Goal: Task Accomplishment & Management: Manage account settings

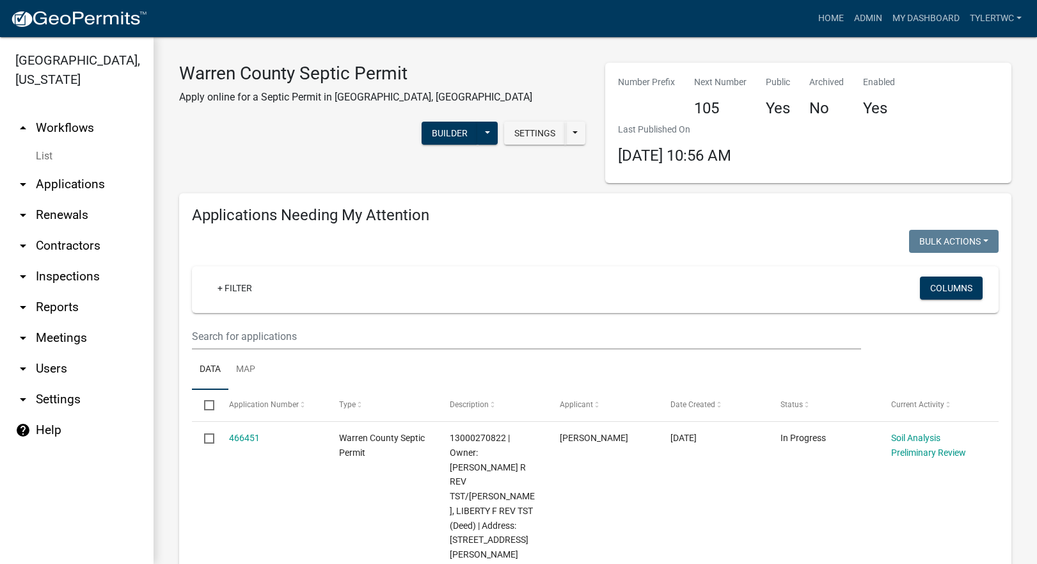
select select "2: 50"
select select "3: 100"
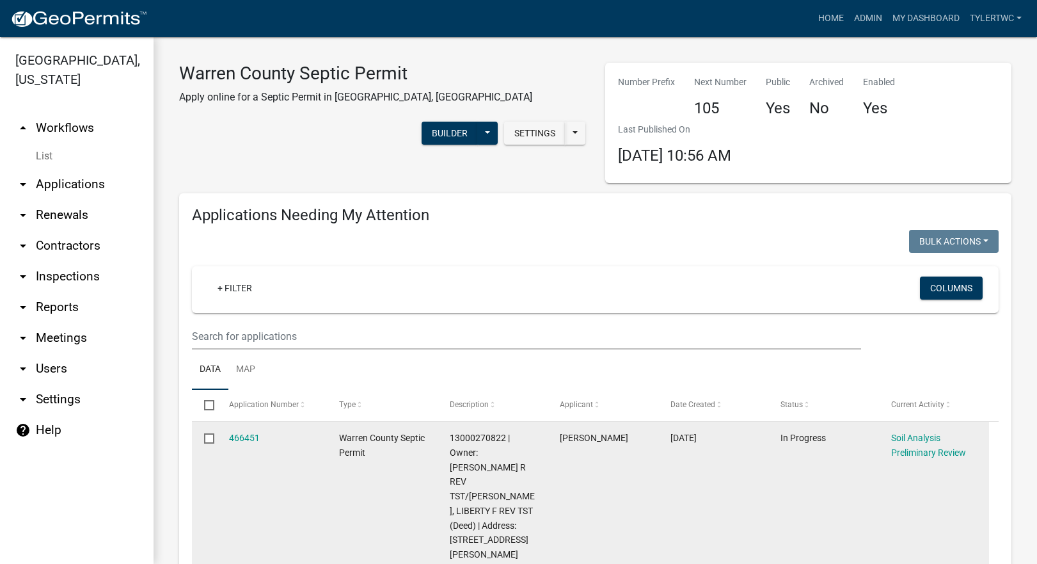
scroll to position [149, 0]
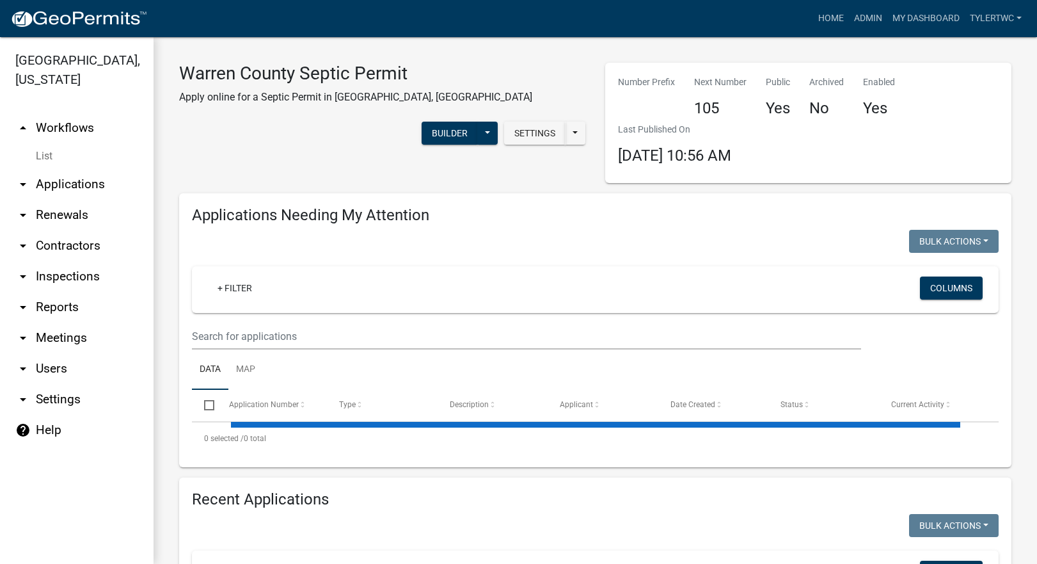
select select "2: 50"
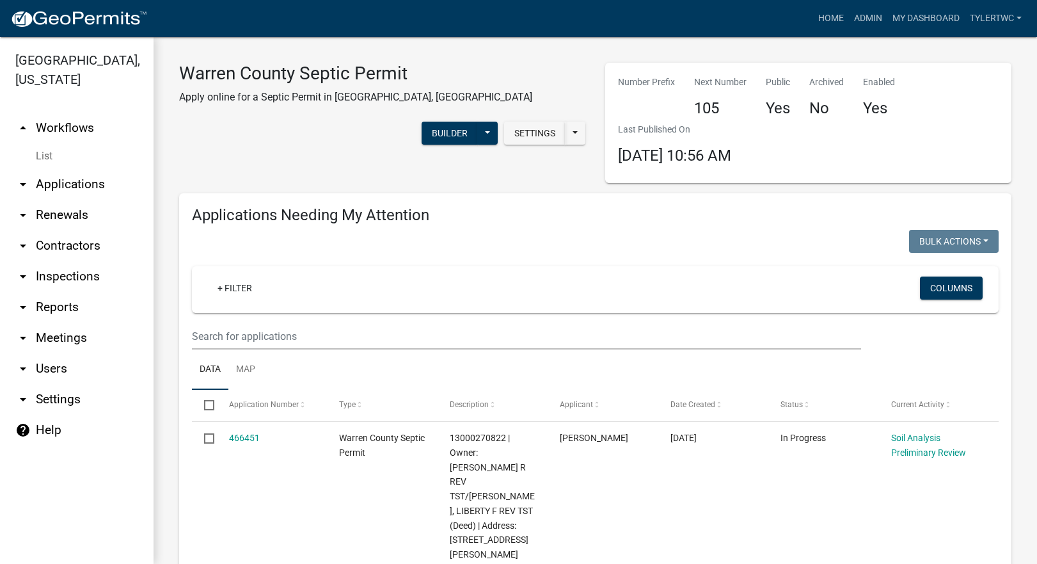
select select "3: 100"
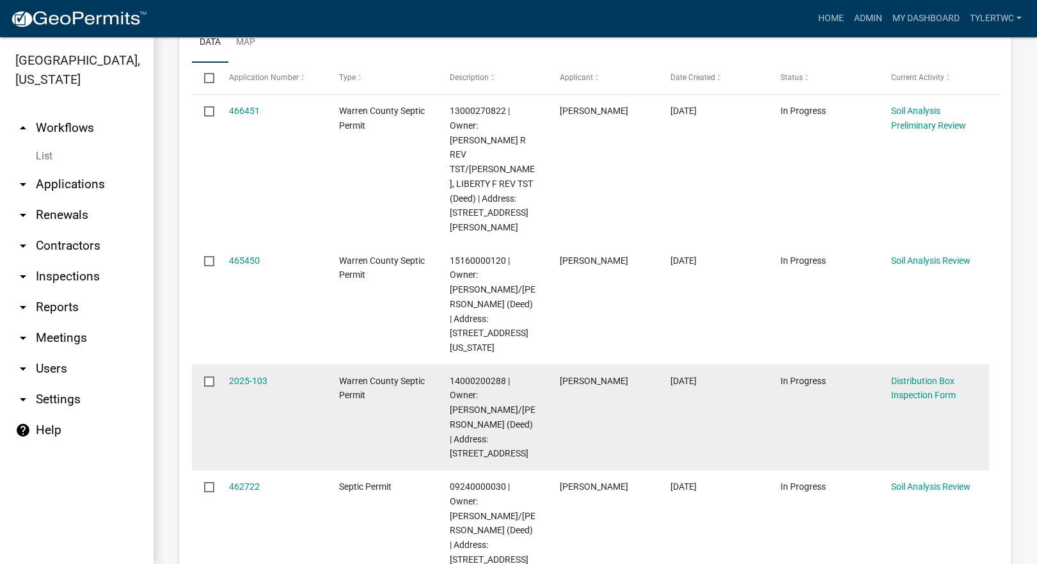
scroll to position [299, 0]
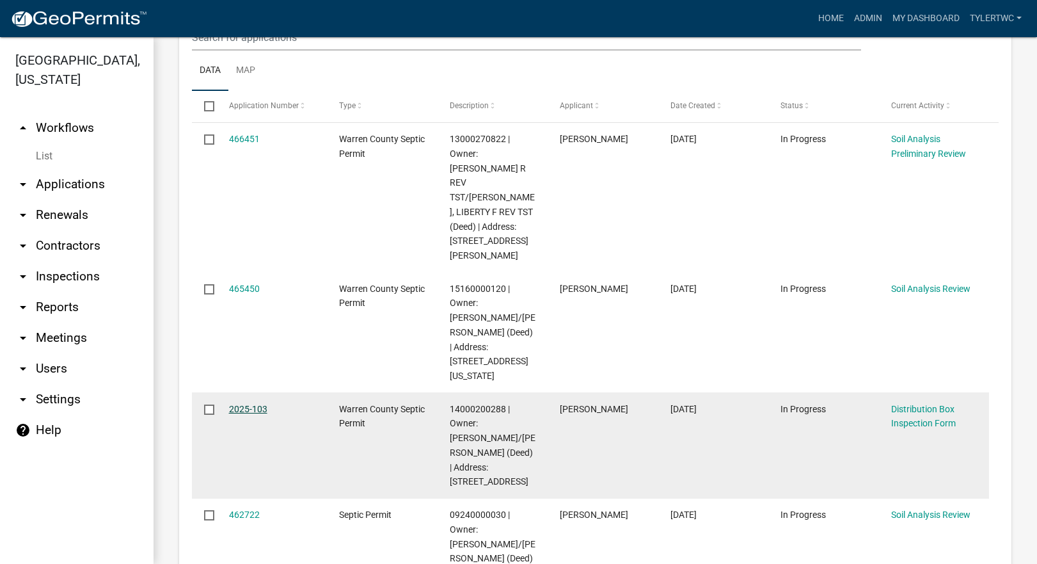
click at [245, 404] on link "2025-103" at bounding box center [248, 409] width 38 height 10
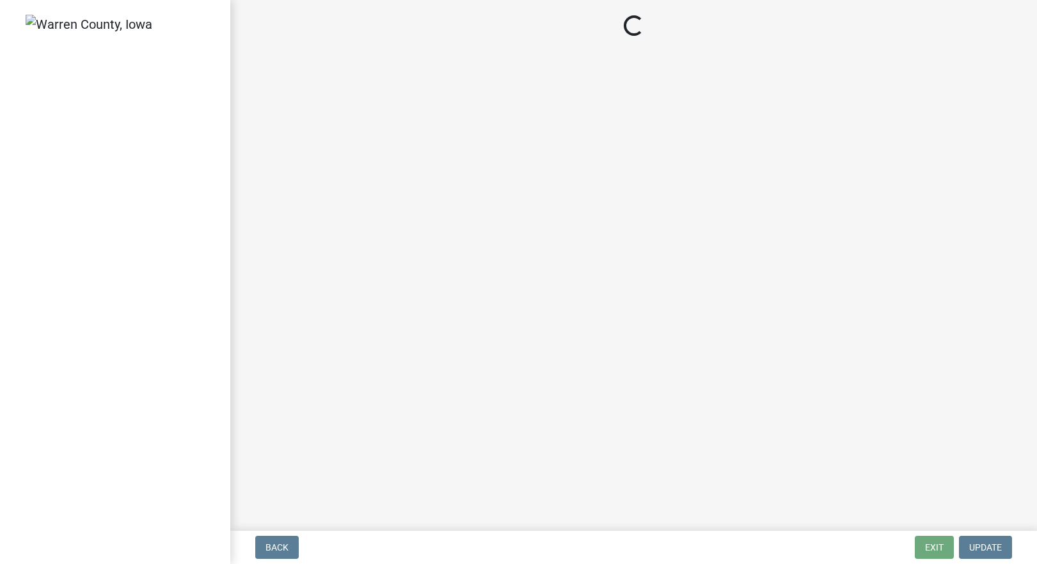
select select "b1466268-bb78-44d6-ba23-3d79a56a4944"
select select "d1e22d4f-68e7-4e9d-8701-604dd084f30f"
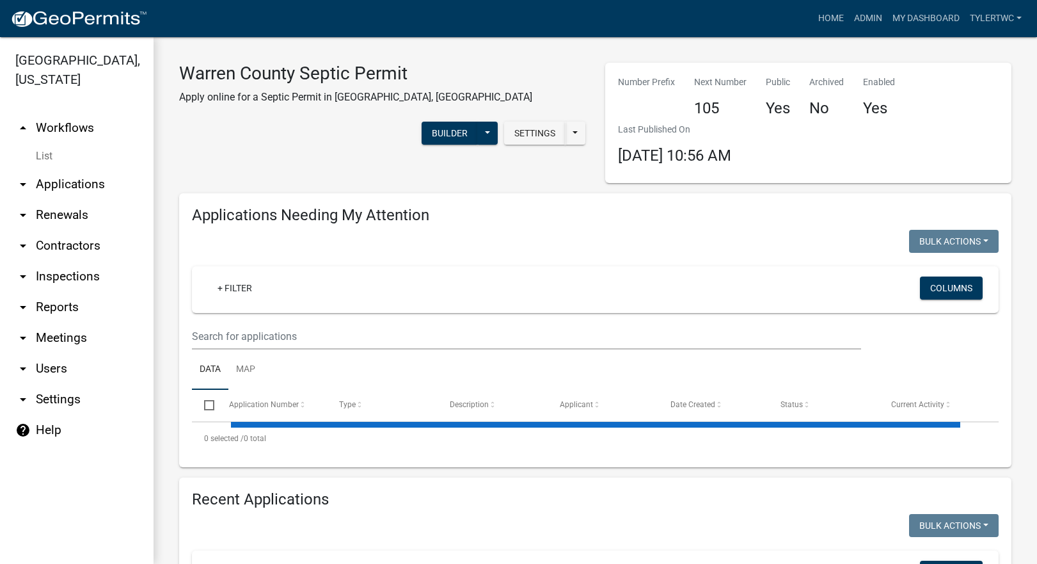
select select "2: 50"
select select "3: 100"
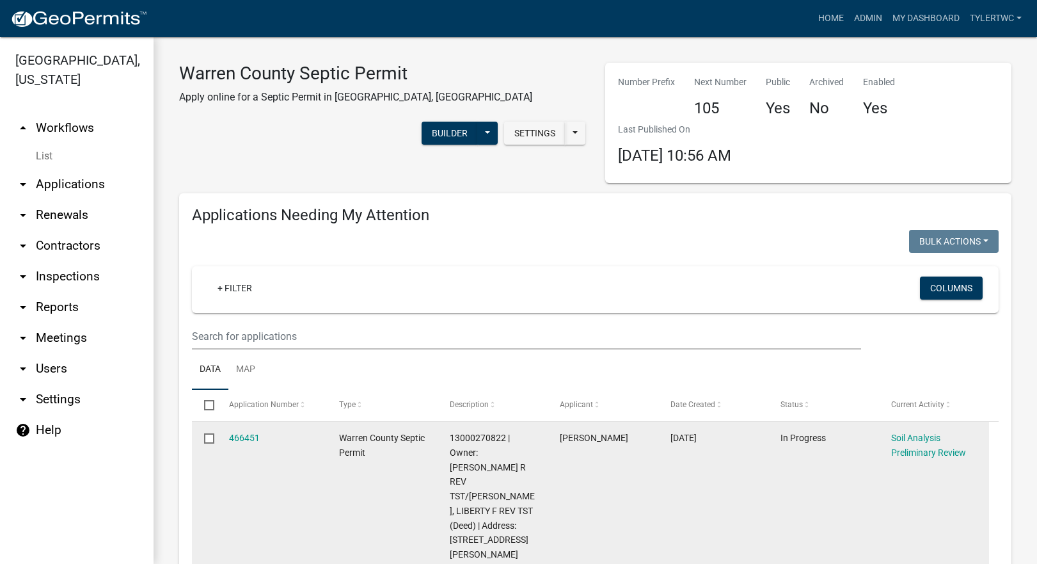
scroll to position [299, 0]
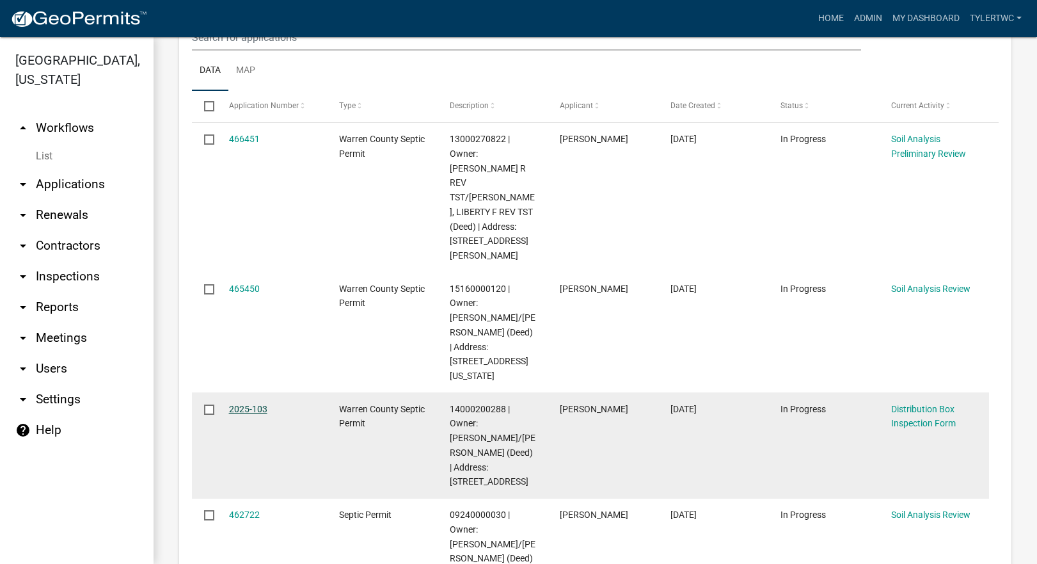
click at [245, 404] on link "2025-103" at bounding box center [248, 409] width 38 height 10
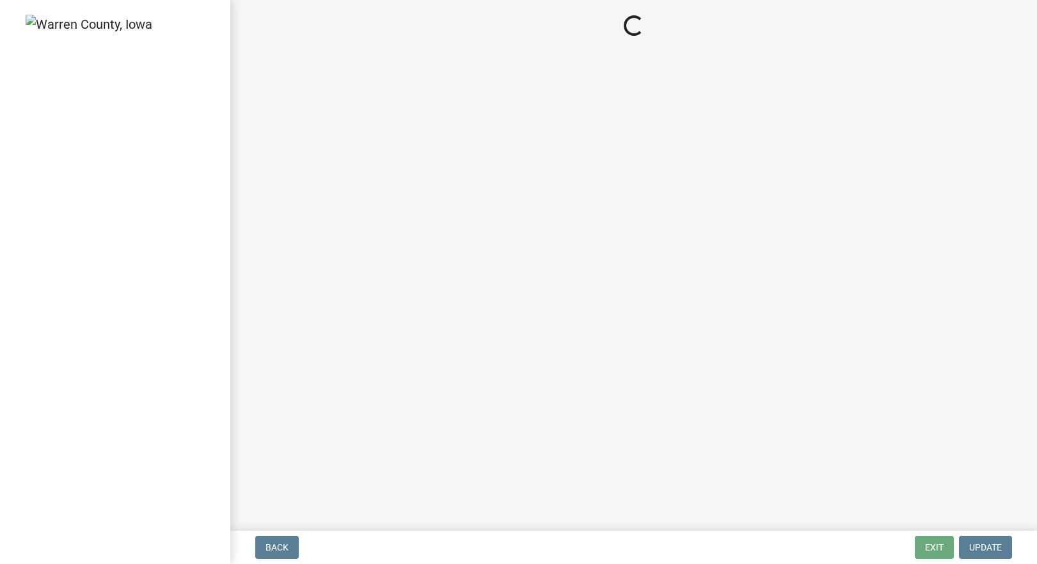
select select "b1466268-bb78-44d6-ba23-3d79a56a4944"
select select "d1e22d4f-68e7-4e9d-8701-604dd084f30f"
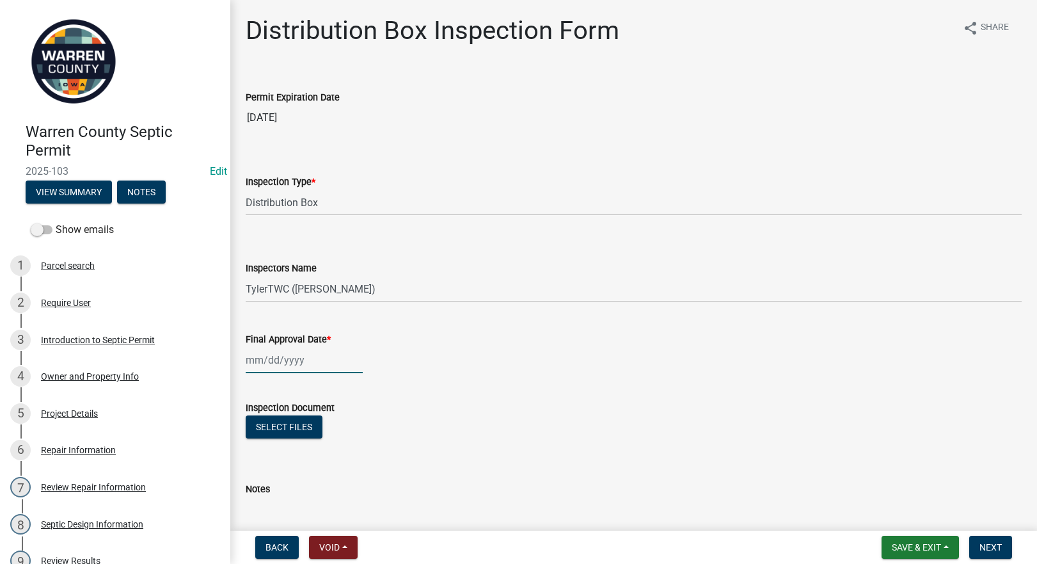
click at [260, 363] on div at bounding box center [304, 360] width 117 height 26
select select "8"
select select "2025"
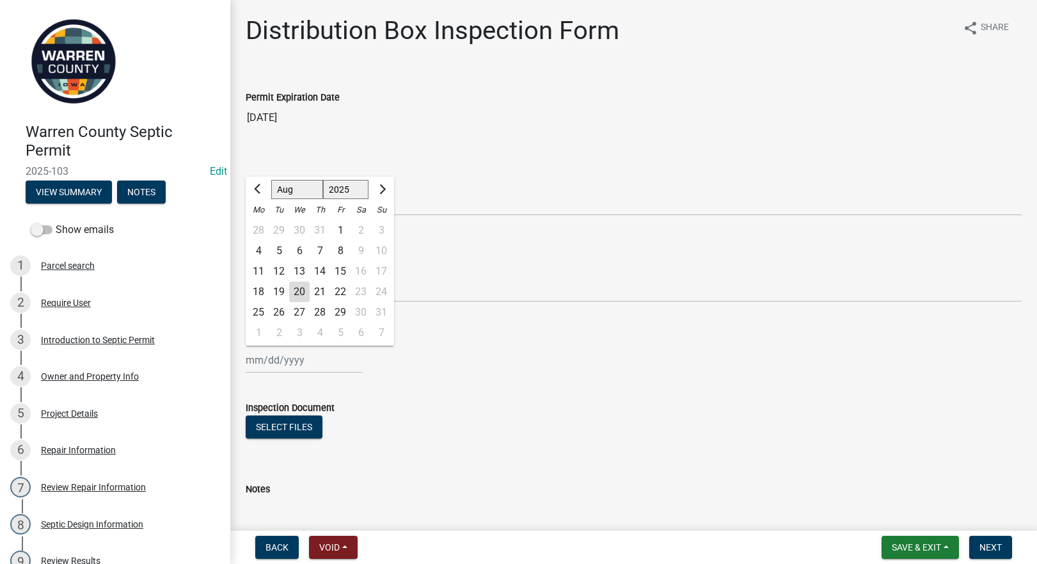
click at [275, 293] on div "19" at bounding box center [279, 291] width 20 height 20
type input "[DATE]"
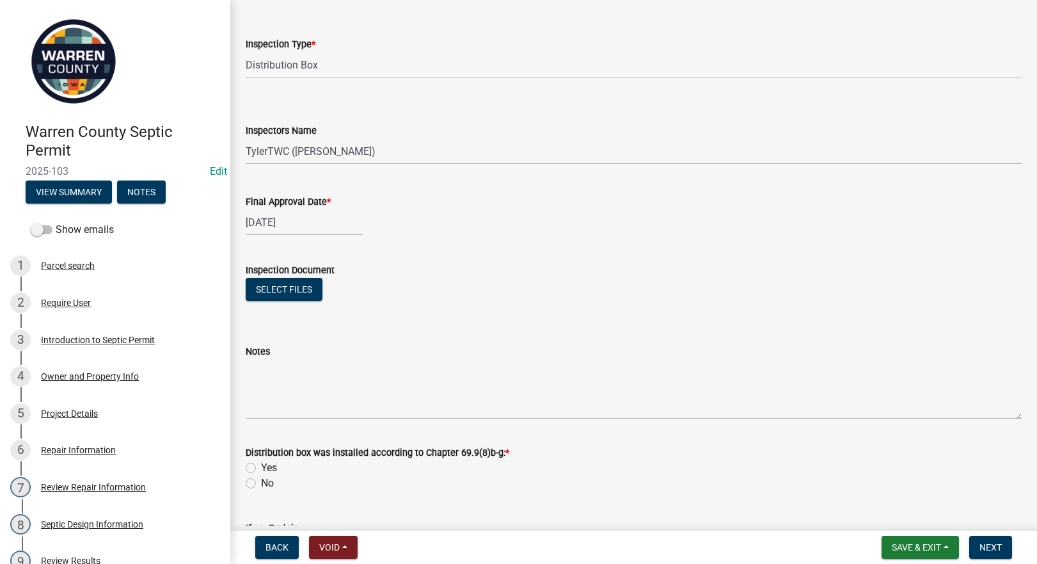
scroll to position [149, 0]
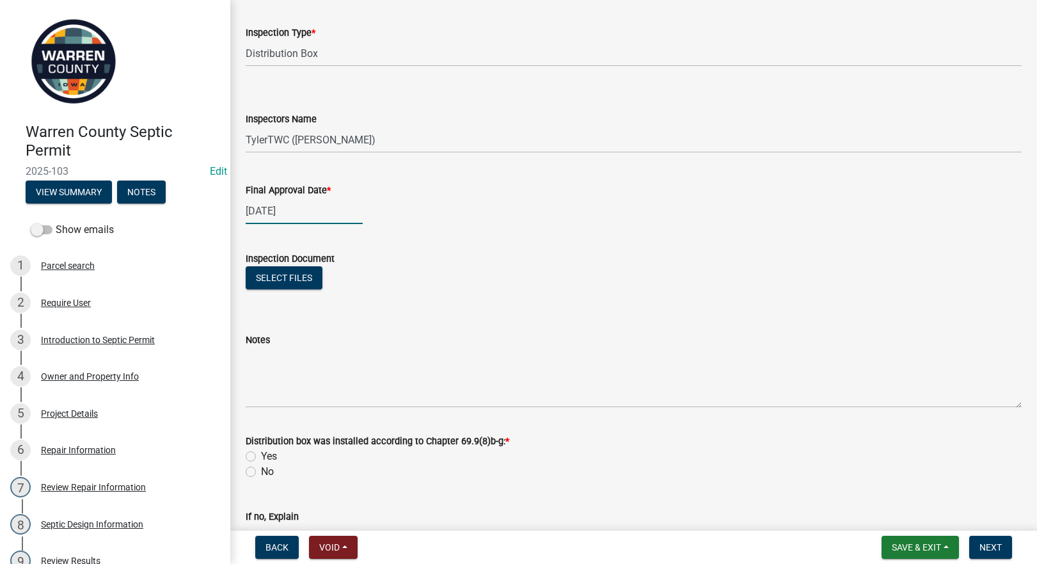
click at [276, 207] on div "[DATE]" at bounding box center [304, 211] width 117 height 26
select select "8"
select select "2025"
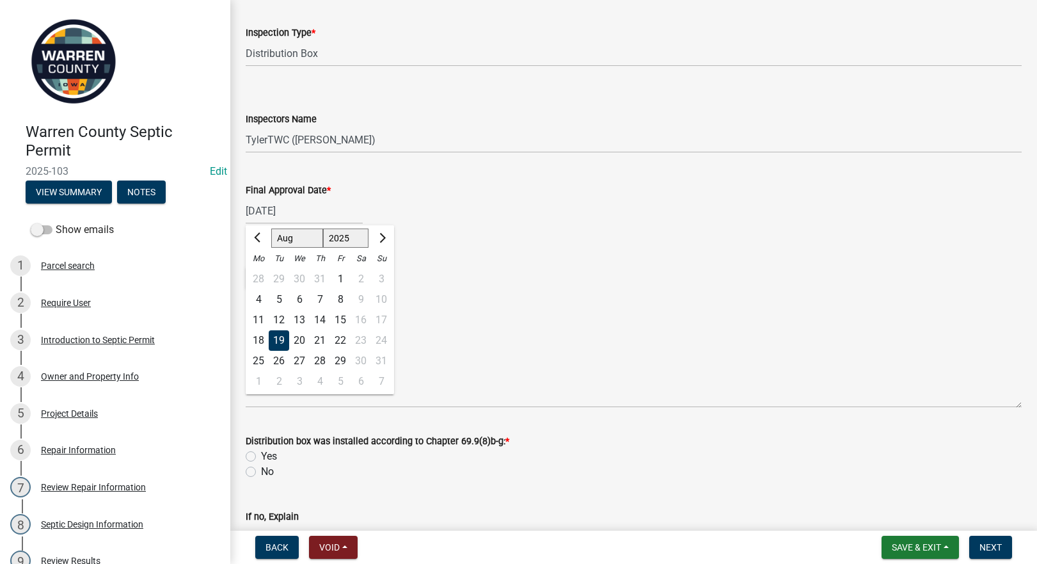
click at [258, 334] on div "18" at bounding box center [258, 340] width 20 height 20
type input "[DATE]"
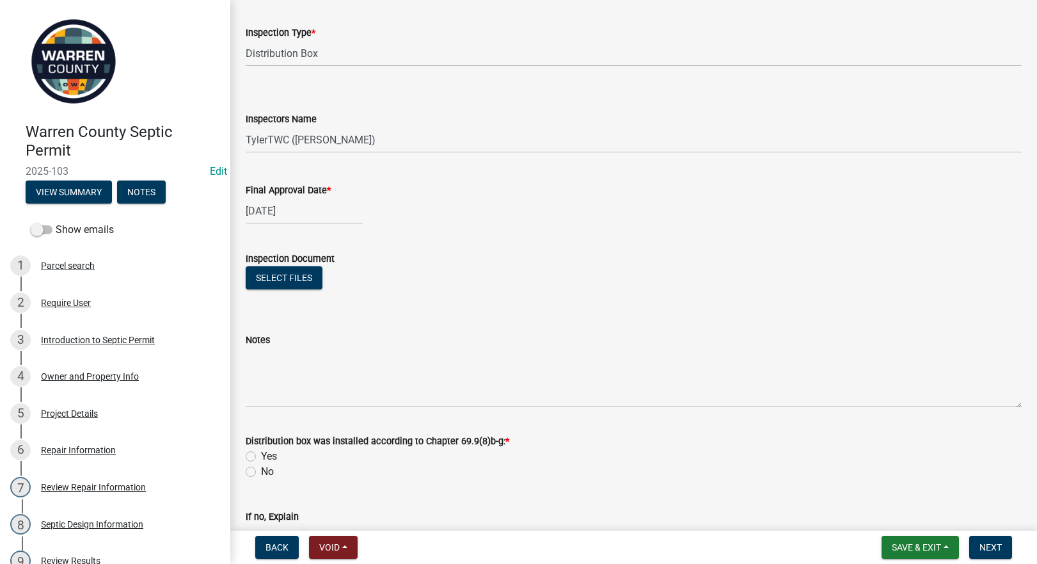
click at [261, 456] on label "Yes" at bounding box center [269, 455] width 16 height 15
click at [261, 456] on input "Yes" at bounding box center [265, 452] width 8 height 8
radio input "true"
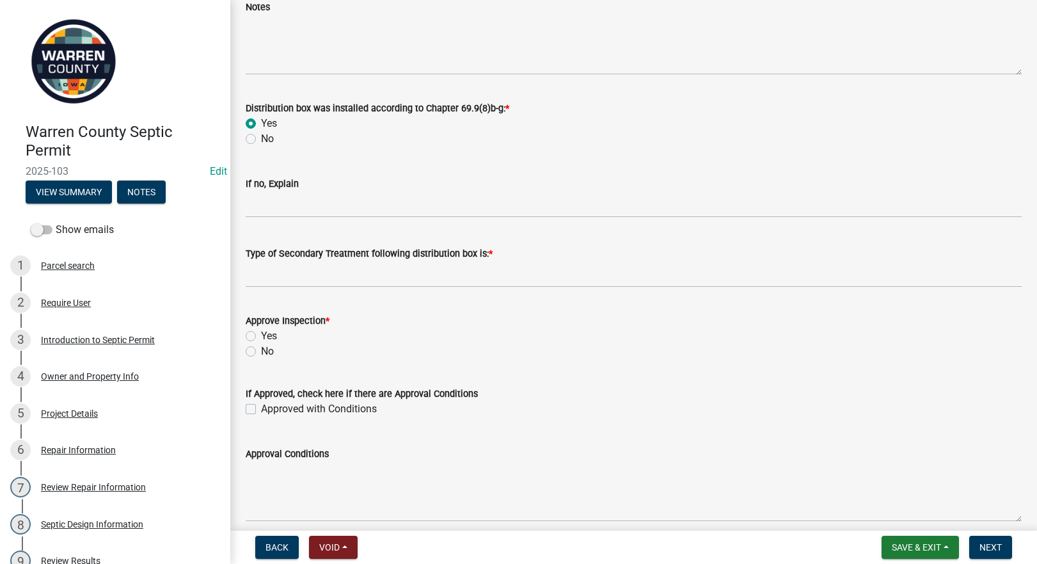
scroll to position [538, 0]
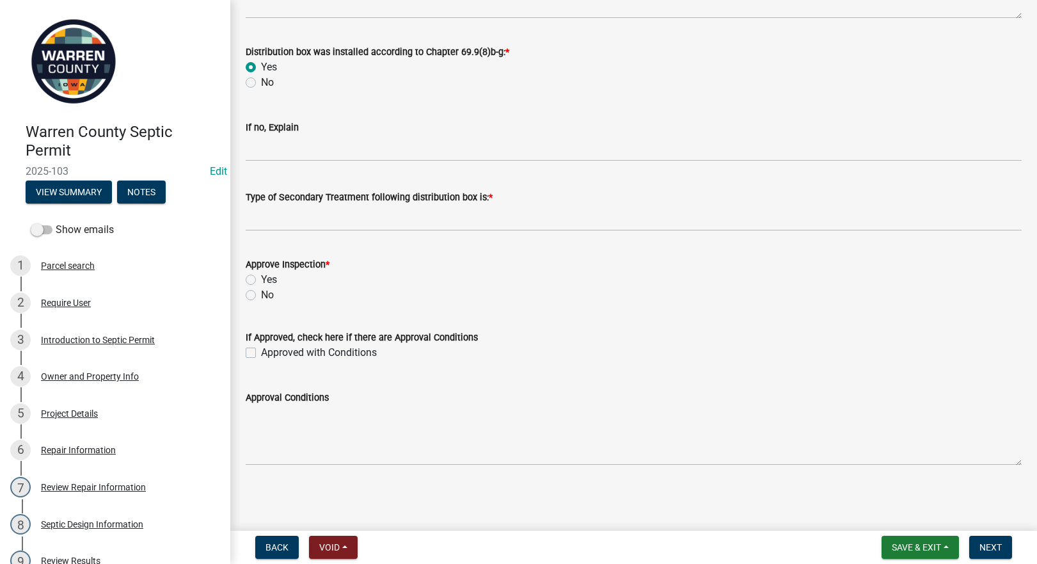
click at [261, 281] on label "Yes" at bounding box center [269, 279] width 16 height 15
click at [261, 280] on input "Yes" at bounding box center [265, 276] width 8 height 8
radio input "true"
drag, startPoint x: 1002, startPoint y: 542, endPoint x: 981, endPoint y: 549, distance: 21.6
click at [1001, 542] on span "Next" at bounding box center [990, 547] width 22 height 10
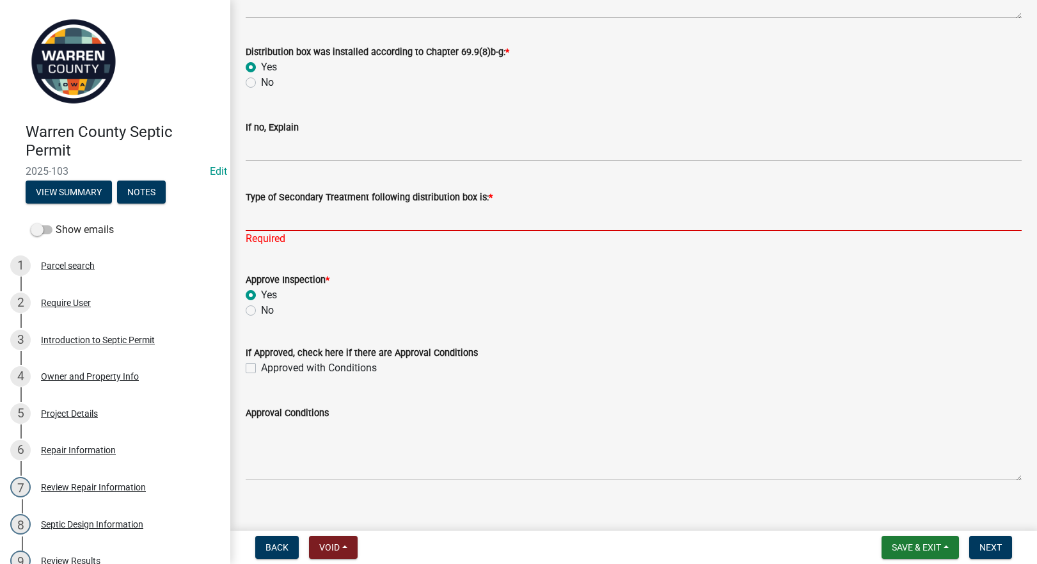
click at [401, 213] on input "Type of Secondary Treatment following distribution box is: *" at bounding box center [634, 218] width 776 height 26
type input "Laterals"
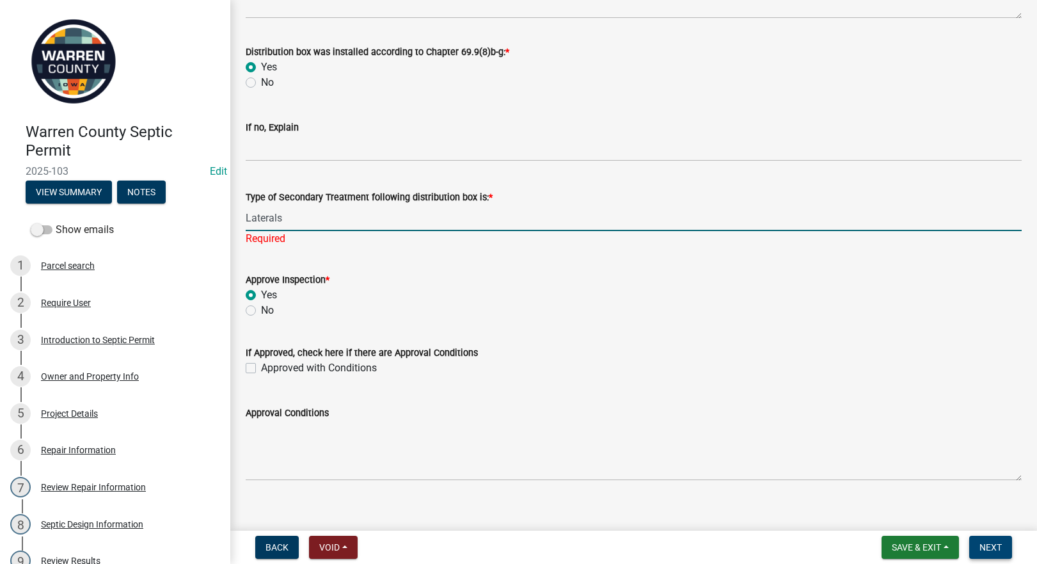
click at [990, 555] on button "Next" at bounding box center [990, 546] width 43 height 23
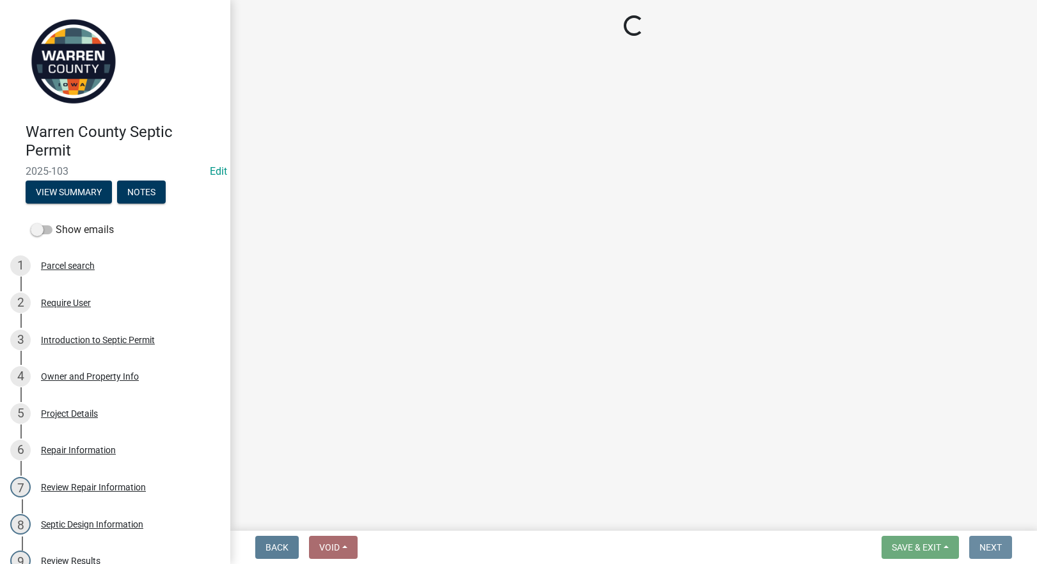
scroll to position [0, 0]
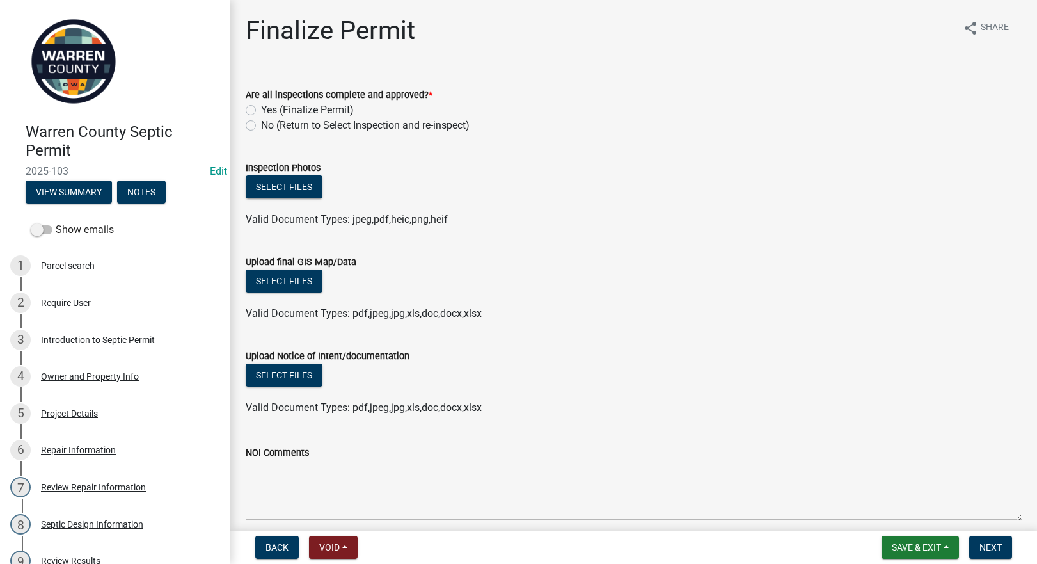
click at [261, 112] on label "Yes (Finalize Permit)" at bounding box center [307, 109] width 93 height 15
click at [261, 111] on input "Yes (Finalize Permit)" at bounding box center [265, 106] width 8 height 8
radio input "true"
click at [990, 539] on button "Next" at bounding box center [990, 546] width 43 height 23
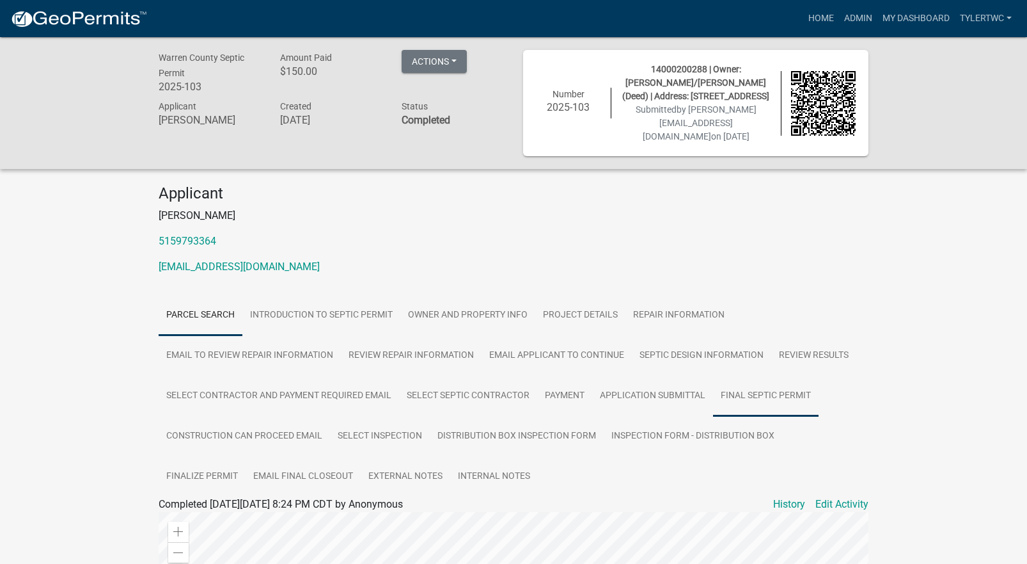
click at [790, 388] on link "Final Septic Permit" at bounding box center [766, 396] width 106 height 41
click at [216, 513] on link "Final Septic Permit" at bounding box center [201, 519] width 85 height 12
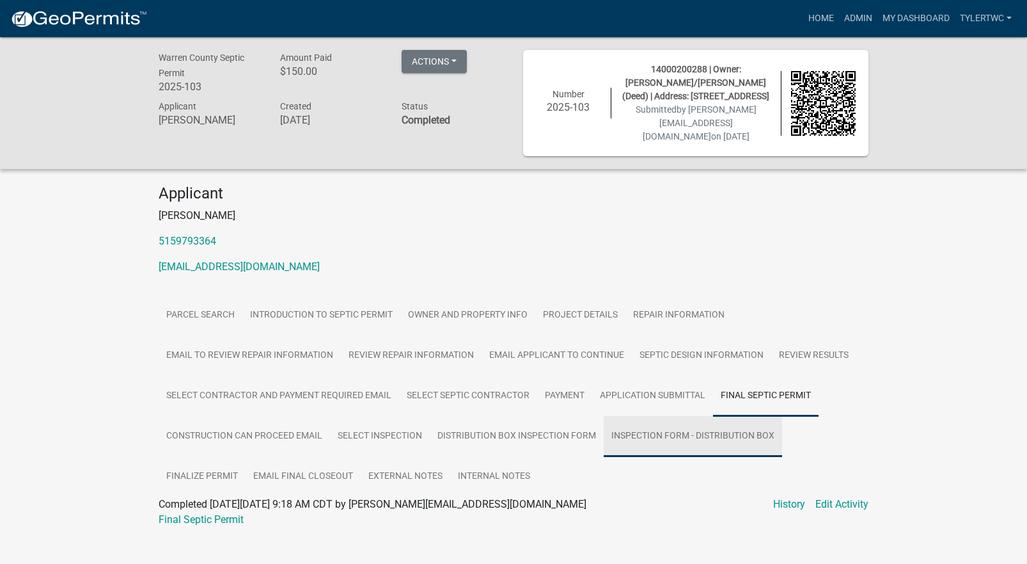
click at [713, 424] on link "Inspection Form - Distribution Box" at bounding box center [693, 436] width 178 height 41
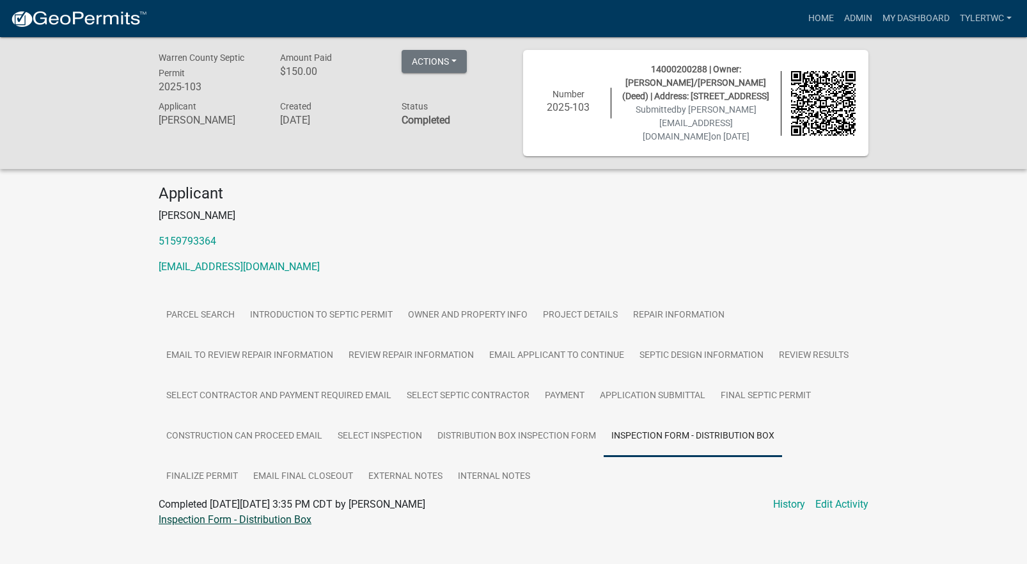
click at [252, 513] on link "Inspection Form - Distribution Box" at bounding box center [235, 519] width 153 height 12
click at [864, 15] on link "Admin" at bounding box center [858, 18] width 38 height 24
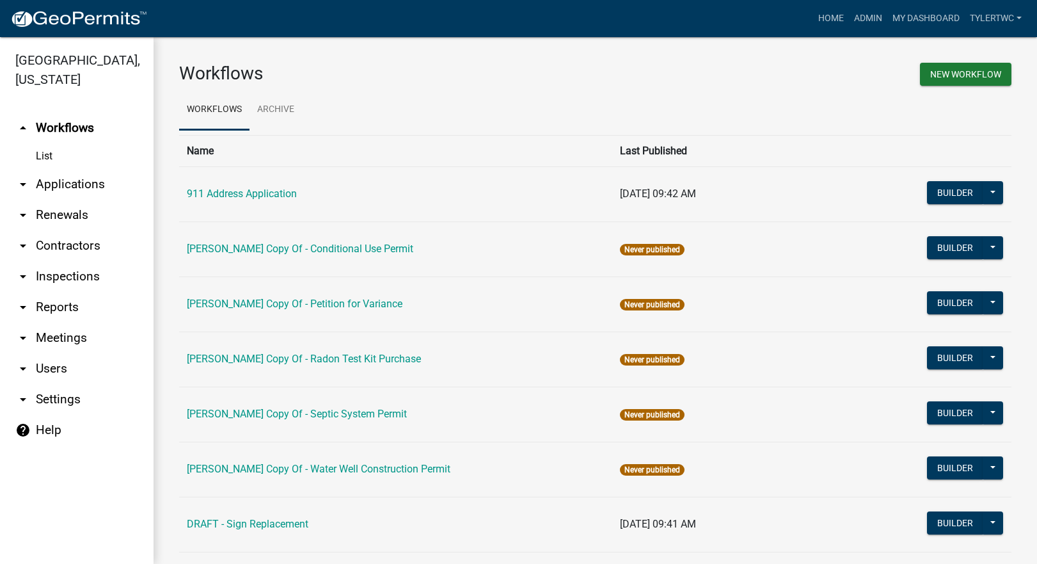
scroll to position [794, 0]
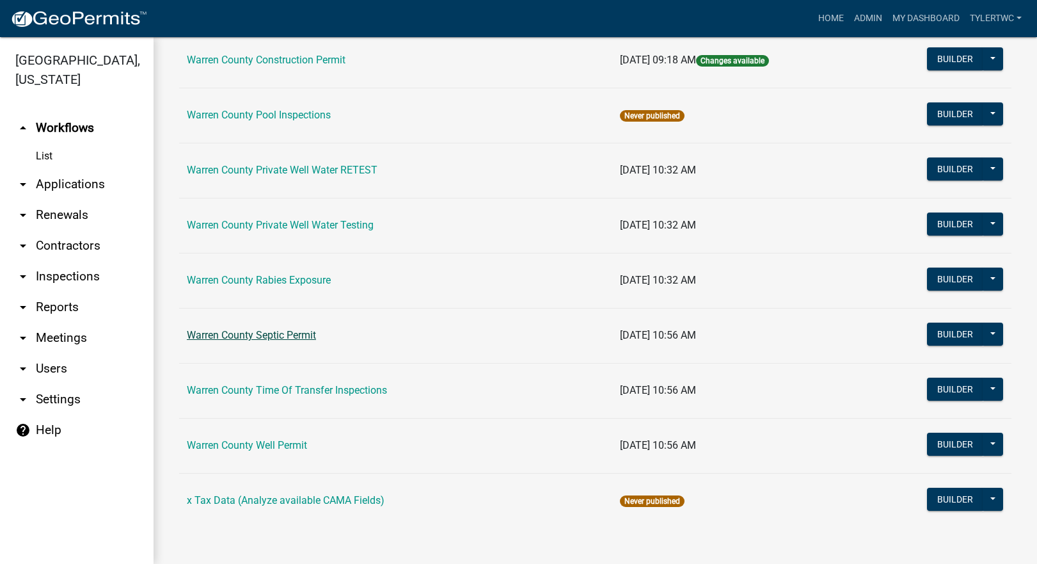
click at [238, 330] on link "Warren County Septic Permit" at bounding box center [251, 335] width 129 height 12
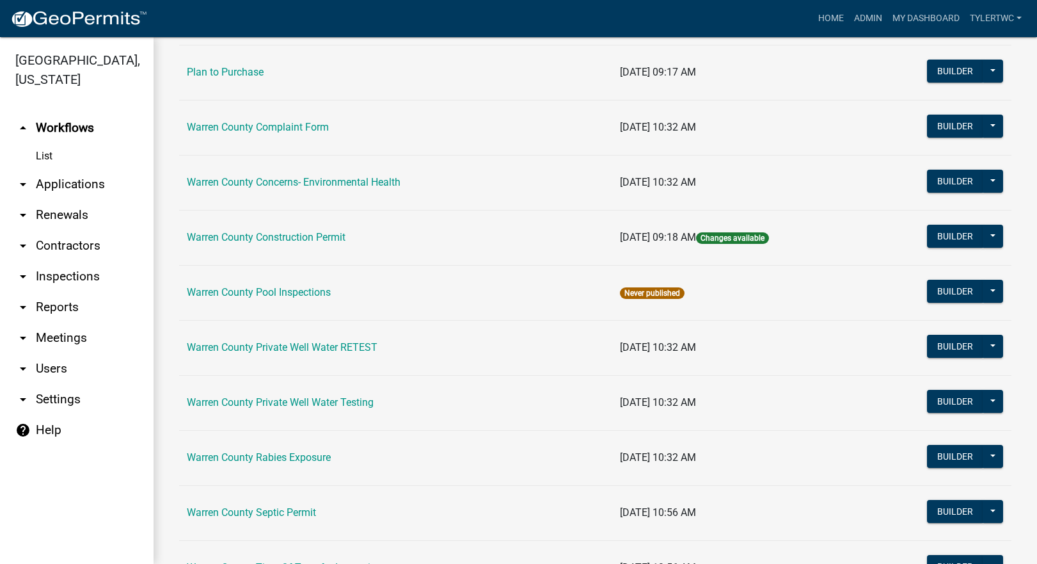
scroll to position [794, 0]
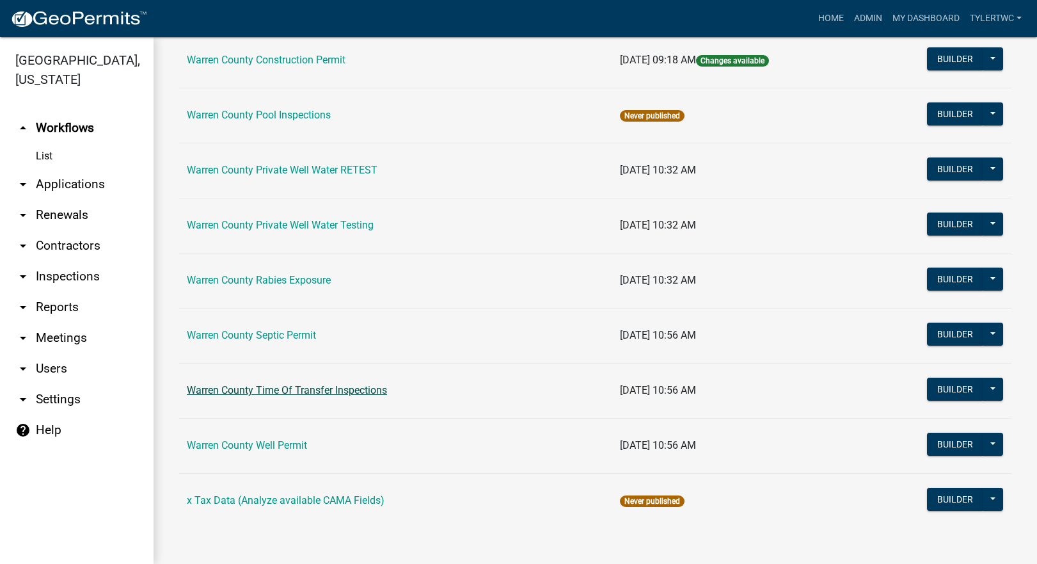
click at [336, 390] on link "Warren County Time Of Transfer Inspections" at bounding box center [287, 390] width 200 height 12
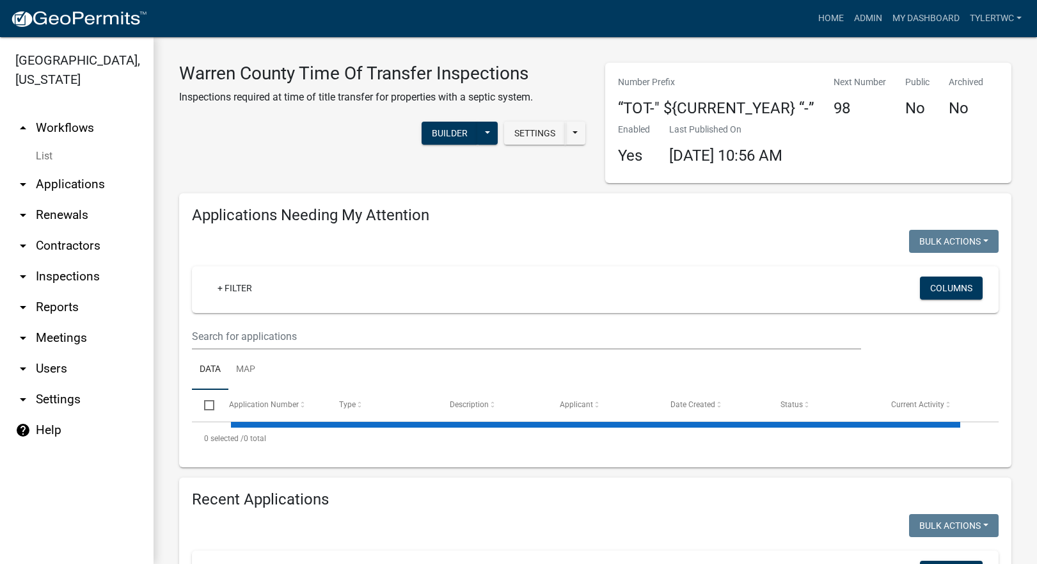
select select "2: 50"
select select "3: 100"
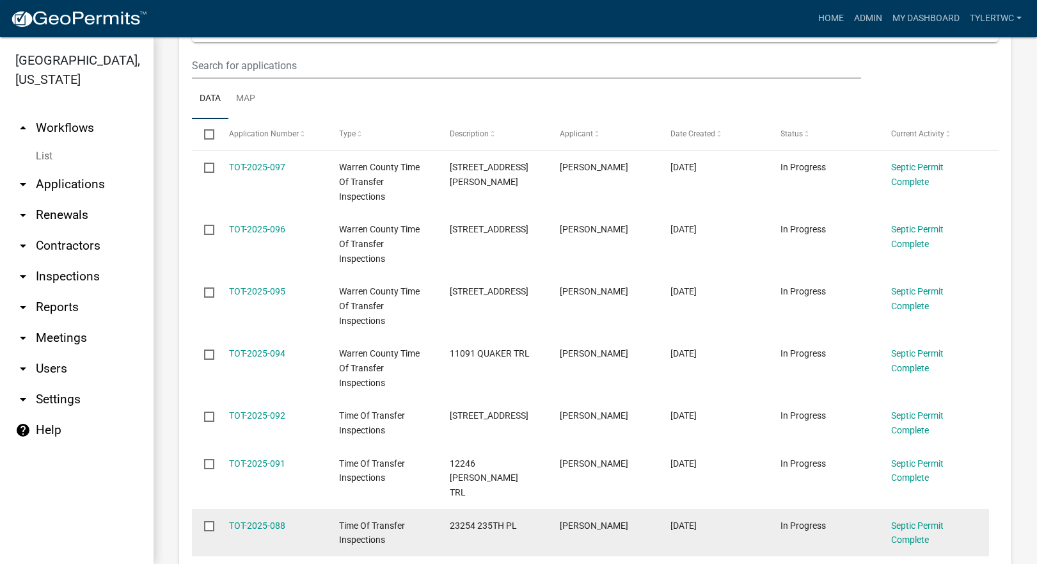
scroll to position [299, 0]
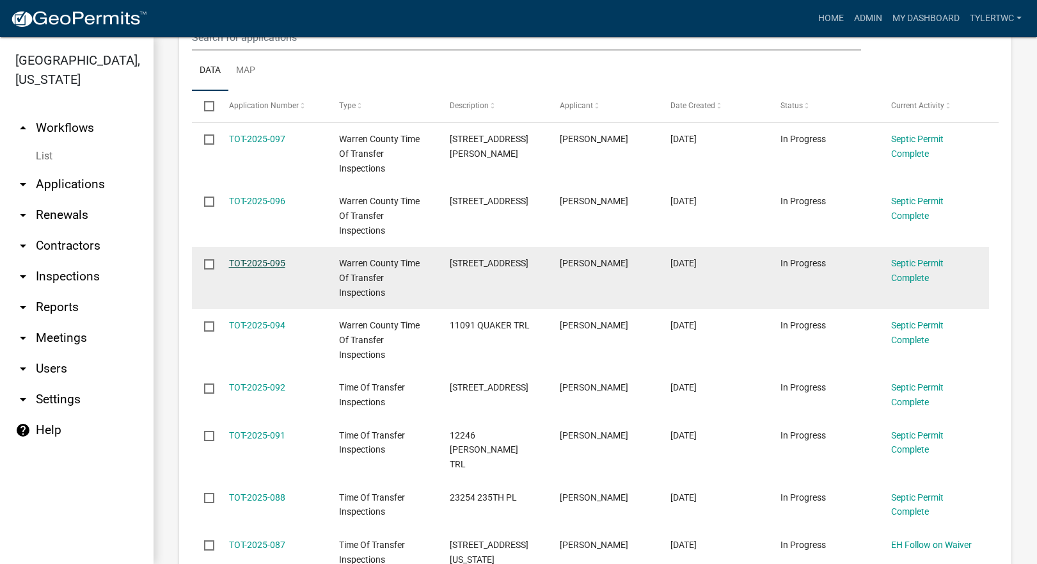
click at [253, 261] on link "TOT-2025-095" at bounding box center [257, 263] width 56 height 10
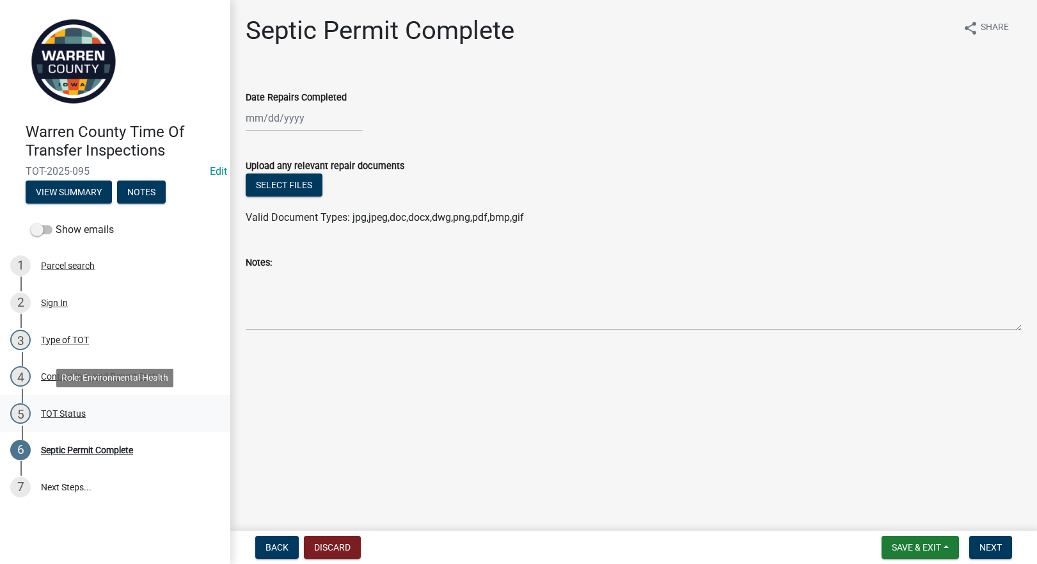
click at [74, 409] on div "TOT Status" at bounding box center [63, 413] width 45 height 9
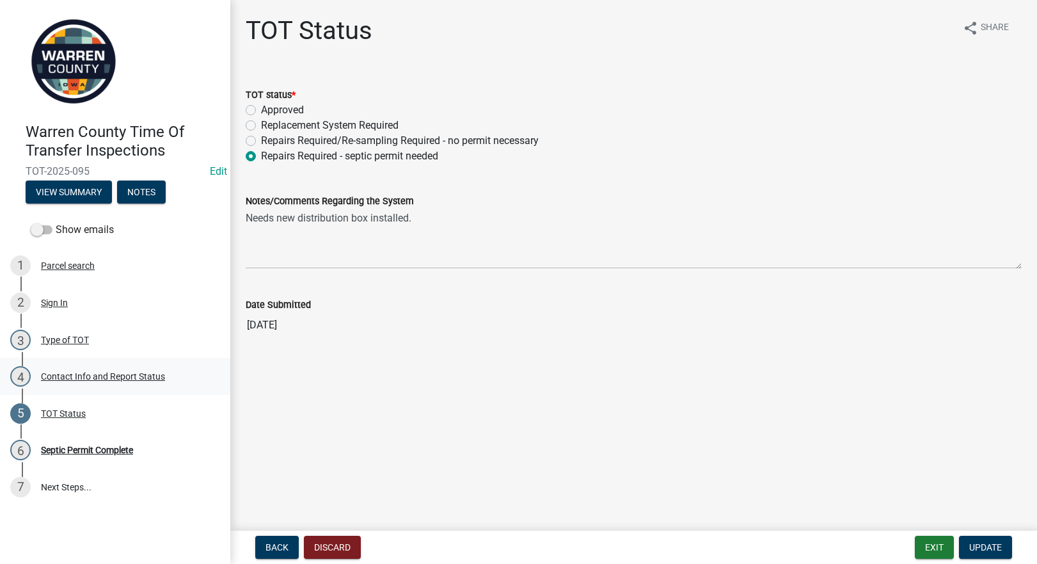
click at [68, 372] on div "Contact Info and Report Status" at bounding box center [103, 376] width 124 height 9
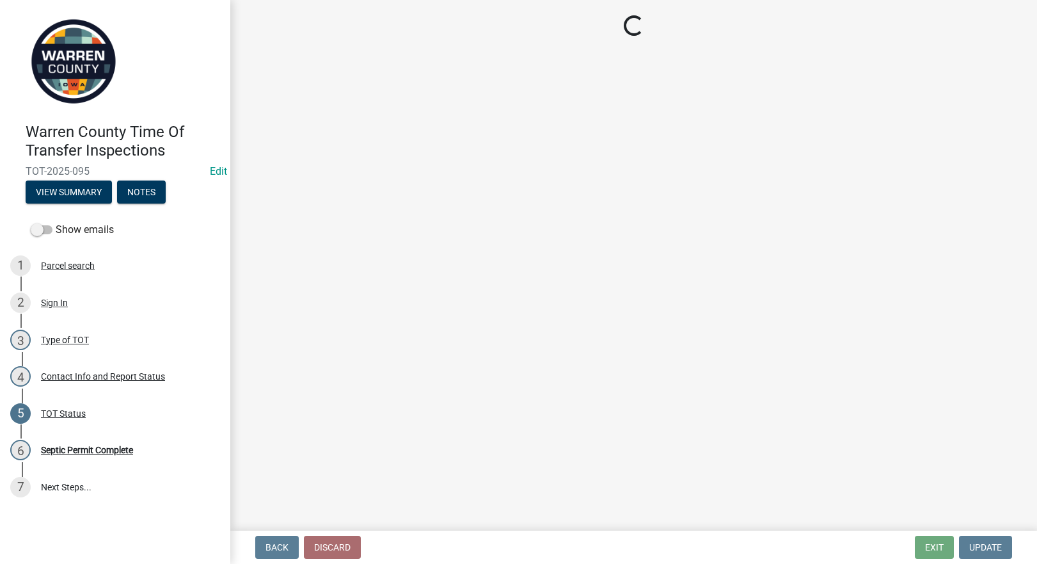
select select "147d66a1-3ba2-4e16-8965-85022ebdf561"
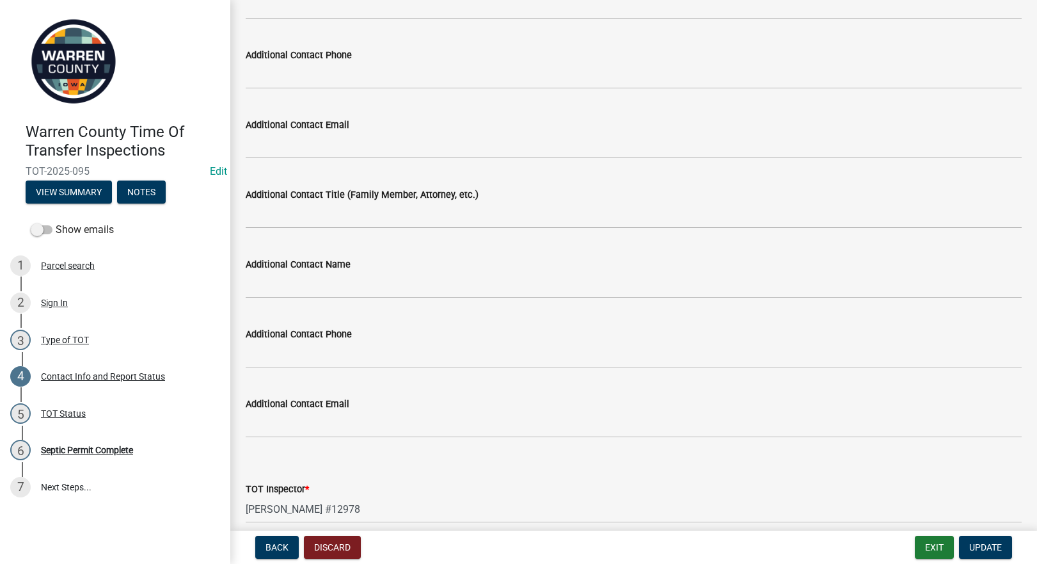
scroll to position [1194, 0]
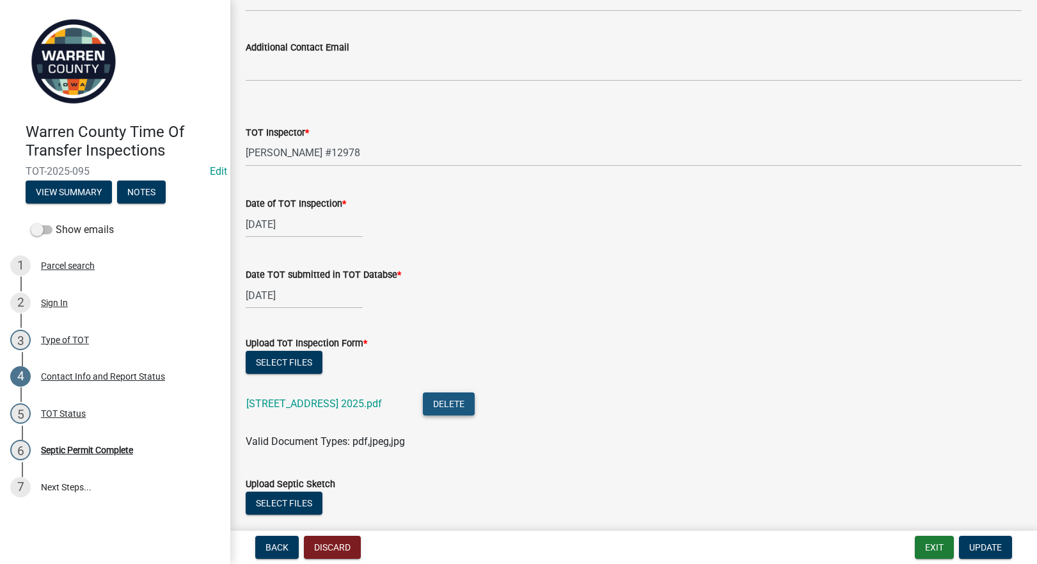
click at [454, 404] on button "Delete" at bounding box center [449, 403] width 52 height 23
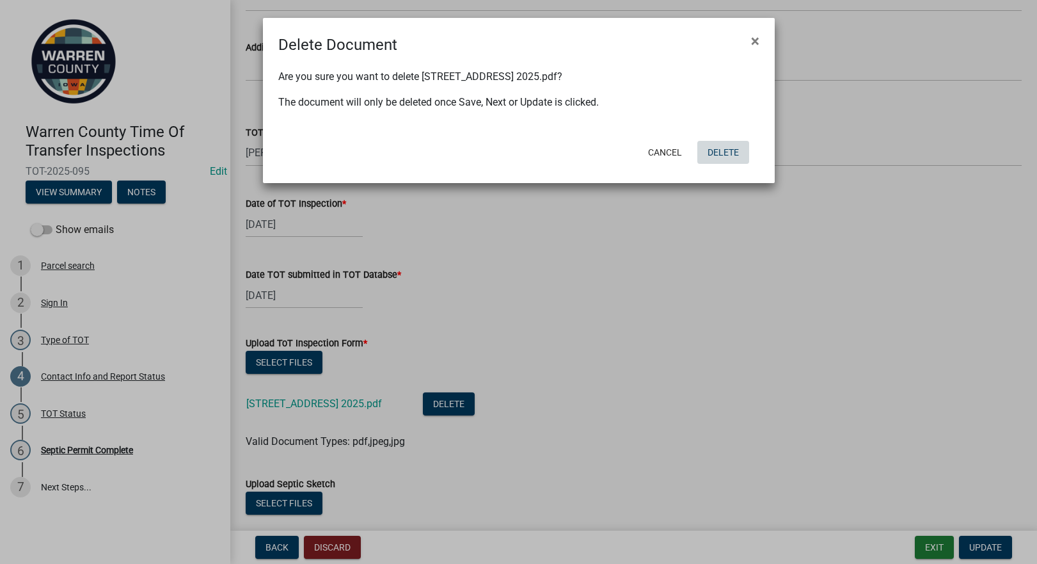
click at [729, 152] on button "Delete" at bounding box center [723, 152] width 52 height 23
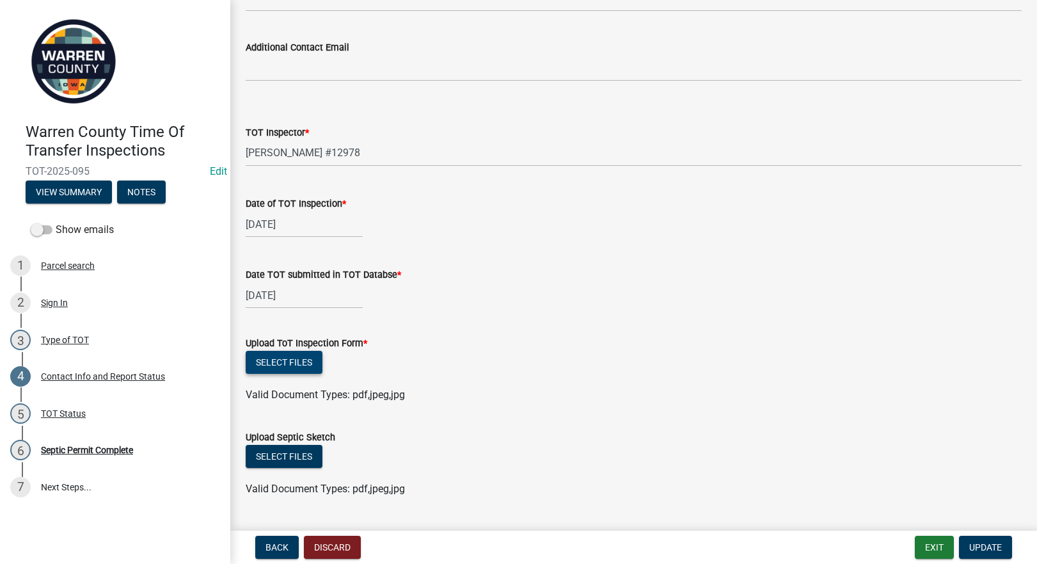
click at [292, 369] on button "Select files" at bounding box center [284, 362] width 77 height 23
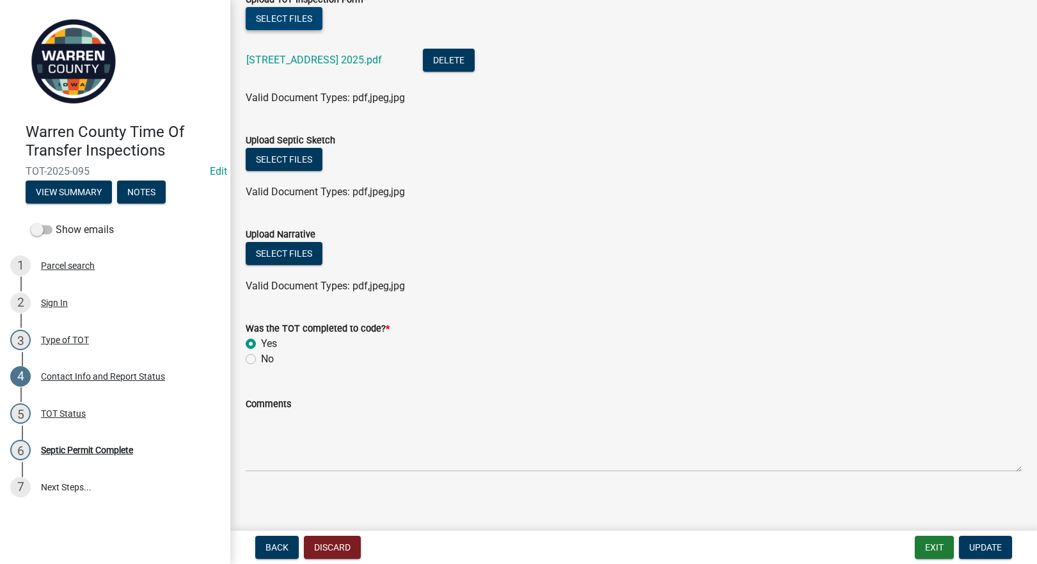
scroll to position [1544, 0]
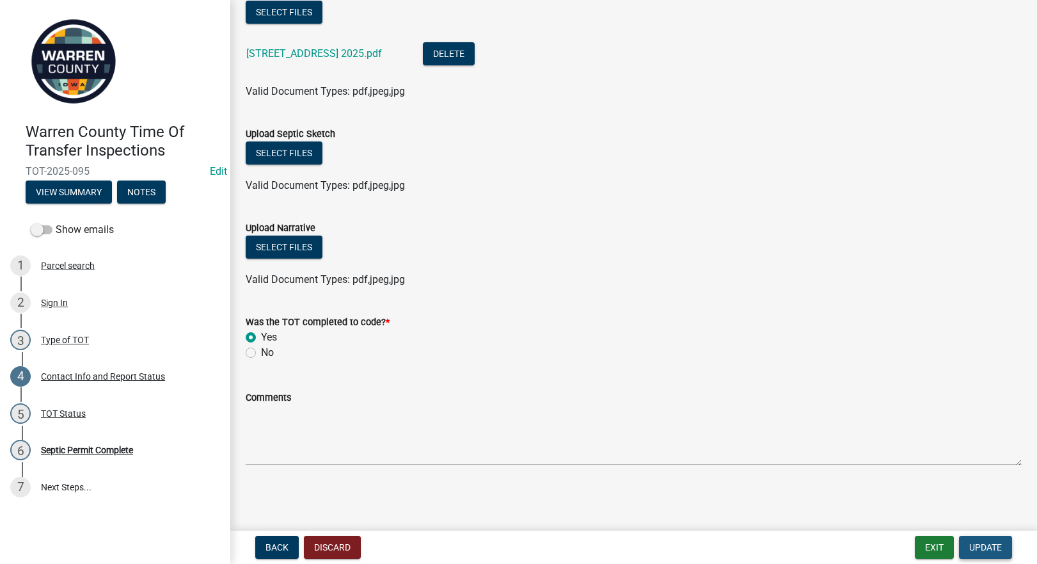
click at [985, 546] on span "Update" at bounding box center [985, 547] width 33 height 10
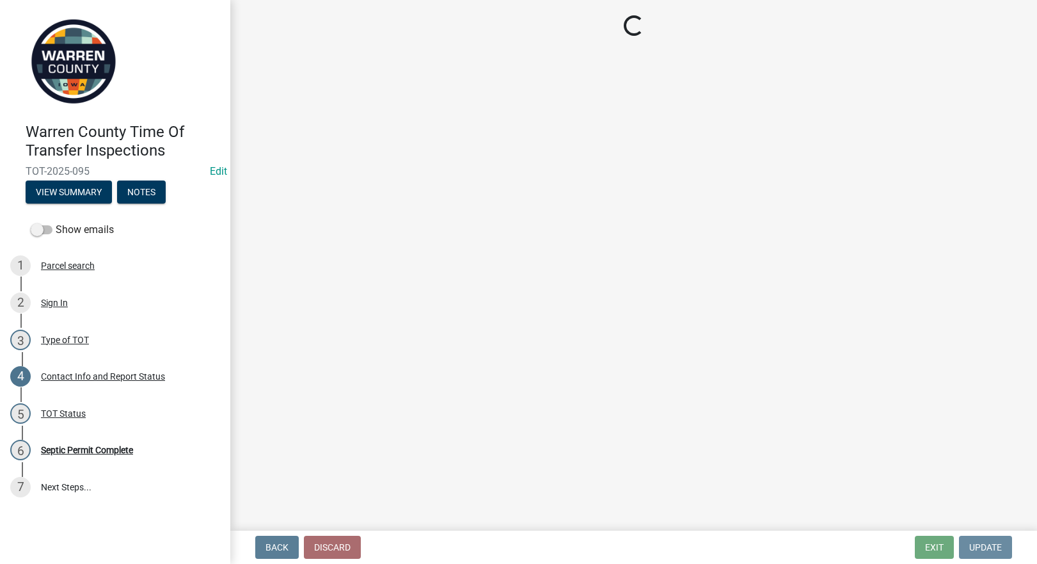
scroll to position [0, 0]
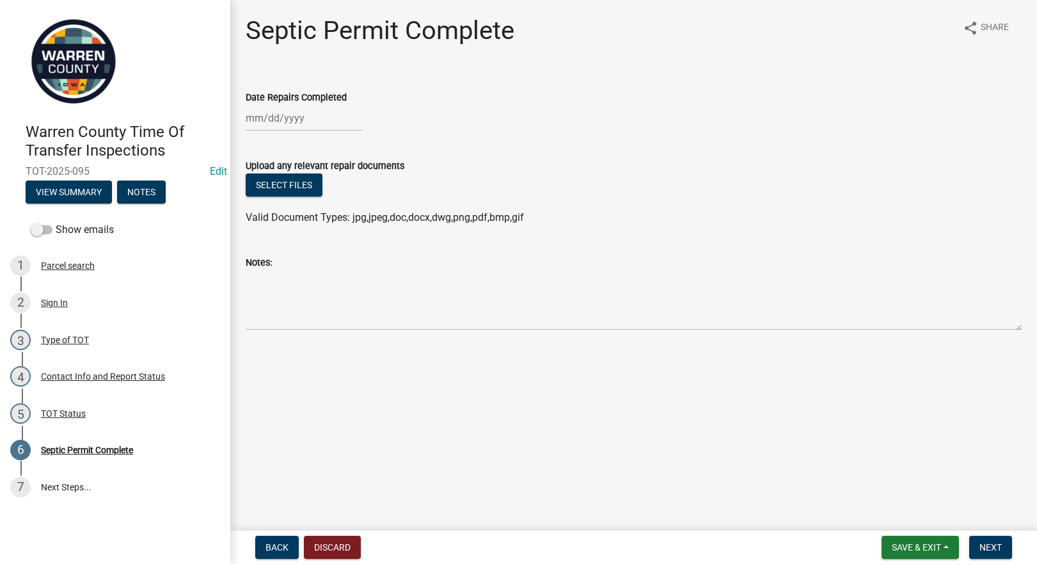
click at [285, 117] on div at bounding box center [304, 118] width 117 height 26
select select "8"
select select "2025"
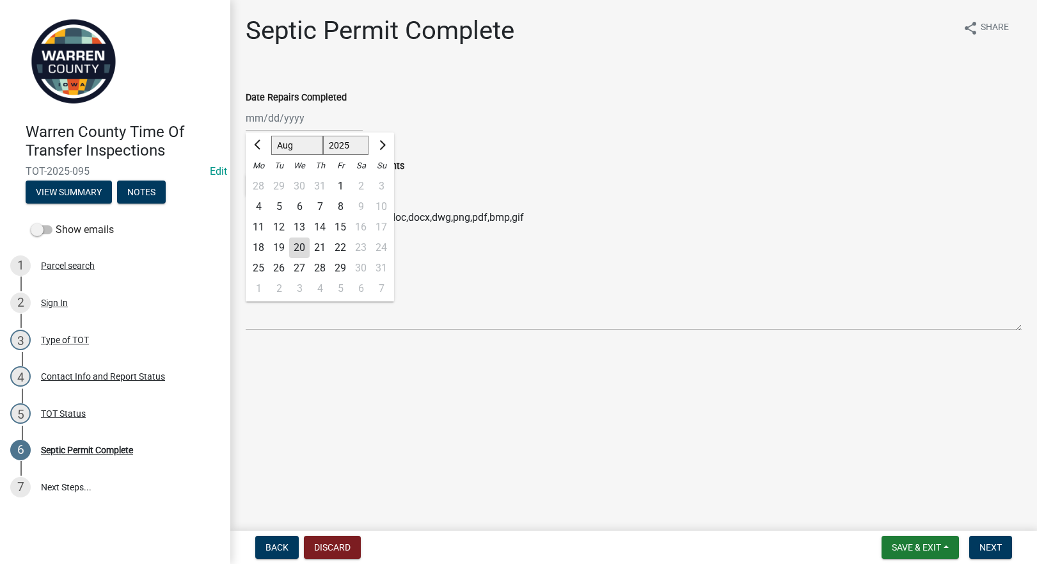
click at [265, 243] on div "18" at bounding box center [258, 247] width 20 height 20
type input "[DATE]"
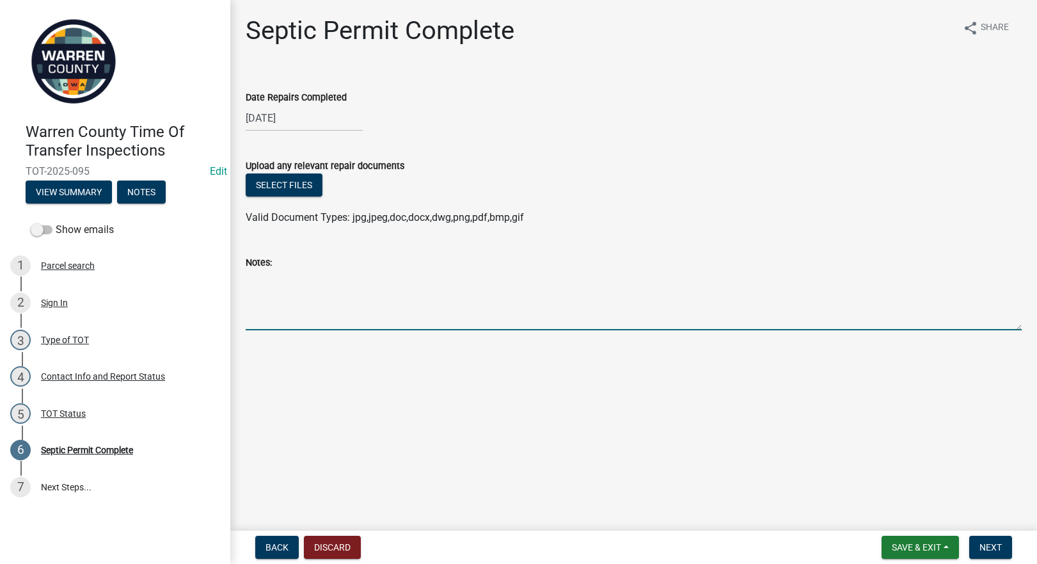
click at [309, 288] on textarea "Notes:" at bounding box center [634, 300] width 776 height 60
type textarea "New distribution box installed [DATE]."
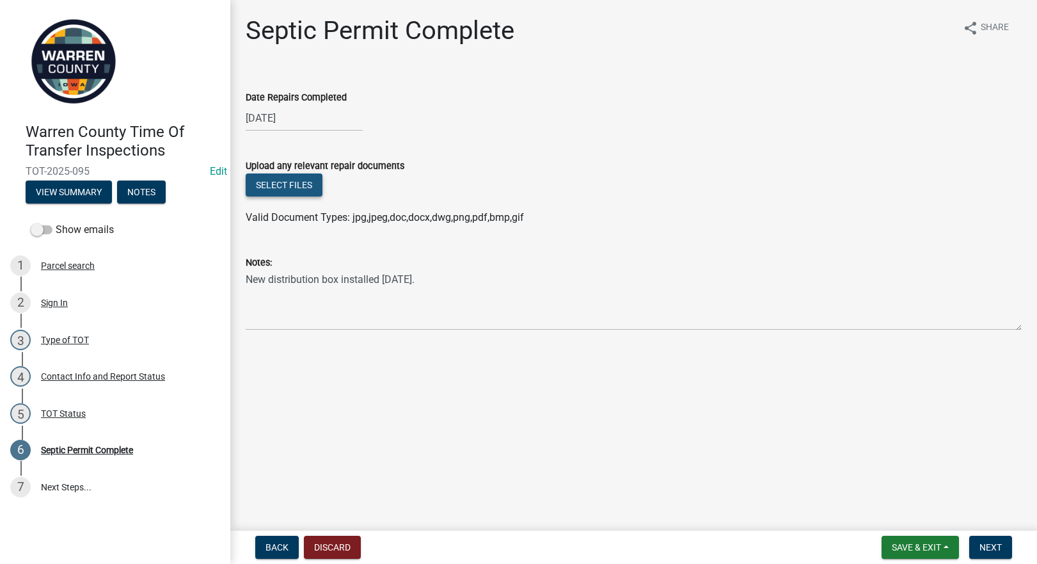
click at [299, 178] on button "Select files" at bounding box center [284, 184] width 77 height 23
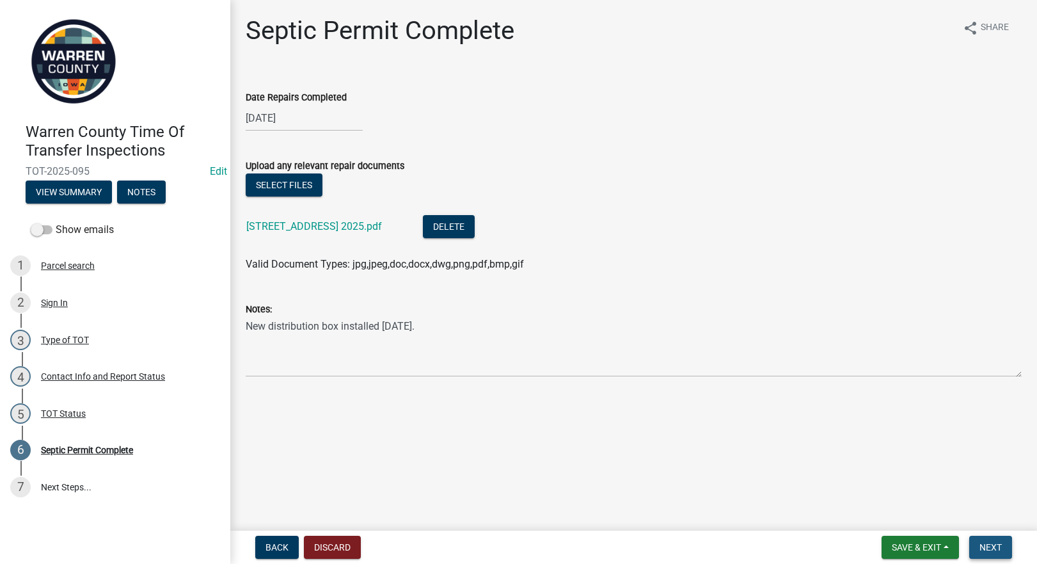
click at [992, 543] on span "Next" at bounding box center [990, 547] width 22 height 10
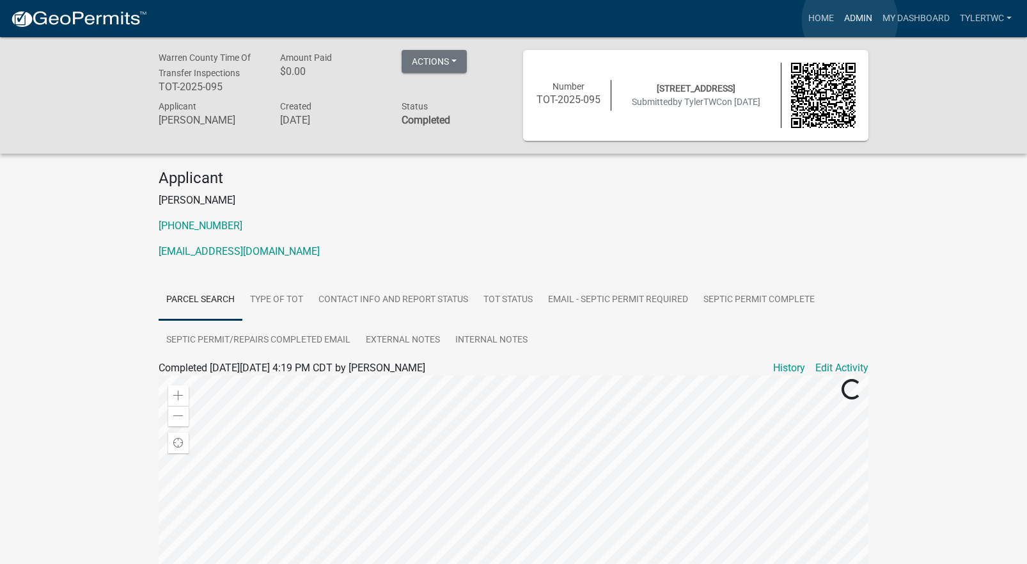
click at [850, 20] on link "Admin" at bounding box center [858, 18] width 38 height 24
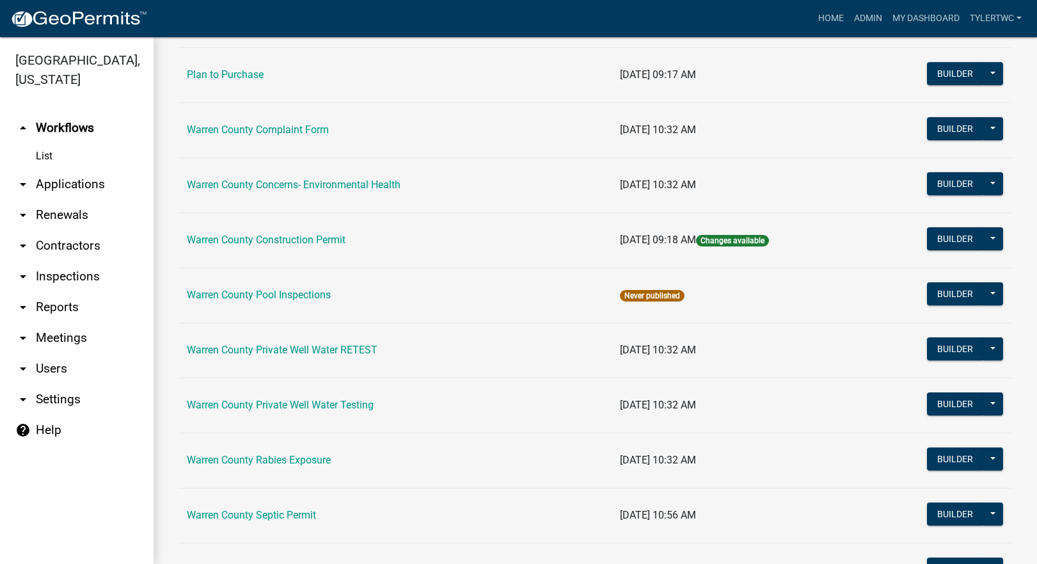
scroll to position [794, 0]
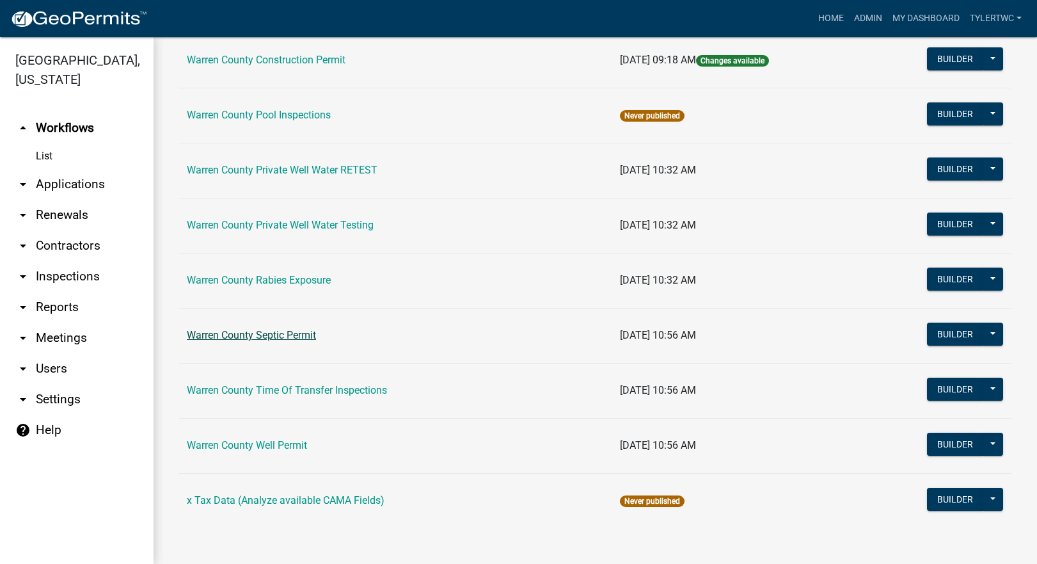
click at [258, 333] on link "Warren County Septic Permit" at bounding box center [251, 335] width 129 height 12
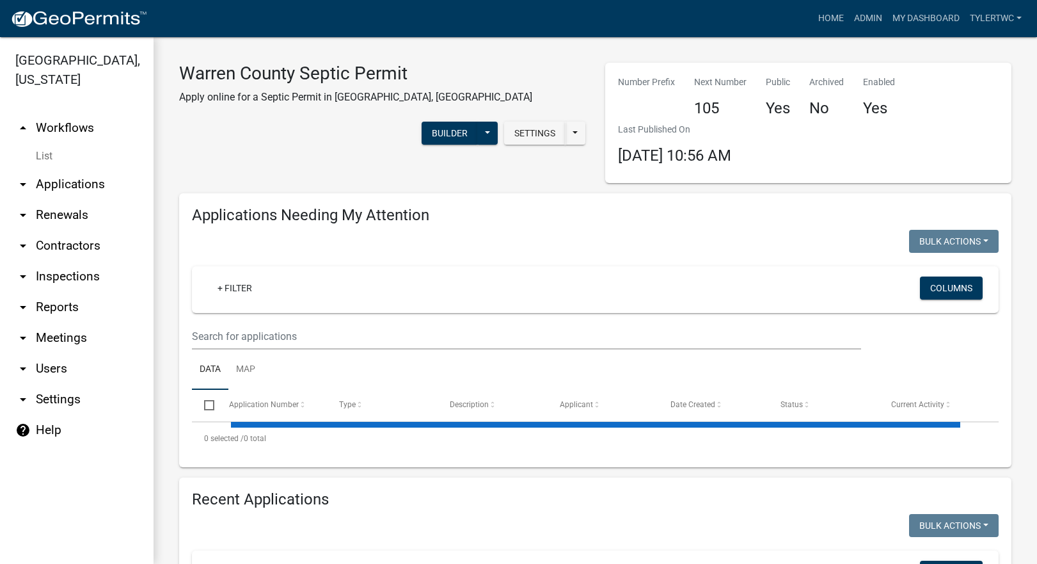
select select "2: 50"
select select "3: 100"
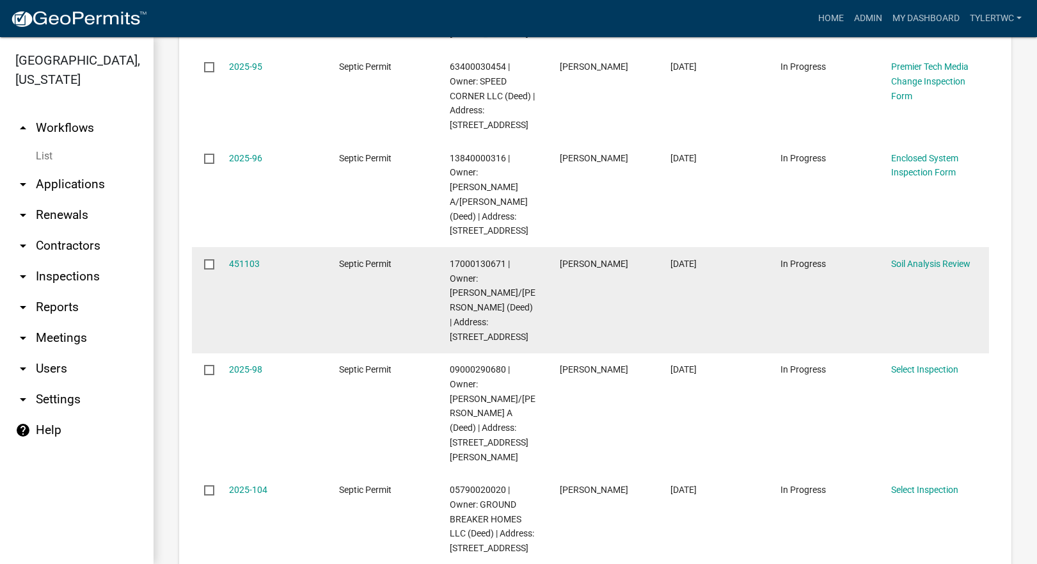
scroll to position [896, 0]
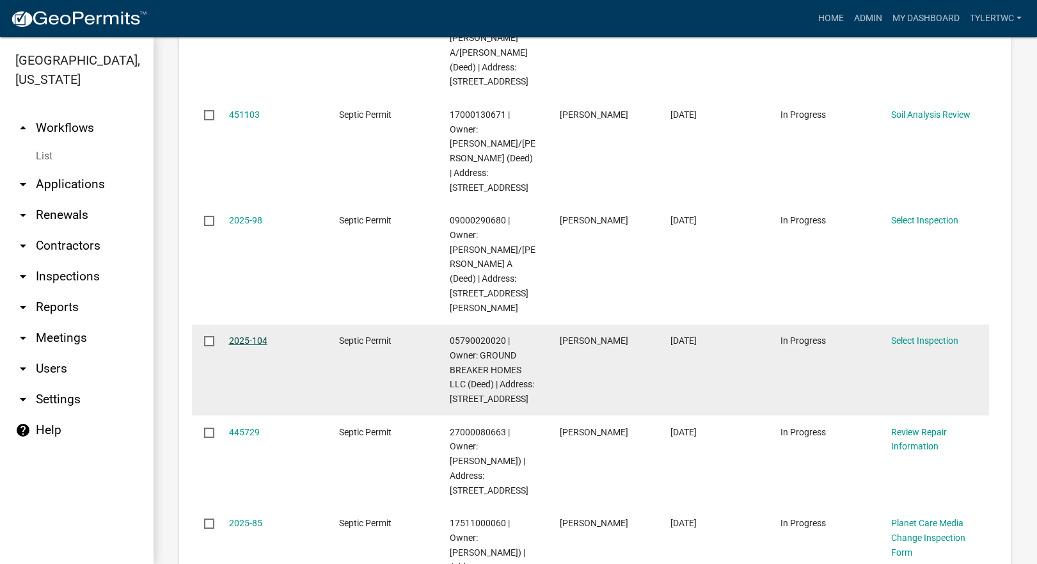
click at [238, 335] on link "2025-104" at bounding box center [248, 340] width 38 height 10
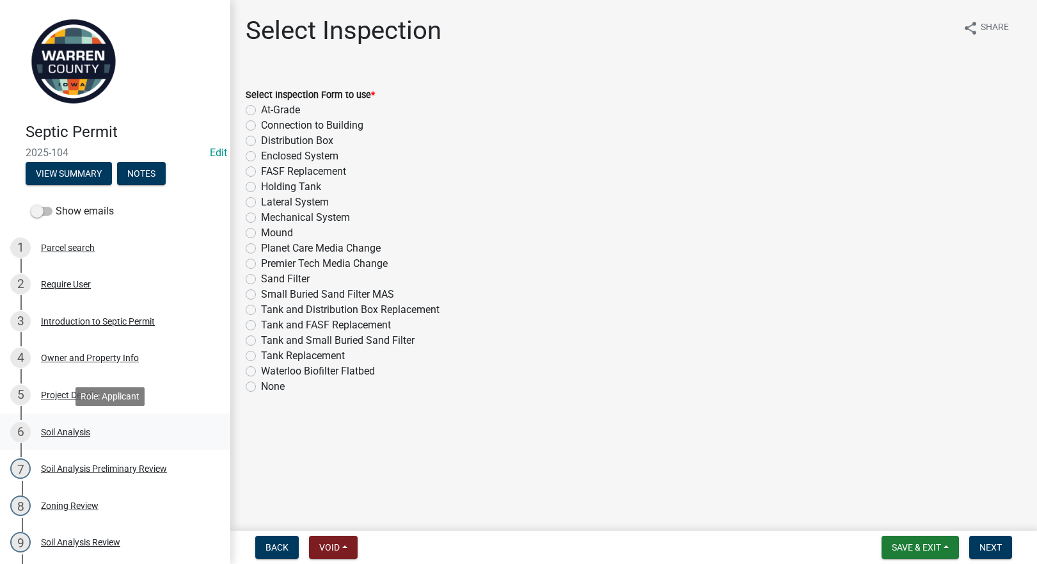
click at [75, 431] on div "Soil Analysis" at bounding box center [65, 431] width 49 height 9
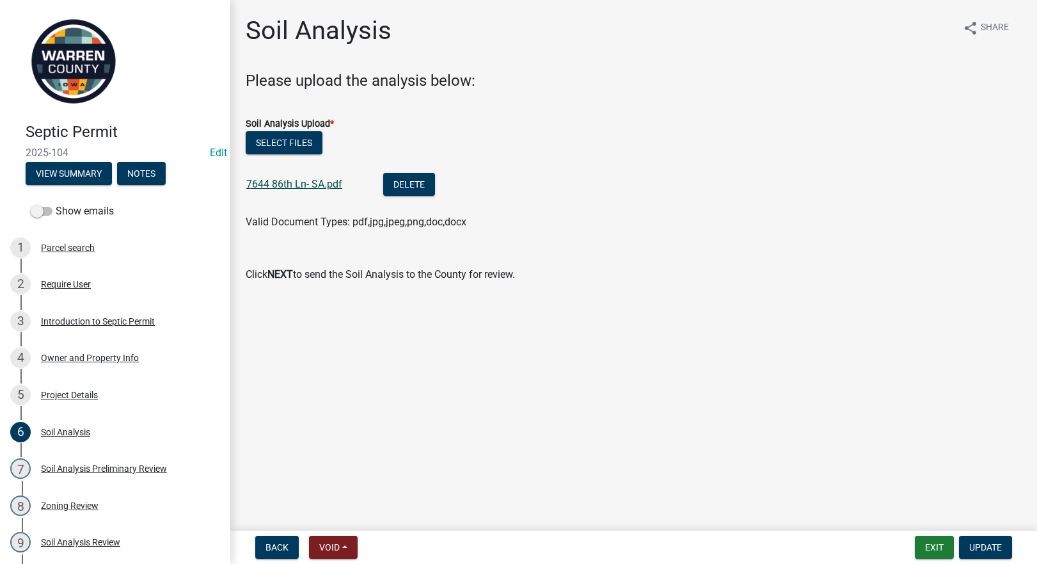
click at [309, 180] on link "7644 86th Ln- SA.pdf" at bounding box center [294, 184] width 96 height 12
click at [411, 184] on button "Delete" at bounding box center [409, 184] width 52 height 23
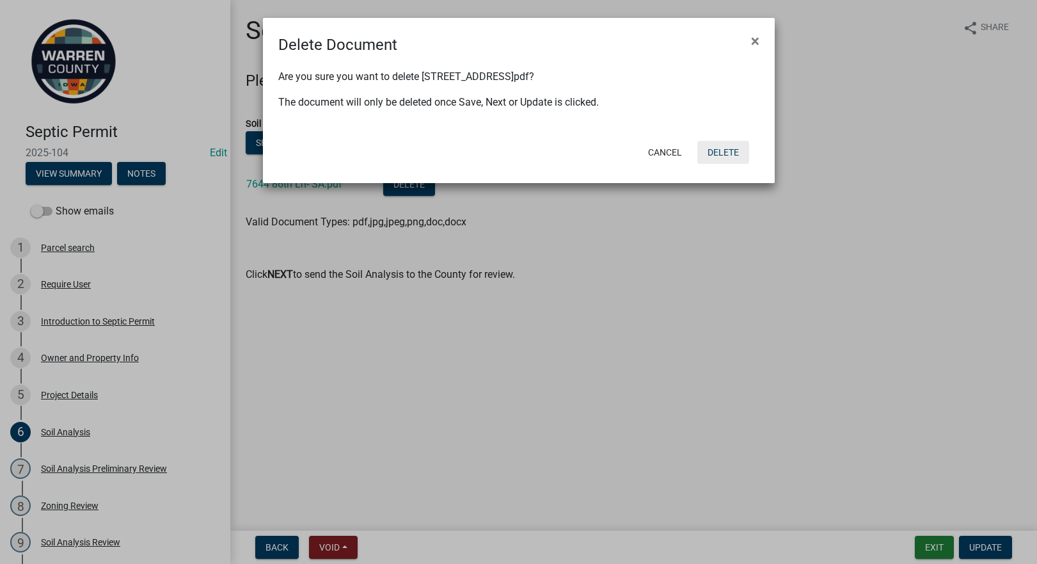
click at [726, 152] on button "Delete" at bounding box center [723, 152] width 52 height 23
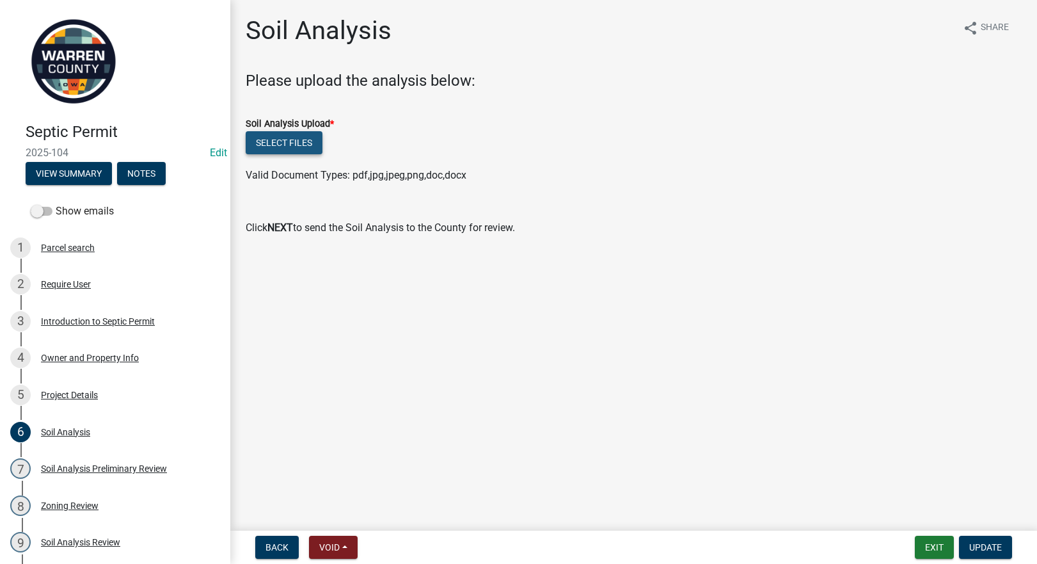
click at [285, 145] on button "Select files" at bounding box center [284, 142] width 77 height 23
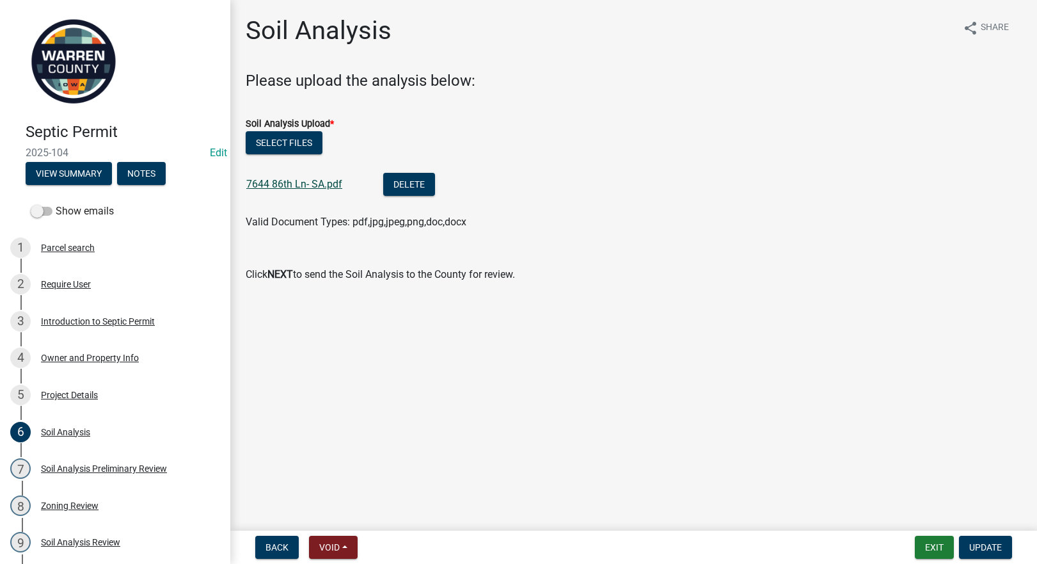
click at [306, 184] on link "7644 86th Ln- SA.pdf" at bounding box center [294, 184] width 96 height 12
click at [973, 541] on button "Update" at bounding box center [985, 546] width 53 height 23
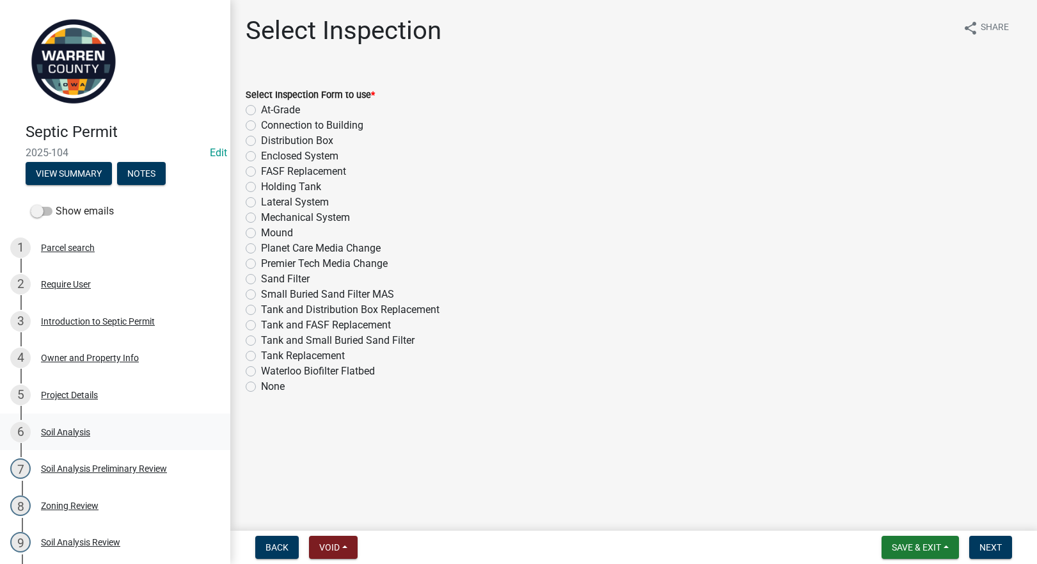
click at [72, 435] on div "Soil Analysis" at bounding box center [65, 431] width 49 height 9
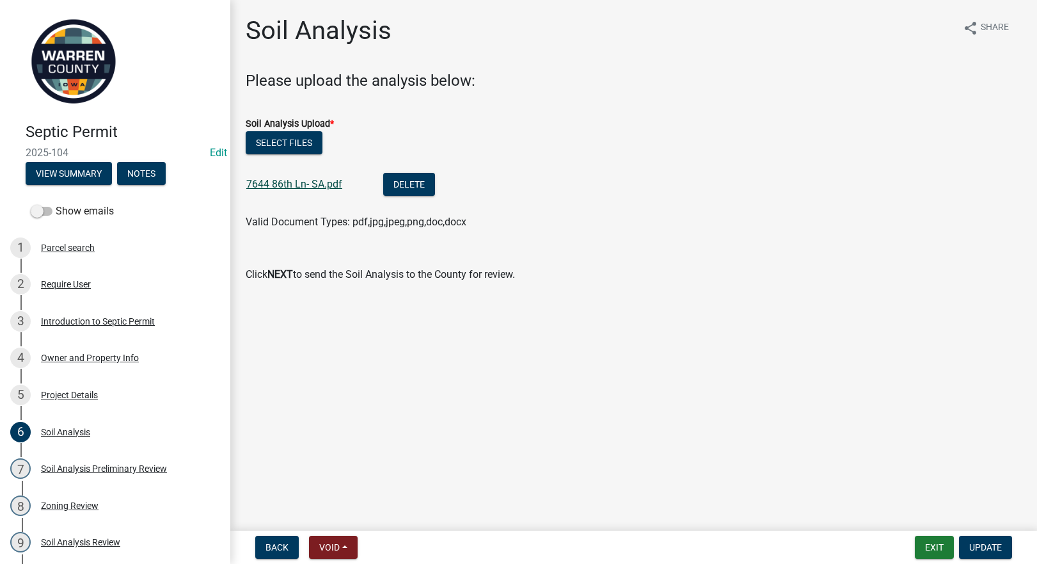
click at [289, 181] on link "7644 86th Ln- SA.pdf" at bounding box center [294, 184] width 96 height 12
click at [283, 186] on link "7644 86th Ln- SA.pdf" at bounding box center [294, 184] width 96 height 12
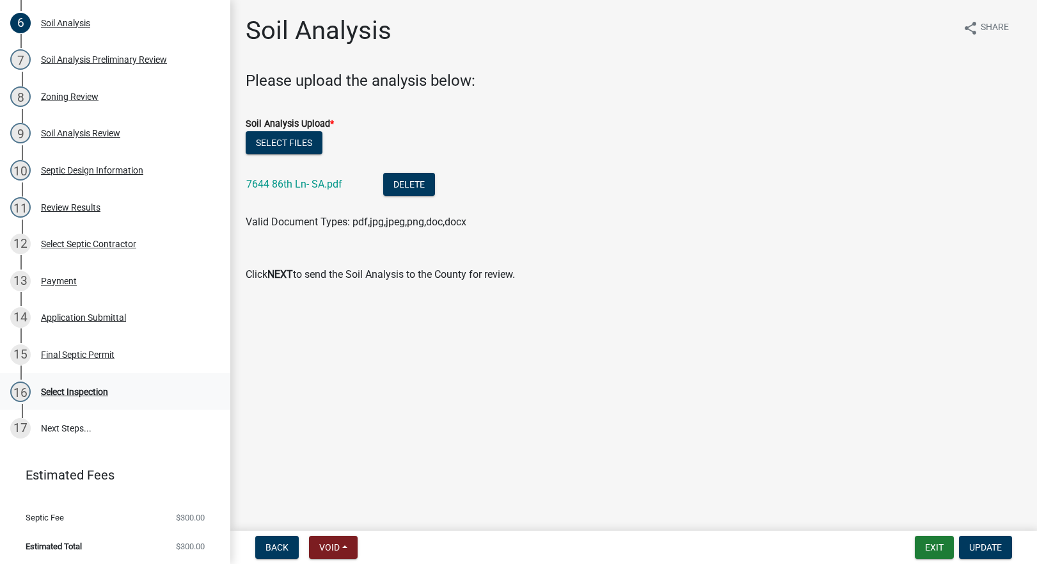
scroll to position [411, 0]
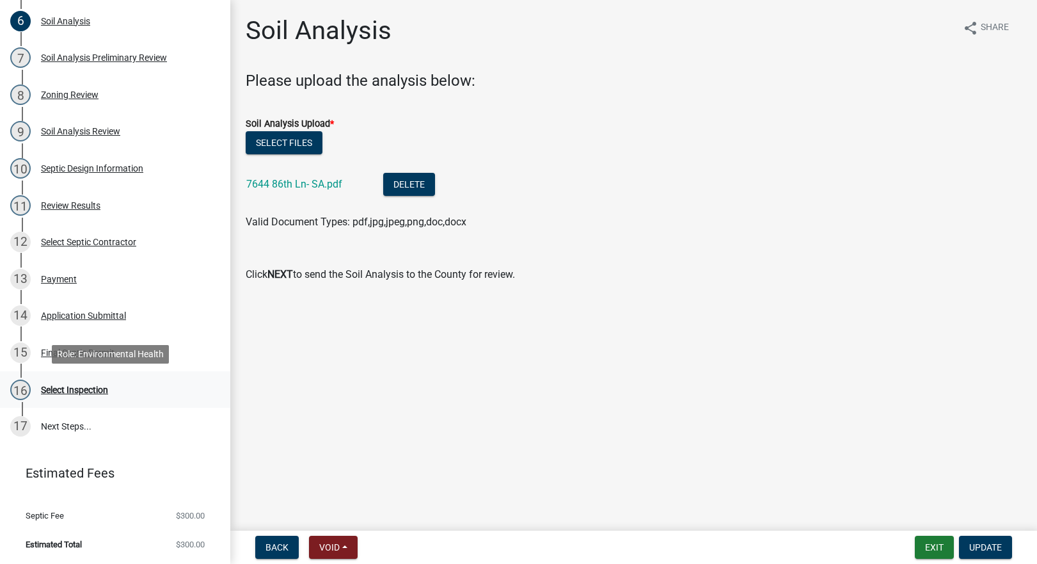
click at [68, 390] on div "Select Inspection" at bounding box center [74, 389] width 67 height 9
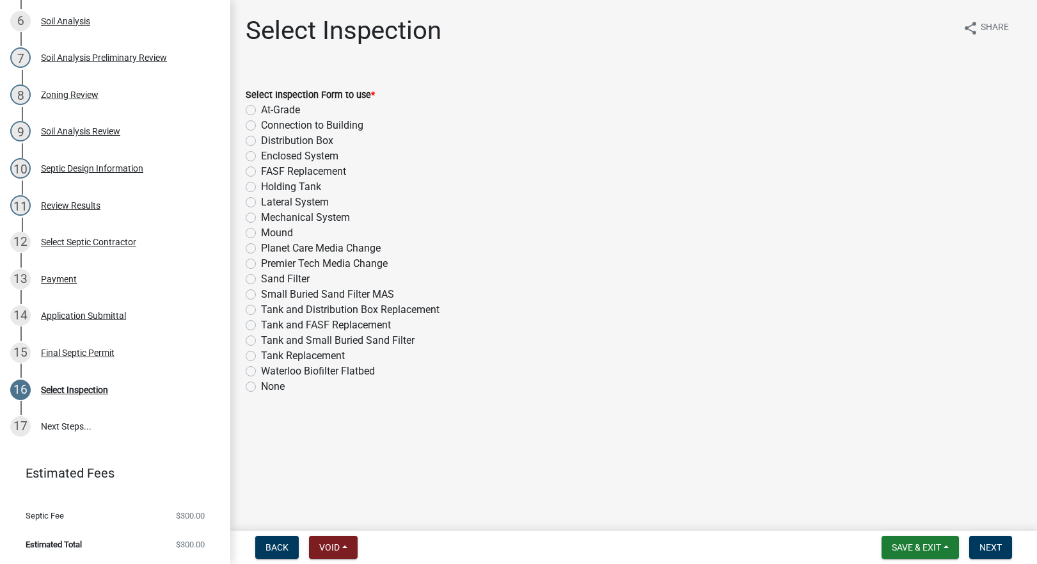
click at [261, 111] on label "At-Grade" at bounding box center [280, 109] width 39 height 15
click at [261, 111] on input "At-Grade" at bounding box center [265, 106] width 8 height 8
radio input "true"
click at [1000, 545] on span "Next" at bounding box center [990, 547] width 22 height 10
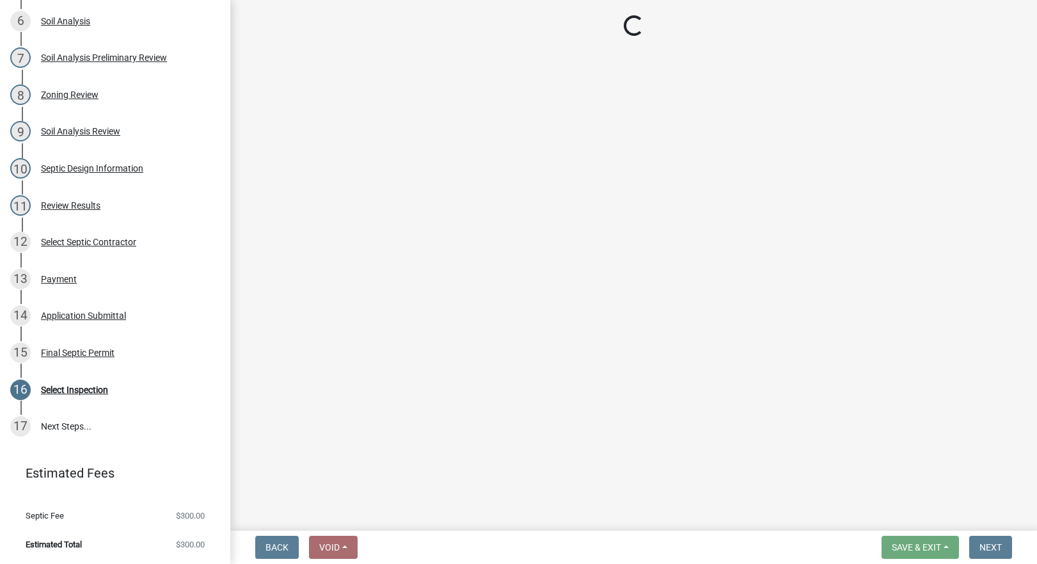
select select "d1e22d4f-68e7-4e9d-8701-604dd084f30f"
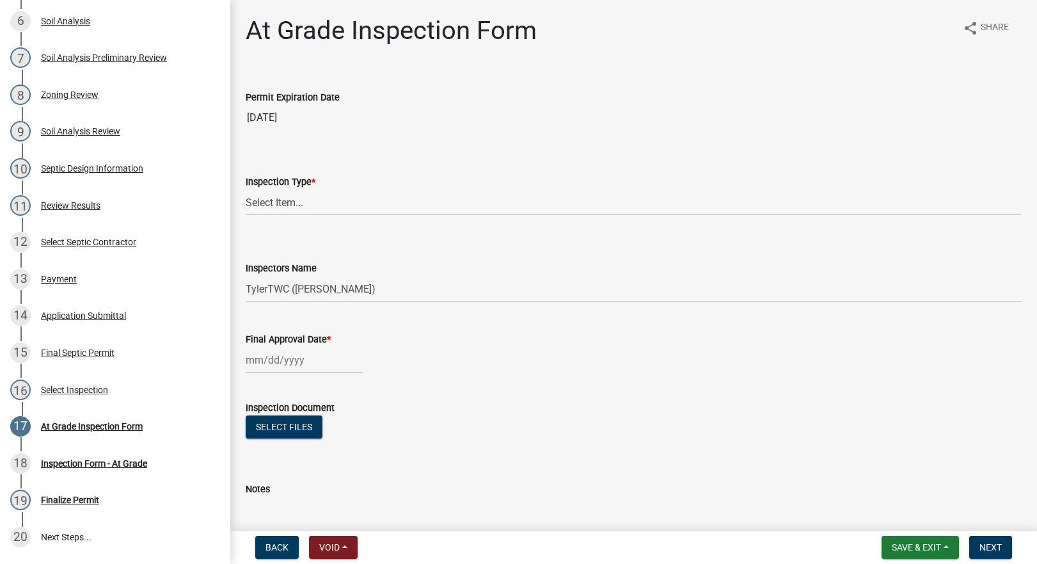
scroll to position [521, 0]
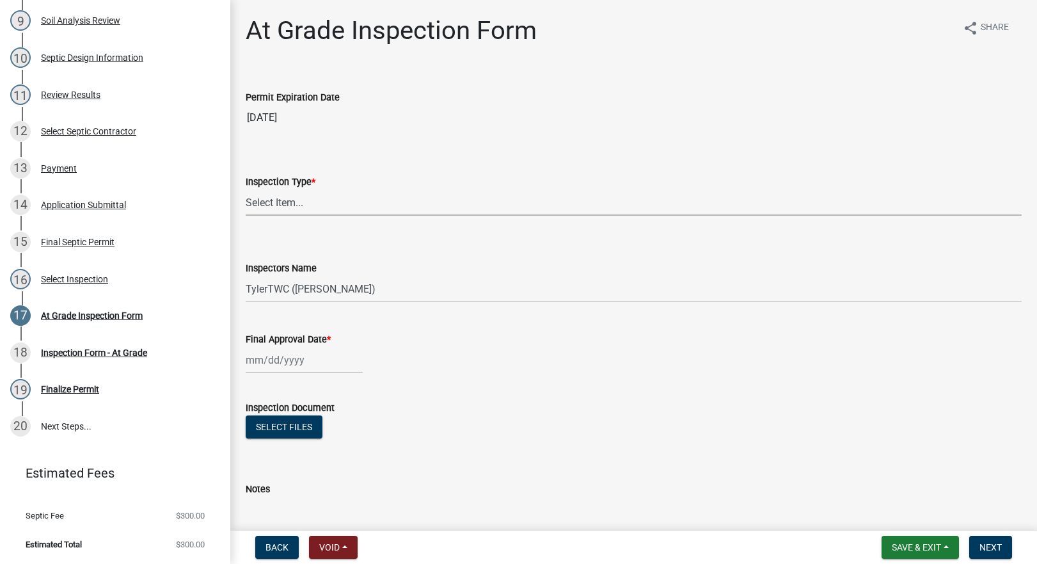
drag, startPoint x: 294, startPoint y: 208, endPoint x: 298, endPoint y: 216, distance: 8.6
click at [294, 208] on select "Select Item... At-Grade" at bounding box center [634, 202] width 776 height 26
click at [246, 189] on select "Select Item... At-Grade" at bounding box center [634, 202] width 776 height 26
select select "c292f160-73c7-443c-9b26-d074e32445b8"
select select "8"
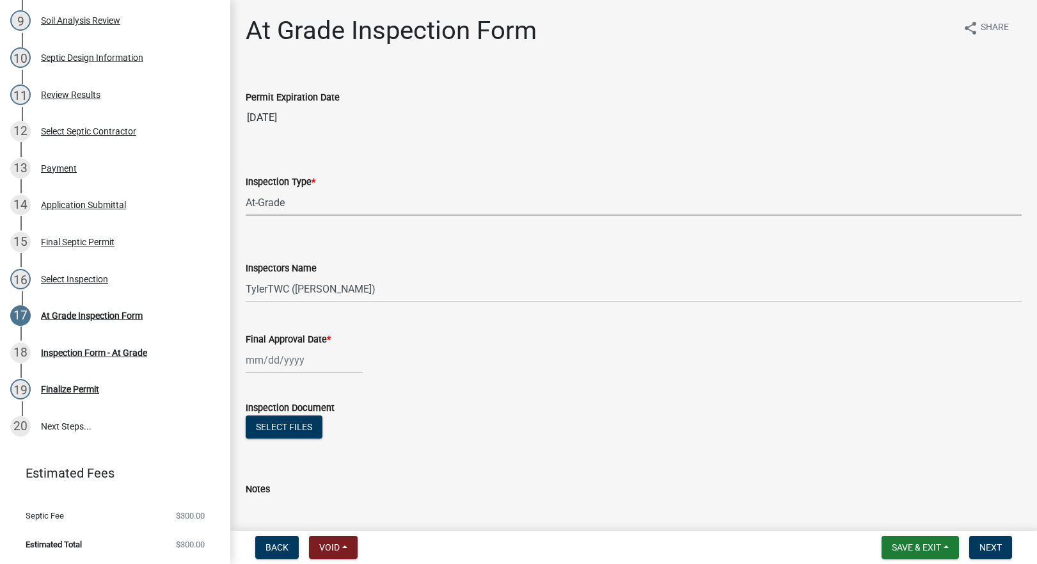
select select "2025"
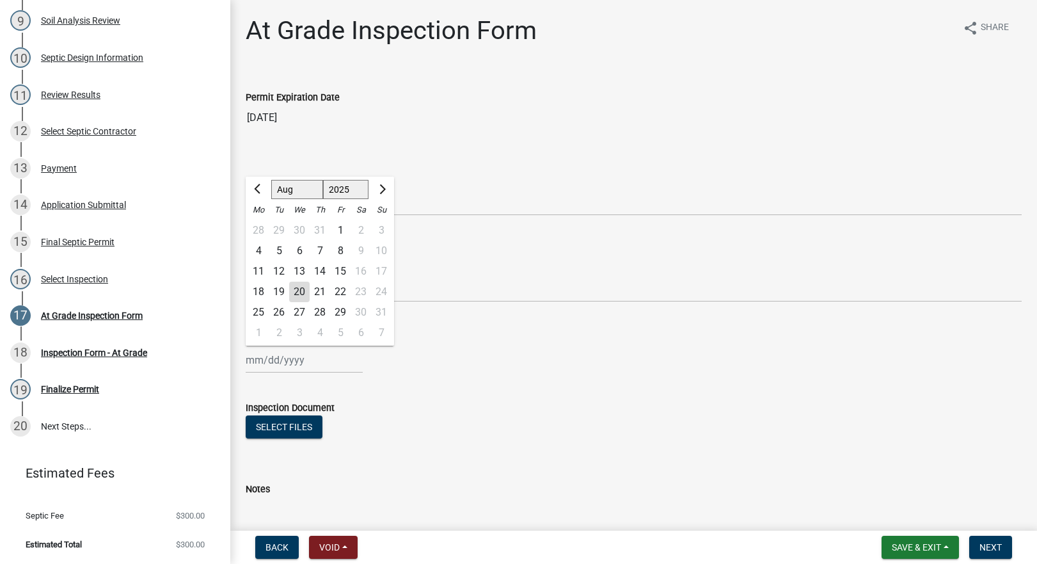
click at [276, 356] on div "[PERSON_NAME] Feb Mar Apr [PERSON_NAME][DATE] Oct Nov [DATE] 1526 1527 1528 152…" at bounding box center [304, 360] width 117 height 26
click at [298, 295] on div "20" at bounding box center [299, 291] width 20 height 20
type input "[DATE]"
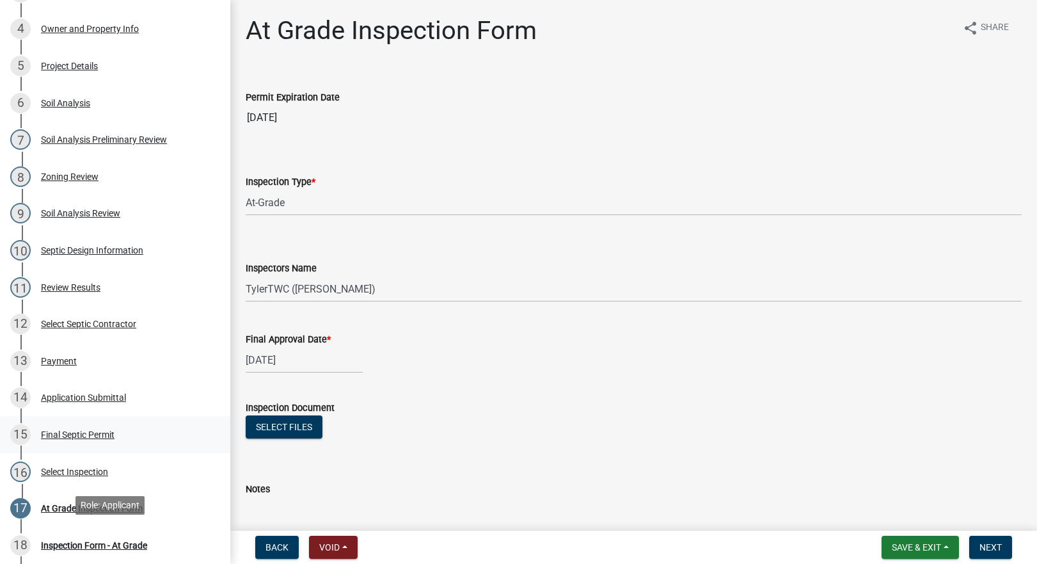
scroll to position [223, 0]
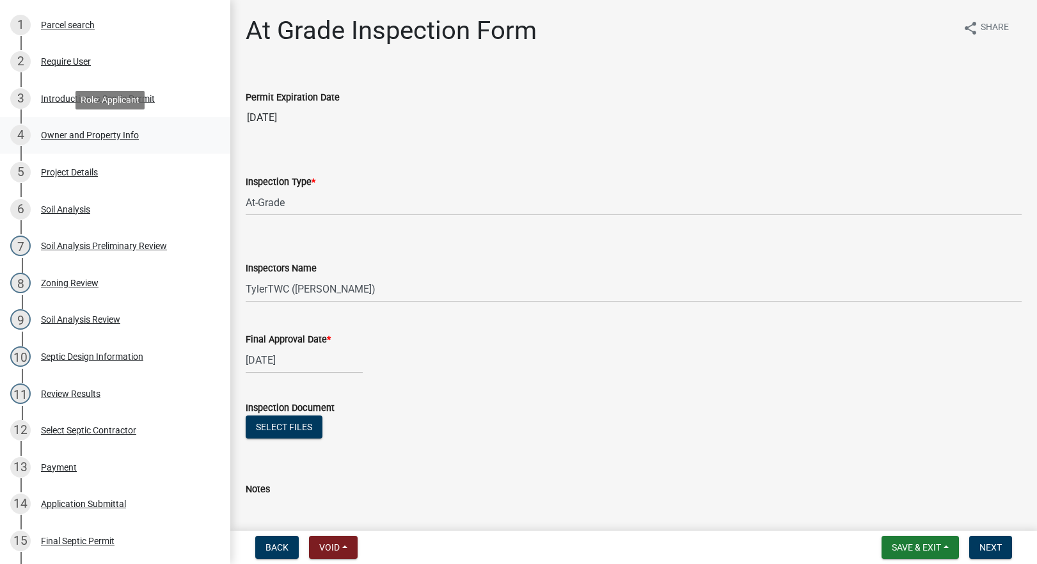
click at [63, 126] on div "4 Owner and Property Info" at bounding box center [110, 135] width 200 height 20
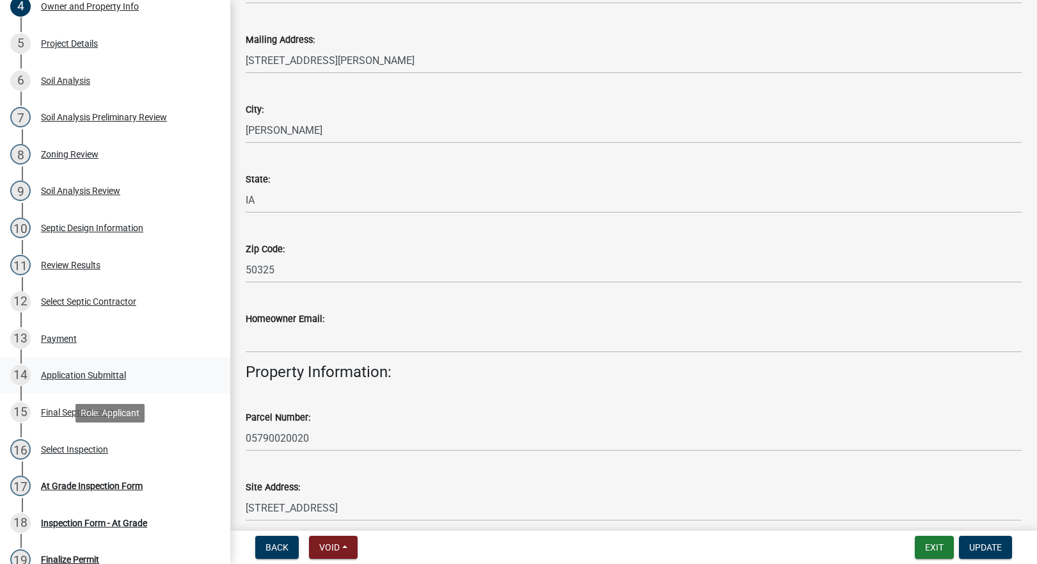
scroll to position [372, 0]
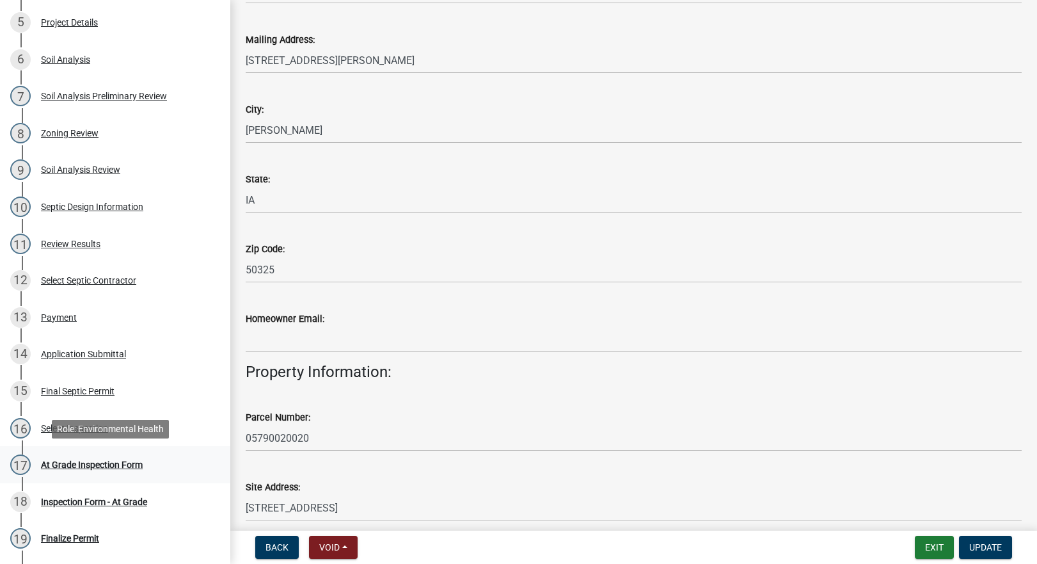
click at [81, 462] on div "At Grade Inspection Form" at bounding box center [92, 464] width 102 height 9
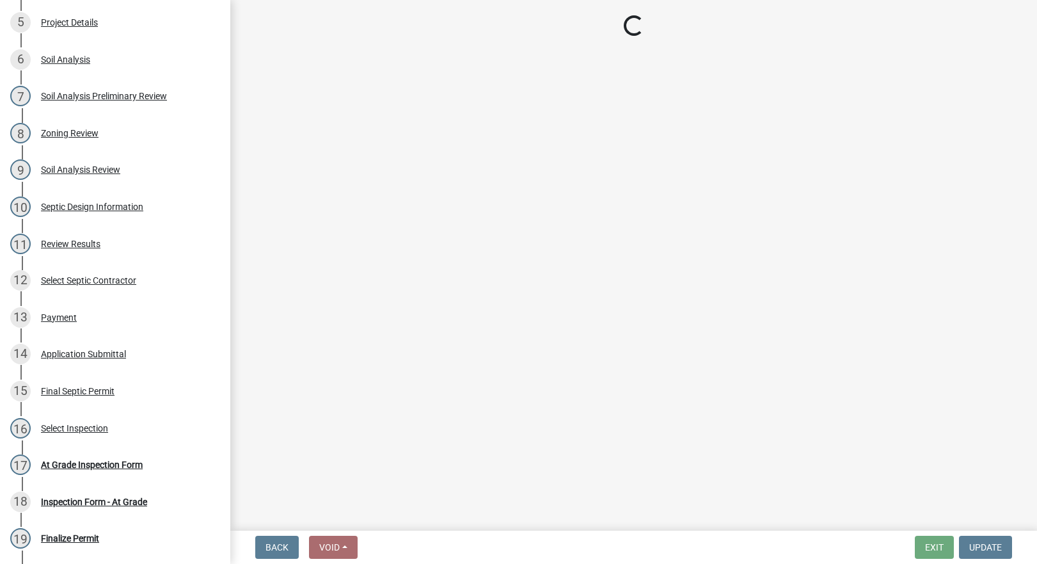
select select "d1e22d4f-68e7-4e9d-8701-604dd084f30f"
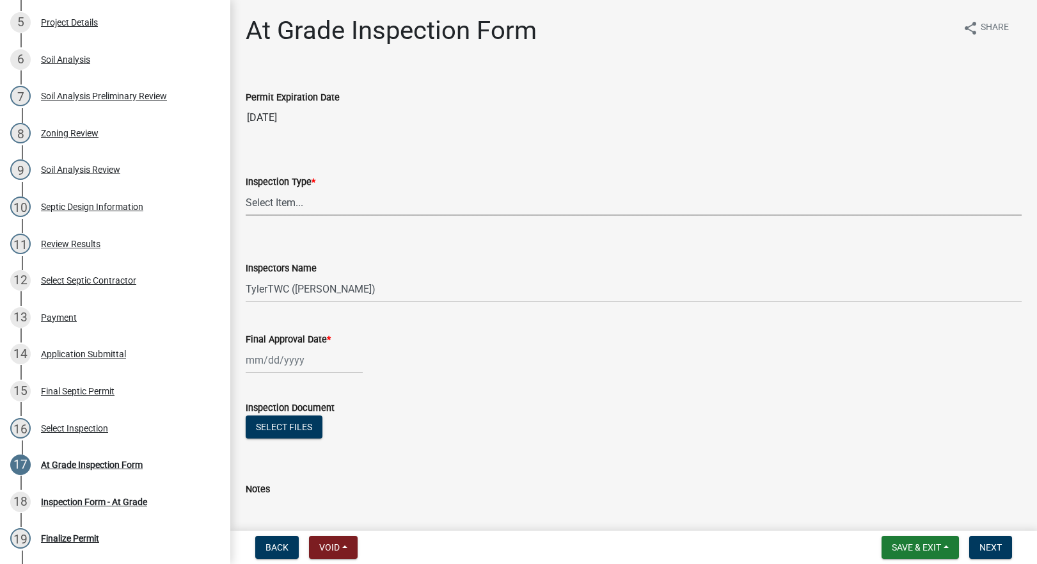
drag, startPoint x: 290, startPoint y: 205, endPoint x: 292, endPoint y: 216, distance: 11.0
click at [290, 205] on select "Select Item... At-Grade" at bounding box center [634, 202] width 776 height 26
click at [246, 189] on select "Select Item... At-Grade" at bounding box center [634, 202] width 776 height 26
select select "c292f160-73c7-443c-9b26-d074e32445b8"
select select "8"
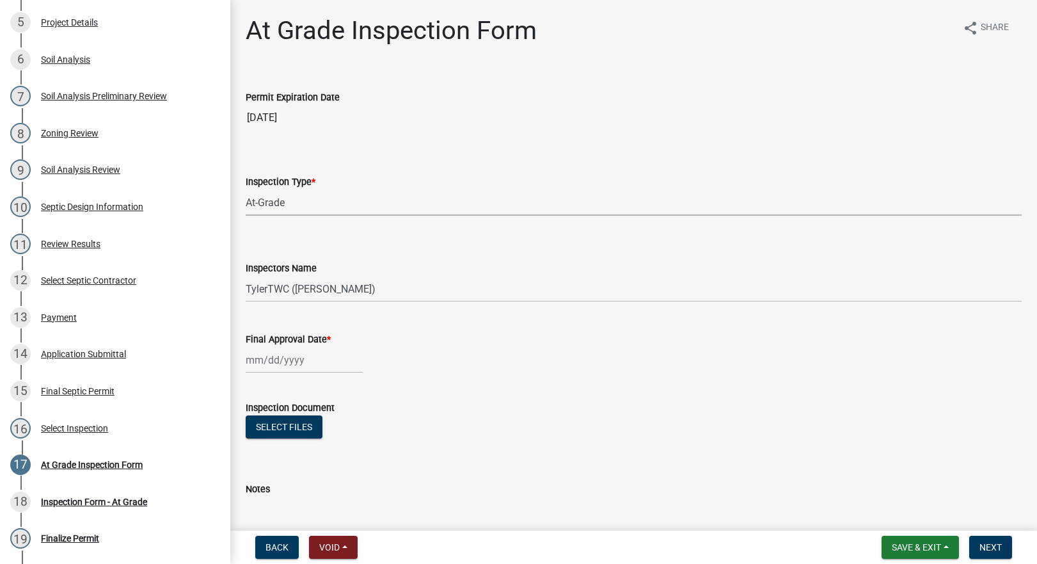
select select "2025"
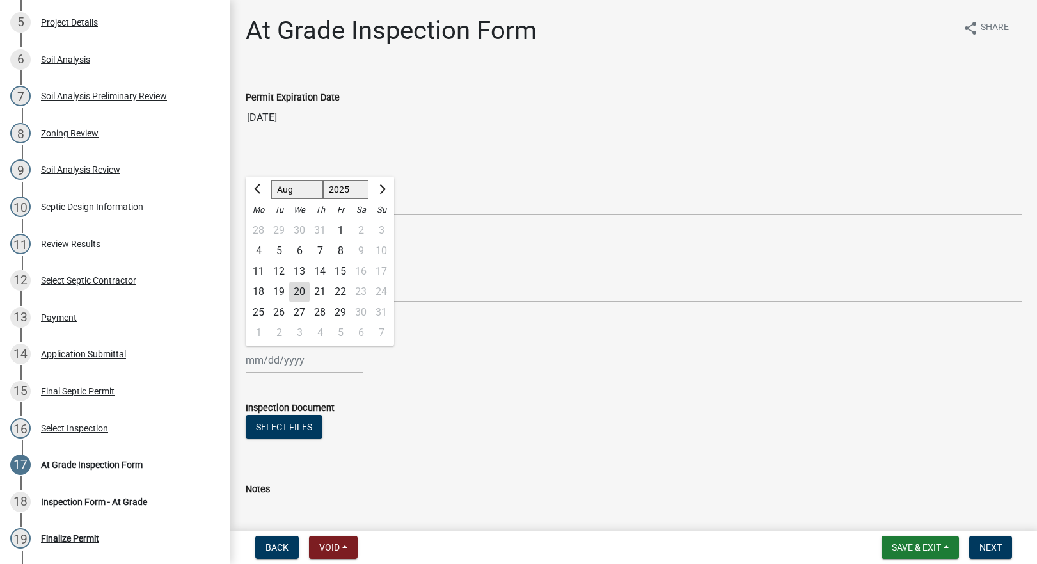
click at [268, 362] on div "[PERSON_NAME] Feb Mar Apr [PERSON_NAME][DATE] Oct Nov [DATE] 1526 1527 1528 152…" at bounding box center [304, 360] width 117 height 26
click at [300, 294] on div "20" at bounding box center [299, 291] width 20 height 20
type input "[DATE]"
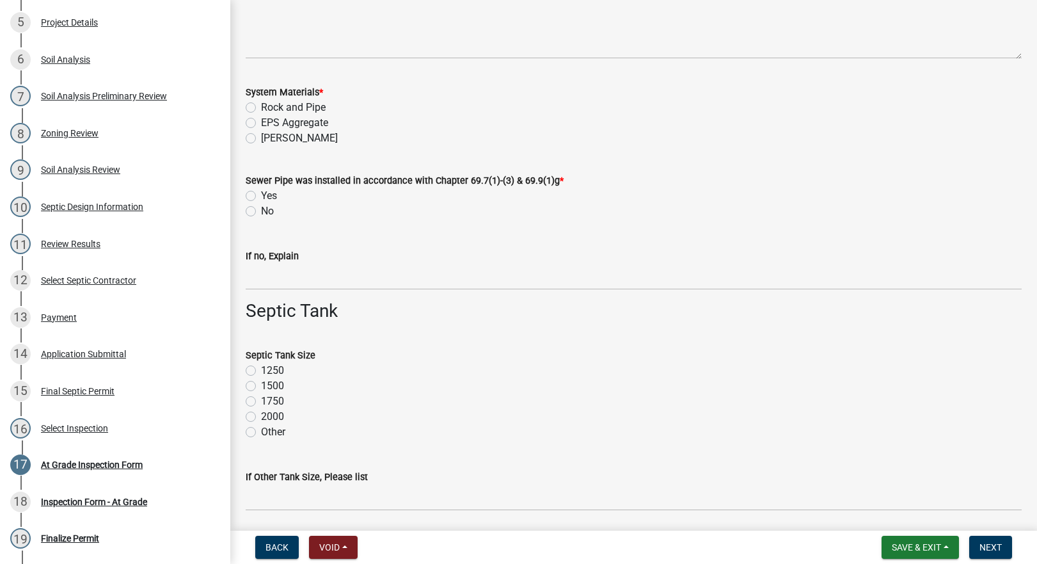
scroll to position [448, 0]
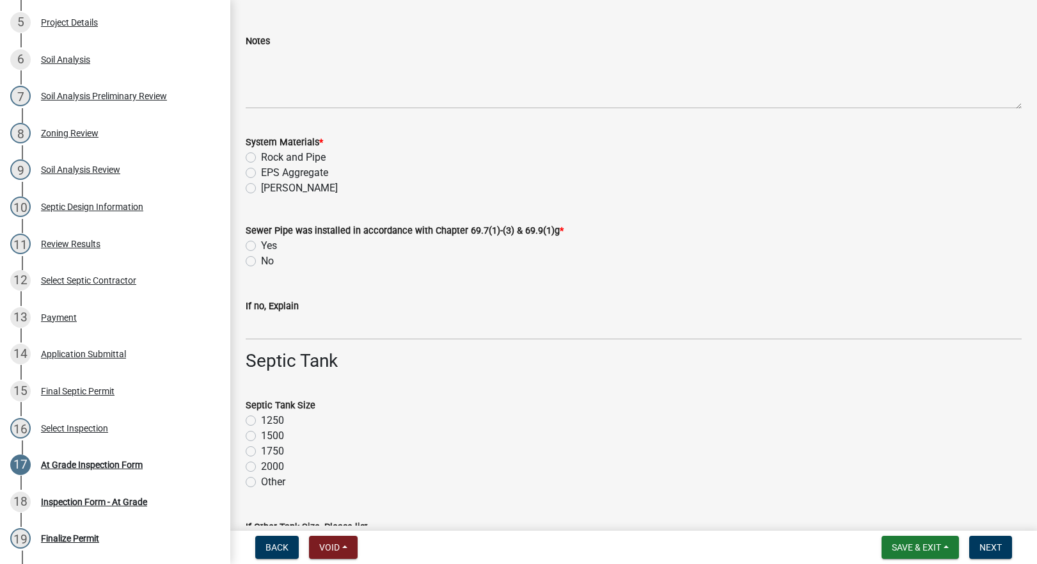
click at [261, 157] on label "Rock and Pipe" at bounding box center [293, 157] width 65 height 15
click at [261, 157] on input "Rock and Pipe" at bounding box center [265, 154] width 8 height 8
radio input "true"
click at [261, 248] on label "Yes" at bounding box center [269, 245] width 16 height 15
click at [261, 246] on input "Yes" at bounding box center [265, 242] width 8 height 8
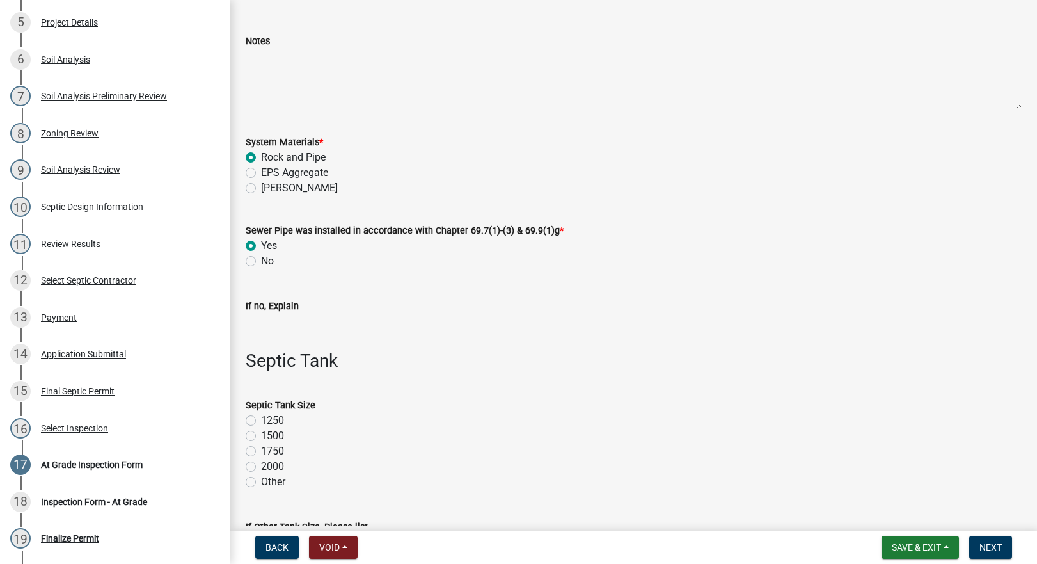
radio input "true"
click at [261, 452] on label "1750" at bounding box center [272, 450] width 23 height 15
click at [261, 452] on input "1750" at bounding box center [265, 447] width 8 height 8
radio input "true"
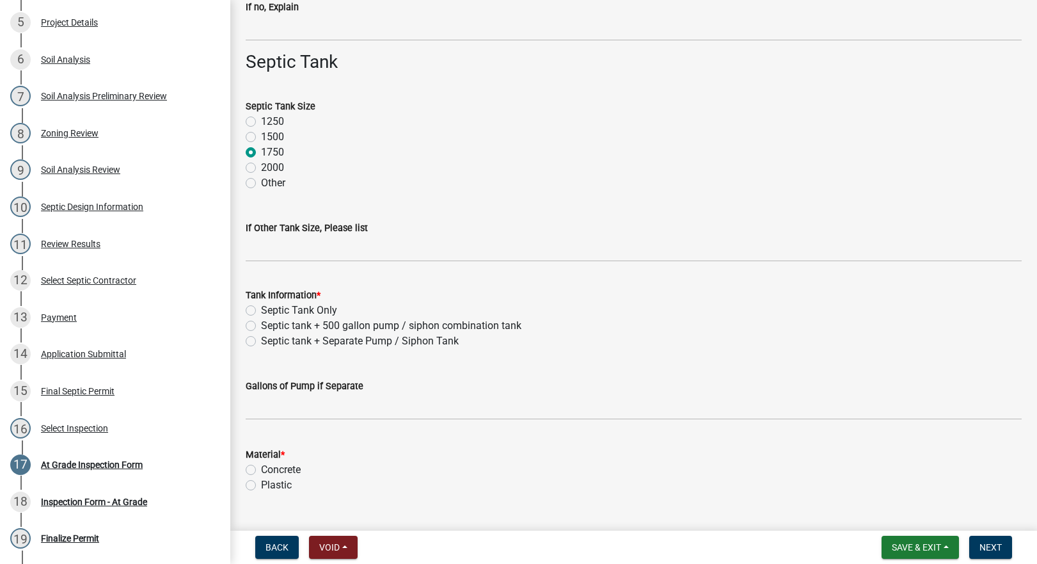
click at [261, 329] on label "Septic tank + 500 gallon pump / siphon combination tank" at bounding box center [391, 325] width 260 height 15
click at [261, 326] on input "Septic tank + 500 gallon pump / siphon combination tank" at bounding box center [265, 322] width 8 height 8
radio input "true"
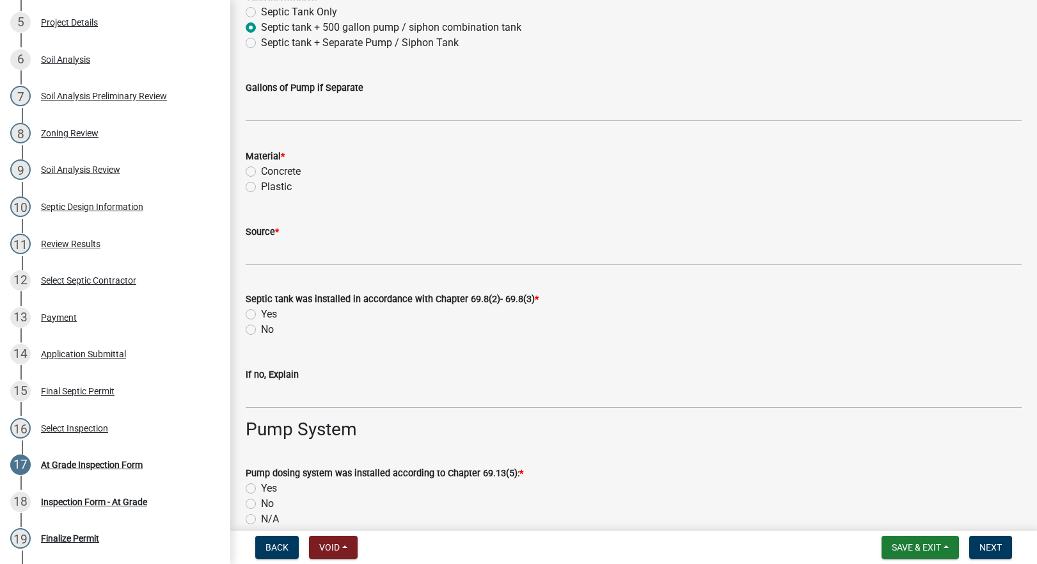
click at [261, 170] on label "Concrete" at bounding box center [281, 171] width 40 height 15
click at [261, 170] on input "Concrete" at bounding box center [265, 168] width 8 height 8
radio input "true"
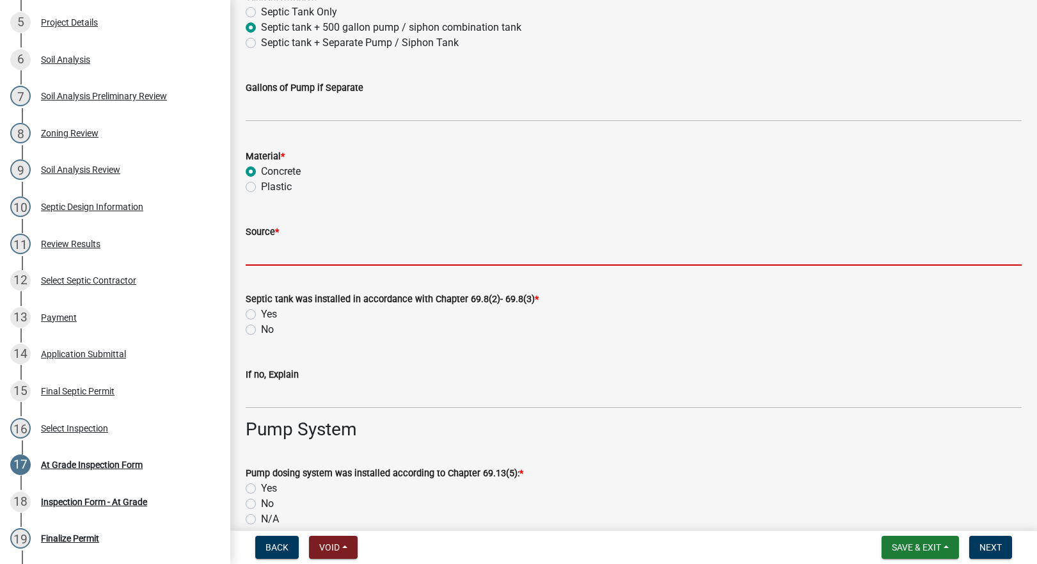
click at [294, 251] on input "Source *" at bounding box center [634, 252] width 776 height 26
type input "Indianola Precast"
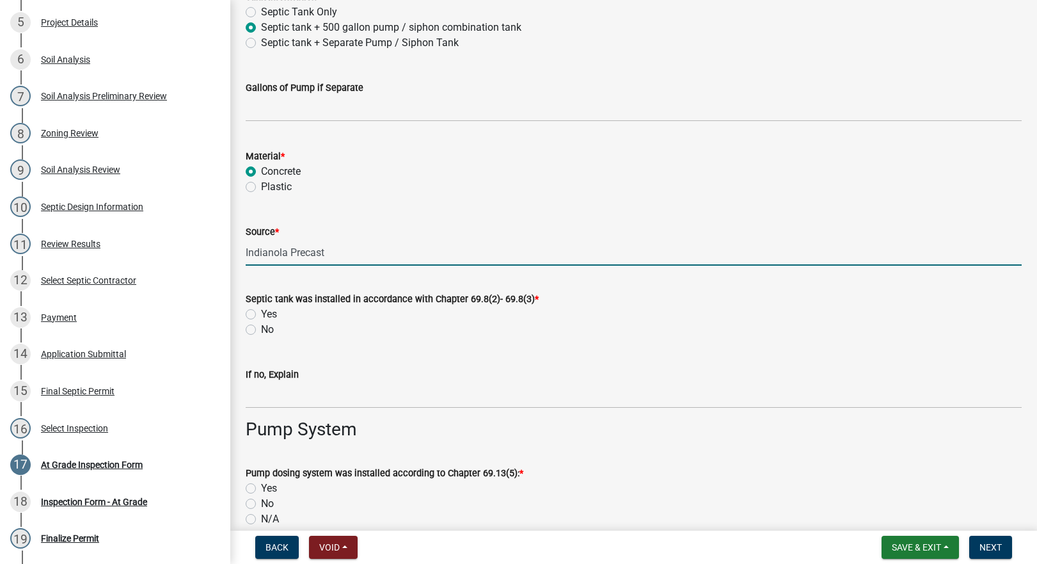
click at [261, 315] on label "Yes" at bounding box center [269, 313] width 16 height 15
click at [261, 315] on input "Yes" at bounding box center [265, 310] width 8 height 8
radio input "true"
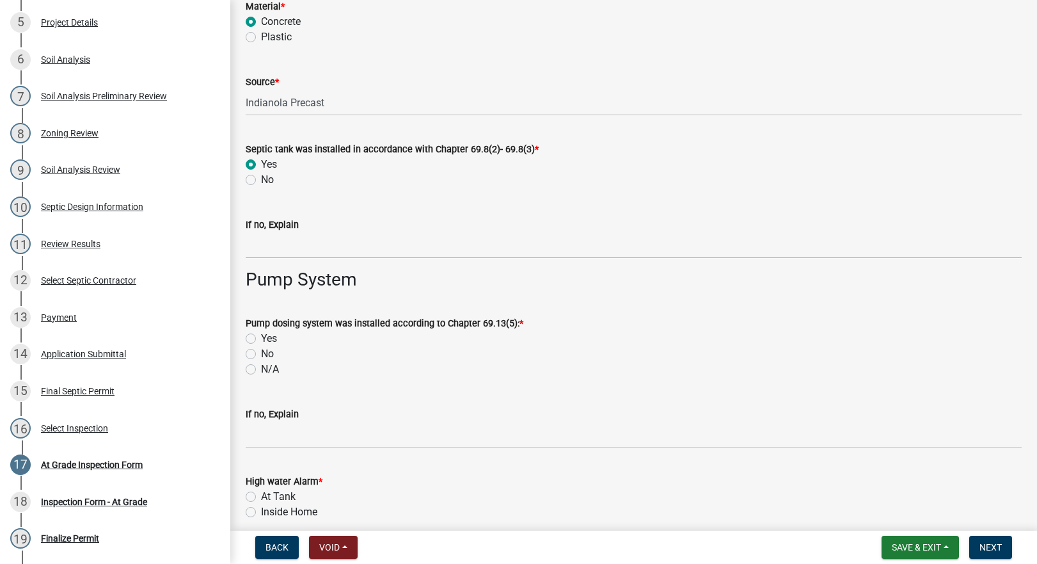
click at [261, 340] on label "Yes" at bounding box center [269, 338] width 16 height 15
click at [261, 339] on input "Yes" at bounding box center [265, 335] width 8 height 8
radio input "true"
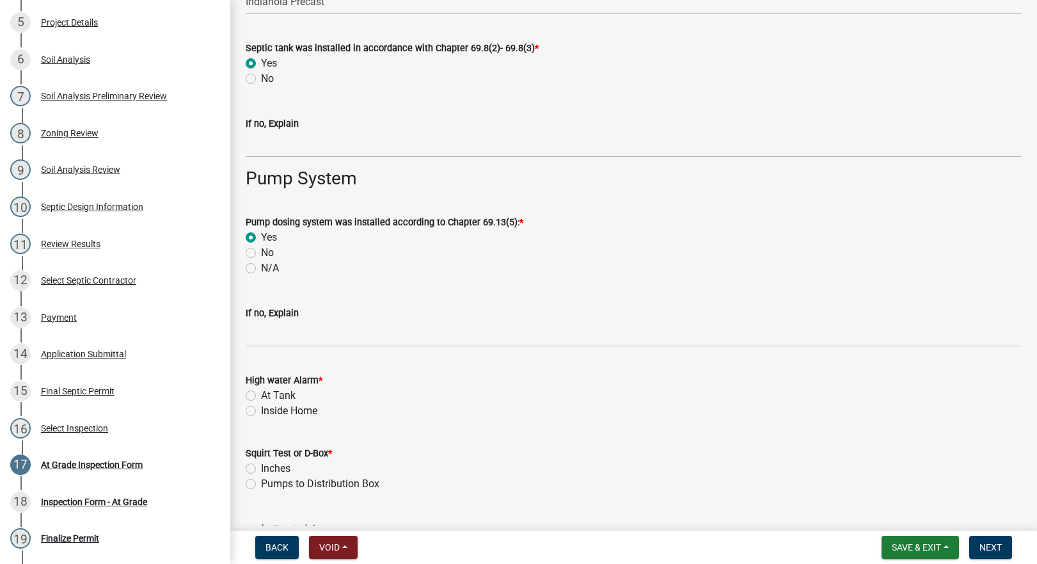
scroll to position [1344, 0]
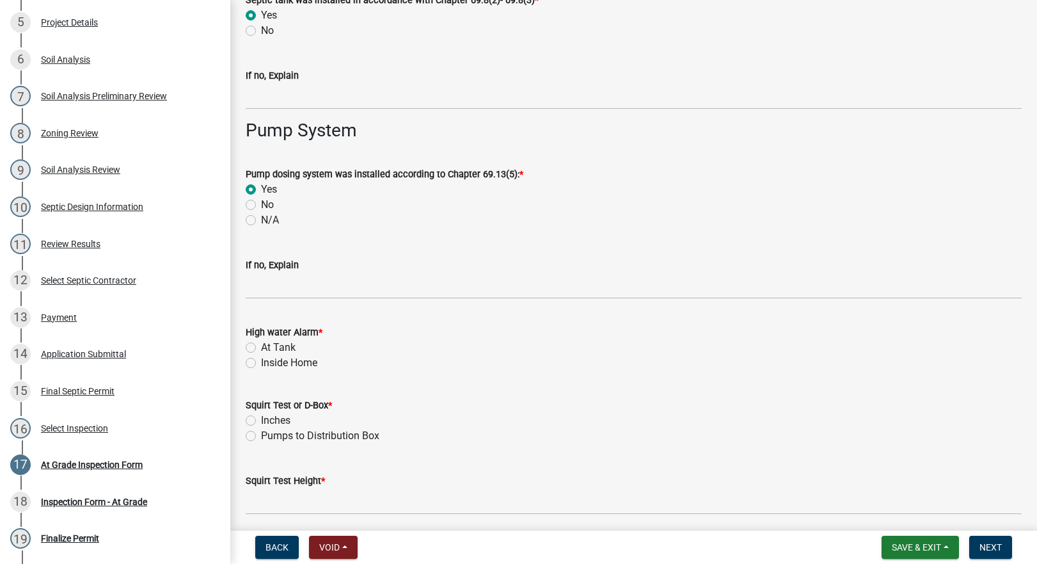
click at [261, 346] on label "At Tank" at bounding box center [278, 347] width 35 height 15
click at [261, 346] on input "At Tank" at bounding box center [265, 344] width 8 height 8
radio input "true"
click at [261, 422] on label "Inches" at bounding box center [275, 420] width 29 height 15
click at [261, 421] on input "Inches" at bounding box center [265, 417] width 8 height 8
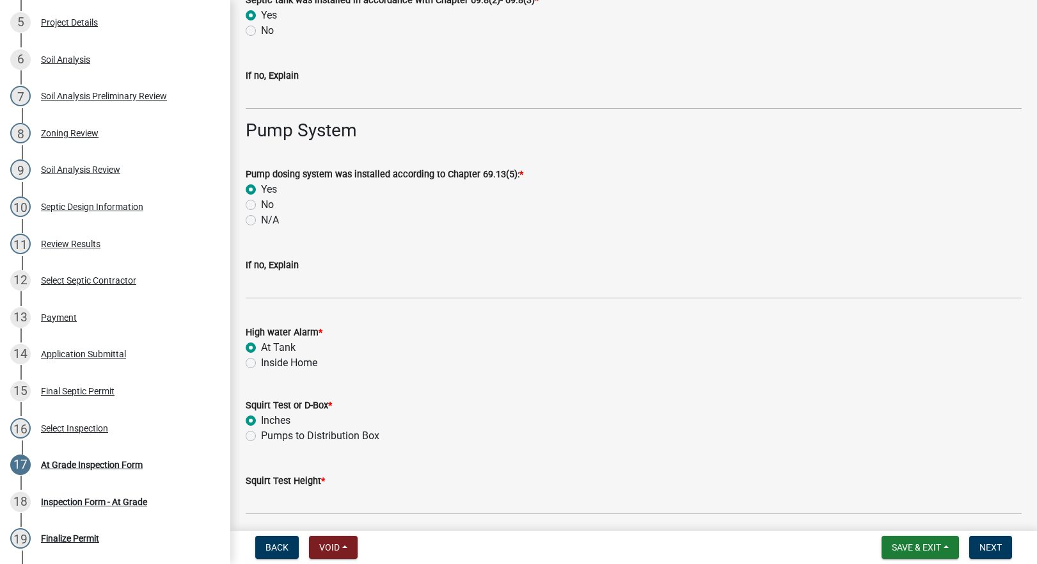
radio input "true"
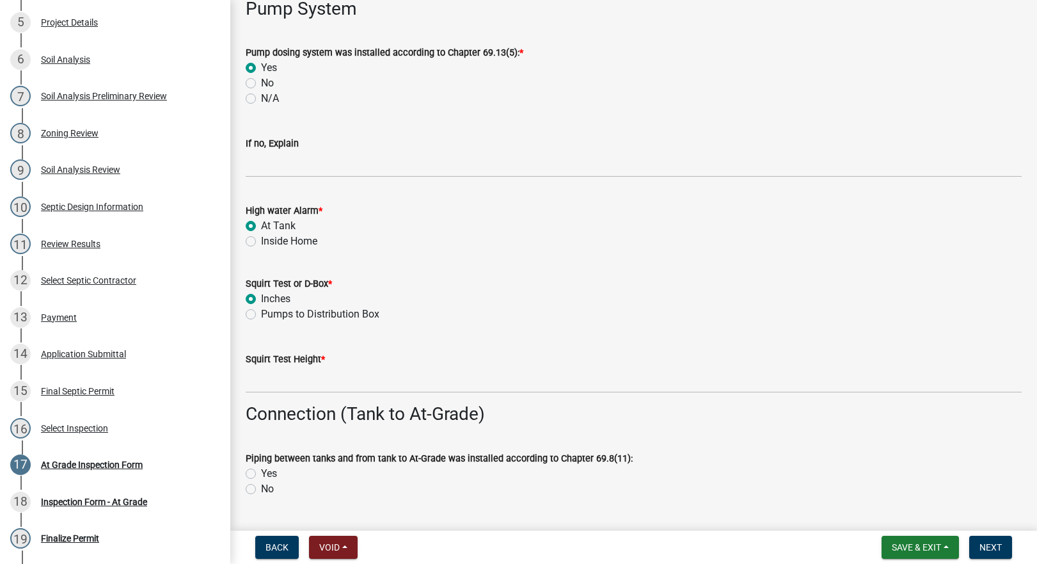
scroll to position [1493, 0]
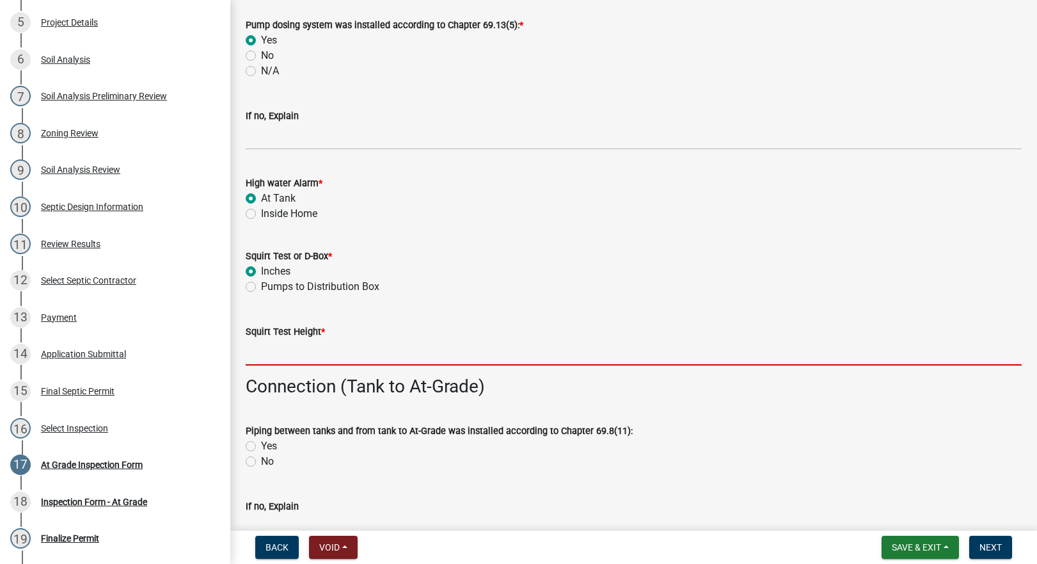
click at [278, 354] on input "Squirt Test Height *" at bounding box center [634, 352] width 776 height 26
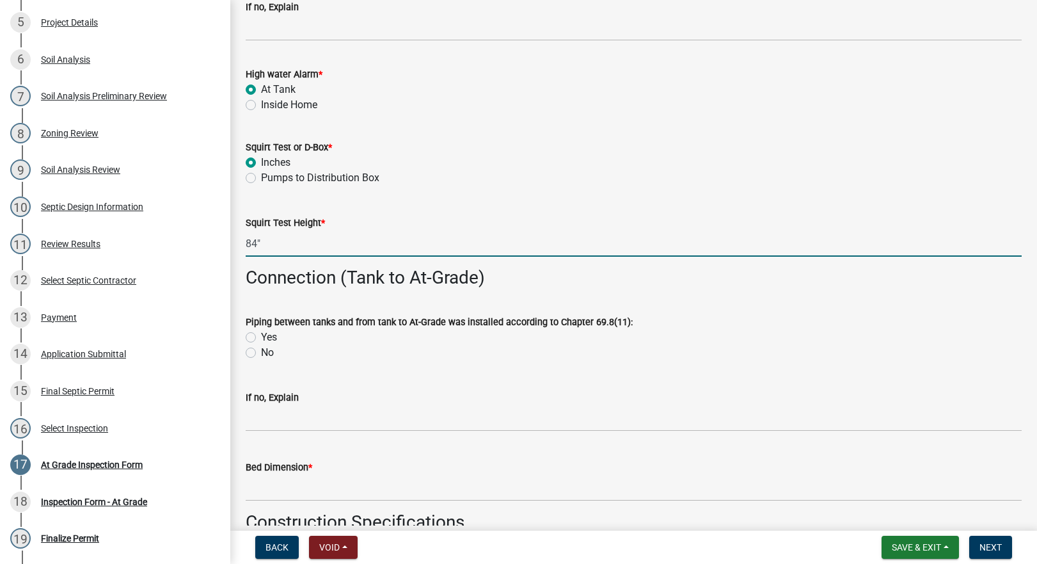
scroll to position [1642, 0]
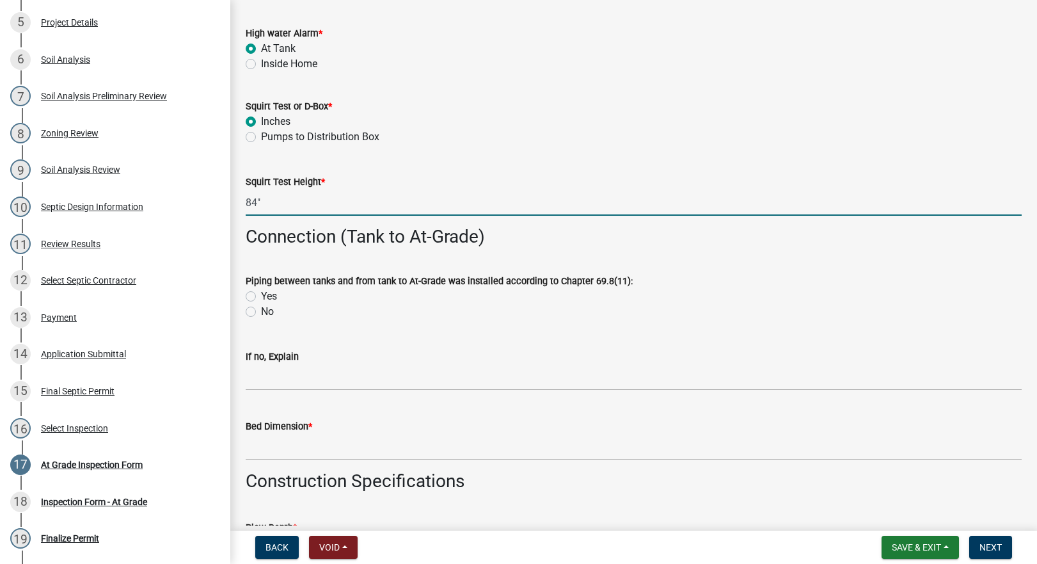
type input "84""
click at [261, 296] on label "Yes" at bounding box center [269, 296] width 16 height 15
click at [261, 296] on input "Yes" at bounding box center [265, 293] width 8 height 8
radio input "true"
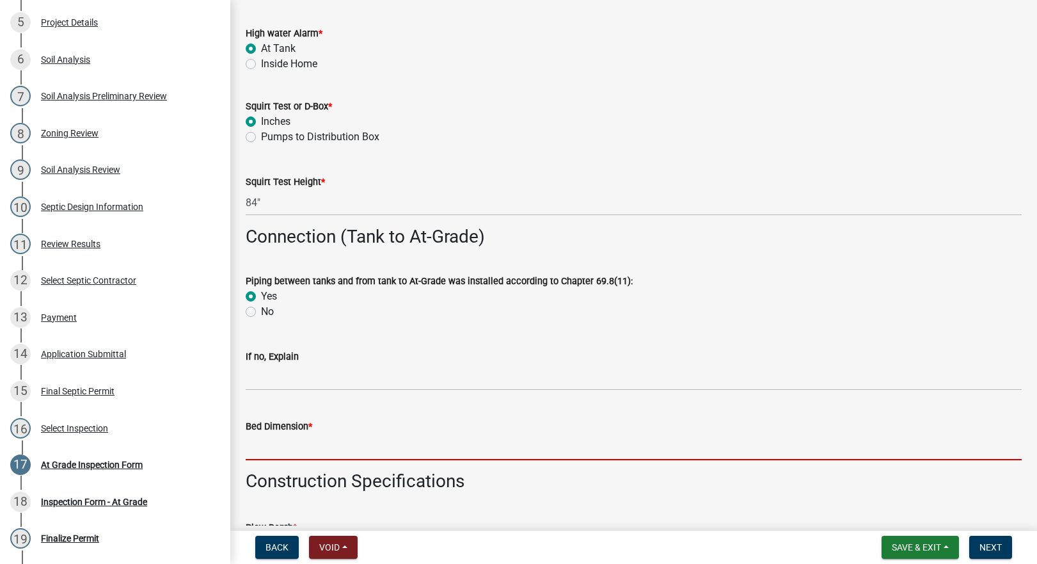
click at [287, 447] on input "Bed Dimension *" at bounding box center [634, 447] width 776 height 26
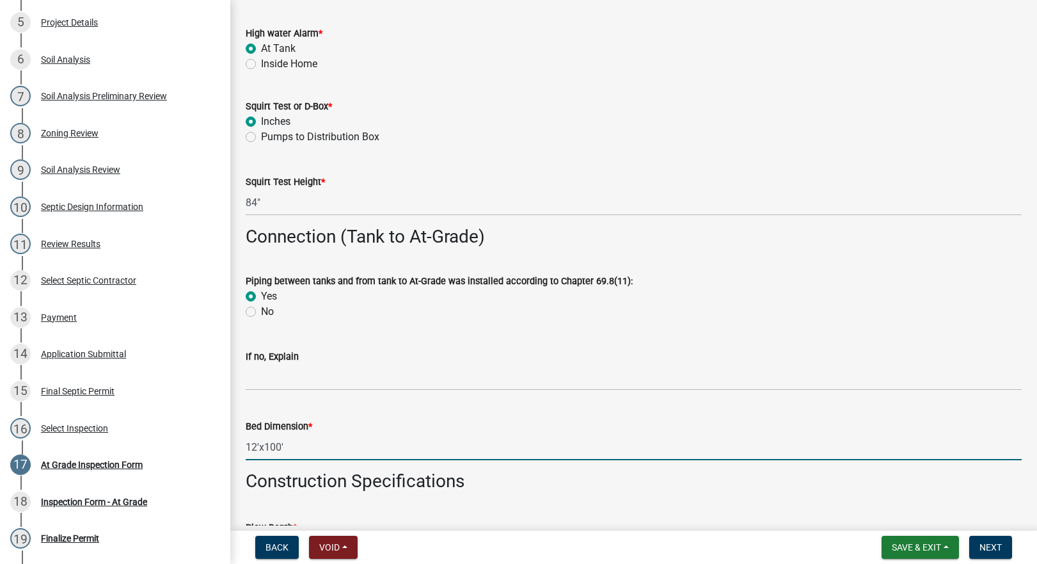
click at [251, 448] on input "12'x100'" at bounding box center [634, 447] width 776 height 26
click at [331, 448] on input "19'x100'" at bounding box center [634, 447] width 776 height 26
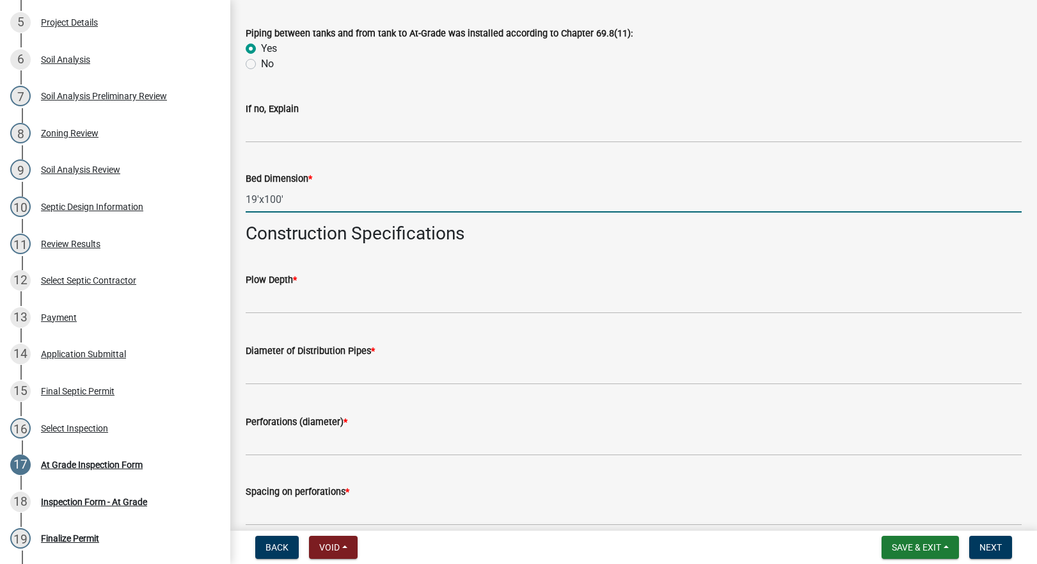
scroll to position [1940, 0]
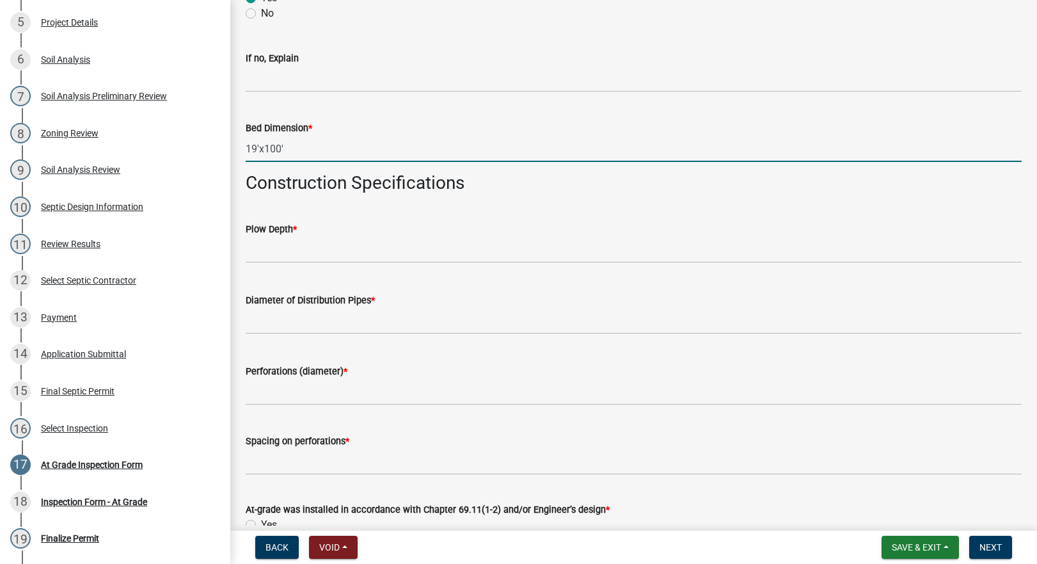
type input "19'x100'"
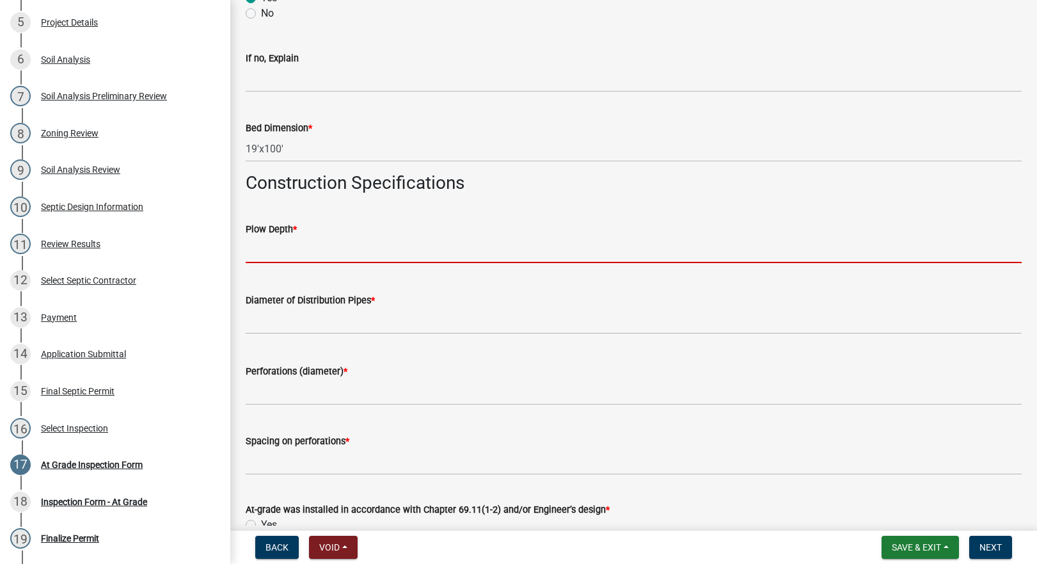
click at [274, 255] on input "text" at bounding box center [634, 250] width 776 height 26
type input "12"
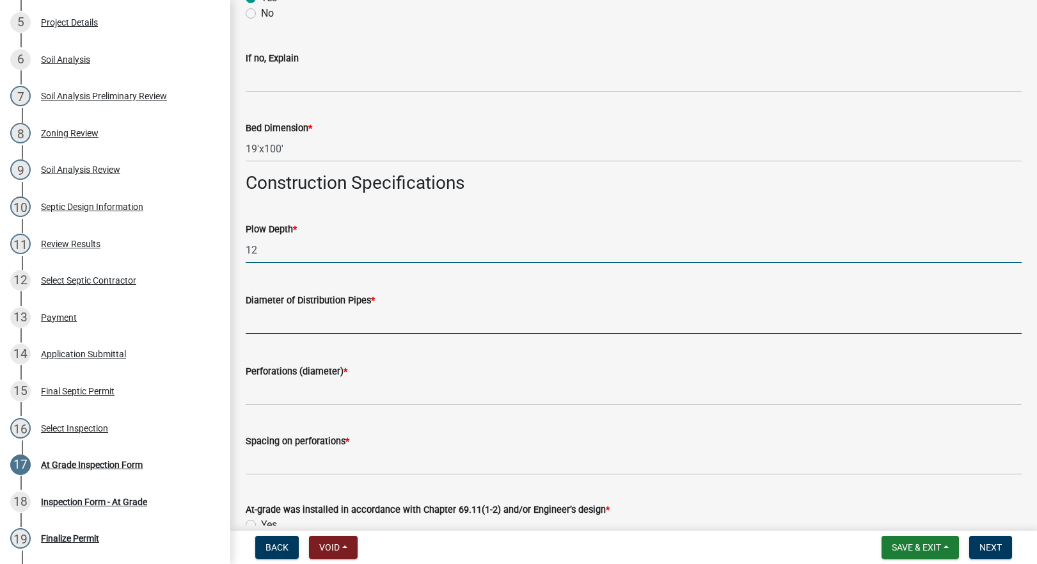
click at [276, 314] on input "text" at bounding box center [634, 321] width 776 height 26
type input "2"
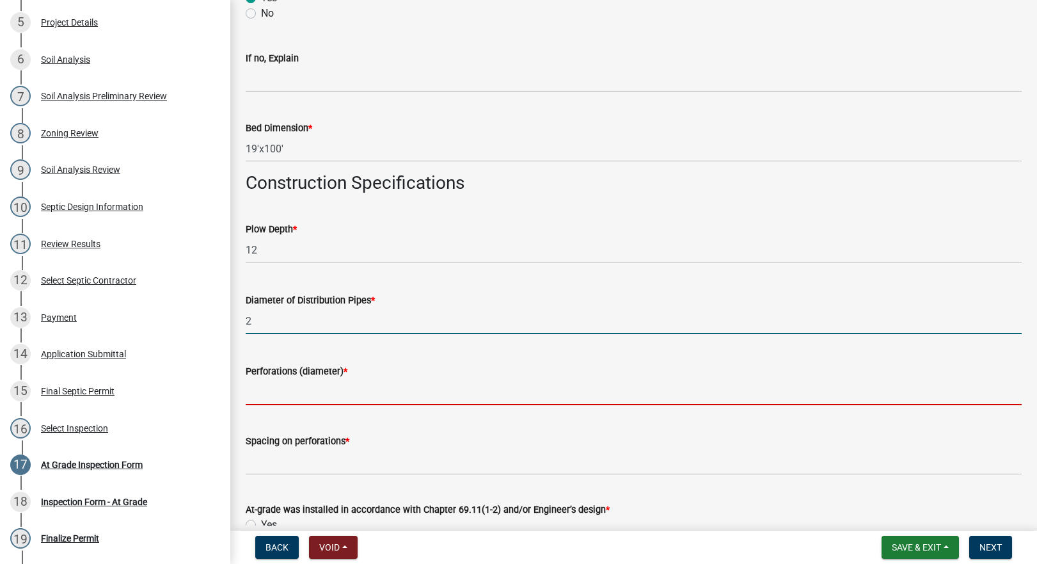
click at [297, 396] on input "Perforations (diameter) *" at bounding box center [634, 392] width 776 height 26
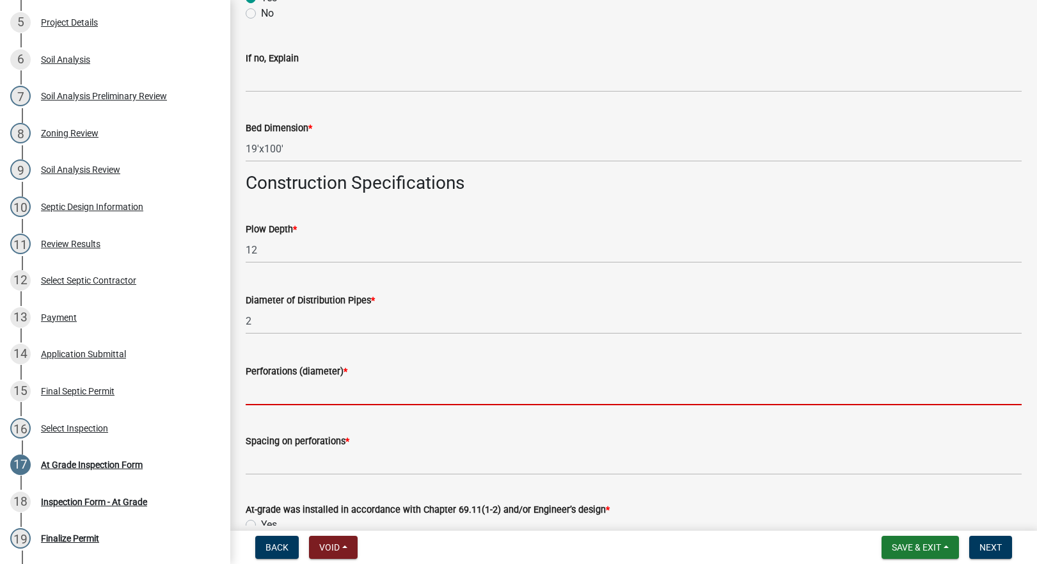
type input "3/16""
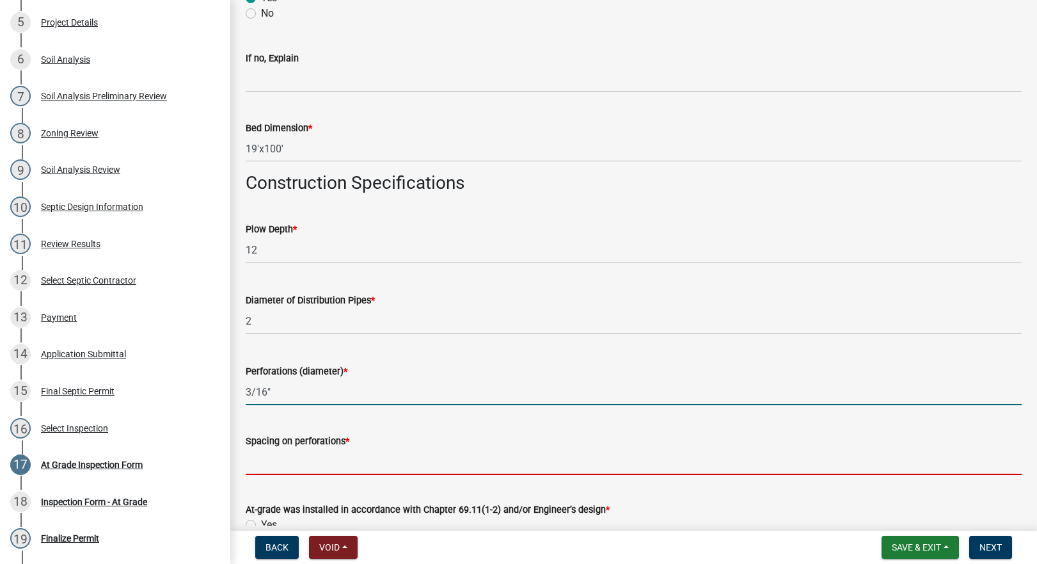
click at [278, 459] on input "text" at bounding box center [634, 461] width 776 height 26
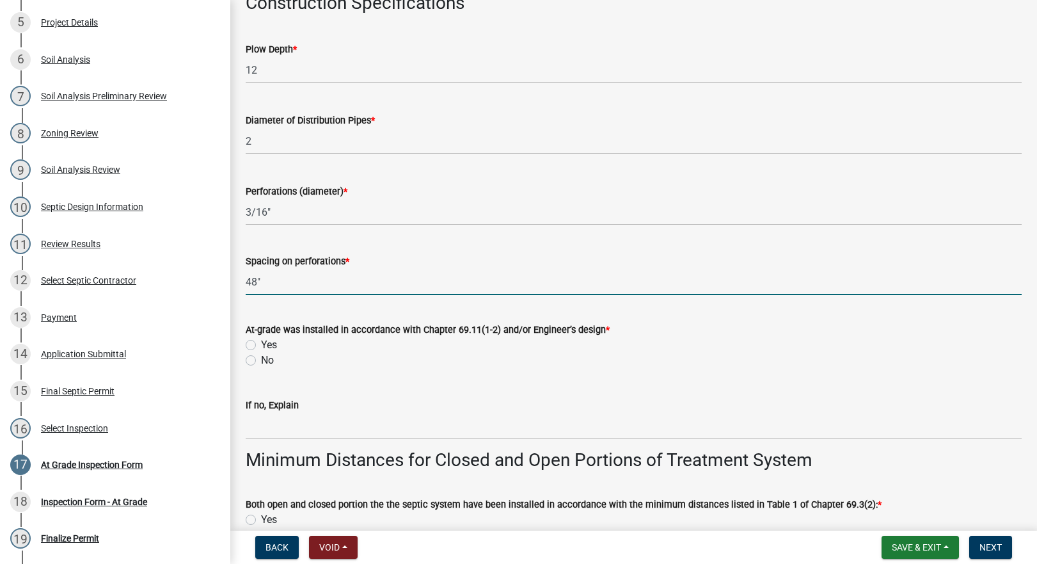
scroll to position [2239, 0]
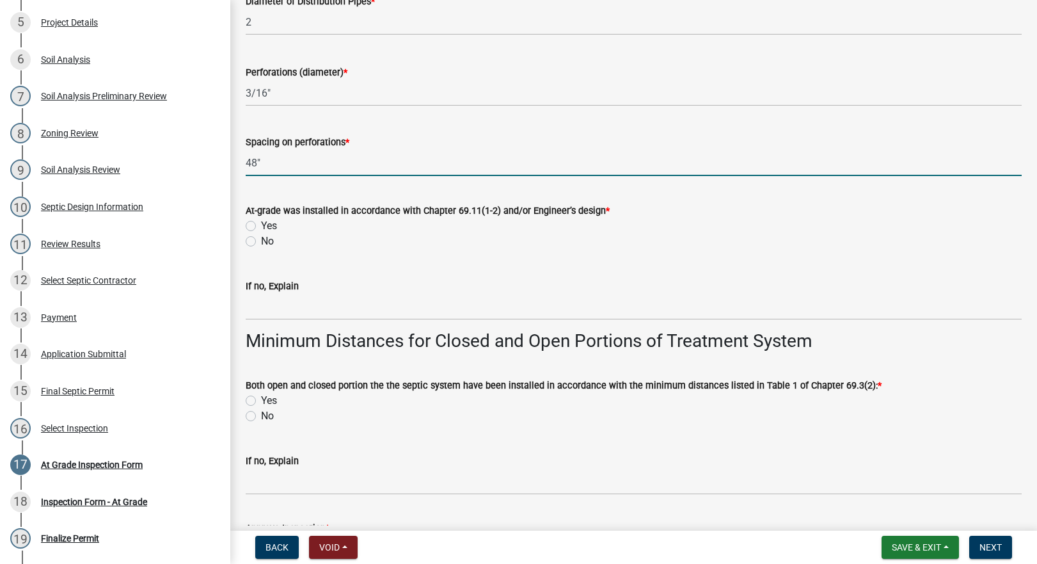
type input "48"
click at [261, 221] on label "Yes" at bounding box center [269, 225] width 16 height 15
click at [261, 221] on input "Yes" at bounding box center [265, 222] width 8 height 8
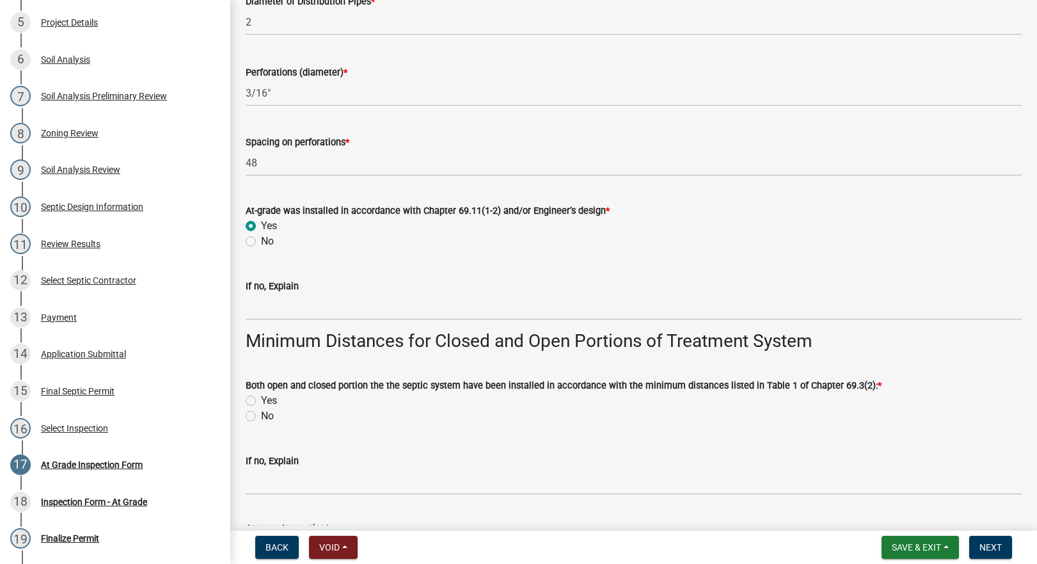
radio input "true"
click at [261, 398] on label "Yes" at bounding box center [269, 400] width 16 height 15
click at [261, 398] on input "Yes" at bounding box center [265, 397] width 8 height 8
radio input "true"
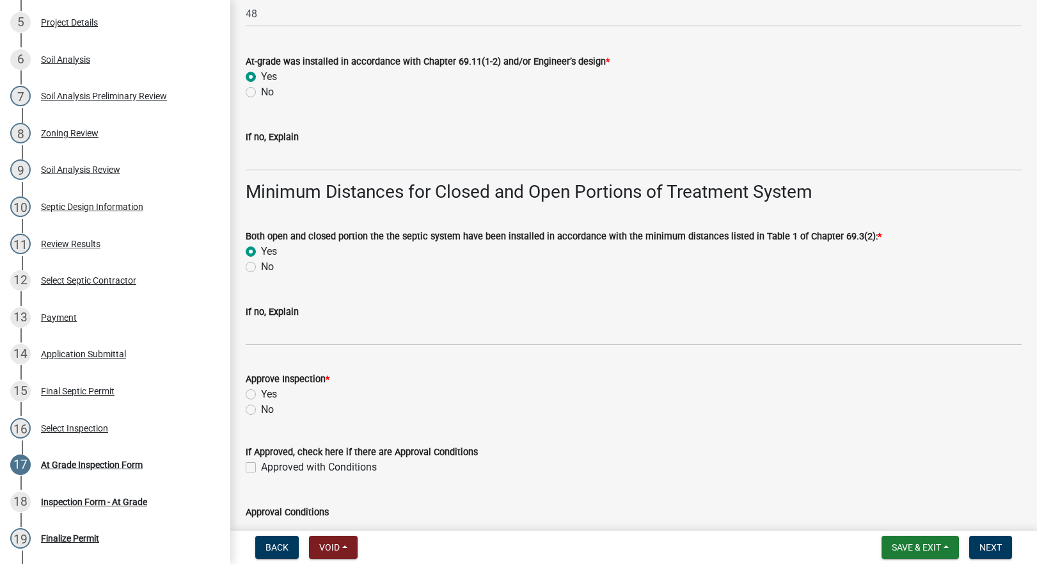
click at [261, 394] on label "Yes" at bounding box center [269, 393] width 16 height 15
click at [261, 394] on input "Yes" at bounding box center [265, 390] width 8 height 8
radio input "true"
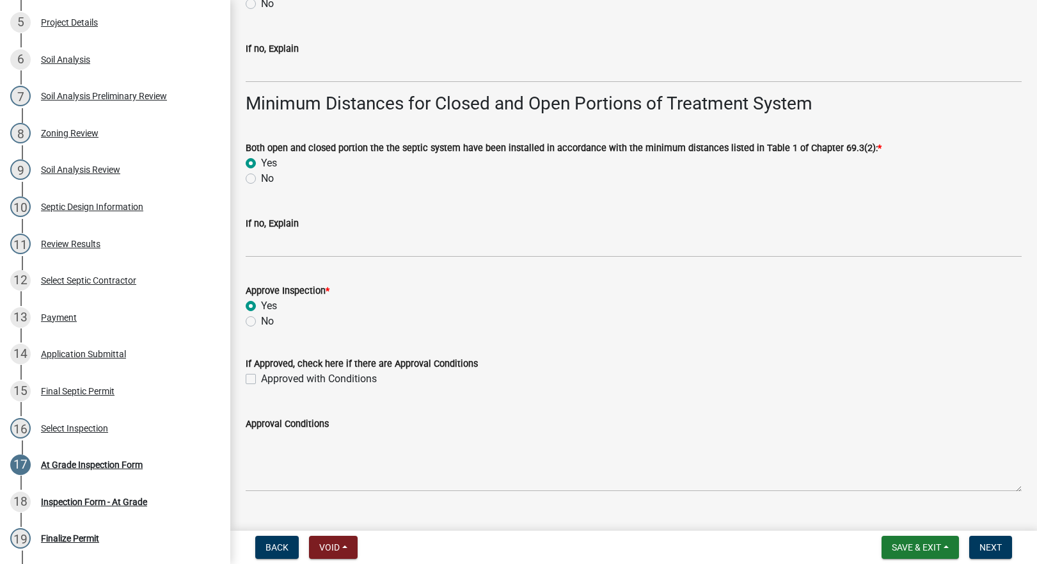
scroll to position [2503, 0]
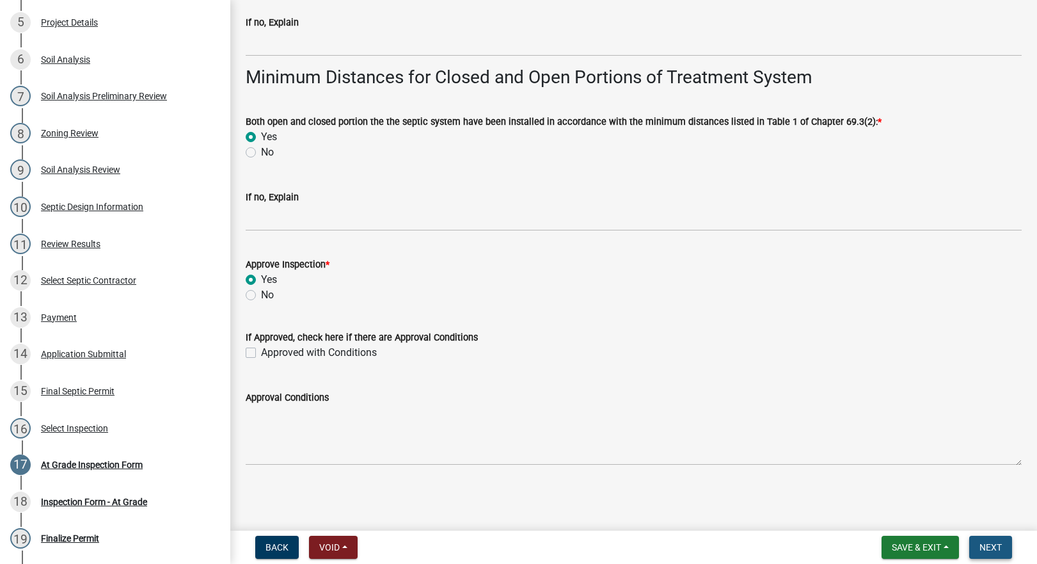
click at [990, 544] on span "Next" at bounding box center [990, 547] width 22 height 10
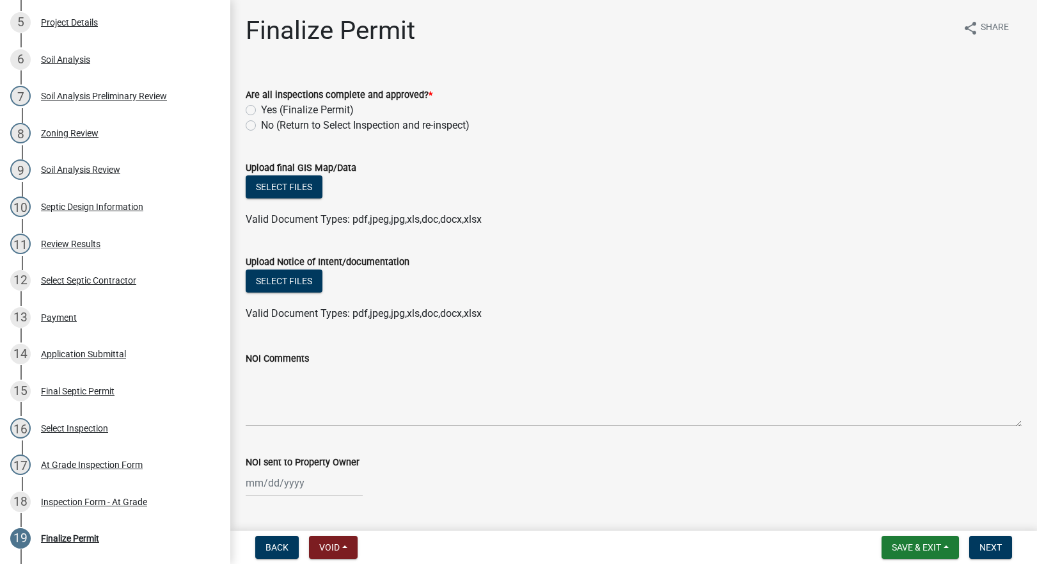
click at [261, 110] on label "Yes (Finalize Permit)" at bounding box center [307, 109] width 93 height 15
click at [261, 110] on input "Yes (Finalize Permit)" at bounding box center [265, 106] width 8 height 8
radio input "true"
click at [285, 191] on button "Select files" at bounding box center [284, 186] width 77 height 23
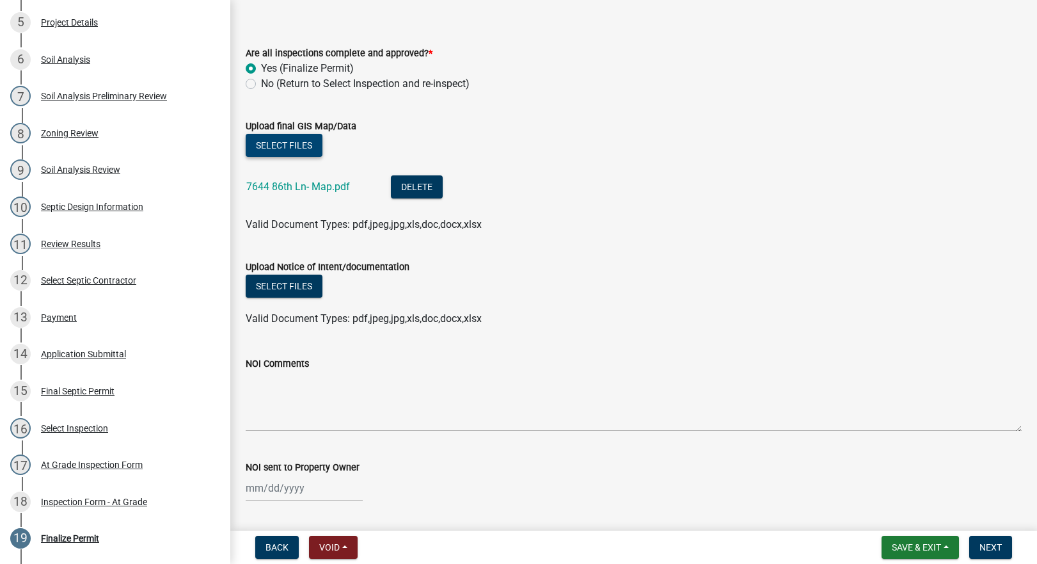
scroll to position [79, 0]
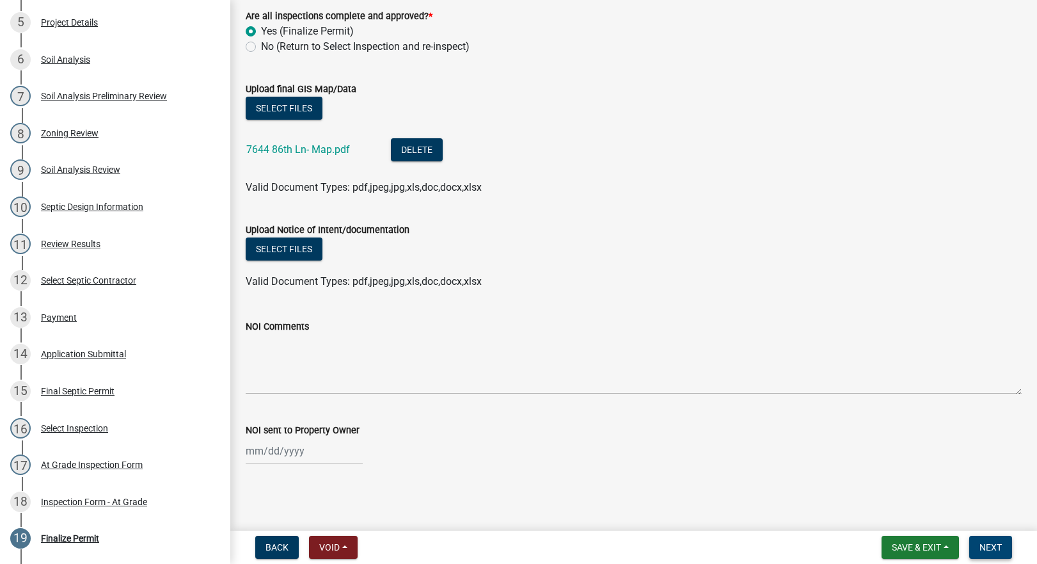
click at [990, 550] on span "Next" at bounding box center [990, 547] width 22 height 10
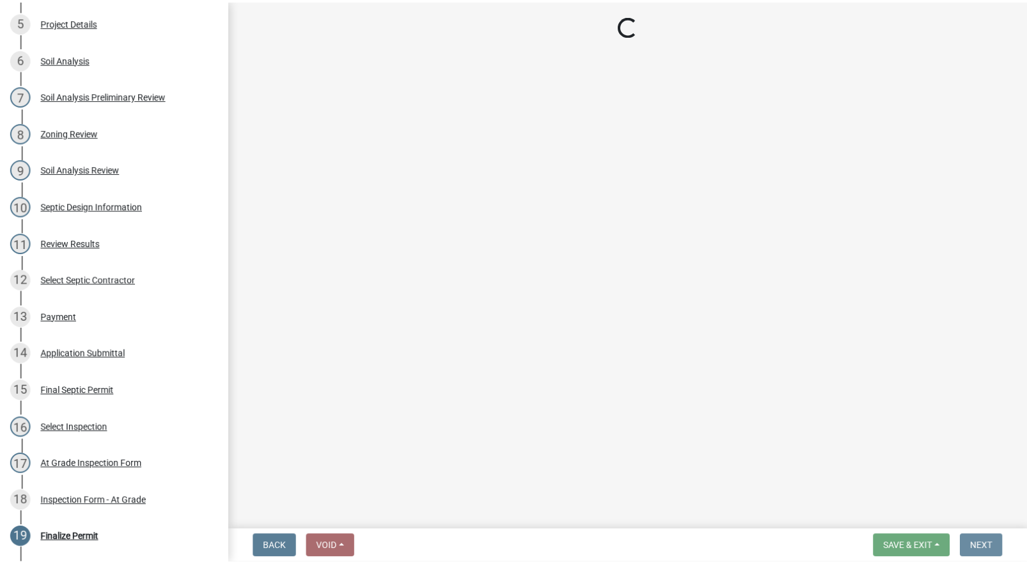
scroll to position [0, 0]
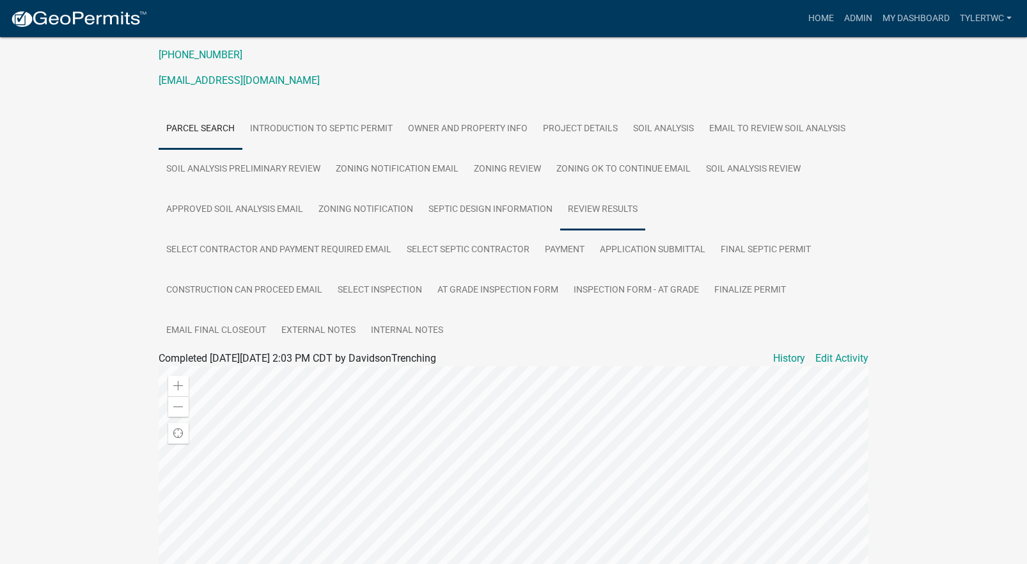
scroll to position [149, 0]
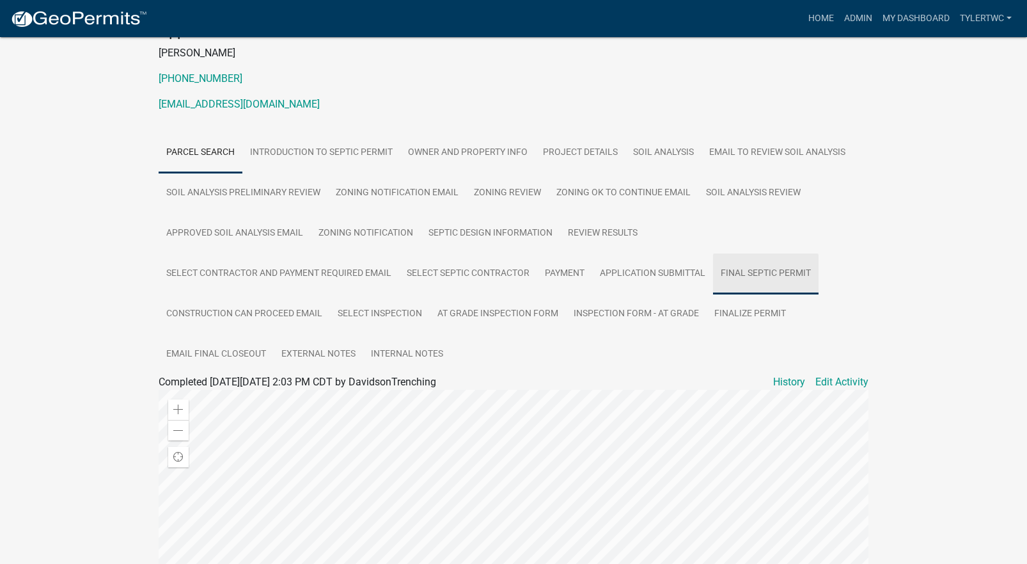
click at [765, 274] on link "Final Septic Permit" at bounding box center [766, 273] width 106 height 41
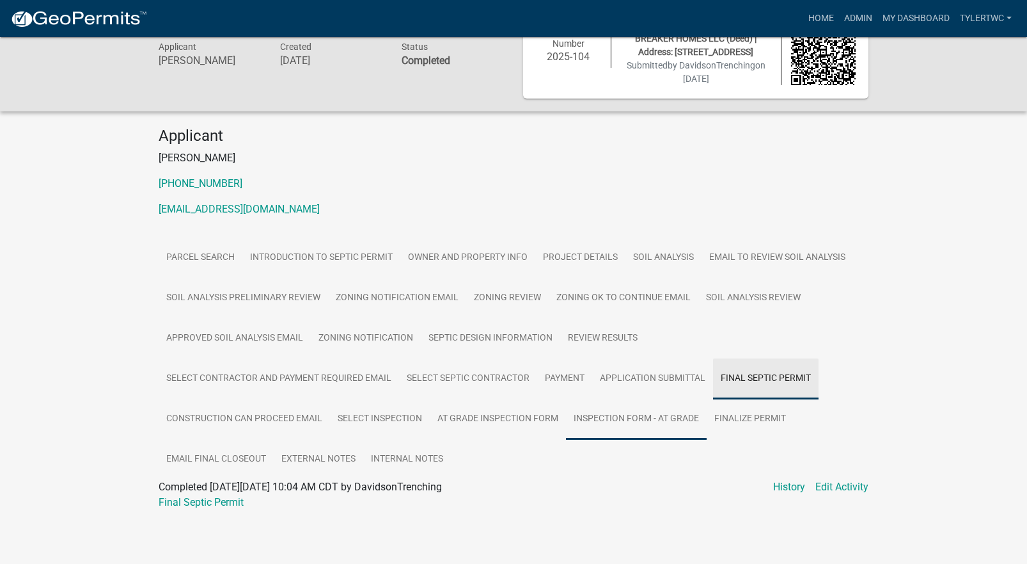
scroll to position [44, 0]
click at [227, 503] on link "Final Septic Permit" at bounding box center [201, 502] width 85 height 12
click at [670, 417] on link "Inspection Form - At Grade" at bounding box center [636, 419] width 141 height 41
click at [258, 498] on link "Inspection Form - At Grade" at bounding box center [219, 502] width 120 height 12
click at [859, 15] on link "Admin" at bounding box center [858, 18] width 38 height 24
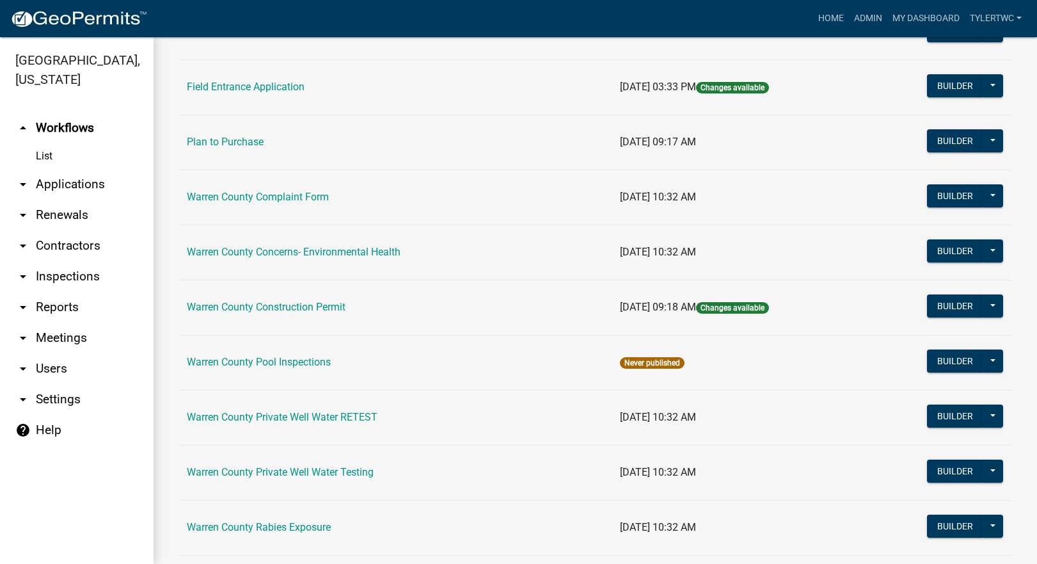
scroll to position [747, 0]
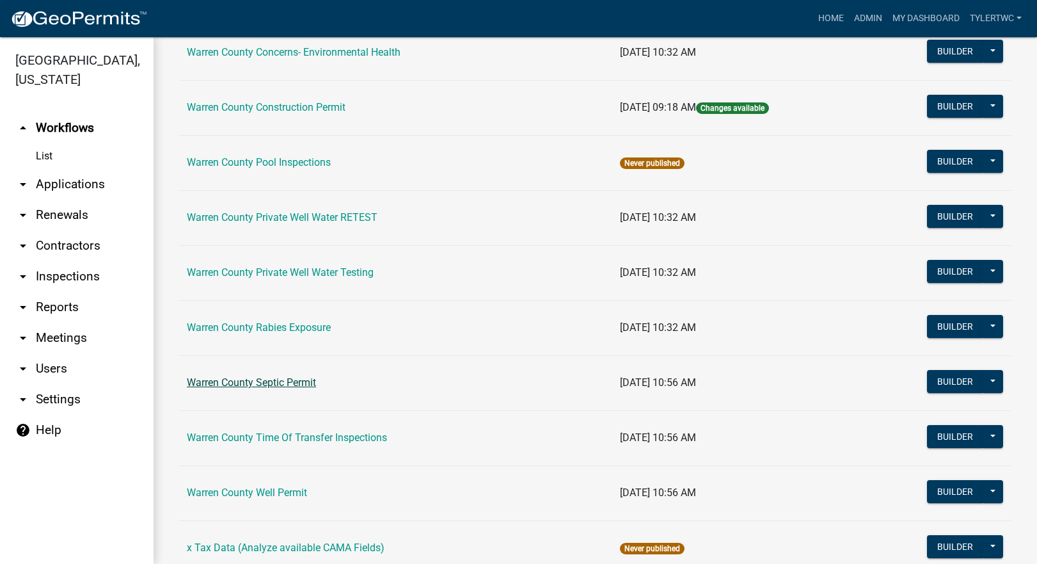
click at [269, 384] on link "Warren County Septic Permit" at bounding box center [251, 382] width 129 height 12
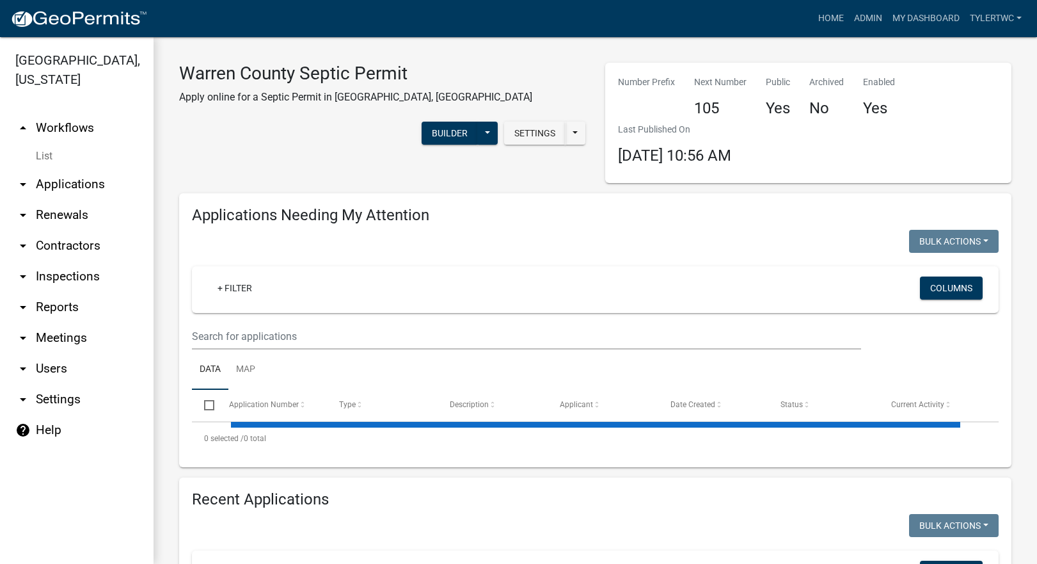
select select "2: 50"
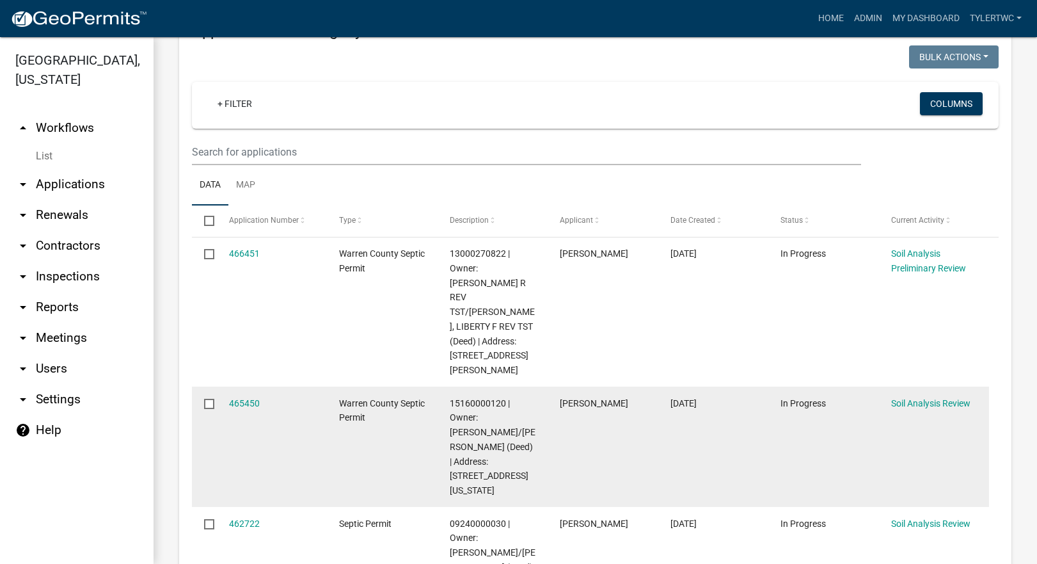
select select "3: 100"
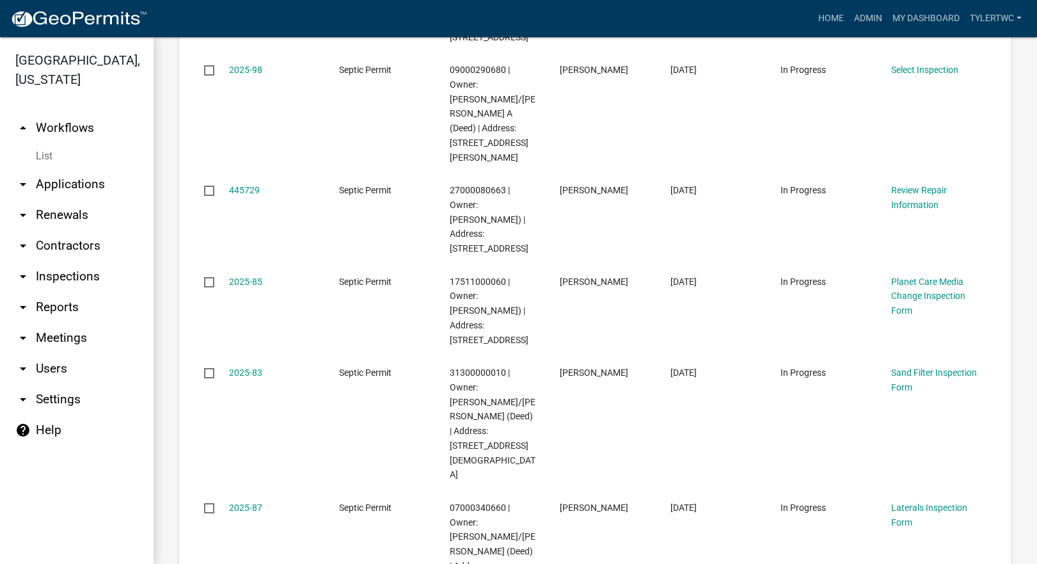
scroll to position [1258, 0]
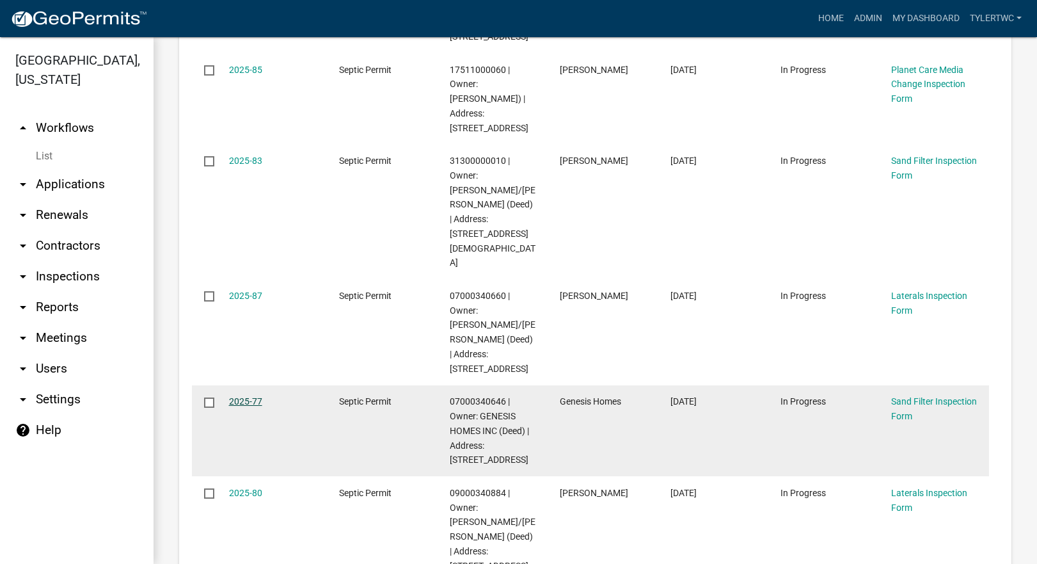
click at [242, 396] on link "2025-77" at bounding box center [245, 401] width 33 height 10
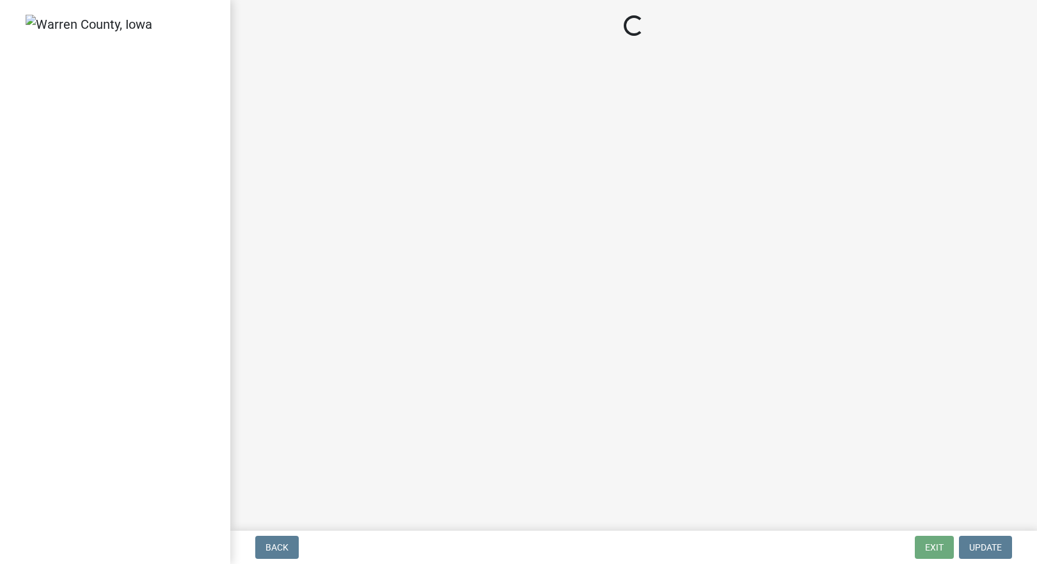
select select "712890e3-0e22-400e-a79f-3f3f8890de95"
select select "d1e22d4f-68e7-4e9d-8701-604dd084f30f"
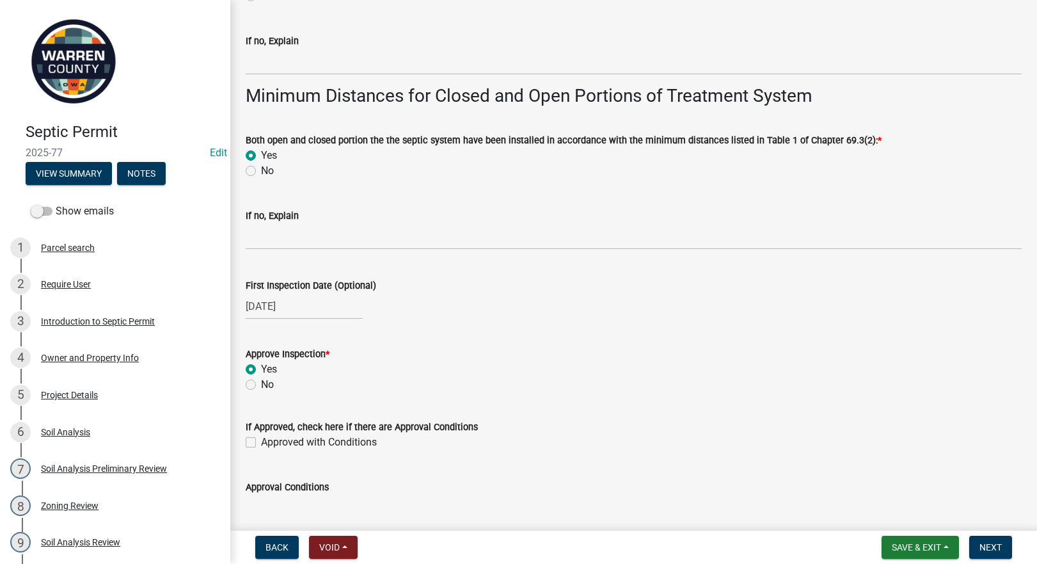
scroll to position [2941, 0]
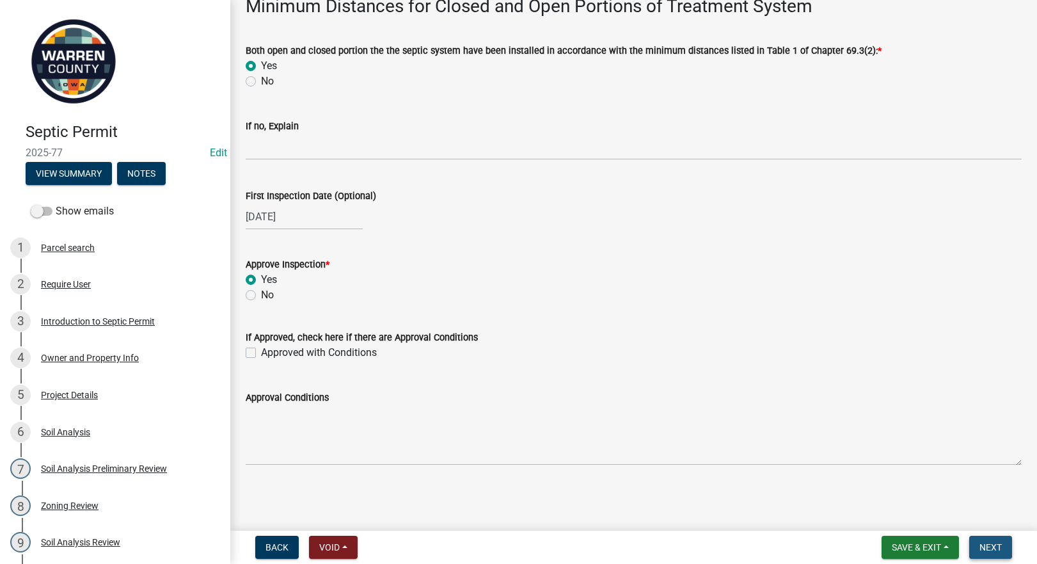
click at [995, 546] on span "Next" at bounding box center [990, 547] width 22 height 10
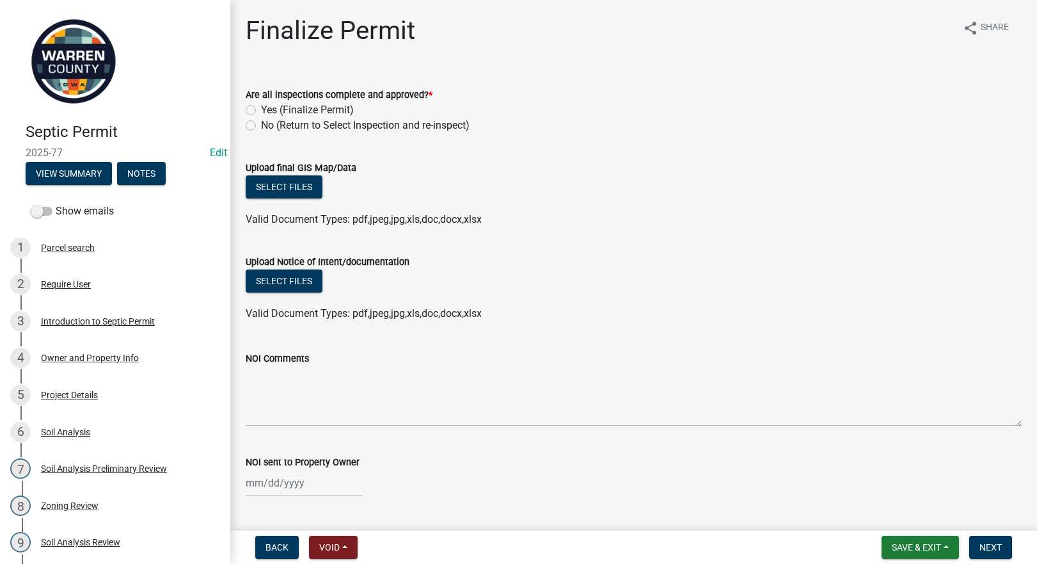
click at [261, 113] on label "Yes (Finalize Permit)" at bounding box center [307, 109] width 93 height 15
click at [261, 111] on input "Yes (Finalize Permit)" at bounding box center [265, 106] width 8 height 8
radio input "true"
click at [294, 181] on button "Select files" at bounding box center [284, 186] width 77 height 23
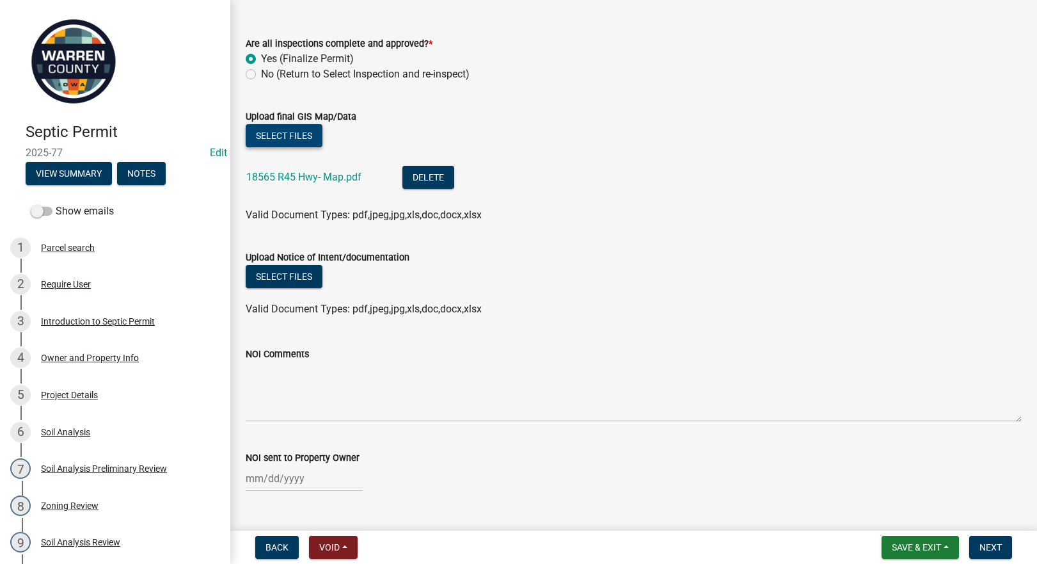
scroll to position [79, 0]
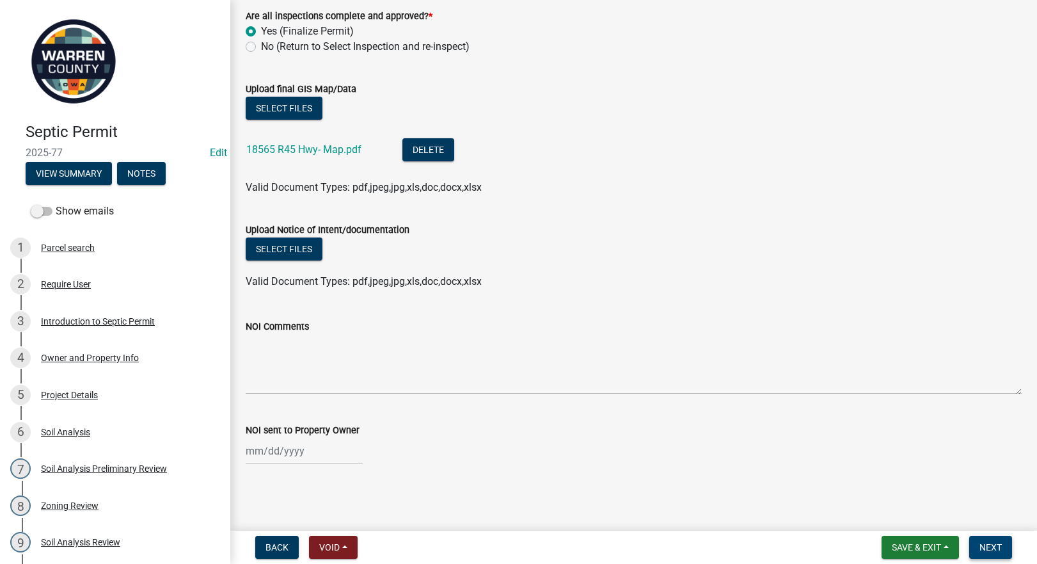
click at [979, 542] on span "Next" at bounding box center [990, 547] width 22 height 10
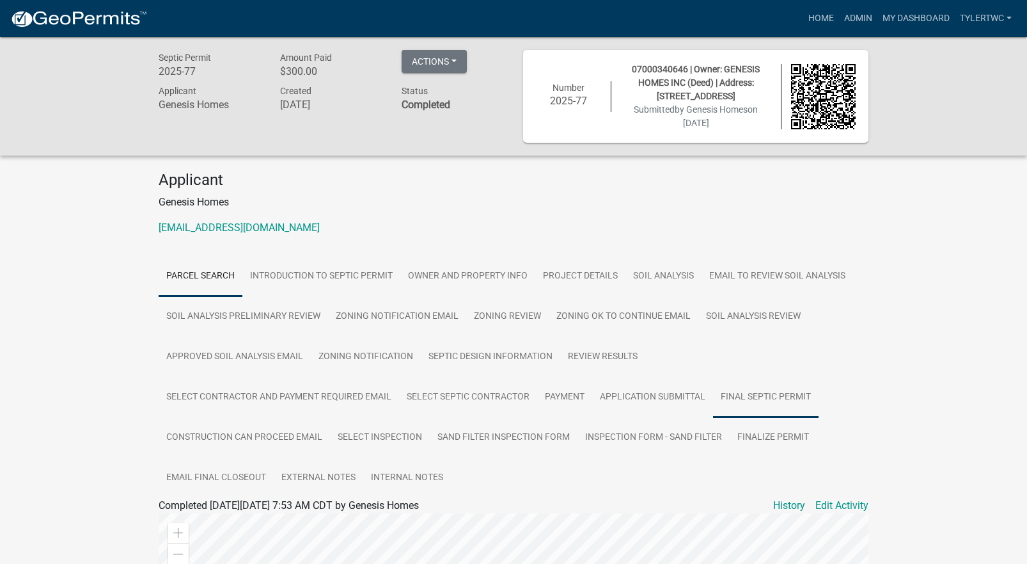
click at [784, 398] on link "Final Septic Permit" at bounding box center [766, 397] width 106 height 41
click at [227, 521] on link "Final Septic Permit" at bounding box center [201, 520] width 85 height 12
click at [671, 434] on link "Inspection Form - Sand Filter" at bounding box center [654, 437] width 152 height 41
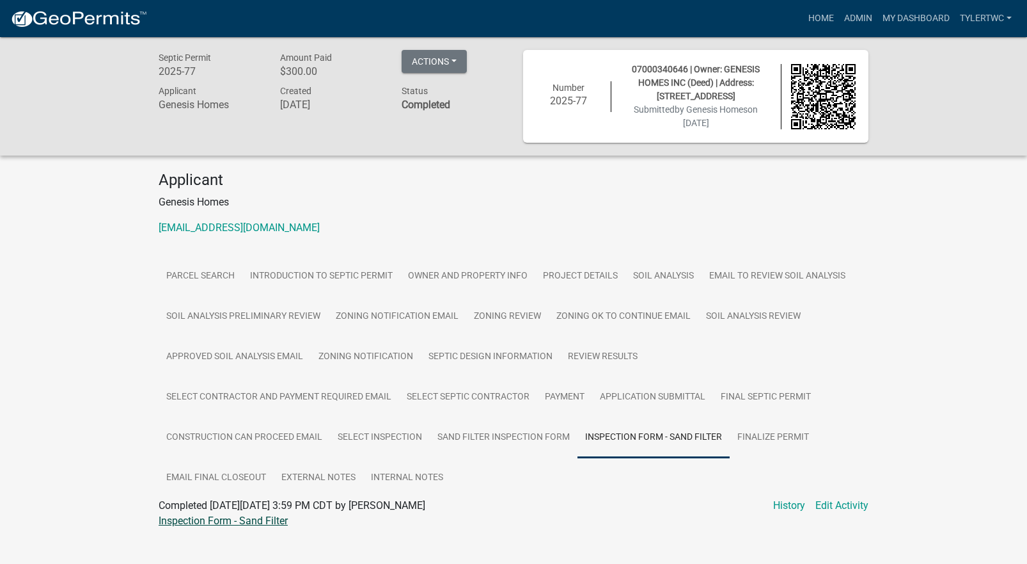
click at [272, 520] on link "Inspection Form - Sand Filter" at bounding box center [223, 520] width 129 height 12
click at [857, 19] on link "Admin" at bounding box center [858, 18] width 38 height 24
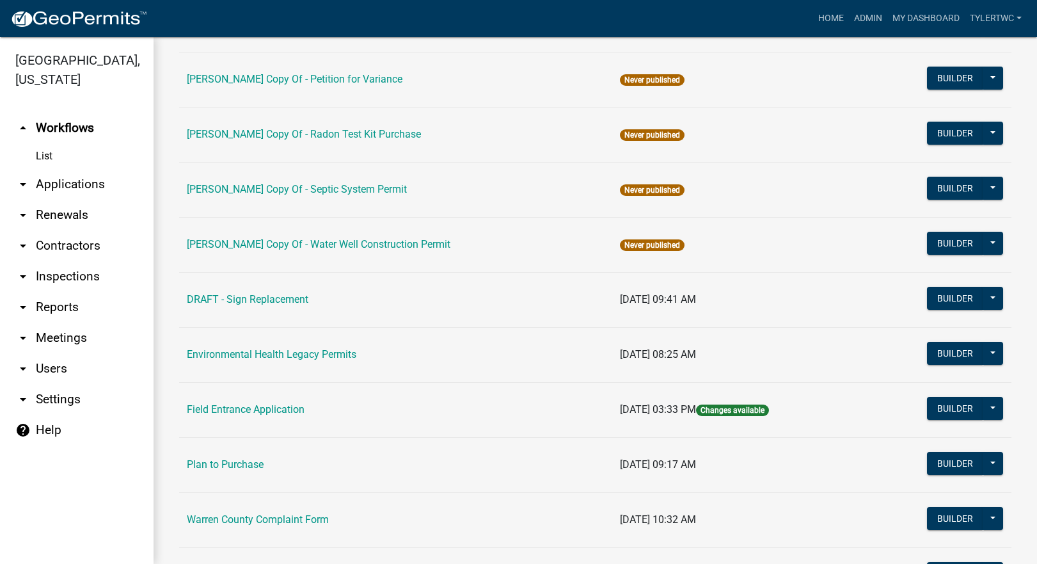
scroll to position [794, 0]
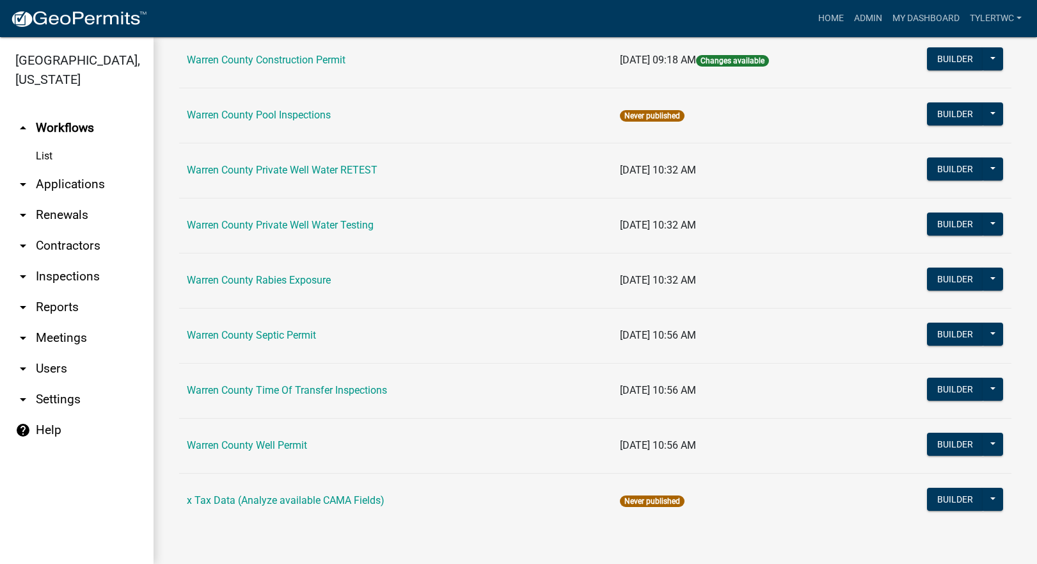
click at [271, 334] on link "Warren County Septic Permit" at bounding box center [251, 335] width 129 height 12
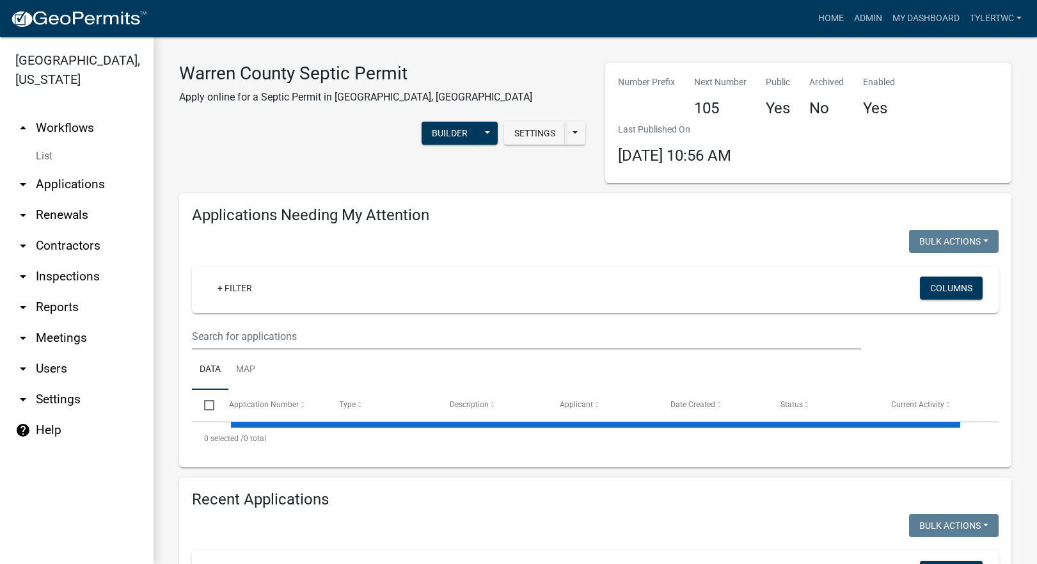
select select "2: 50"
select select "3: 100"
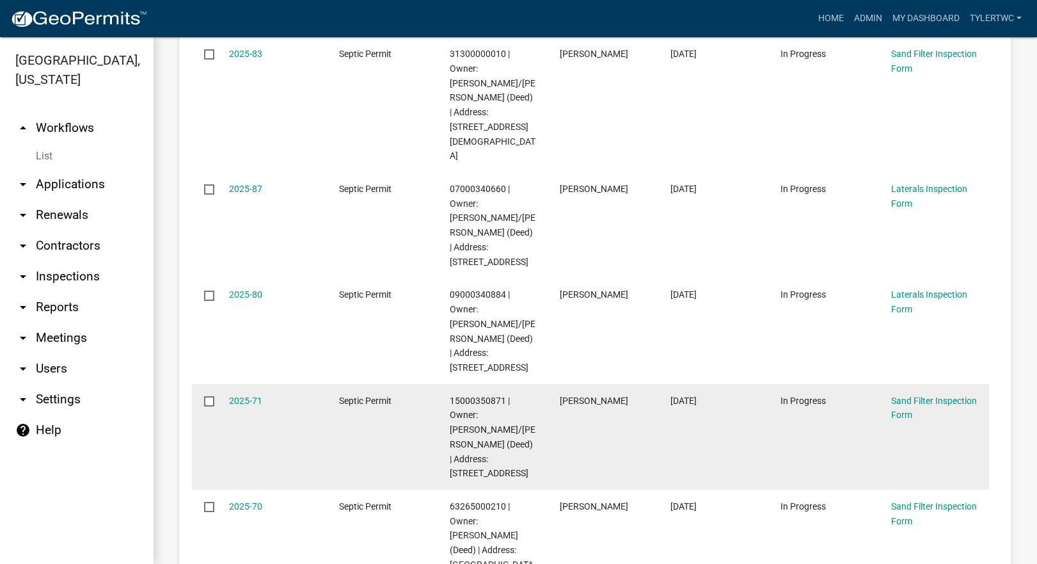
scroll to position [1344, 0]
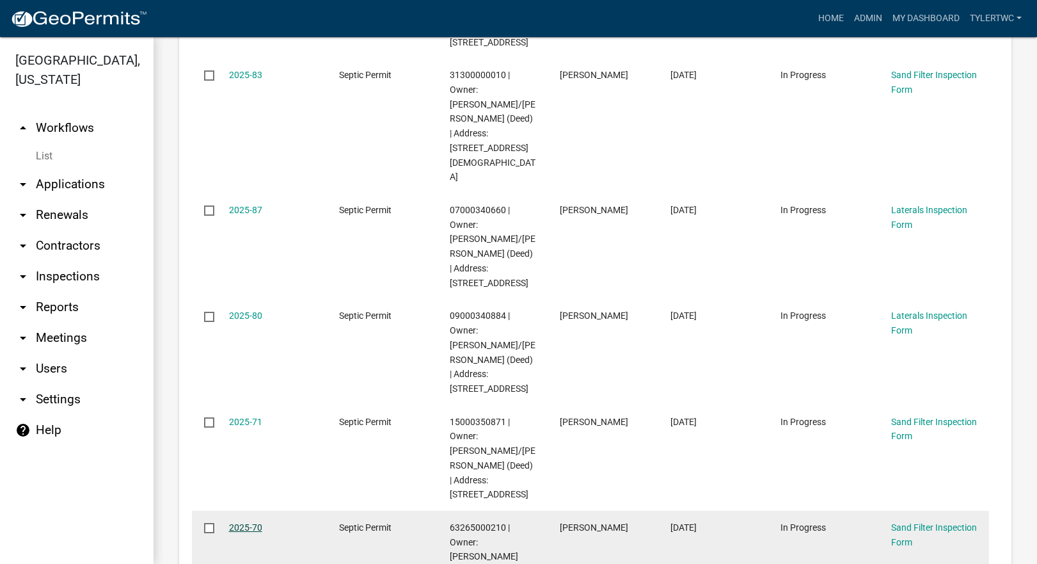
click at [250, 522] on link "2025-70" at bounding box center [245, 527] width 33 height 10
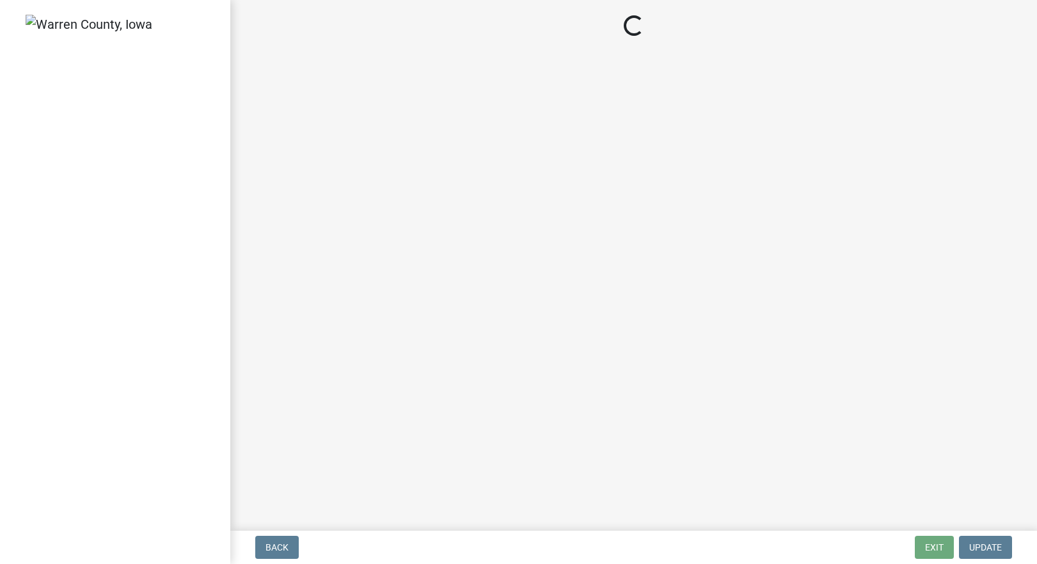
select select "d1e22d4f-68e7-4e9d-8701-604dd084f30f"
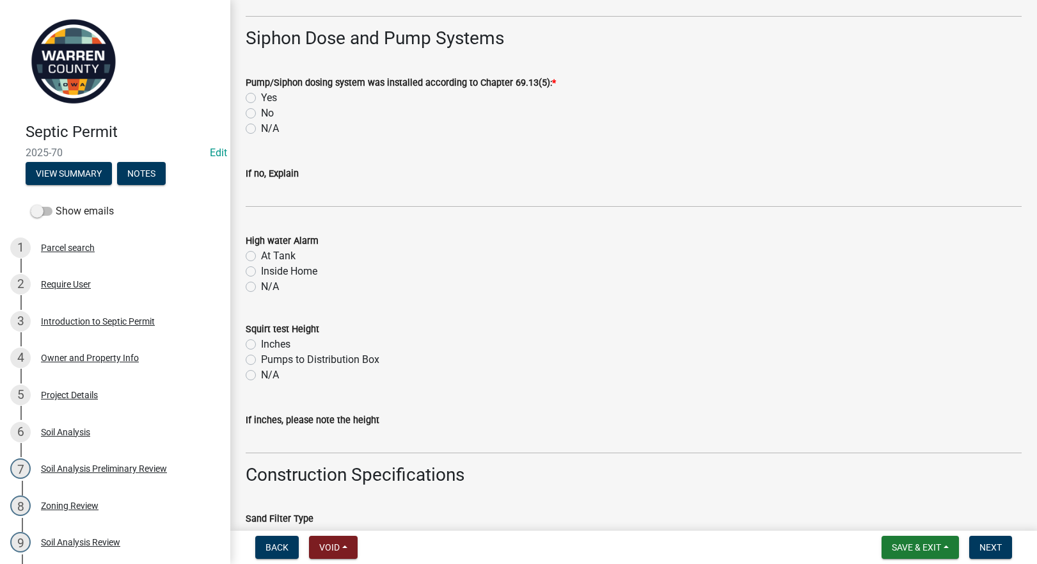
scroll to position [2090, 0]
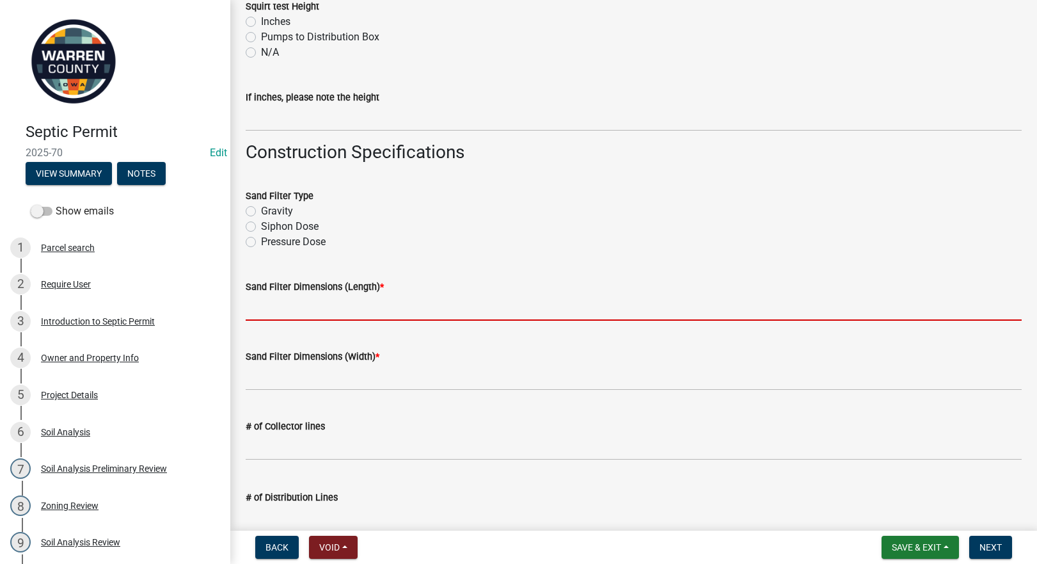
click at [306, 308] on input "Sand Filter Dimensions (Length) *" at bounding box center [634, 307] width 776 height 26
type input "12'"
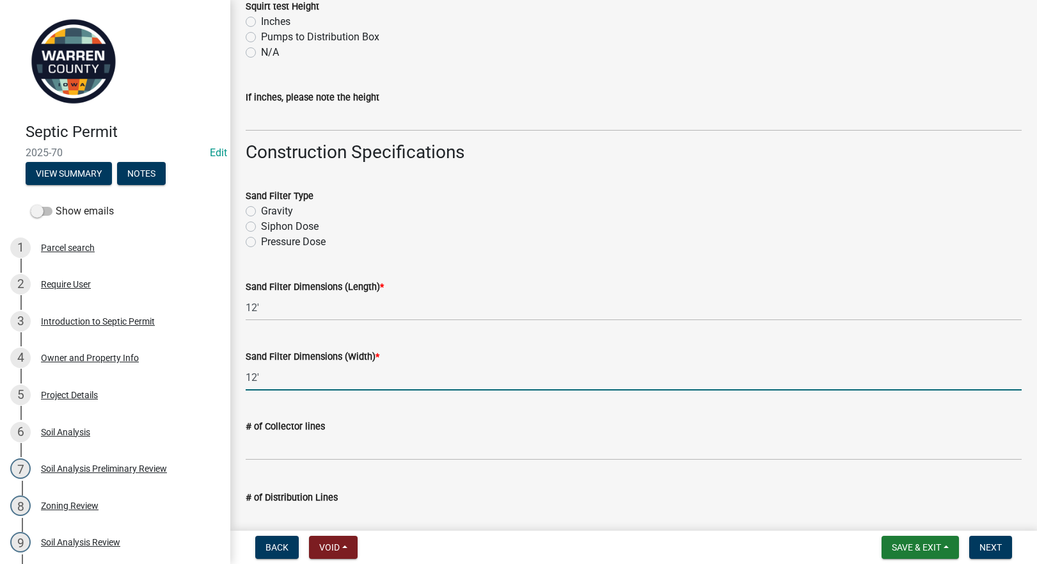
type input "12'"
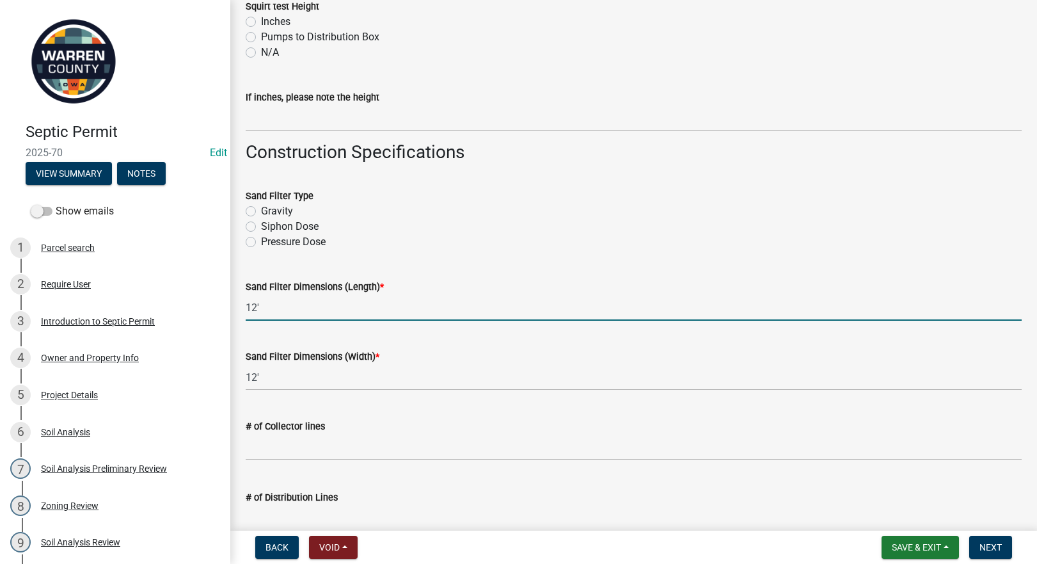
click at [280, 310] on input "12'" at bounding box center [634, 307] width 776 height 26
type input "63'"
click at [261, 242] on label "Pressure Dose" at bounding box center [293, 241] width 65 height 15
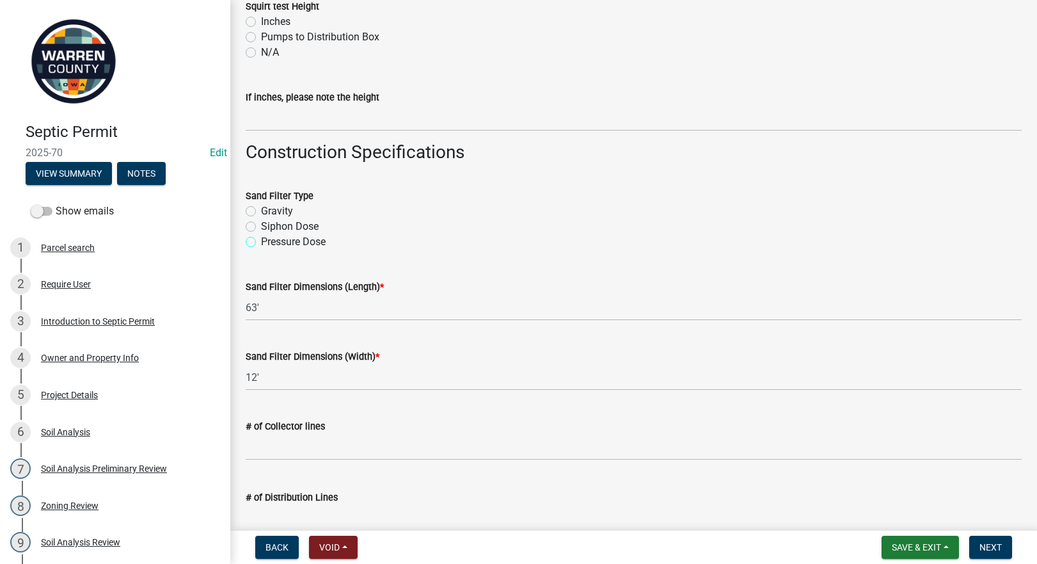
click at [261, 242] on input "Pressure Dose" at bounding box center [265, 238] width 8 height 8
radio input "true"
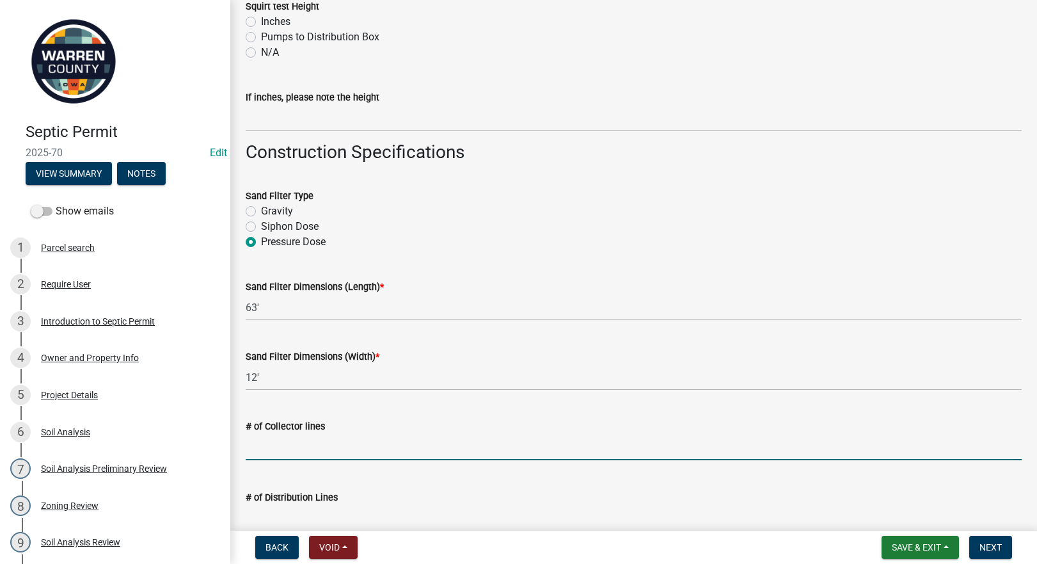
click at [274, 454] on input "text" at bounding box center [634, 447] width 776 height 26
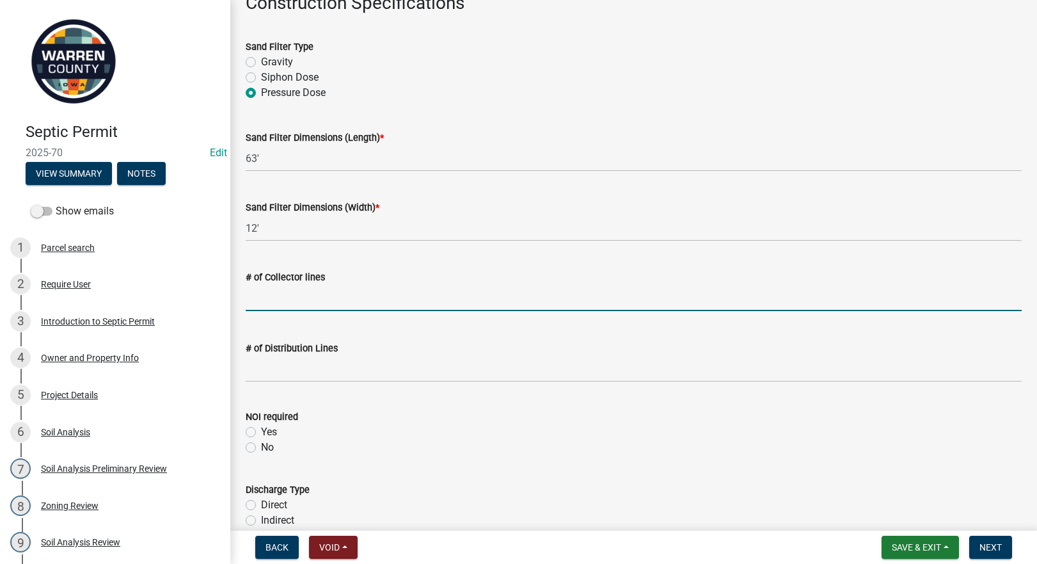
click at [251, 302] on input "text" at bounding box center [634, 298] width 776 height 26
type input "2"
click at [255, 367] on input "text" at bounding box center [634, 369] width 776 height 26
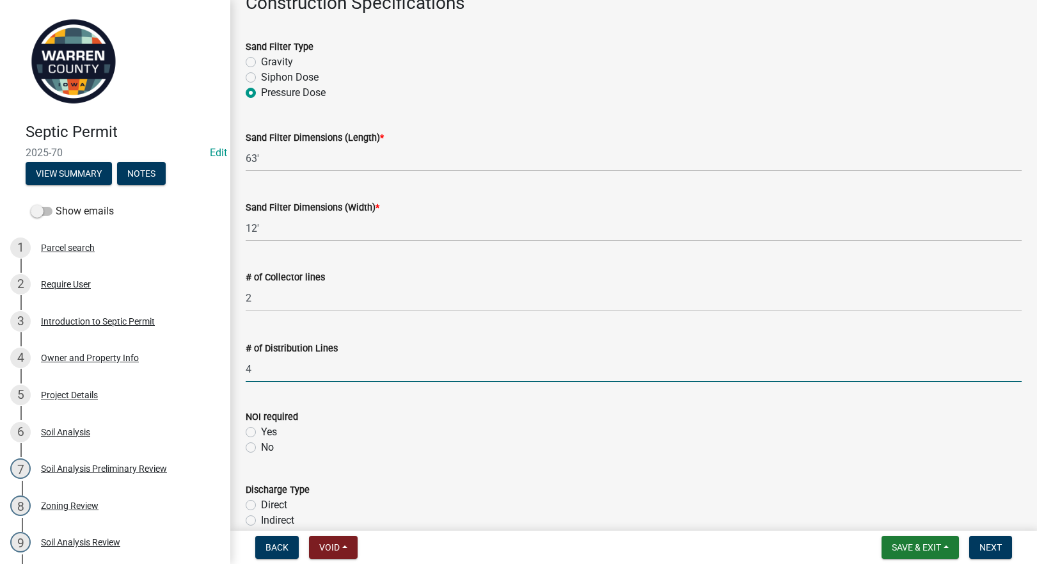
type input "4"
click at [261, 431] on label "Yes" at bounding box center [269, 431] width 16 height 15
click at [261, 431] on input "Yes" at bounding box center [265, 428] width 8 height 8
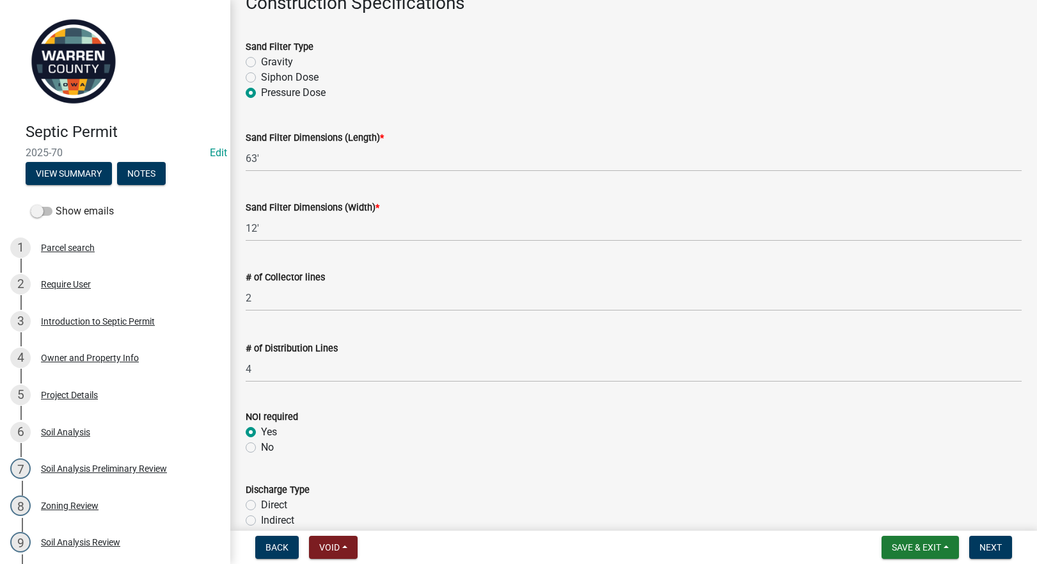
radio input "true"
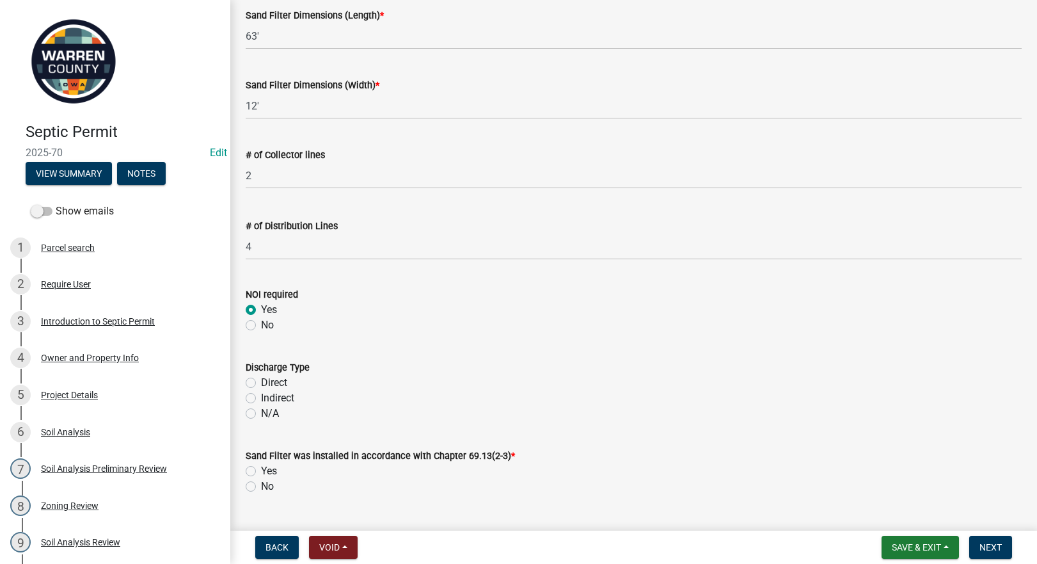
scroll to position [2388, 0]
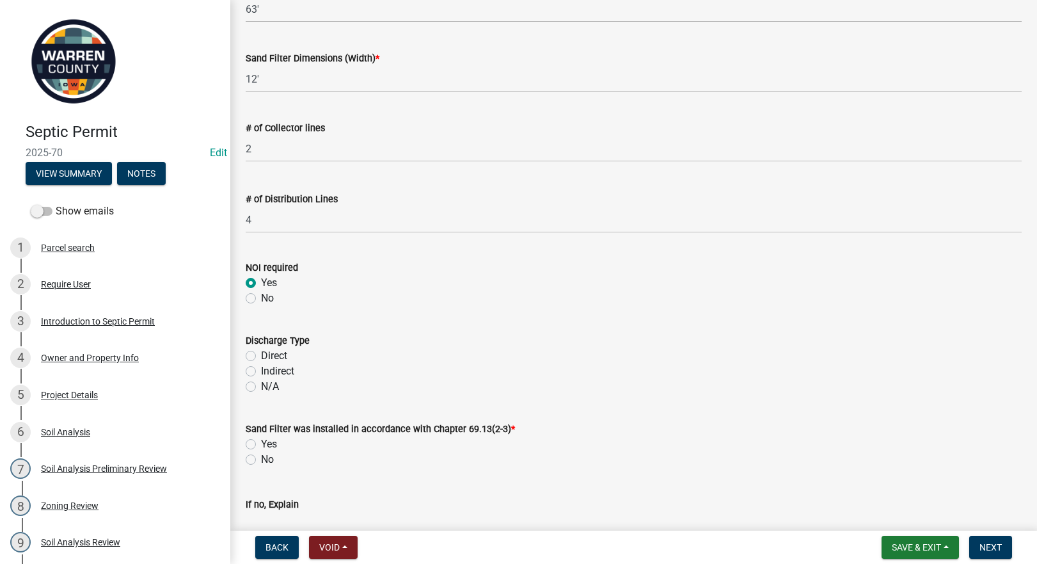
click at [261, 372] on label "Indirect" at bounding box center [277, 370] width 33 height 15
click at [261, 372] on input "Indirect" at bounding box center [265, 367] width 8 height 8
radio input "true"
click at [244, 441] on div "Sand Filter was installed in accordance with Chapter 69.13(2-3) * Yes No" at bounding box center [633, 436] width 795 height 61
click at [261, 443] on label "Yes" at bounding box center [269, 443] width 16 height 15
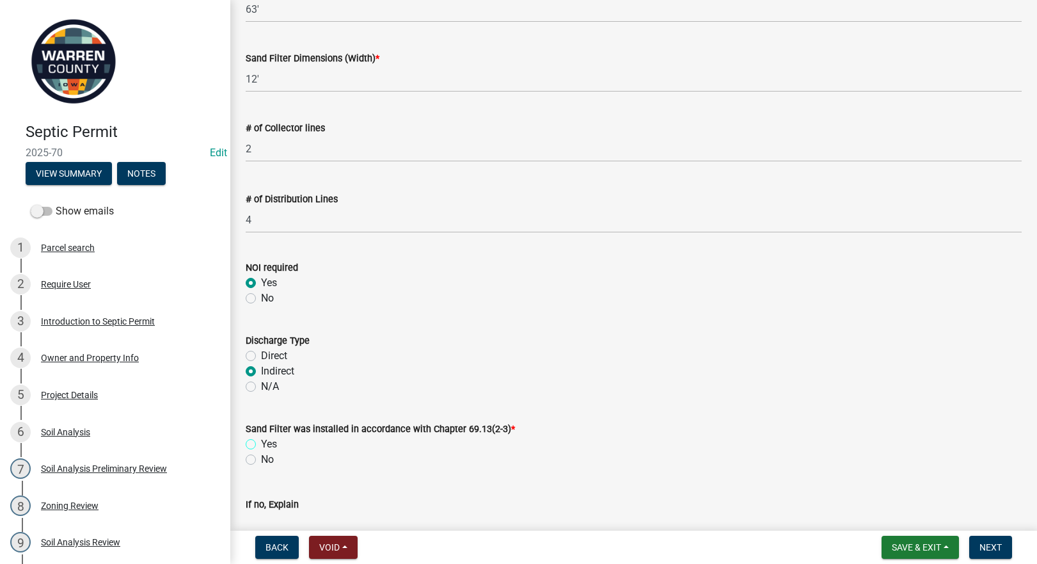
click at [261, 443] on input "Yes" at bounding box center [265, 440] width 8 height 8
radio input "true"
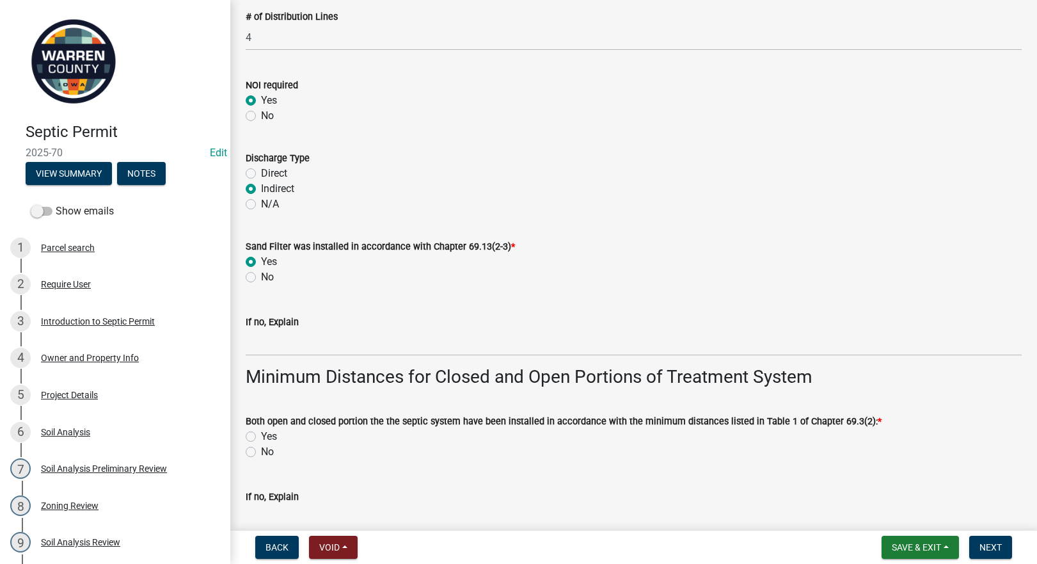
scroll to position [2836, 0]
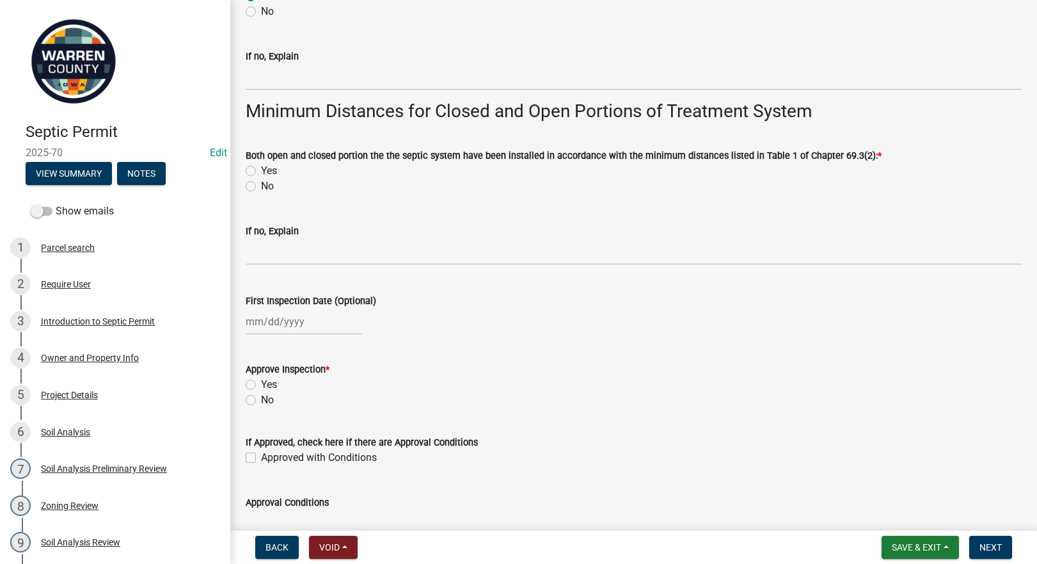
click at [287, 319] on div at bounding box center [304, 321] width 117 height 26
select select "8"
select select "2025"
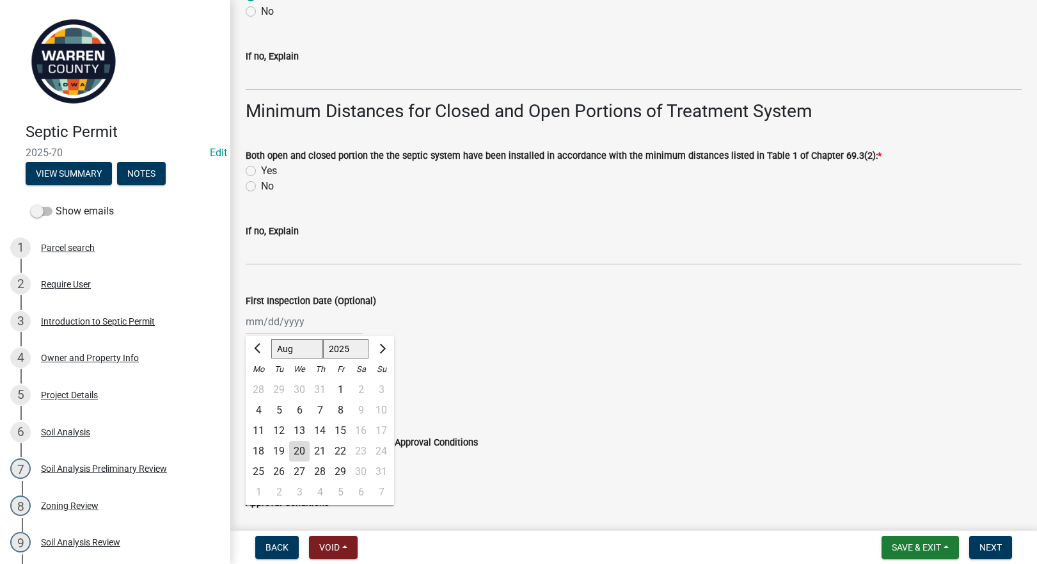
click at [294, 450] on div "20" at bounding box center [299, 451] width 20 height 20
type input "[DATE]"
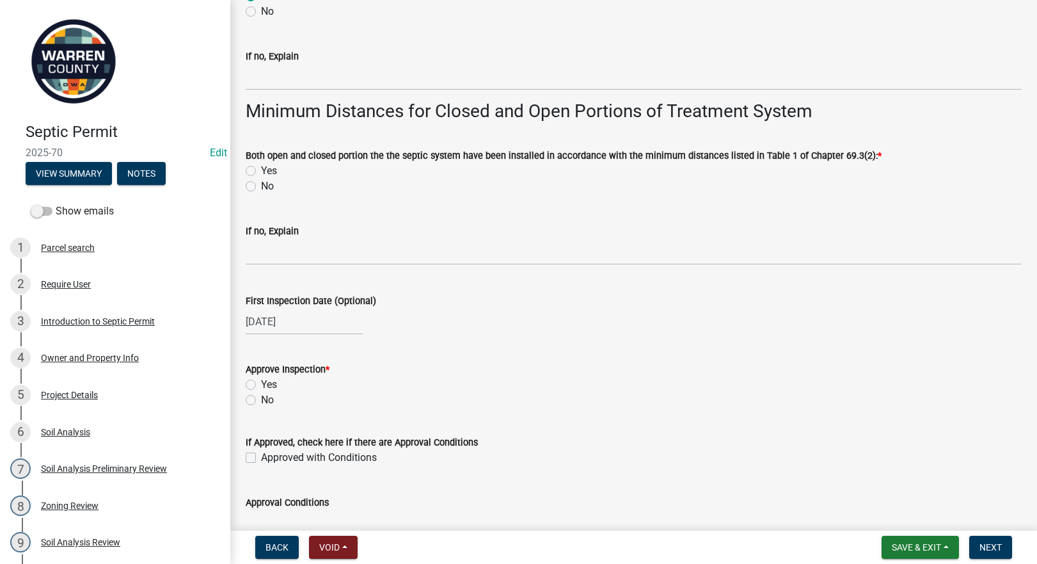
click at [261, 383] on label "Yes" at bounding box center [269, 384] width 16 height 15
click at [261, 383] on input "Yes" at bounding box center [265, 381] width 8 height 8
radio input "true"
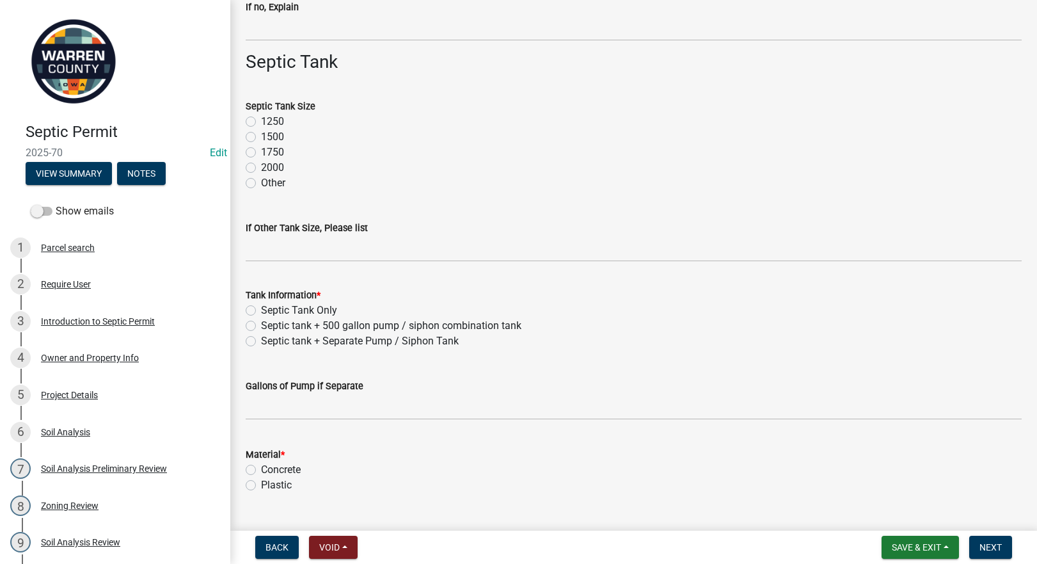
scroll to position [299, 0]
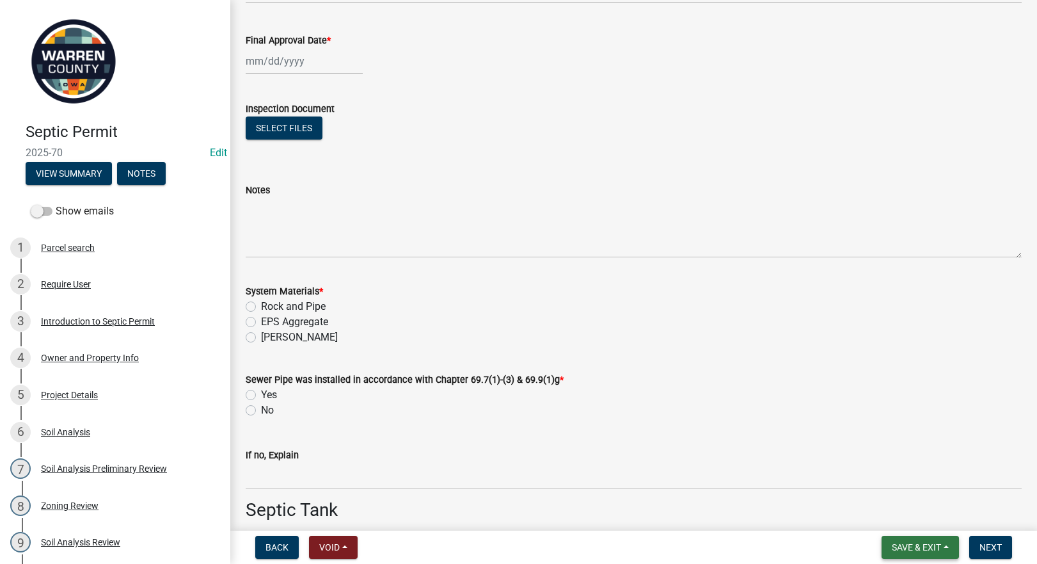
click at [910, 541] on button "Save & Exit" at bounding box center [920, 546] width 77 height 23
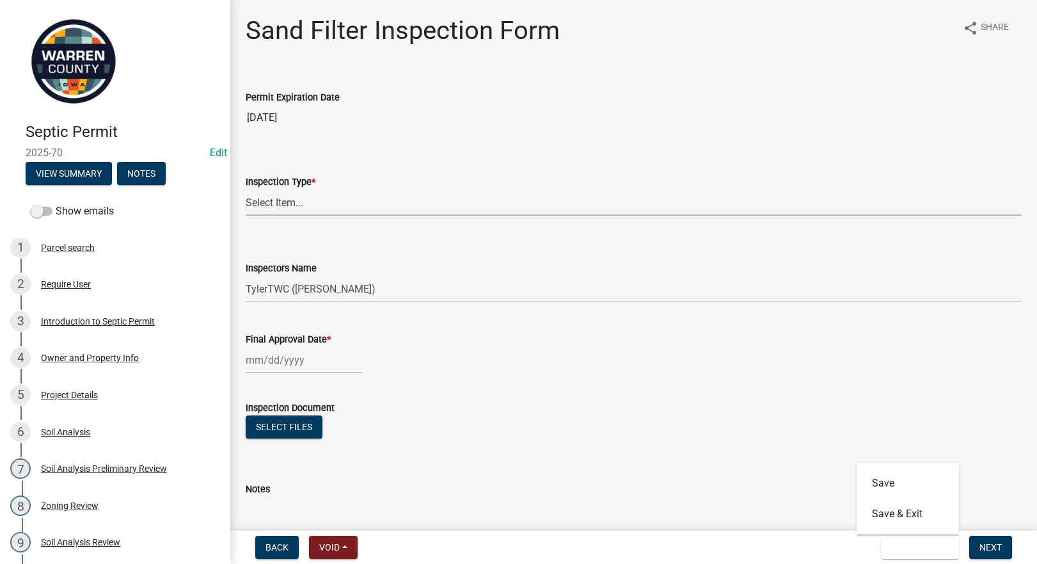
click at [273, 203] on select "Select Item... Sand Filter" at bounding box center [634, 202] width 776 height 26
click at [246, 189] on select "Select Item... Sand Filter" at bounding box center [634, 202] width 776 height 26
select select "712890e3-0e22-400e-a79f-3f3f8890de95"
click at [274, 355] on div at bounding box center [304, 360] width 117 height 26
select select "8"
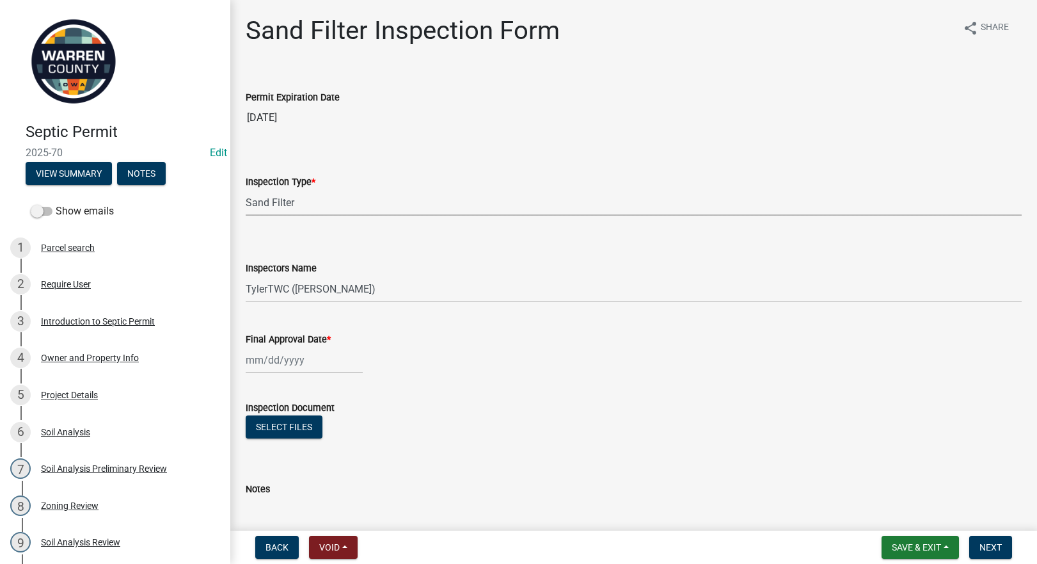
select select "2025"
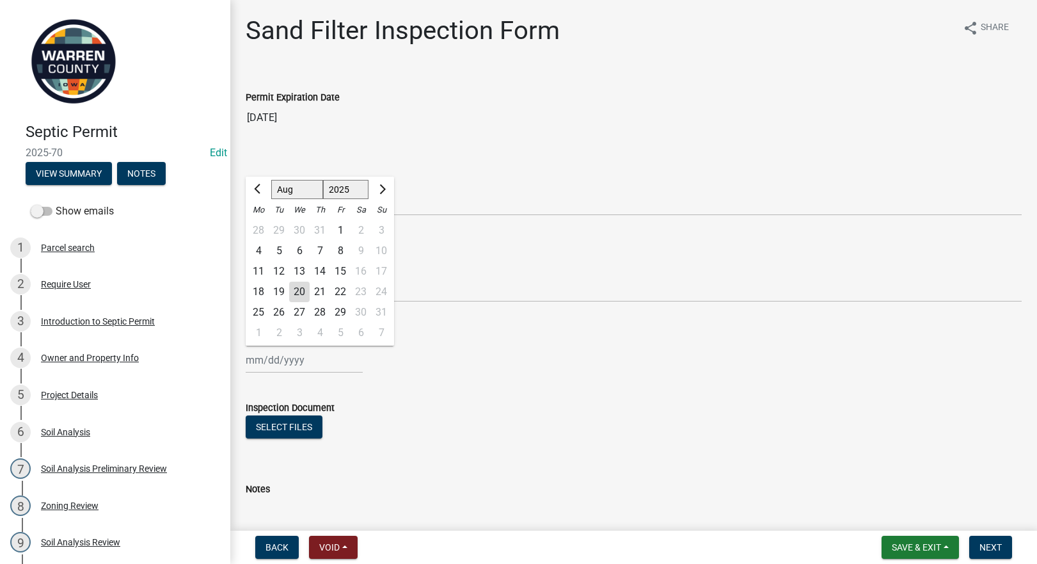
click at [318, 290] on div "21" at bounding box center [320, 291] width 20 height 20
type input "[DATE]"
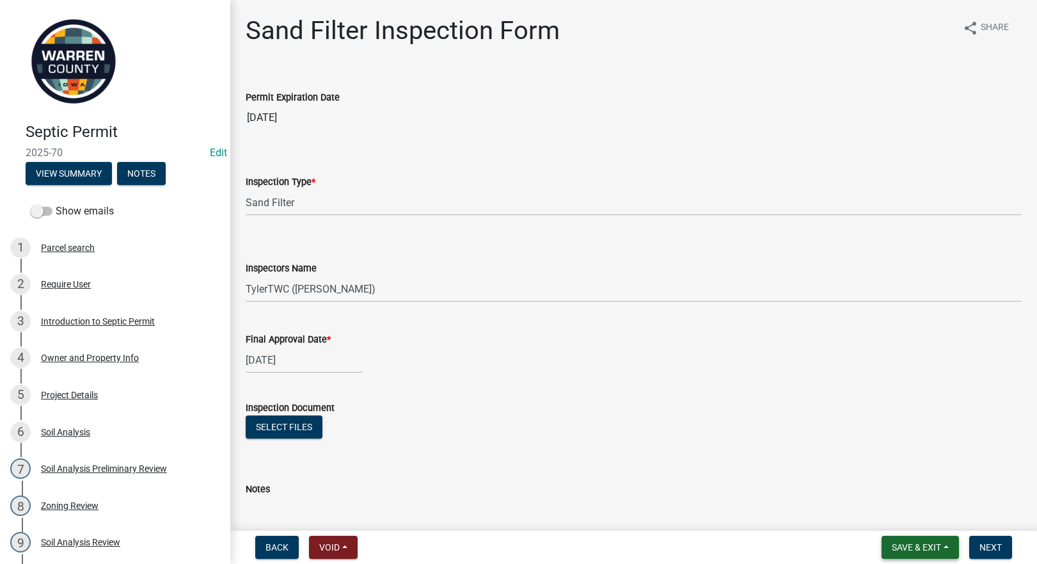
click at [905, 554] on button "Save & Exit" at bounding box center [920, 546] width 77 height 23
click at [894, 516] on button "Save & Exit" at bounding box center [908, 513] width 102 height 31
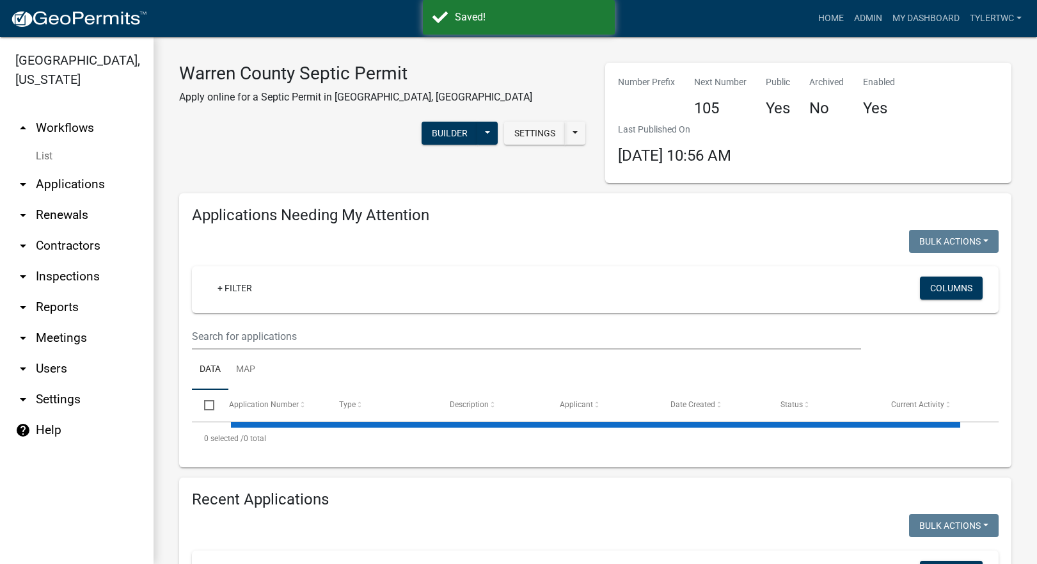
select select "2: 50"
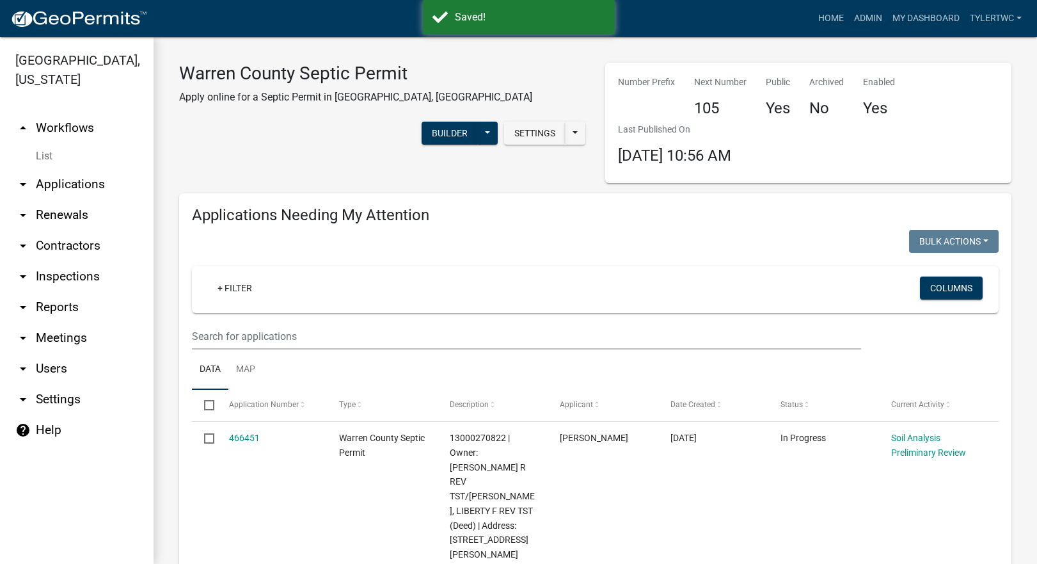
select select "3: 100"
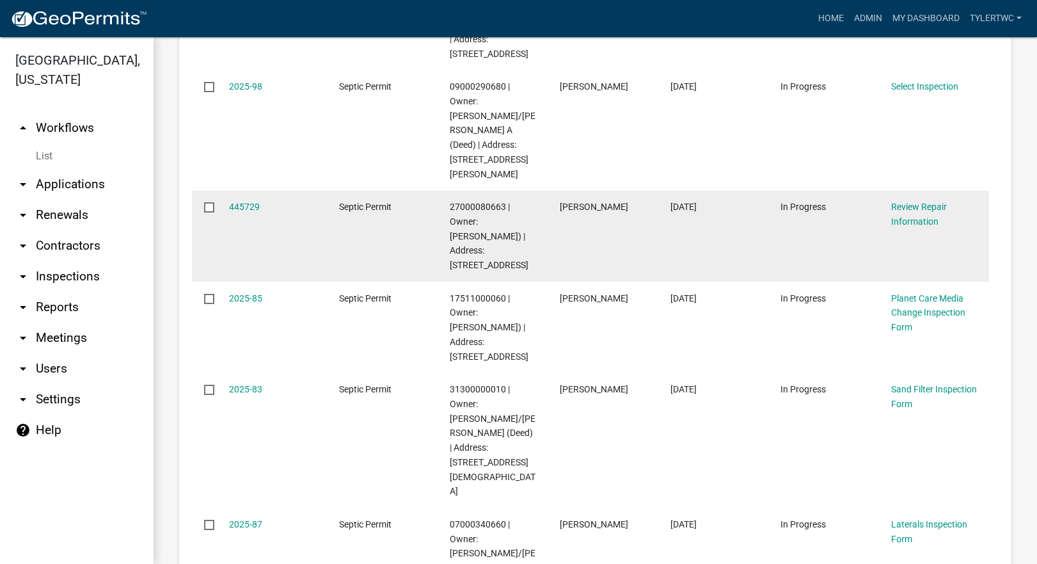
scroll to position [1045, 0]
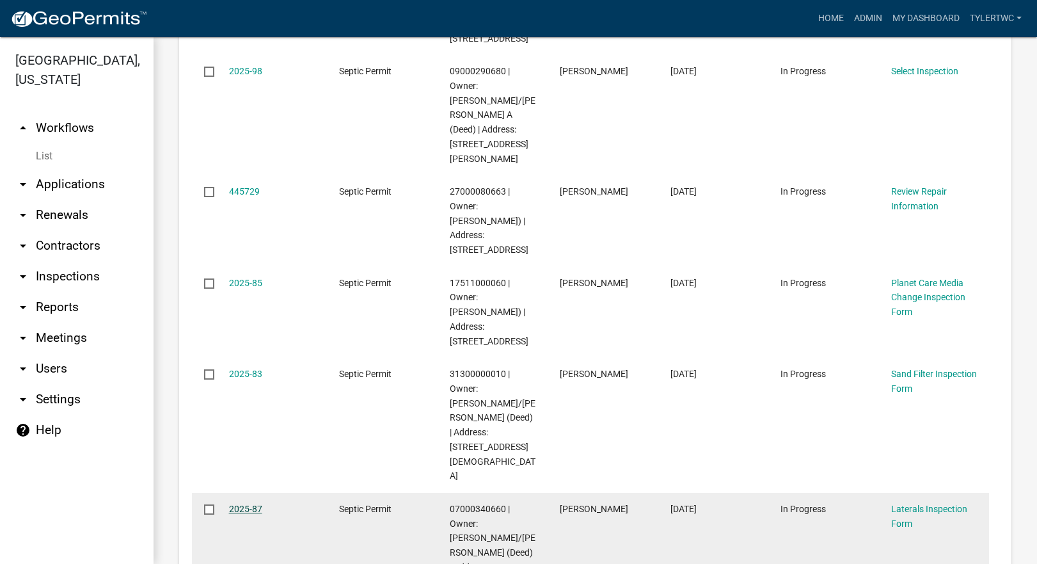
click at [244, 503] on link "2025-87" at bounding box center [245, 508] width 33 height 10
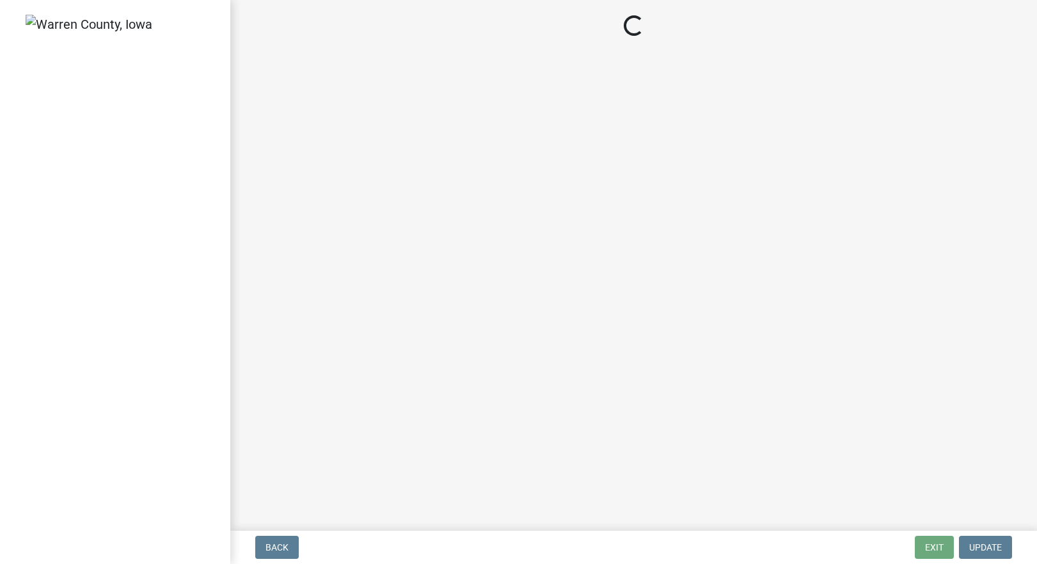
select select "d1e22d4f-68e7-4e9d-8701-604dd084f30f"
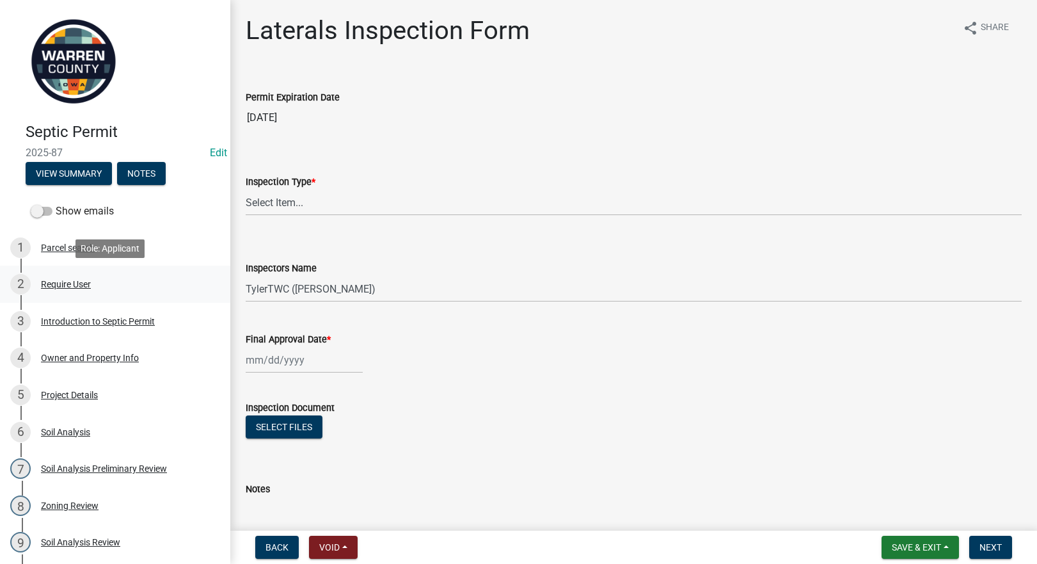
click at [68, 277] on div "2 Require User" at bounding box center [110, 284] width 200 height 20
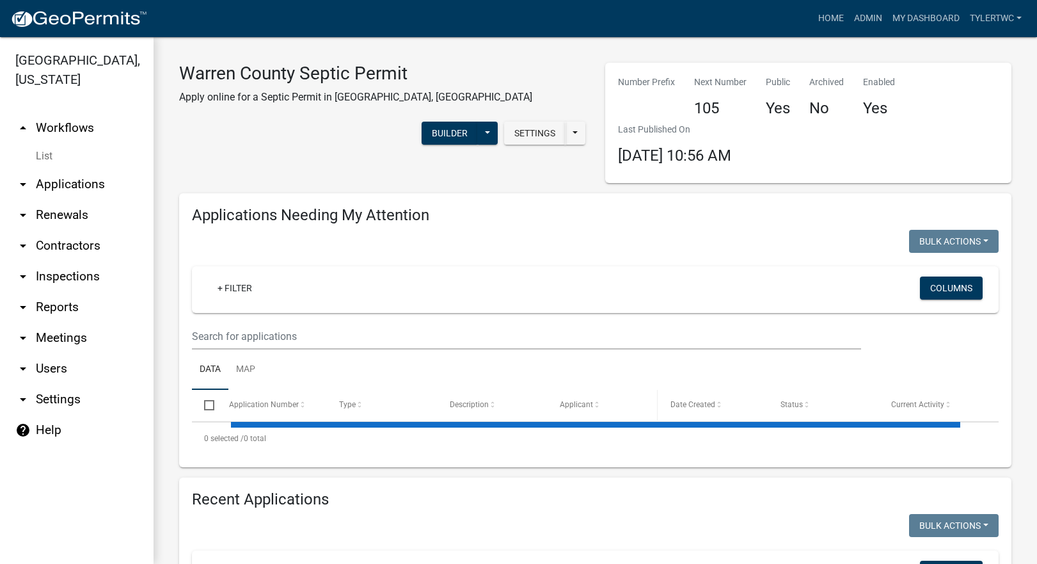
select select "2: 50"
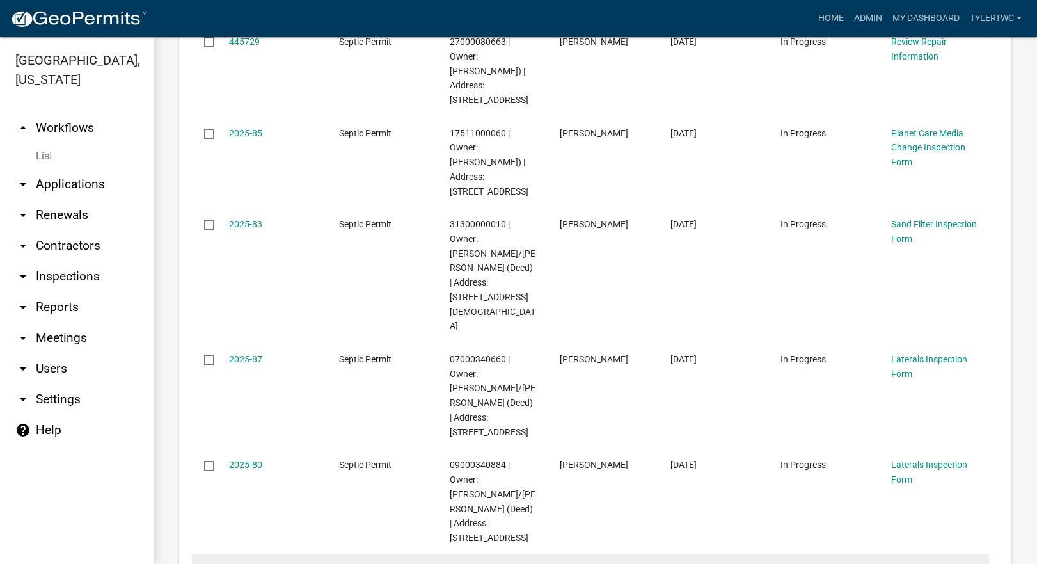
select select "3: 100"
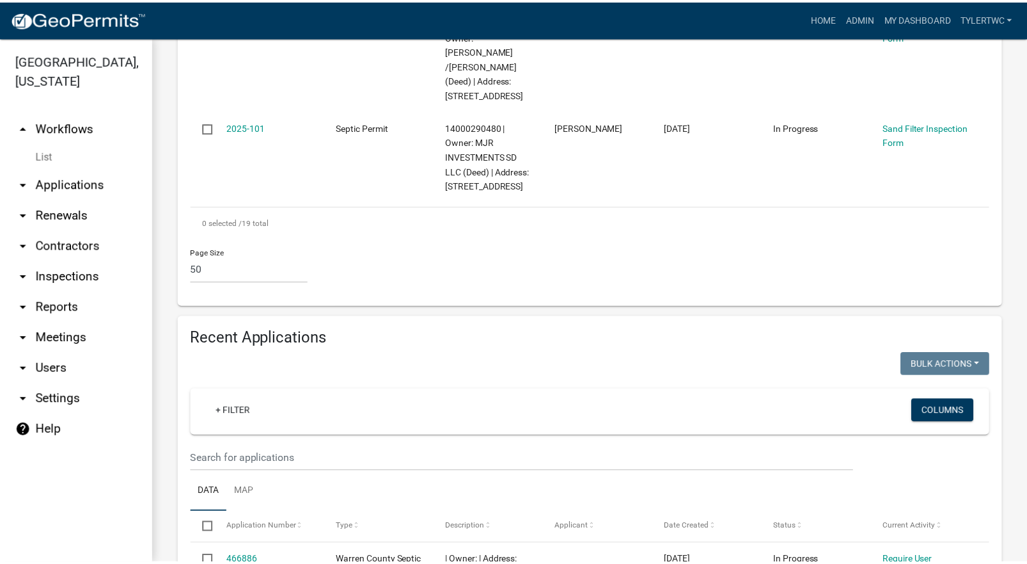
scroll to position [2120, 0]
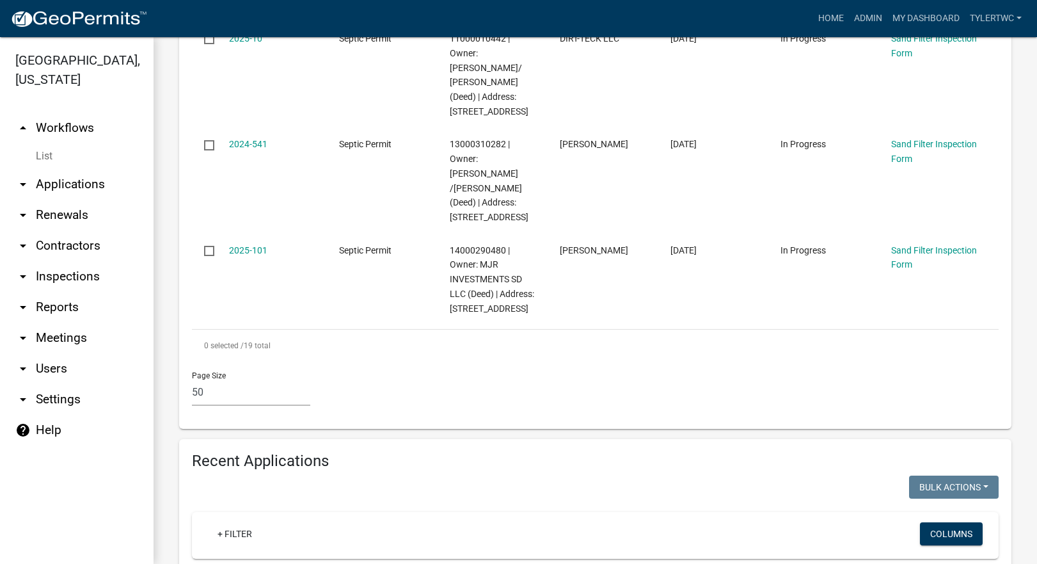
click at [192, 512] on div "+ Filter Columns" at bounding box center [595, 535] width 807 height 47
click at [232, 522] on link "+ Filter" at bounding box center [234, 533] width 55 height 23
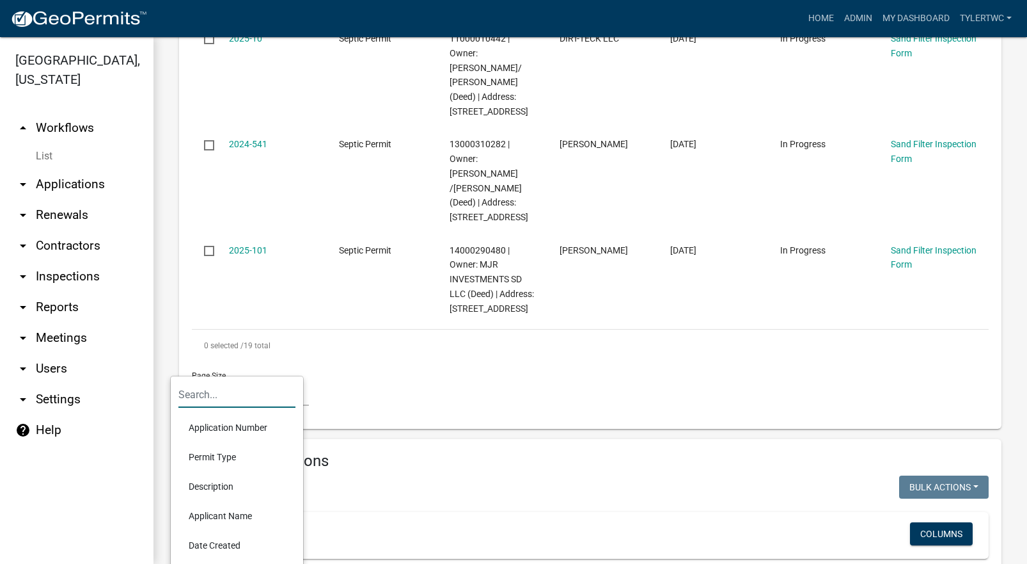
click at [218, 397] on input "text" at bounding box center [236, 394] width 117 height 26
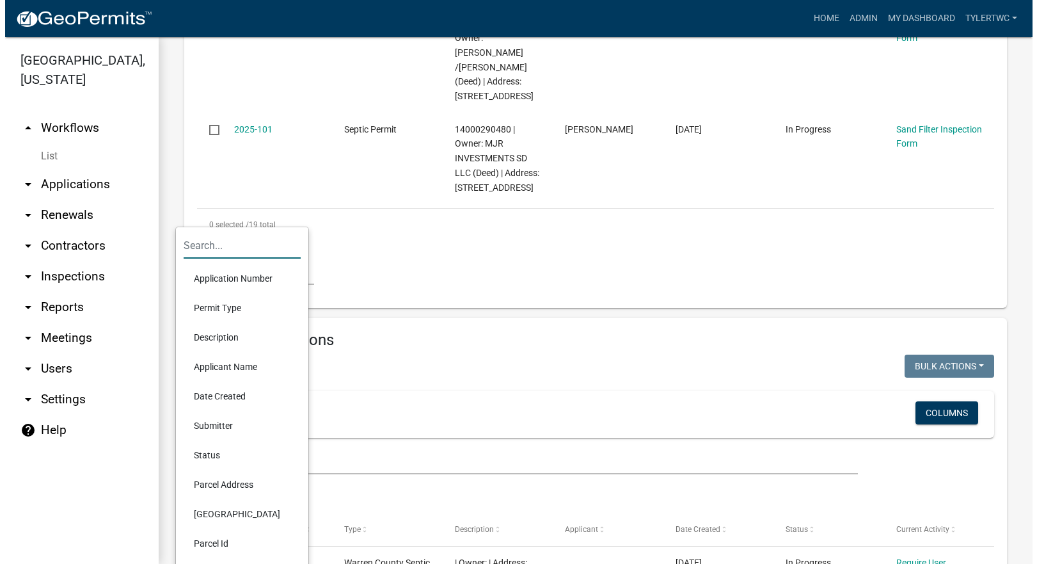
scroll to position [2269, 0]
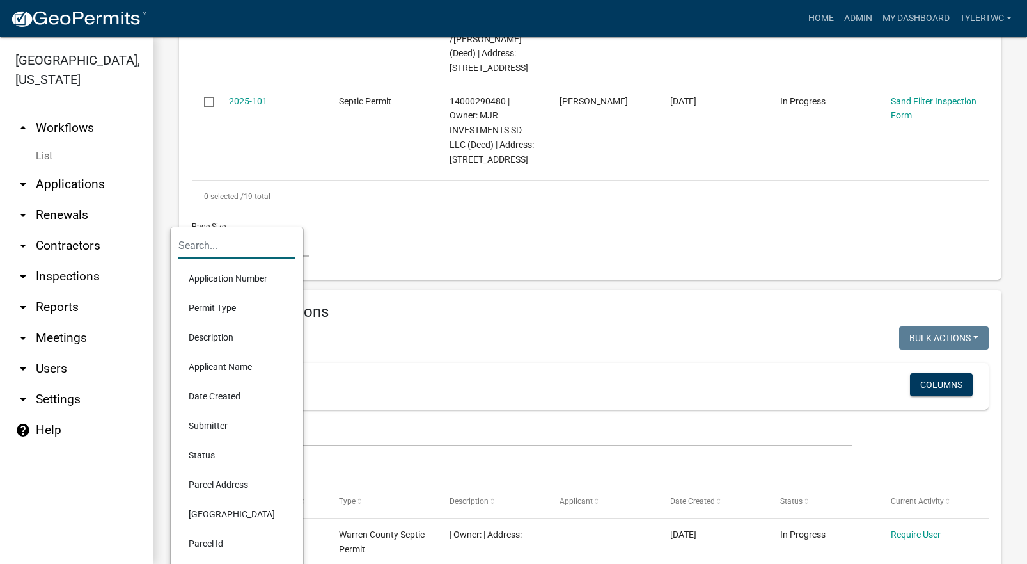
click at [214, 448] on li "Status" at bounding box center [236, 454] width 117 height 29
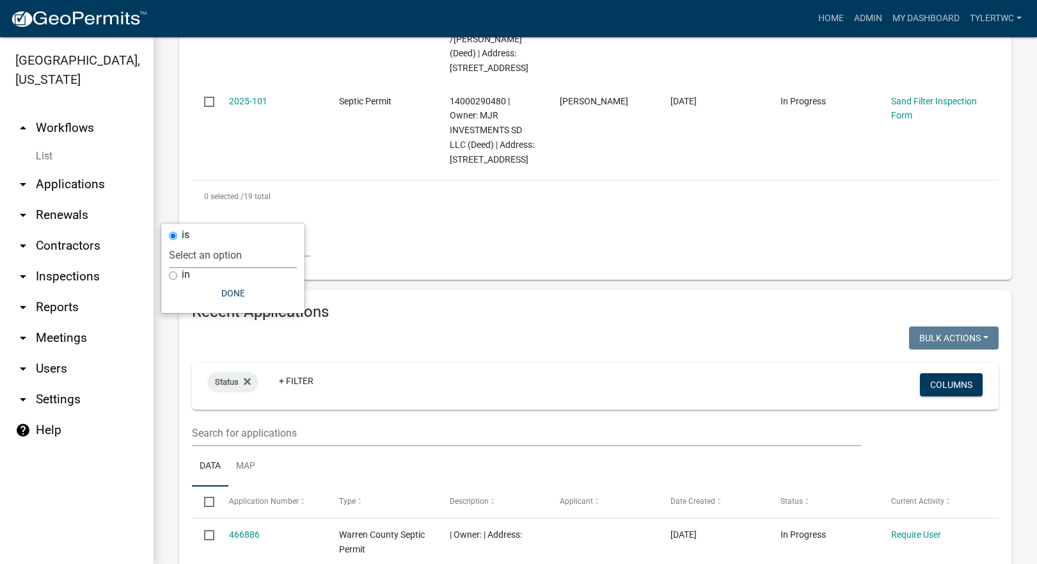
click at [216, 258] on select "Select an option Not Started In Progress Completed Expired Locked Withdrawn Voi…" at bounding box center [233, 255] width 128 height 26
select select "1"
click at [195, 242] on select "Select an option Not Started In Progress Completed Expired Locked Withdrawn Voi…" at bounding box center [233, 255] width 128 height 26
click at [456, 369] on div "Status is In Progress + Filter" at bounding box center [463, 385] width 530 height 33
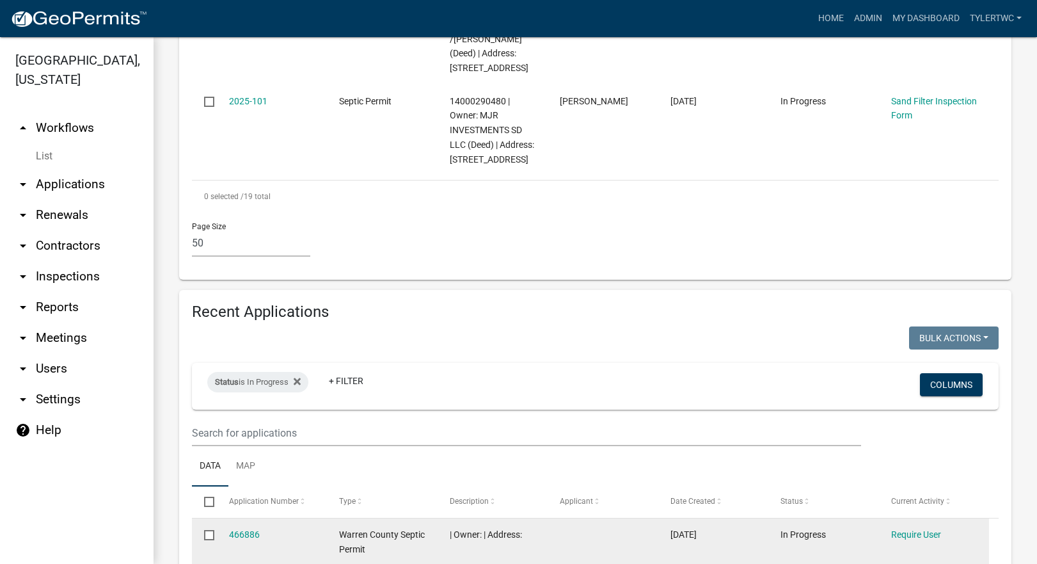
scroll to position [2419, 0]
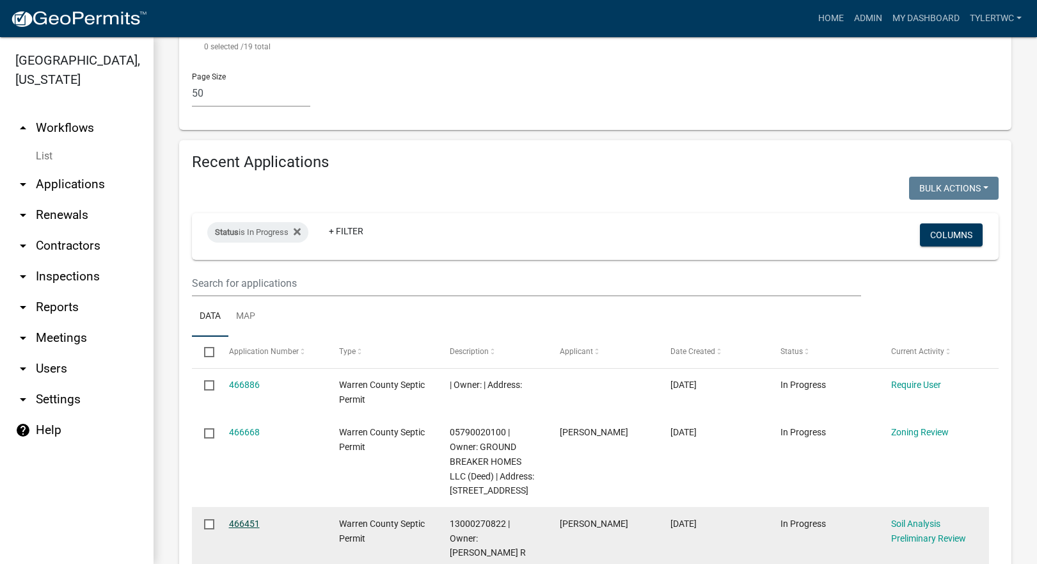
click at [241, 518] on link "466451" at bounding box center [244, 523] width 31 height 10
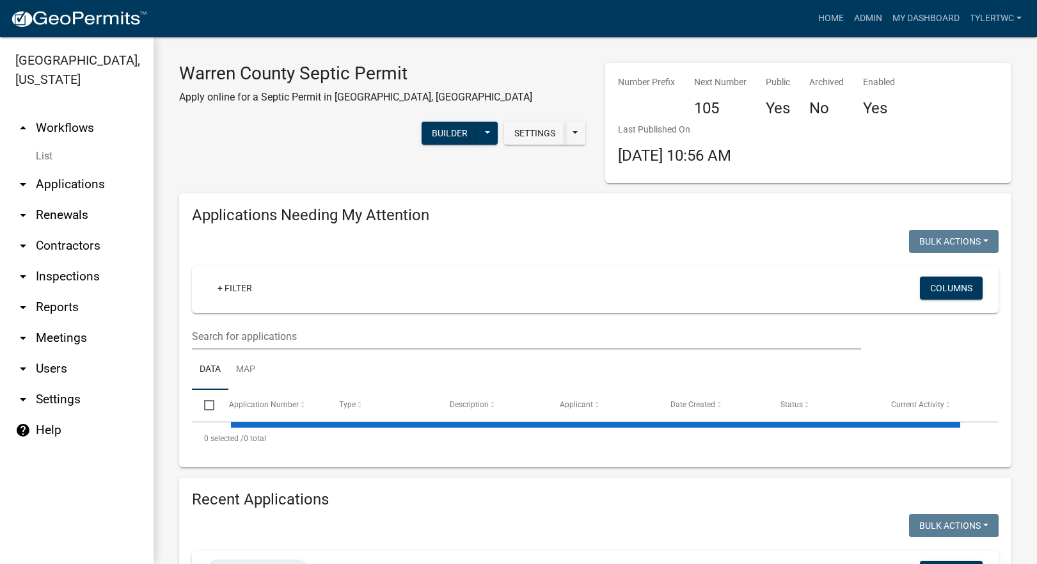
select select "2: 50"
select select "3: 100"
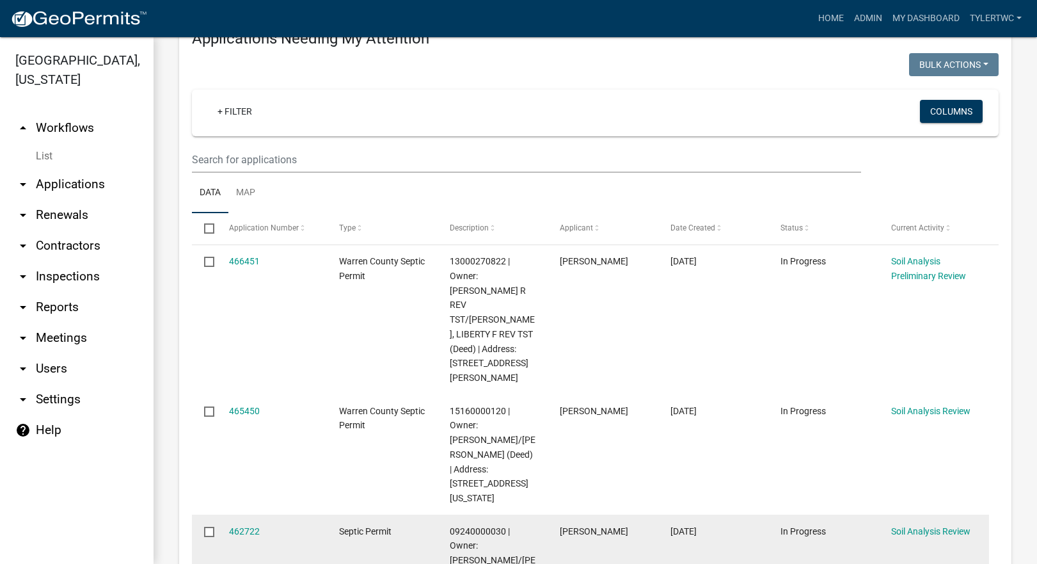
scroll to position [299, 0]
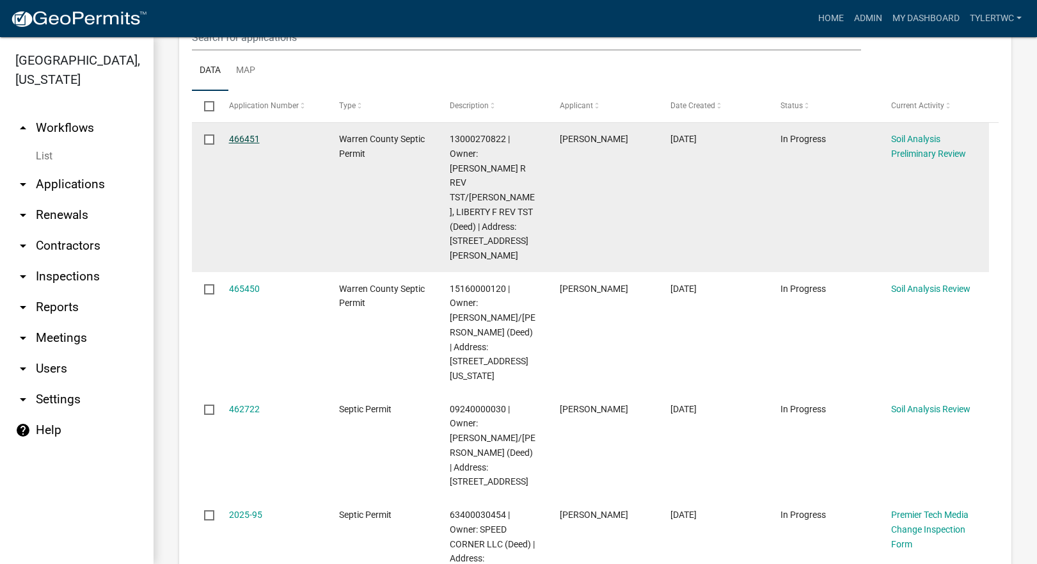
click at [246, 142] on link "466451" at bounding box center [244, 139] width 31 height 10
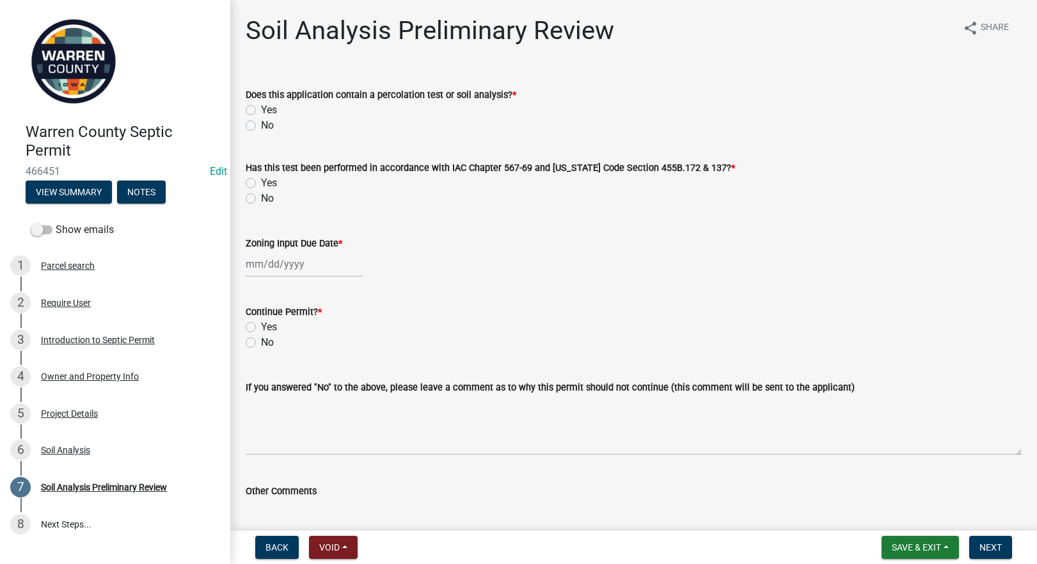
click at [261, 106] on label "Yes" at bounding box center [269, 109] width 16 height 15
click at [261, 106] on input "Yes" at bounding box center [265, 106] width 8 height 8
radio input "true"
click at [261, 184] on label "Yes" at bounding box center [269, 182] width 16 height 15
click at [261, 184] on input "Yes" at bounding box center [265, 179] width 8 height 8
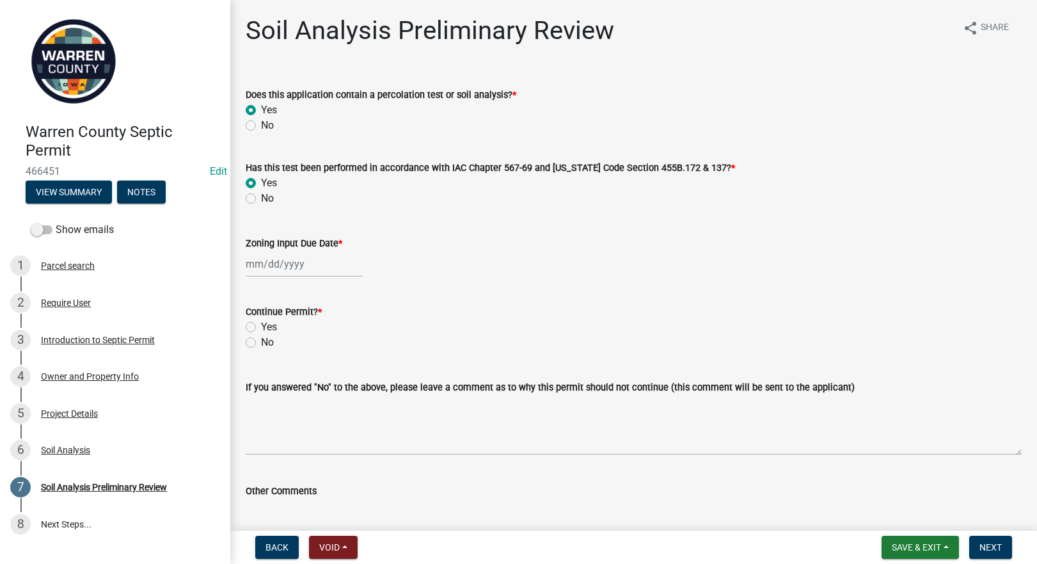
radio input "true"
select select "8"
select select "2025"
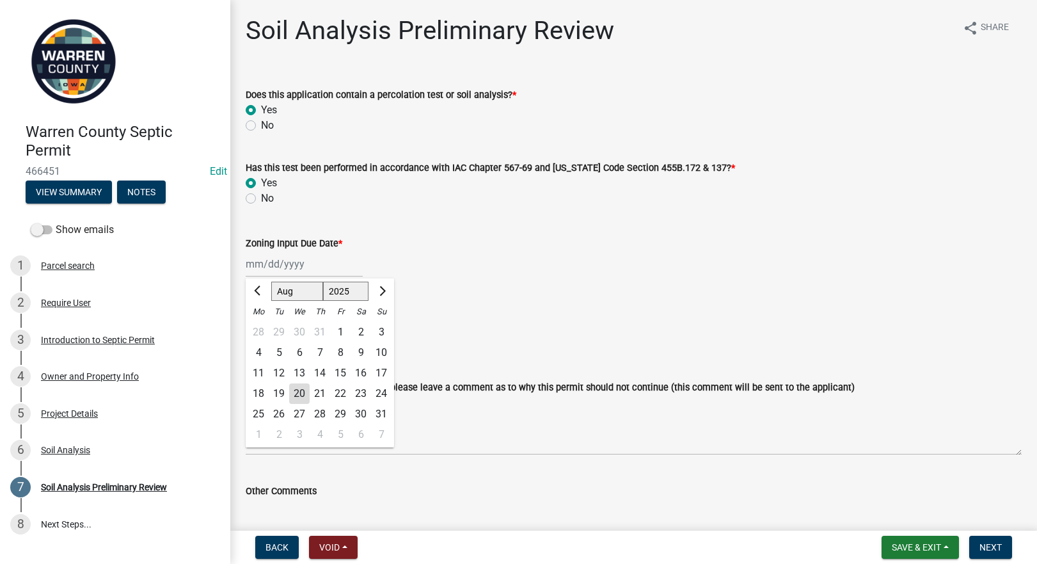
click at [280, 273] on div "[PERSON_NAME] Feb Mar Apr [PERSON_NAME][DATE] Oct Nov [DATE] 1526 1527 1528 152…" at bounding box center [304, 264] width 117 height 26
click at [299, 395] on div "20" at bounding box center [299, 393] width 20 height 20
type input "[DATE]"
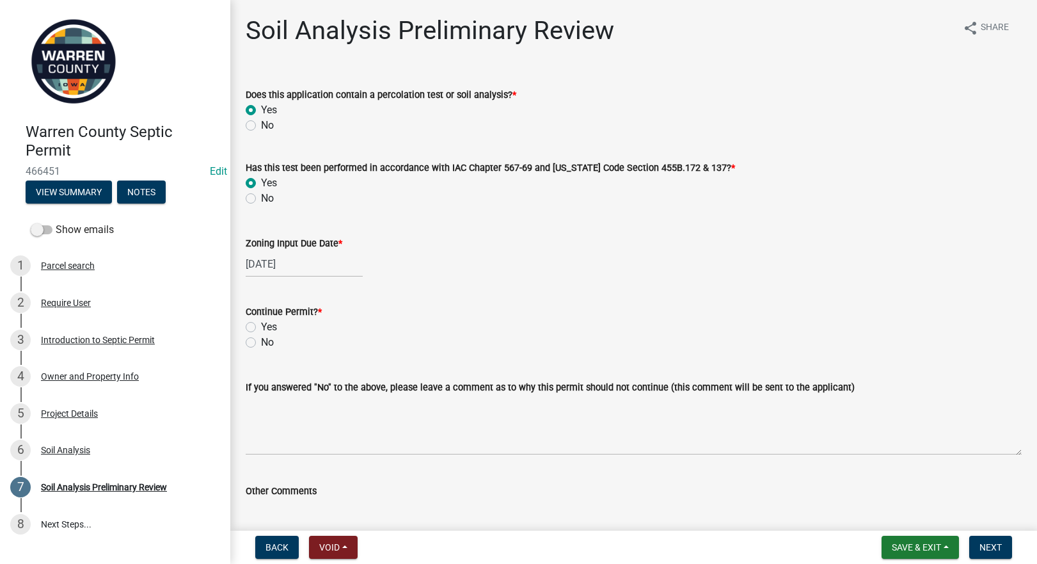
click at [261, 328] on label "Yes" at bounding box center [269, 326] width 16 height 15
click at [261, 328] on input "Yes" at bounding box center [265, 323] width 8 height 8
radio input "true"
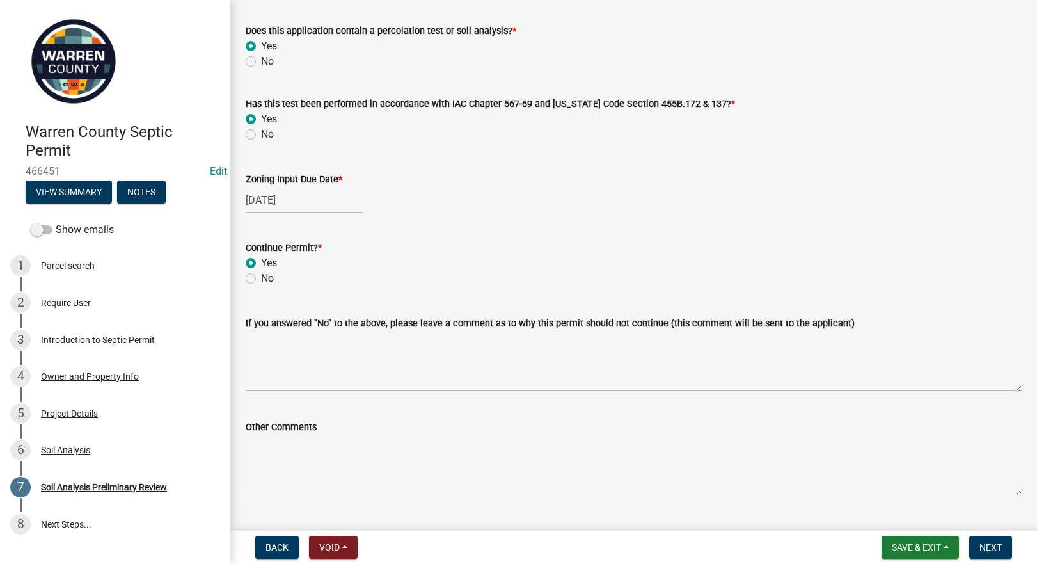
scroll to position [93, 0]
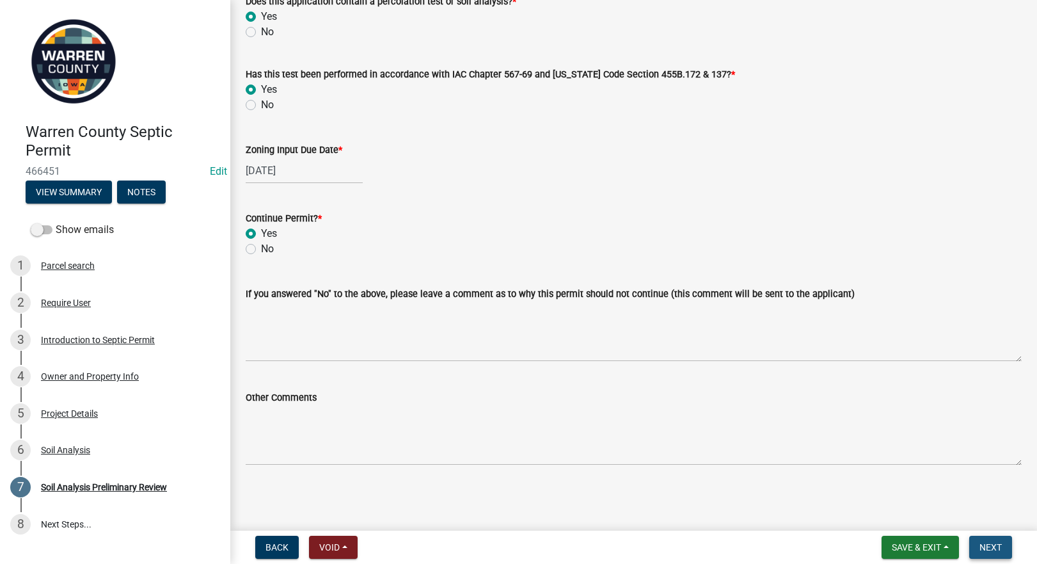
click at [995, 550] on span "Next" at bounding box center [990, 547] width 22 height 10
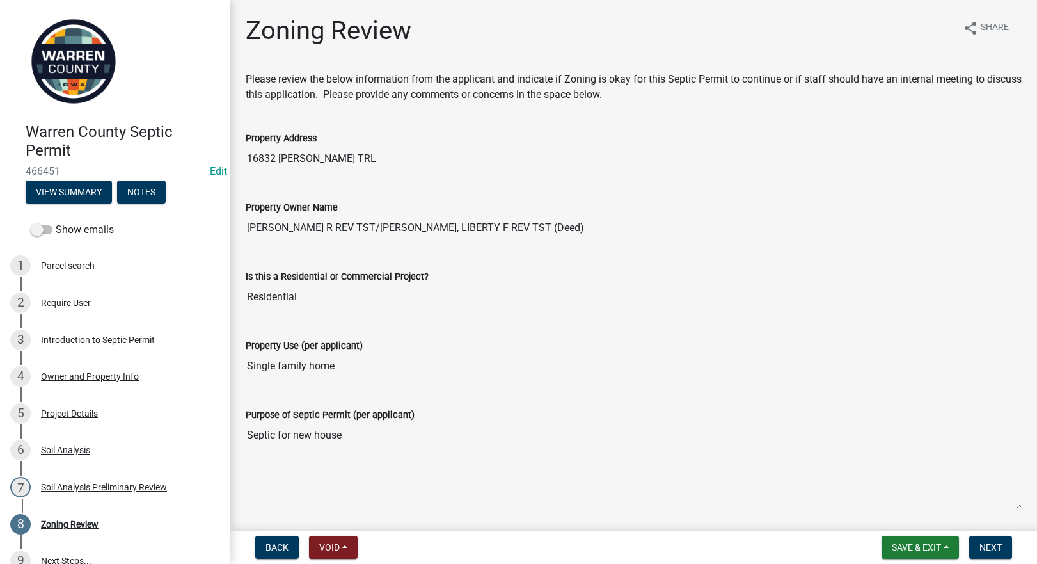
scroll to position [395, 0]
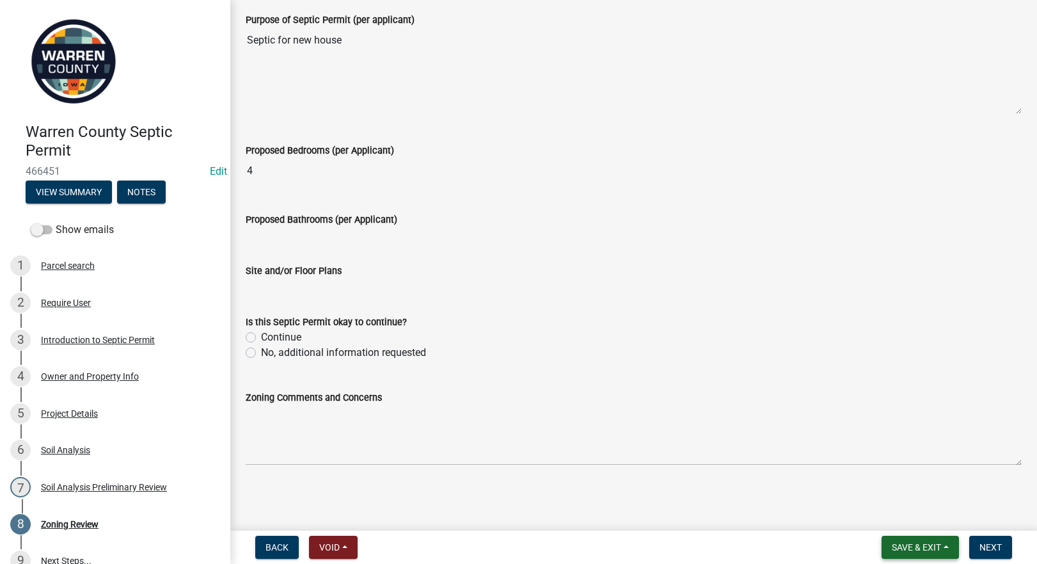
click at [916, 547] on span "Save & Exit" at bounding box center [916, 547] width 49 height 10
click at [901, 516] on button "Save & Exit" at bounding box center [908, 513] width 102 height 31
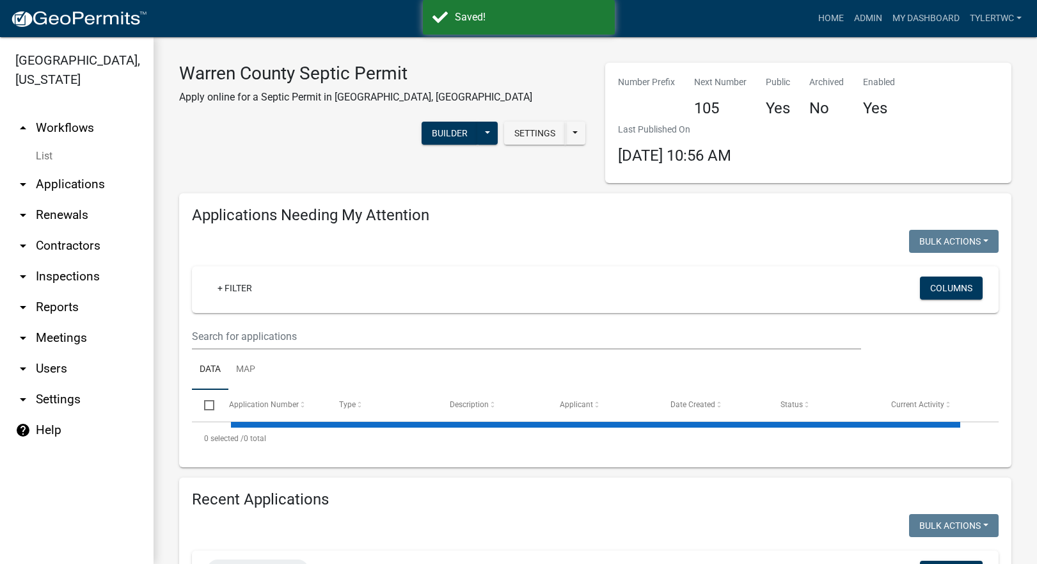
select select "2: 50"
select select "3: 100"
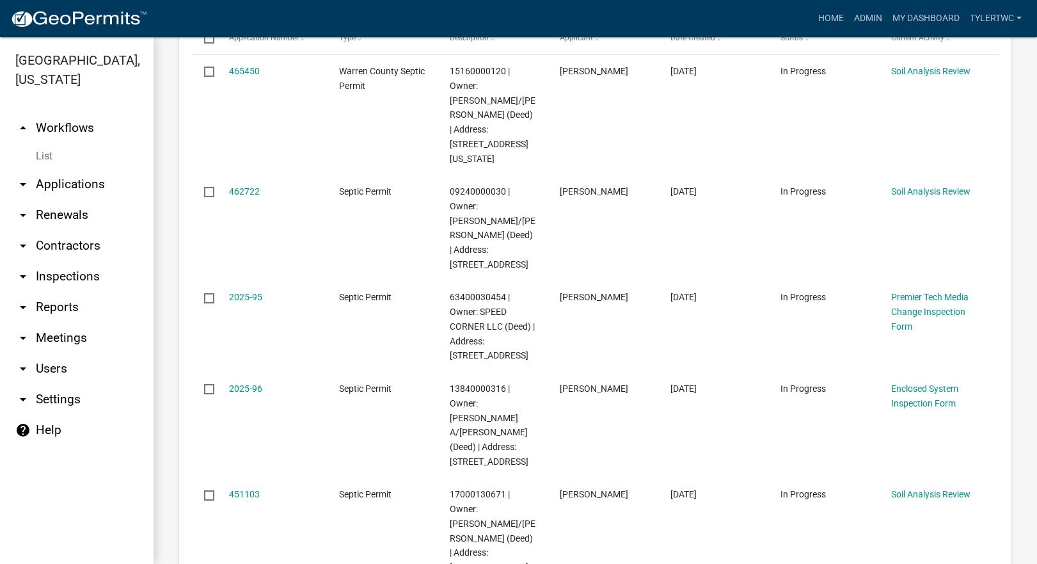
scroll to position [299, 0]
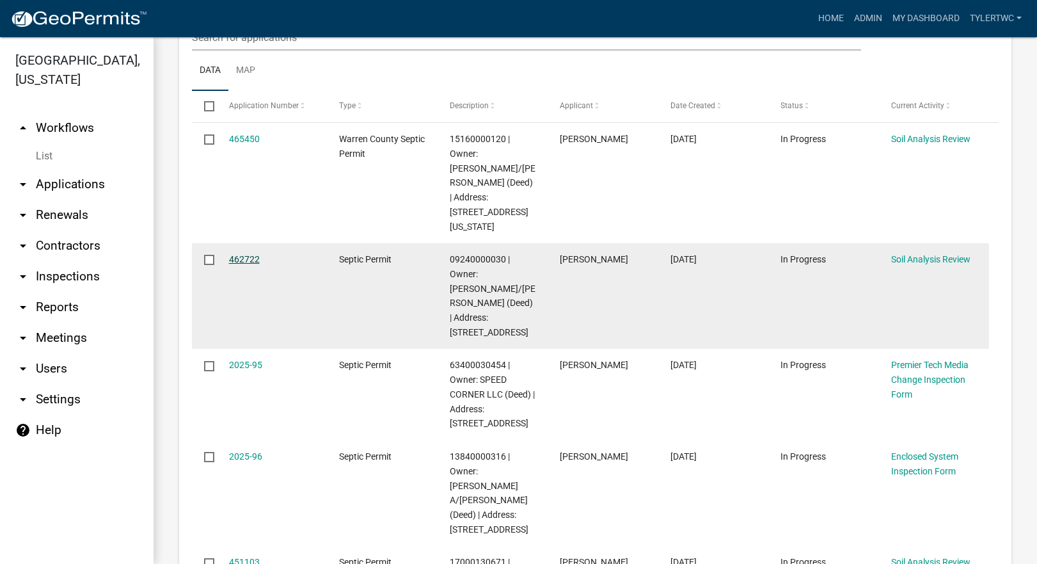
click at [241, 254] on link "462722" at bounding box center [244, 259] width 31 height 10
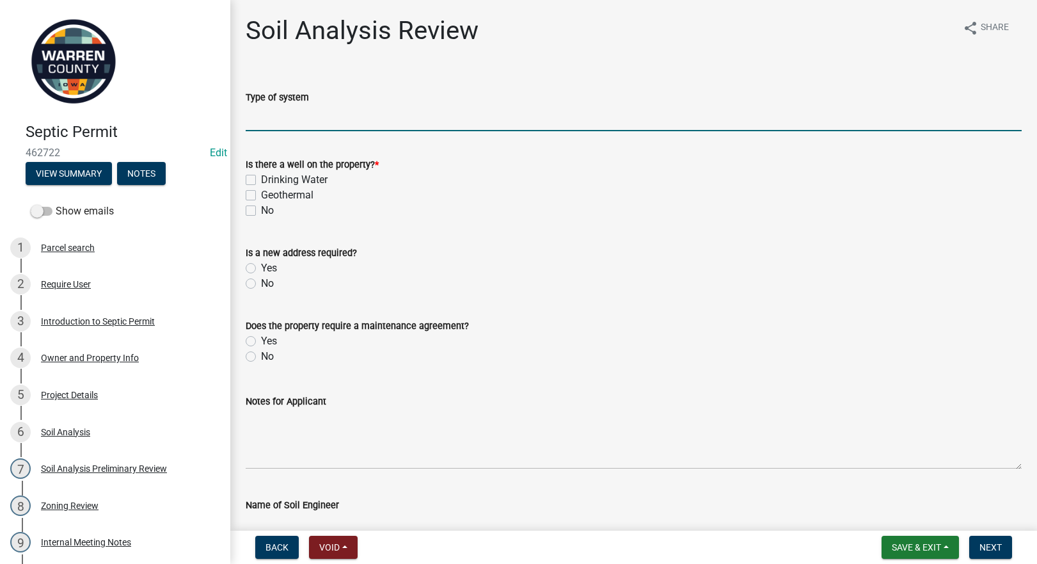
click at [294, 118] on input "Type of system" at bounding box center [634, 118] width 776 height 26
type input "Sand Filter"
click at [261, 207] on label "No" at bounding box center [267, 210] width 13 height 15
click at [261, 207] on input "No" at bounding box center [265, 207] width 8 height 8
checkbox input "true"
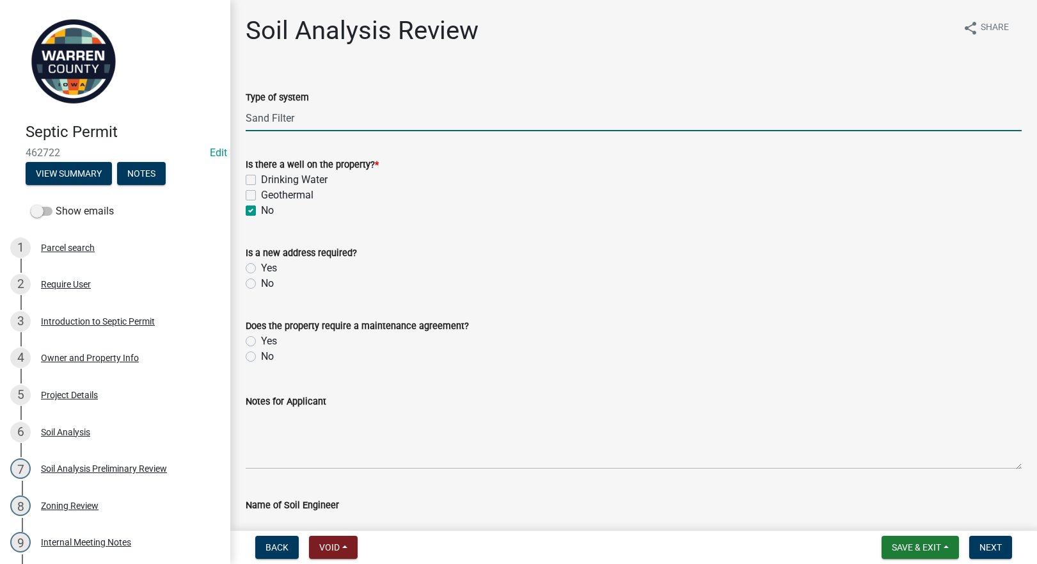
checkbox input "false"
checkbox input "true"
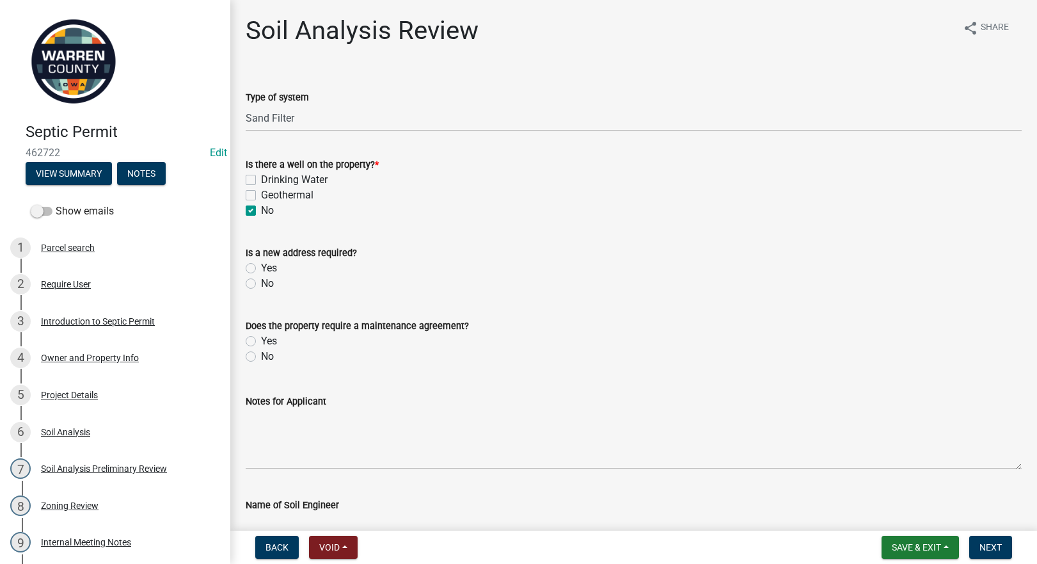
click at [261, 282] on label "No" at bounding box center [267, 283] width 13 height 15
click at [261, 282] on input "No" at bounding box center [265, 280] width 8 height 8
radio input "true"
click at [261, 354] on label "No" at bounding box center [267, 356] width 13 height 15
click at [261, 354] on input "No" at bounding box center [265, 353] width 8 height 8
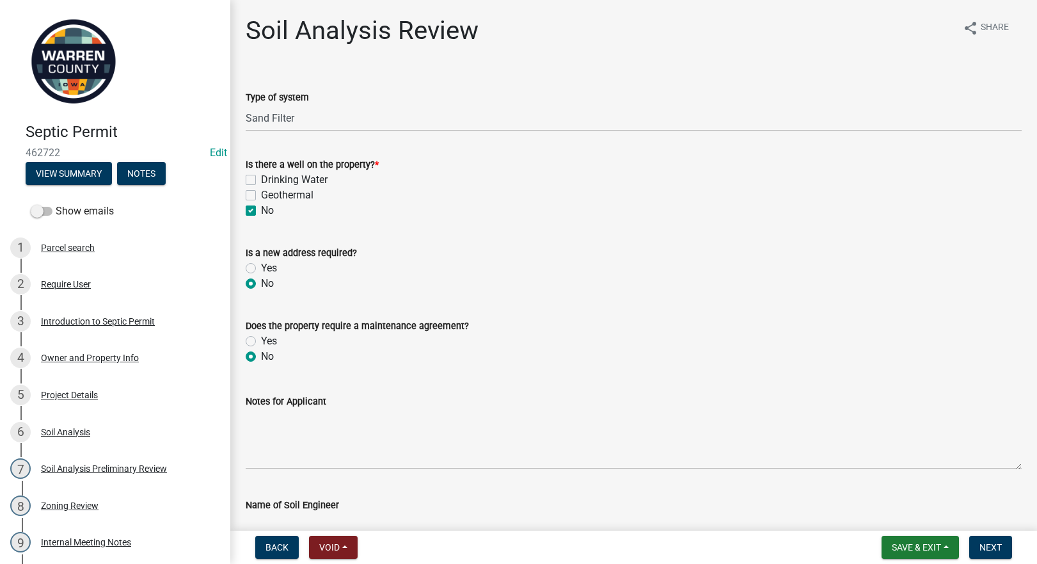
radio input "true"
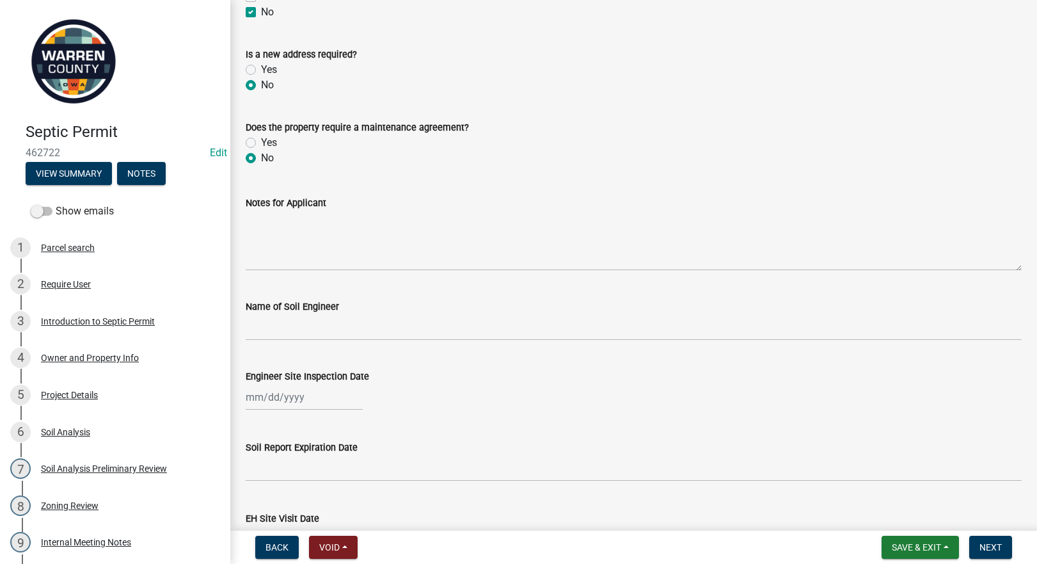
scroll to position [299, 0]
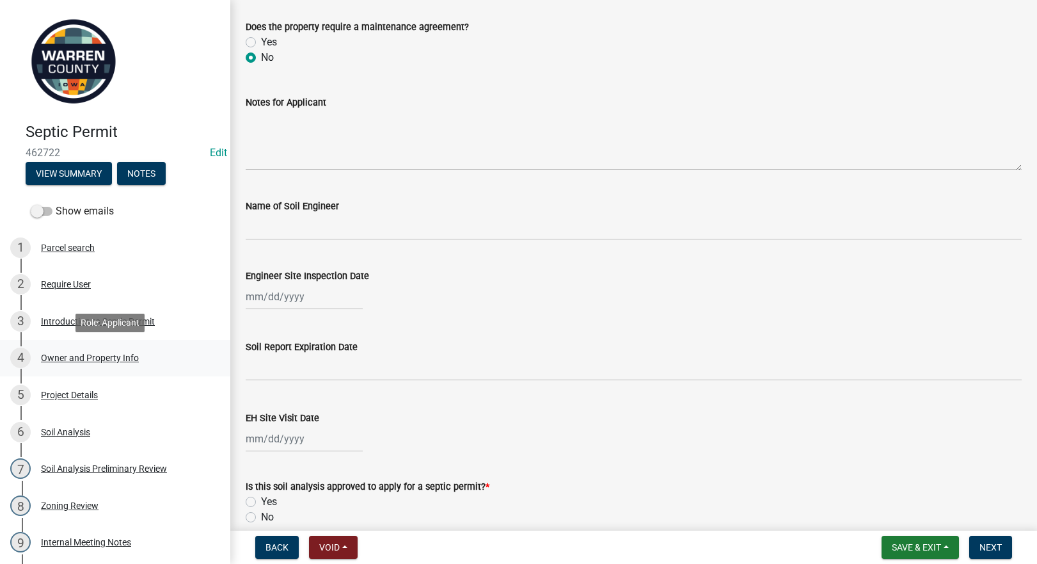
click at [75, 354] on div "Owner and Property Info" at bounding box center [90, 357] width 98 height 9
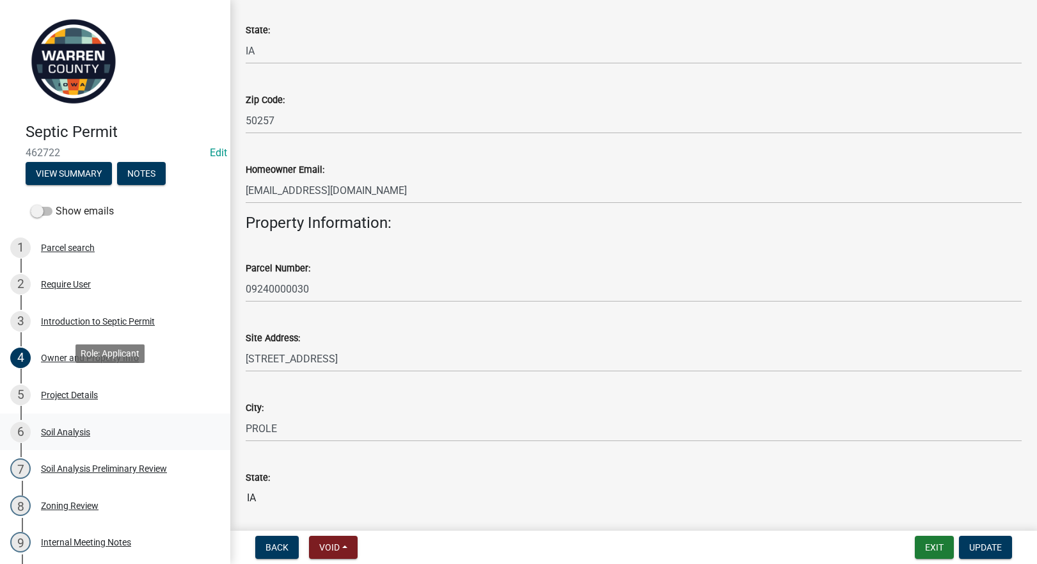
scroll to position [161, 0]
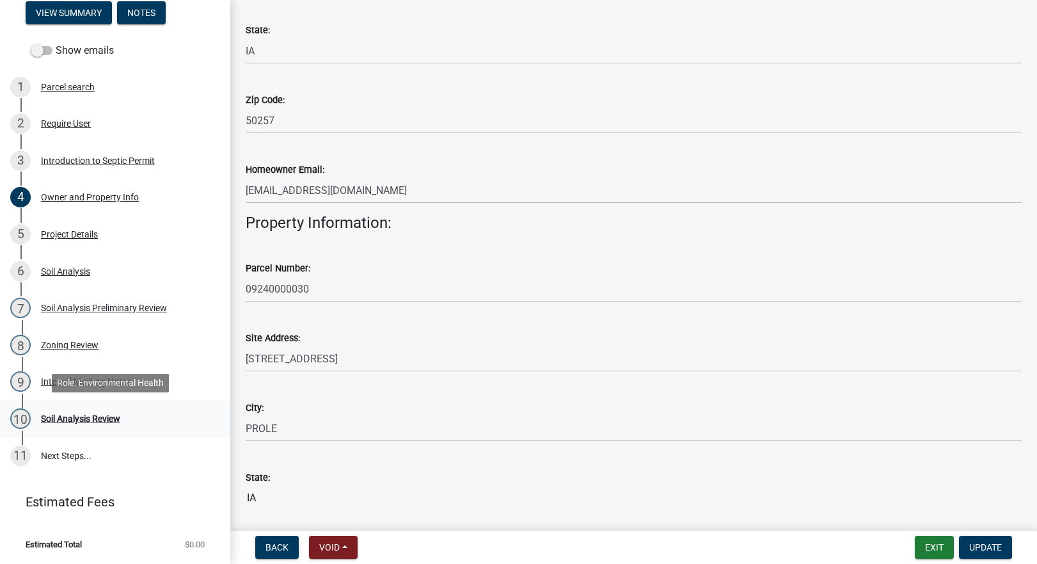
click at [73, 418] on div "Soil Analysis Review" at bounding box center [80, 418] width 79 height 9
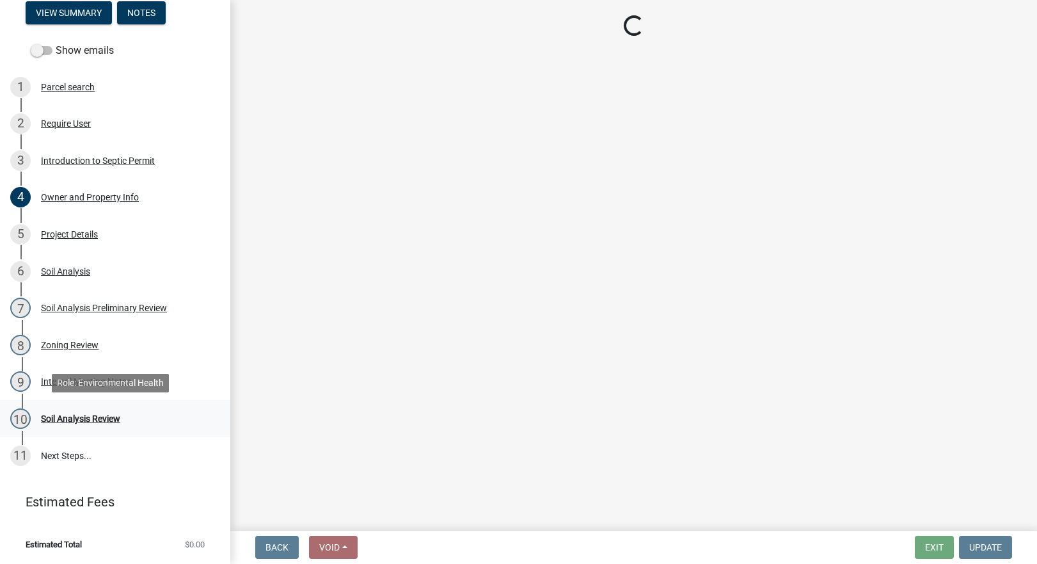
scroll to position [0, 0]
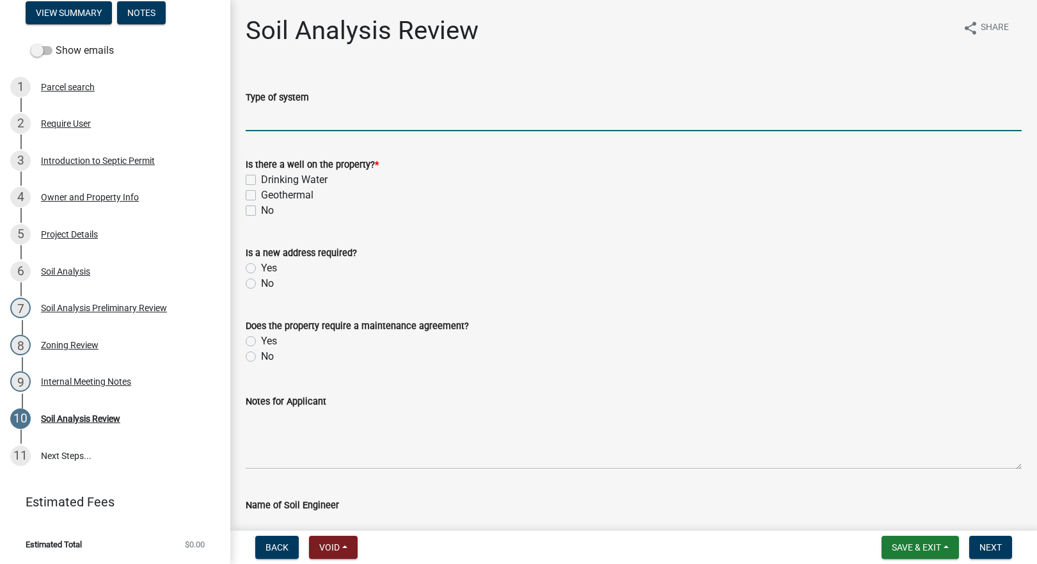
click at [273, 124] on input "Type of system" at bounding box center [634, 118] width 776 height 26
type input "Sand Filter"
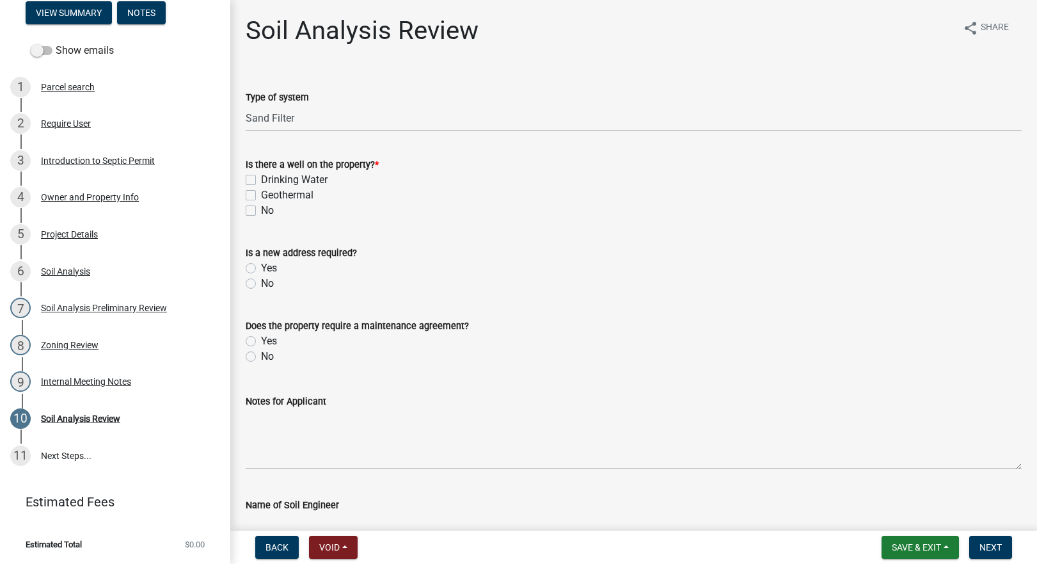
drag, startPoint x: 248, startPoint y: 210, endPoint x: 258, endPoint y: 229, distance: 21.5
click at [261, 210] on label "No" at bounding box center [267, 210] width 13 height 15
click at [261, 210] on input "No" at bounding box center [265, 207] width 8 height 8
checkbox input "true"
checkbox input "false"
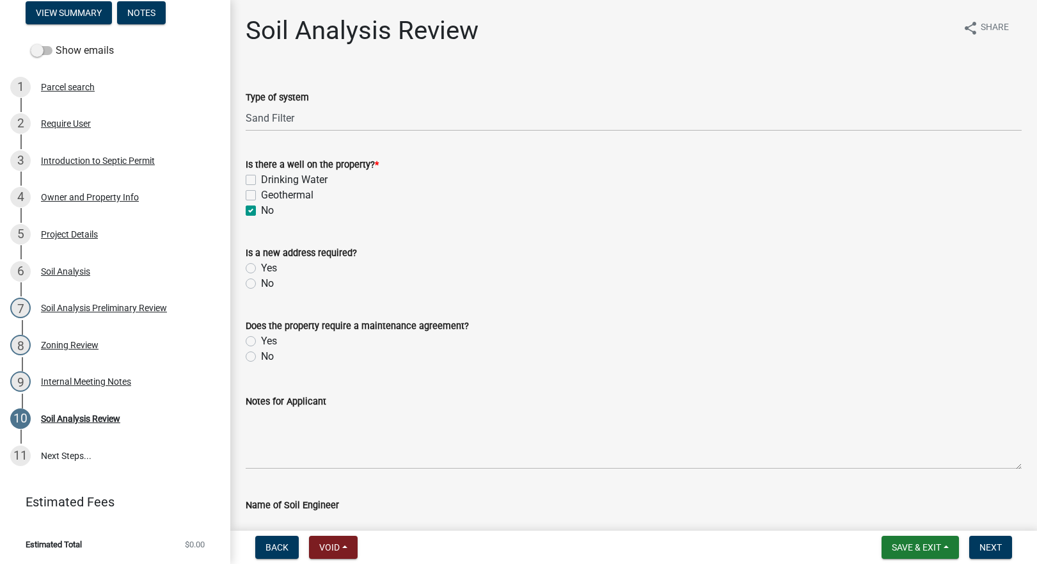
checkbox input "false"
checkbox input "true"
click at [261, 284] on label "No" at bounding box center [267, 283] width 13 height 15
click at [261, 284] on input "No" at bounding box center [265, 280] width 8 height 8
radio input "true"
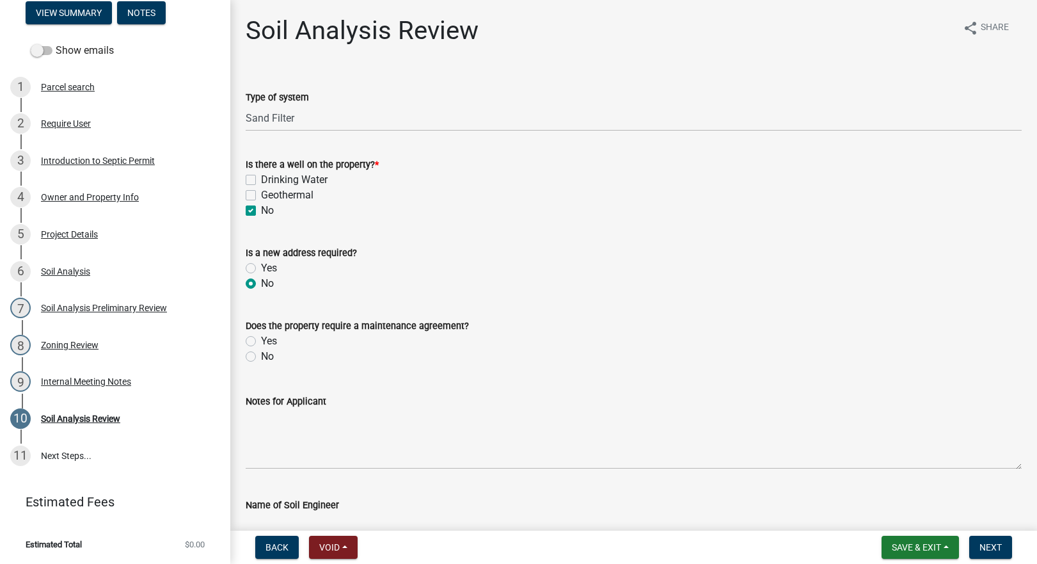
click at [261, 356] on label "No" at bounding box center [267, 356] width 13 height 15
click at [261, 356] on input "No" at bounding box center [265, 353] width 8 height 8
radio input "true"
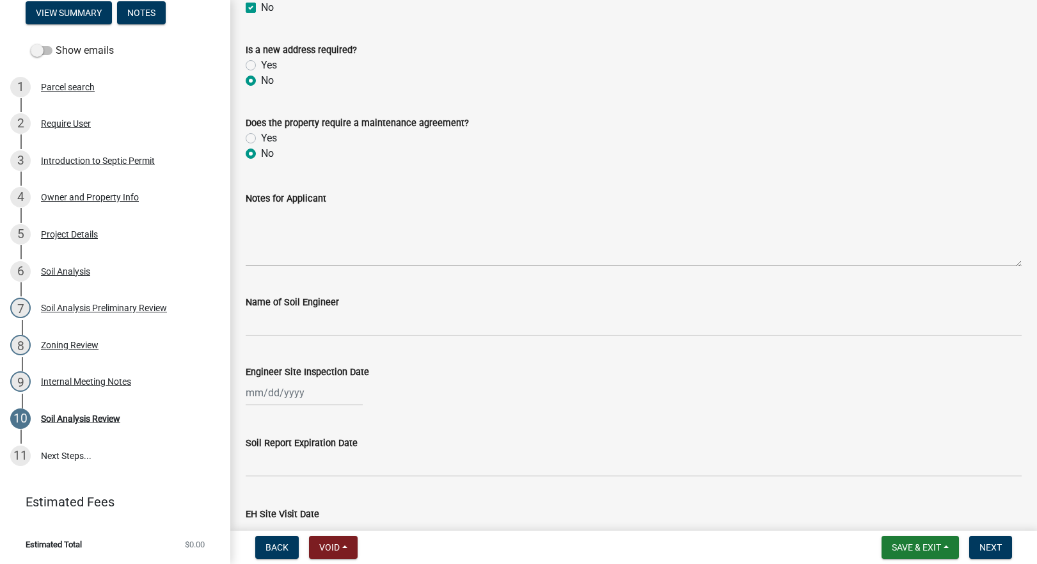
scroll to position [299, 0]
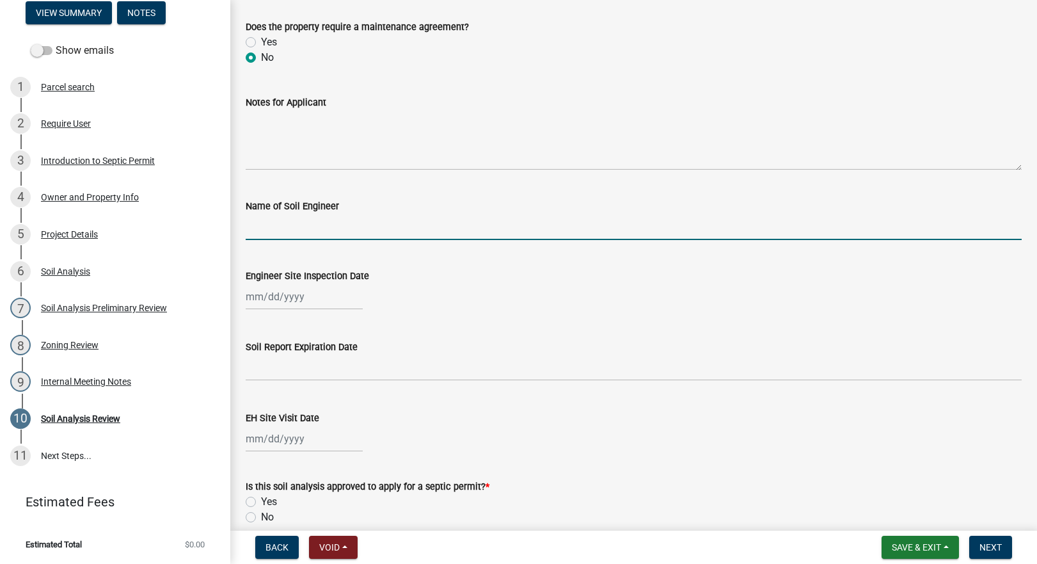
click at [284, 225] on input "Name of Soil Engineer" at bounding box center [634, 227] width 776 height 26
type input "[PERSON_NAME]"
click at [273, 301] on div at bounding box center [304, 296] width 117 height 26
select select "8"
select select "2025"
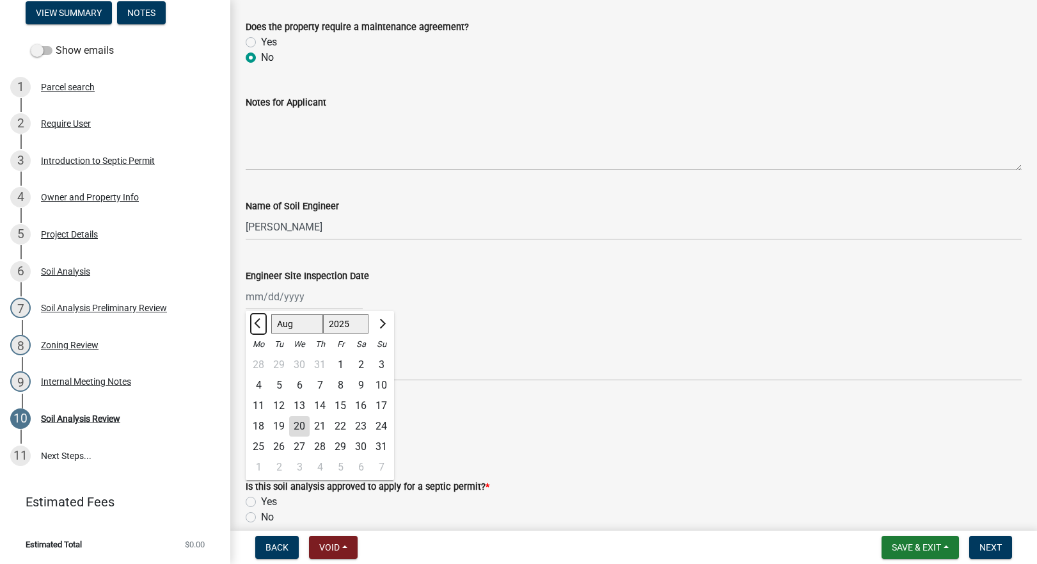
click at [257, 322] on span "Previous month" at bounding box center [259, 324] width 10 height 10
click at [257, 321] on span "Previous month" at bounding box center [259, 324] width 10 height 10
select select "5"
click at [258, 404] on div "12" at bounding box center [258, 405] width 20 height 20
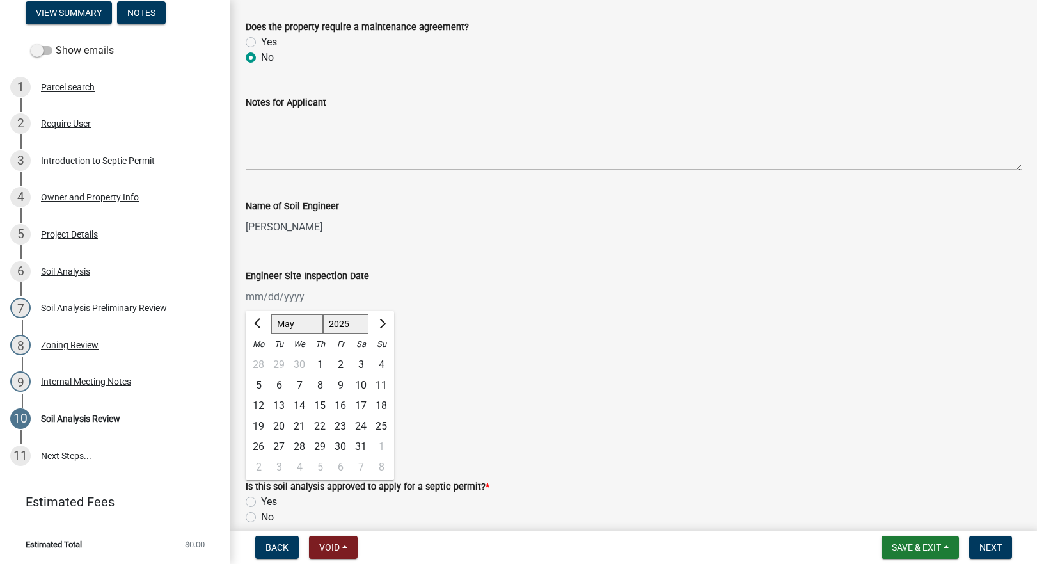
type input "[DATE]"
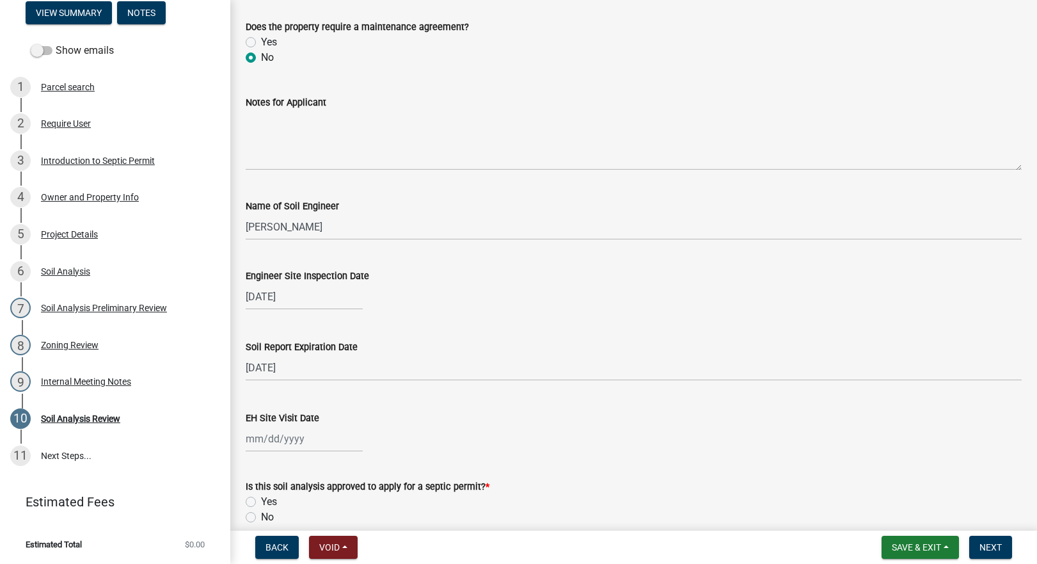
click at [258, 432] on div at bounding box center [304, 438] width 117 height 26
select select "8"
select select "2025"
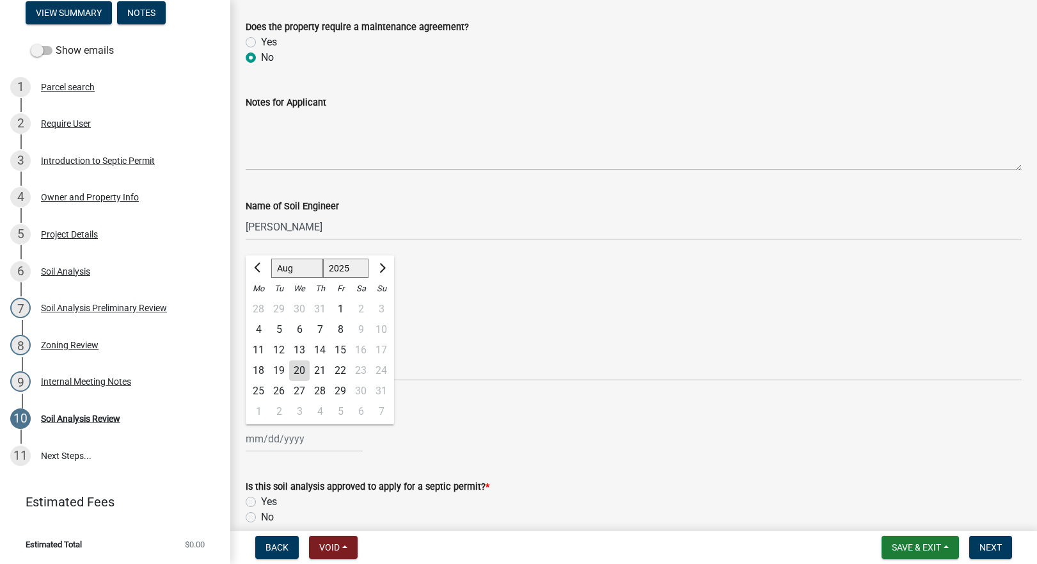
click at [265, 370] on div "18" at bounding box center [258, 370] width 20 height 20
type input "[DATE]"
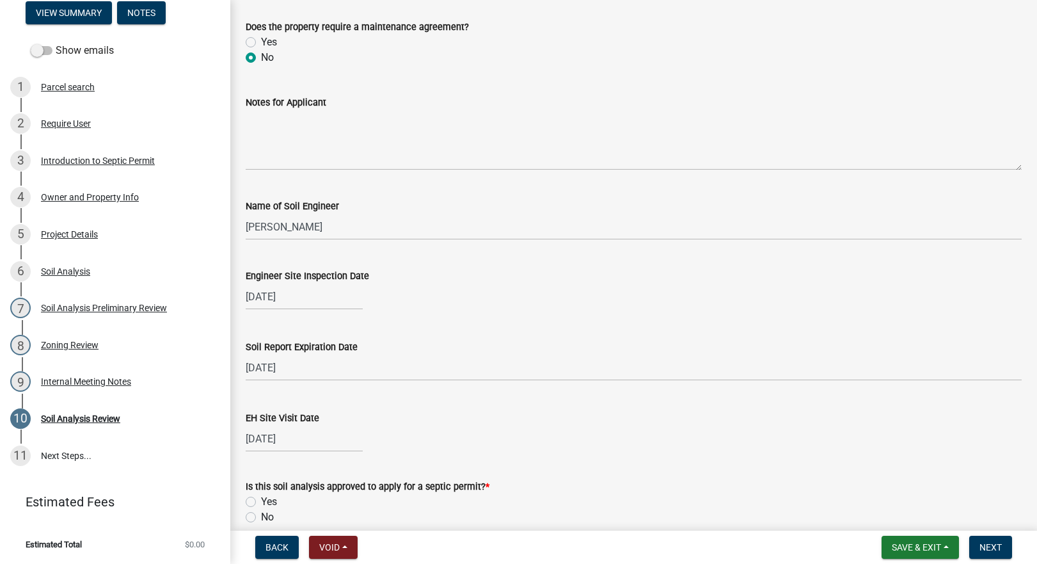
scroll to position [448, 0]
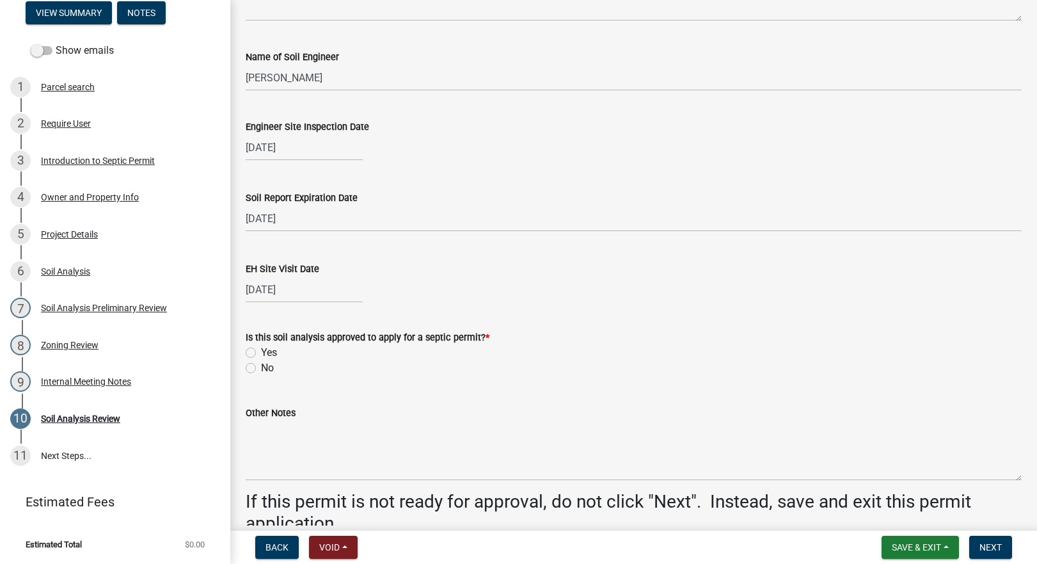
click at [261, 348] on label "Yes" at bounding box center [269, 352] width 16 height 15
click at [261, 348] on input "Yes" at bounding box center [265, 349] width 8 height 8
radio input "true"
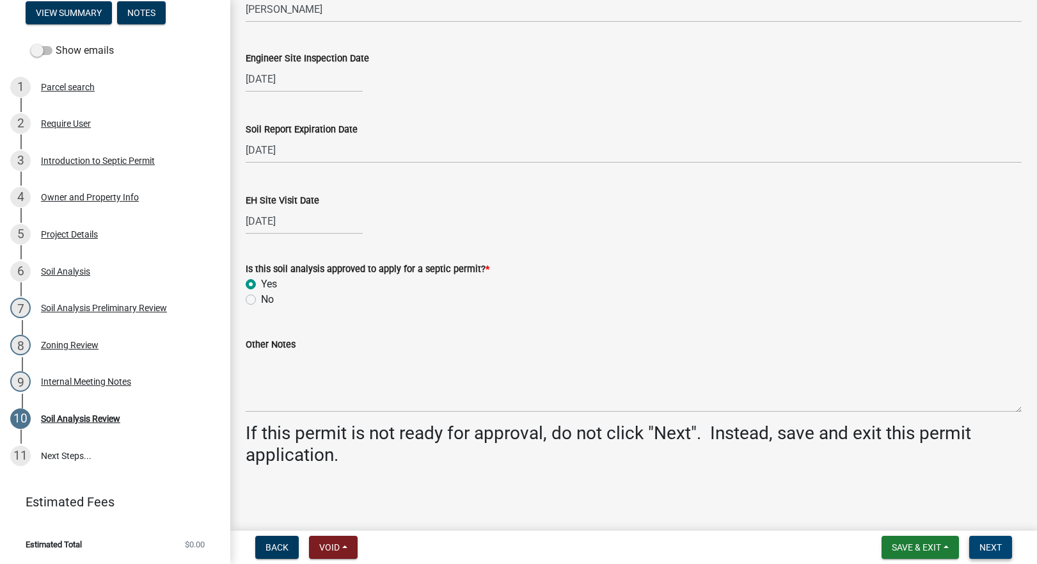
click at [997, 547] on span "Next" at bounding box center [990, 547] width 22 height 10
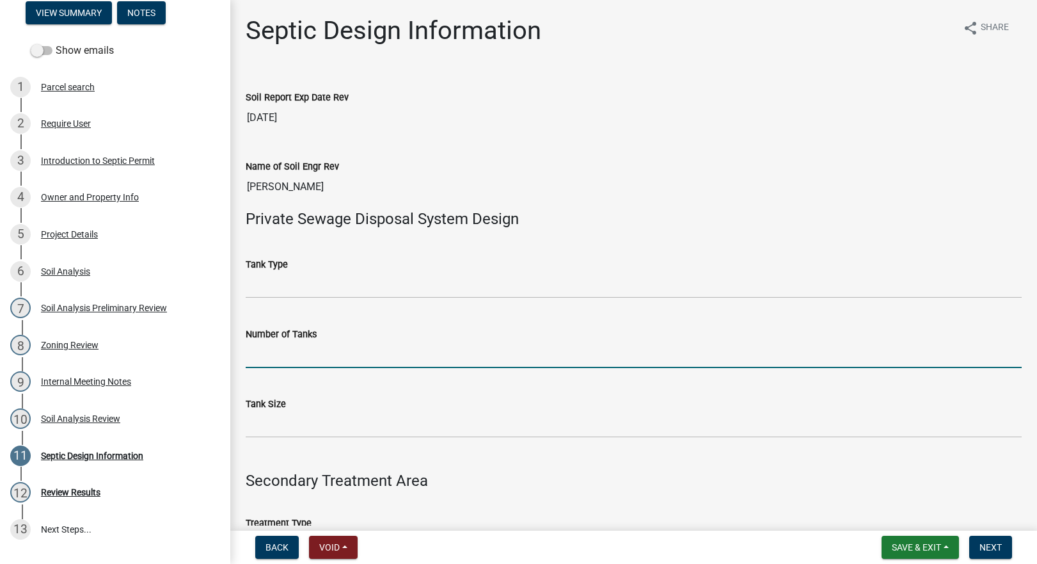
click at [288, 357] on input "Number of Tanks" at bounding box center [634, 355] width 776 height 26
type input "1"
click at [265, 424] on input "Tank Size" at bounding box center [634, 424] width 776 height 26
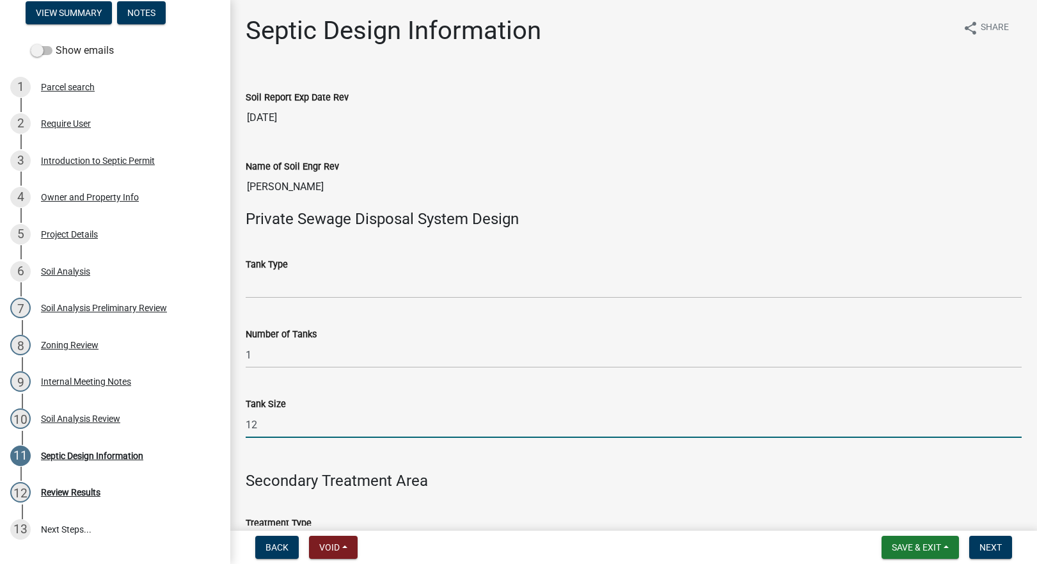
type input "1250"
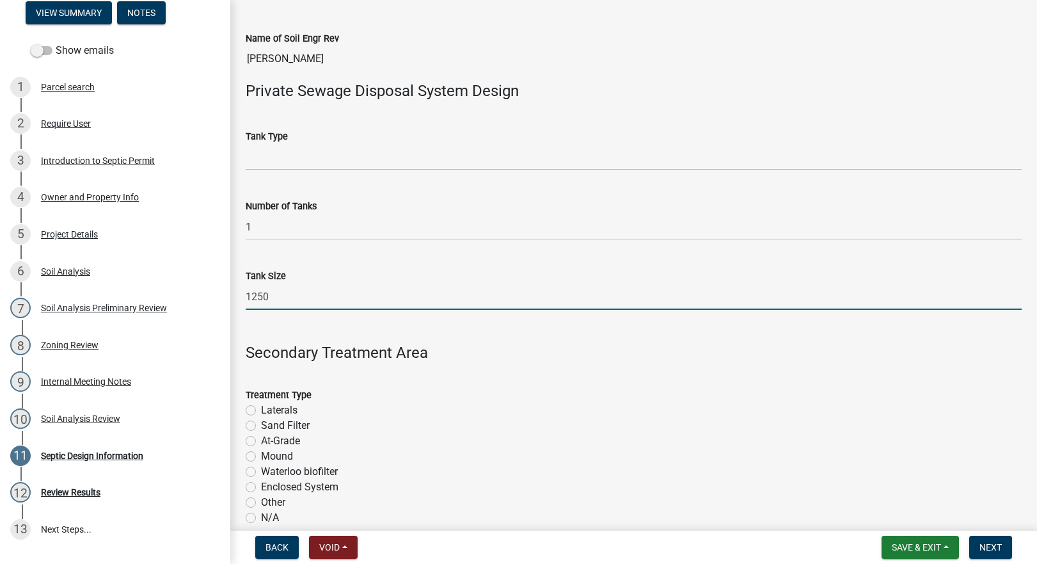
scroll to position [149, 0]
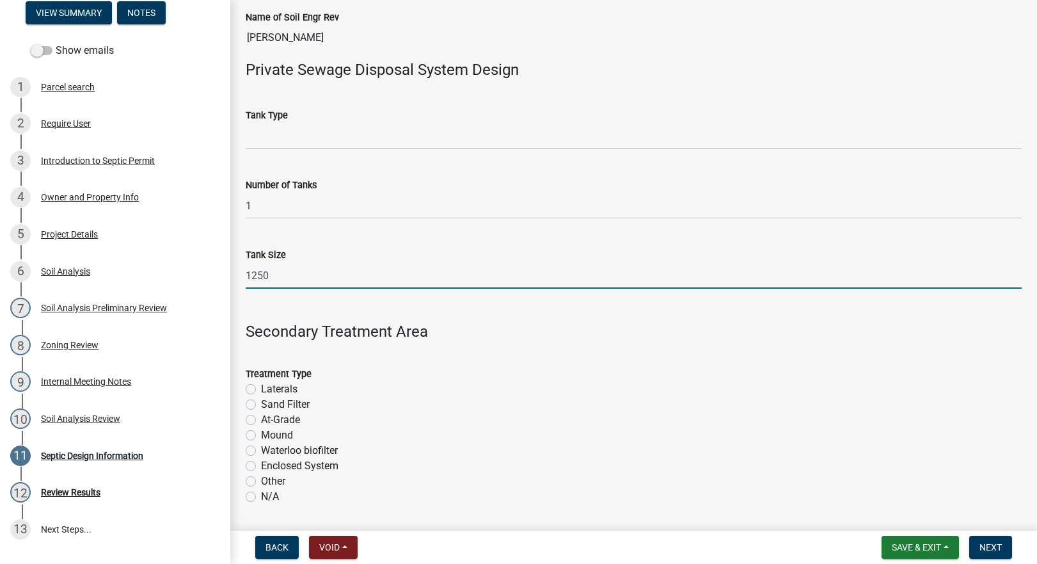
click at [261, 402] on label "Sand Filter" at bounding box center [285, 404] width 49 height 15
click at [261, 402] on input "Sand Filter" at bounding box center [265, 401] width 8 height 8
radio input "true"
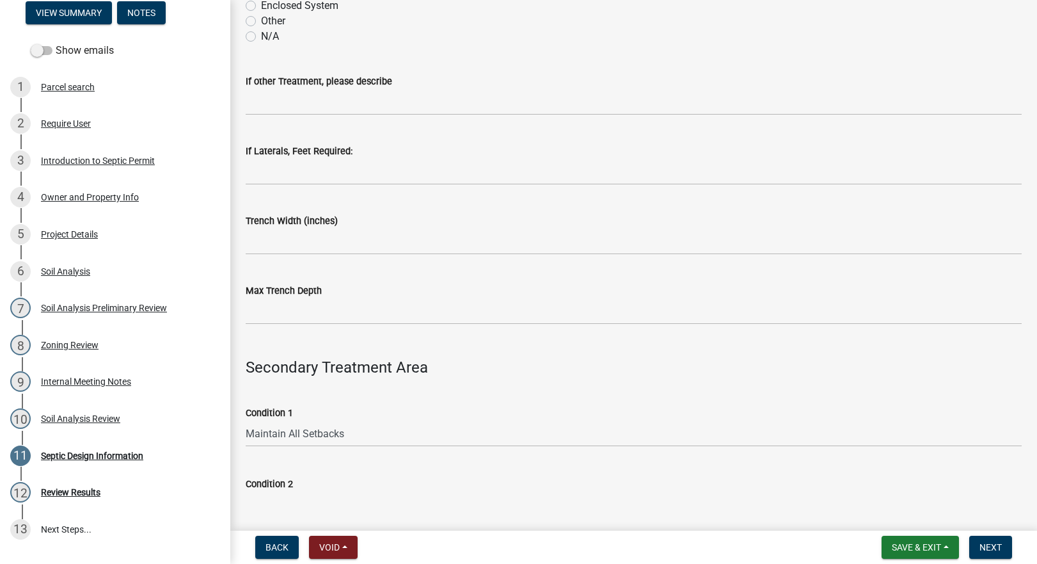
scroll to position [747, 0]
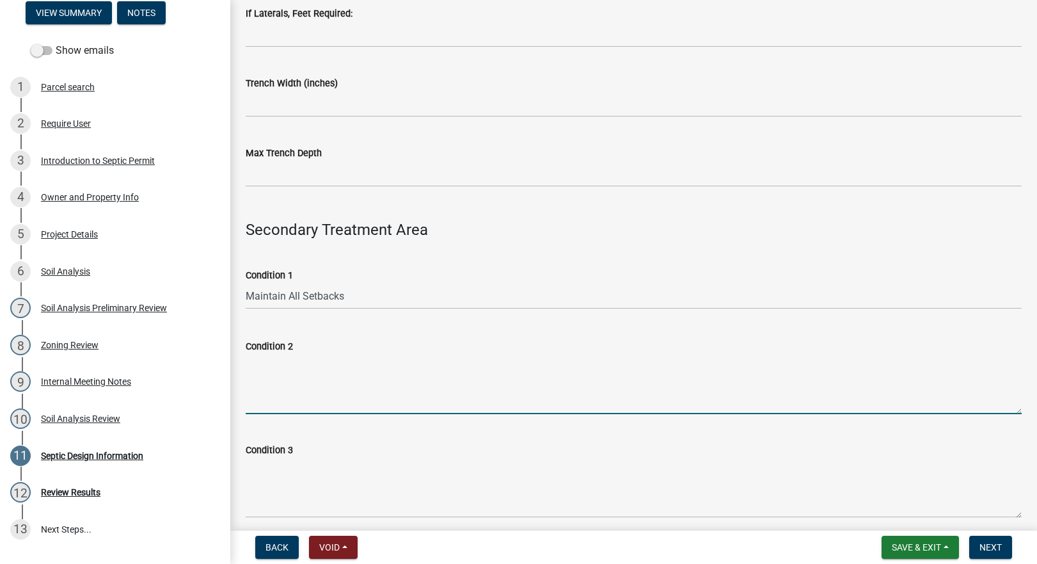
click at [287, 378] on textarea "Condition 2" at bounding box center [634, 384] width 776 height 60
paste textarea "Schedule 40 plastic pipe or EPS aggregate is required"
click at [246, 373] on textarea "Schedule 40 plastic pipe or EPS aggregate is required" at bounding box center [634, 384] width 776 height 60
click at [622, 354] on form "Condition 2 Schedule 40 plastic pipe or EPS aggregate is required" at bounding box center [634, 375] width 776 height 75
click at [602, 370] on textarea "Schedule 40 plastic pipe or EPS aggregate is required" at bounding box center [634, 384] width 776 height 60
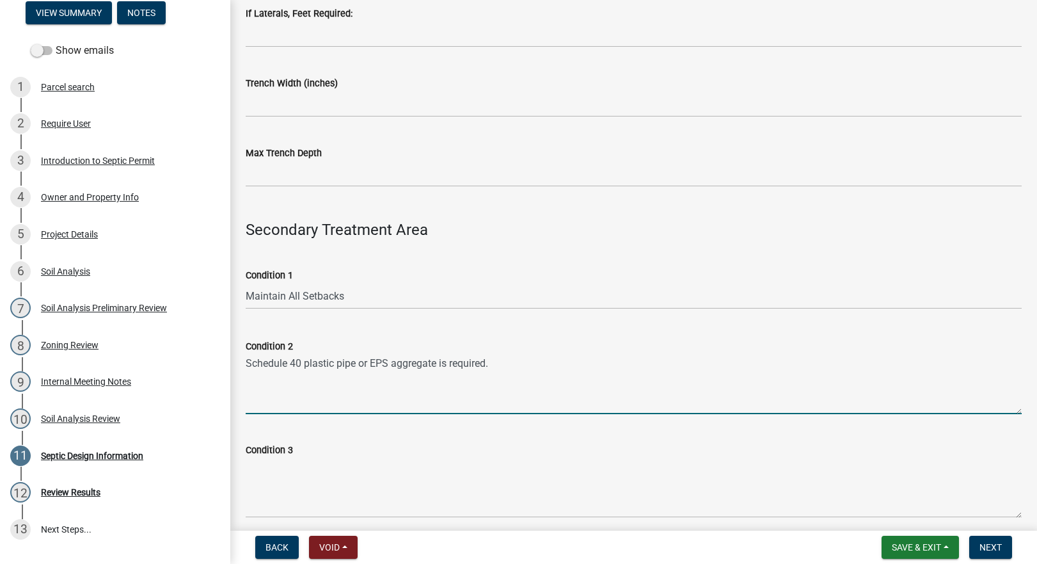
click at [601, 362] on textarea "Schedule 40 plastic pipe or EPS aggregate is required." at bounding box center [634, 384] width 776 height 60
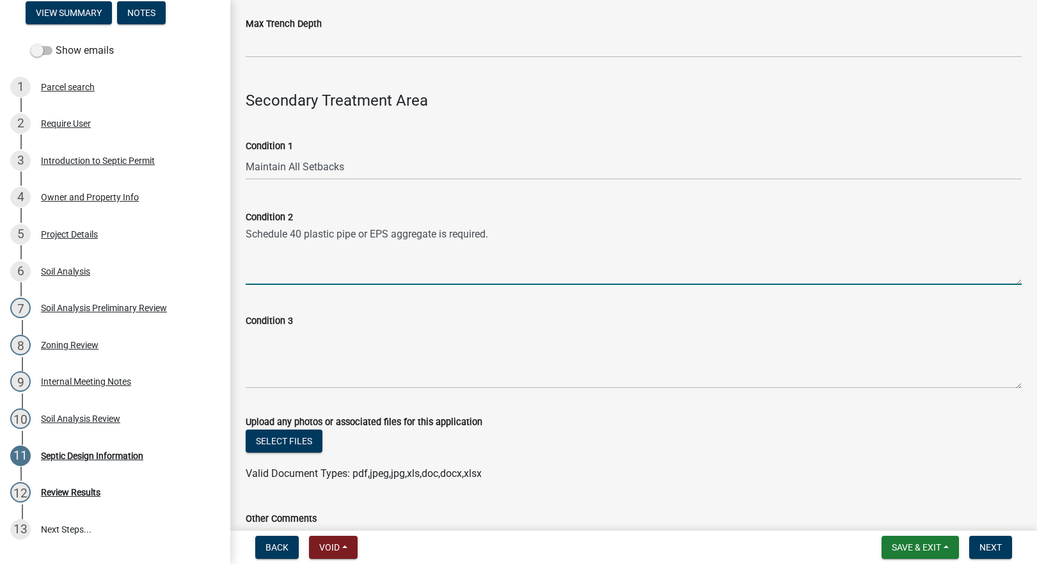
scroll to position [1068, 0]
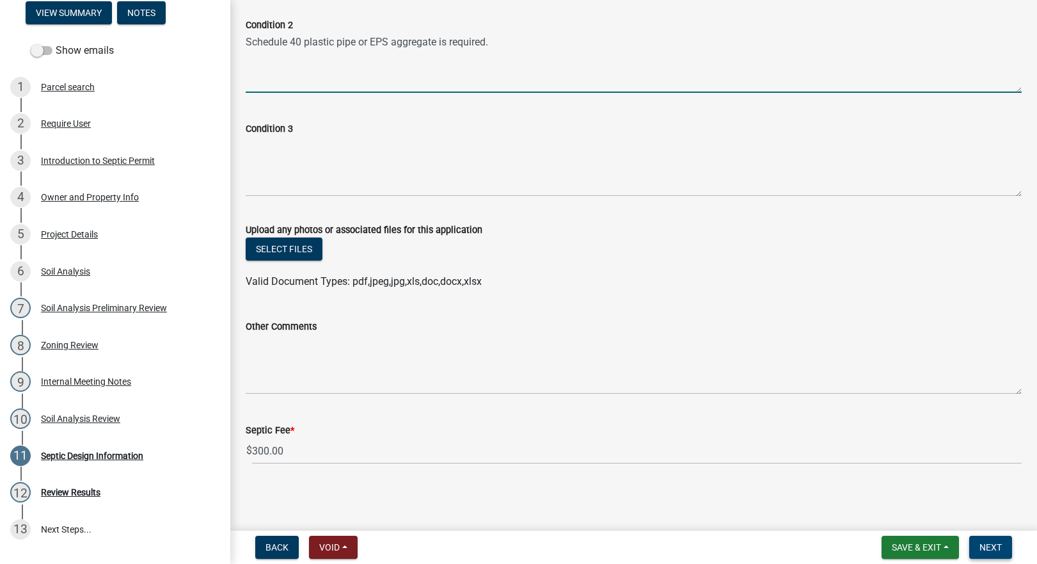
type textarea "Schedule 40 plastic pipe or EPS aggregate is required."
click at [992, 544] on span "Next" at bounding box center [990, 547] width 22 height 10
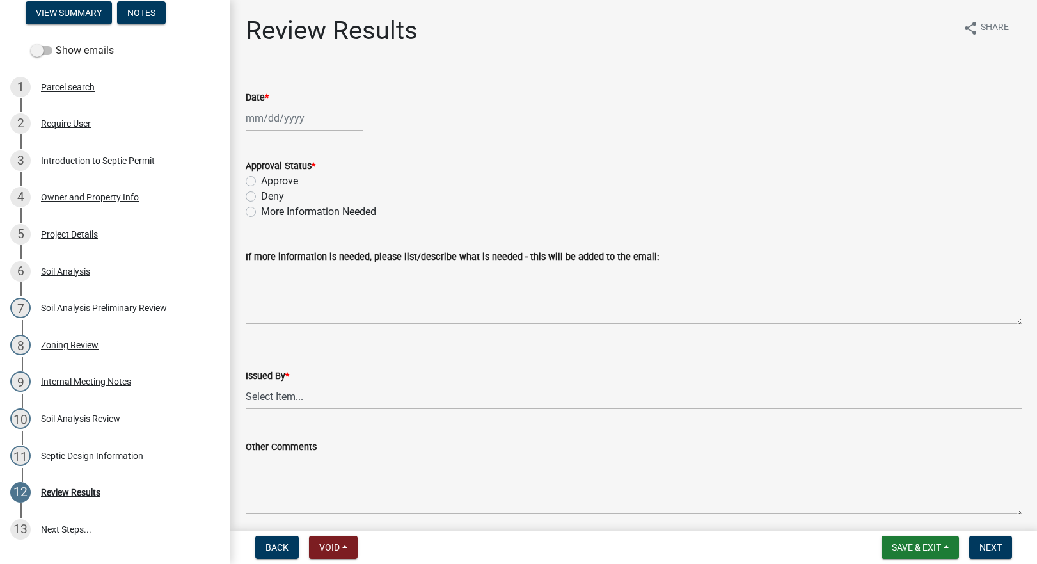
drag, startPoint x: 243, startPoint y: 123, endPoint x: 252, endPoint y: 121, distance: 9.2
click at [248, 123] on div "Date *" at bounding box center [633, 101] width 795 height 59
click at [257, 121] on div at bounding box center [304, 118] width 117 height 26
select select "8"
select select "2025"
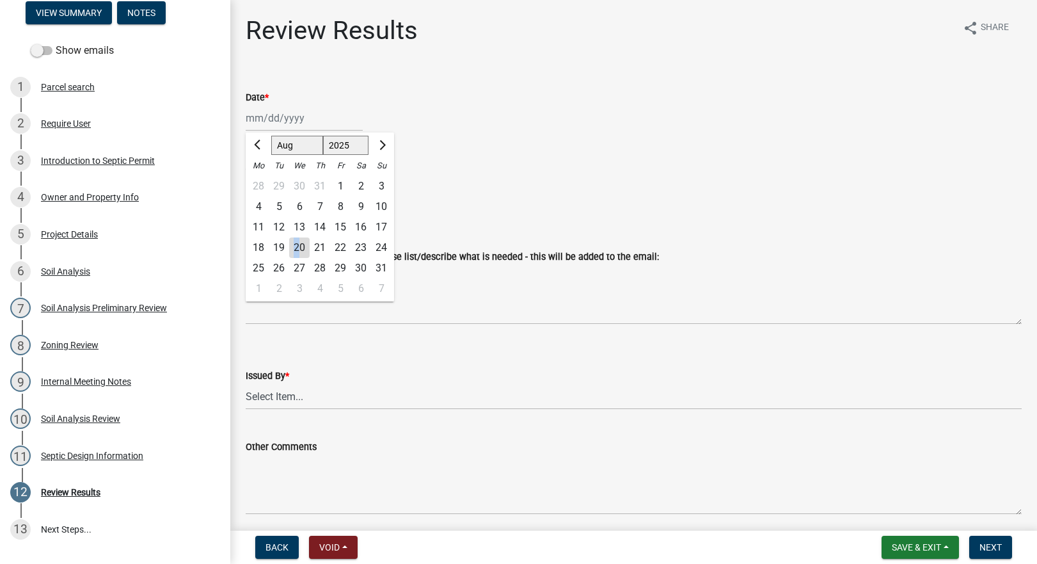
click at [297, 239] on div "20" at bounding box center [299, 247] width 20 height 20
type input "[DATE]"
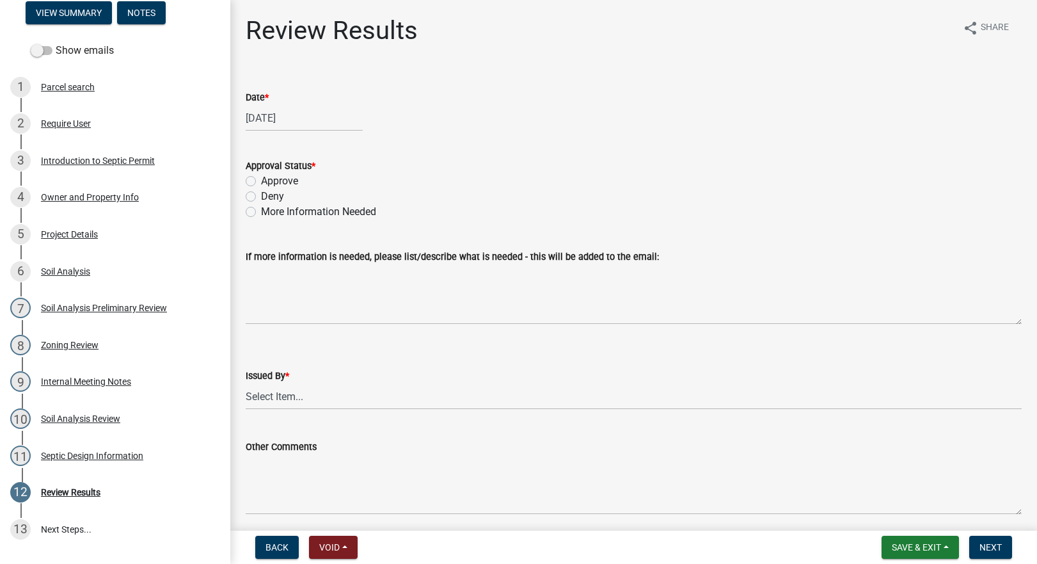
click at [261, 179] on label "Approve" at bounding box center [279, 180] width 37 height 15
click at [261, 179] on input "Approve" at bounding box center [265, 177] width 8 height 8
radio input "true"
click at [271, 384] on div "Issued By * Select Item... [PERSON_NAME] Till [PERSON_NAME]" at bounding box center [634, 389] width 776 height 42
click at [276, 402] on select "Select Item... [PERSON_NAME] Till [PERSON_NAME]" at bounding box center [634, 396] width 776 height 26
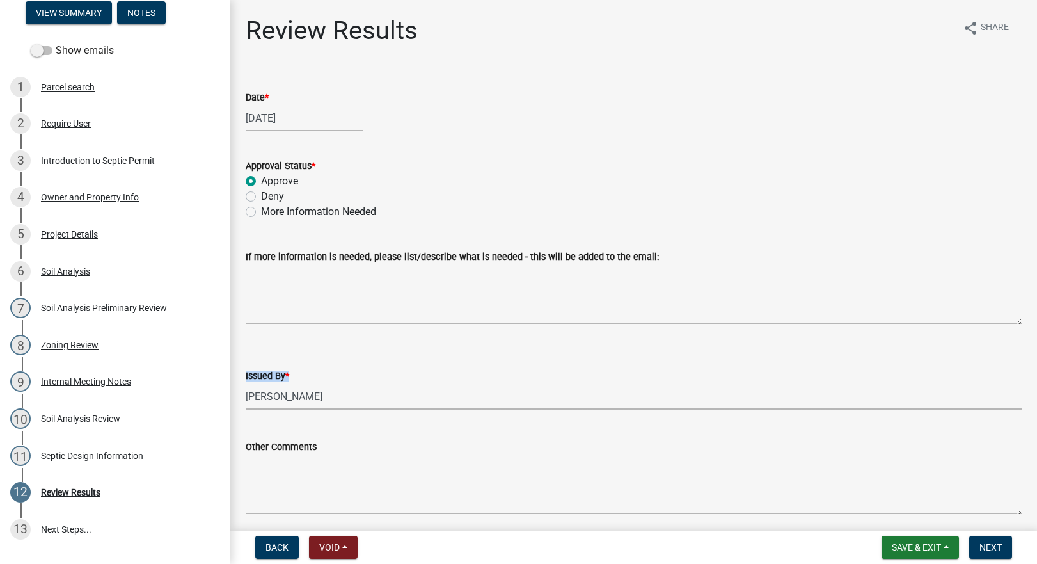
click at [246, 383] on select "Select Item... [PERSON_NAME] Till [PERSON_NAME]" at bounding box center [634, 396] width 776 height 26
select select "2f6c2d72-ab04-4add-87ae-7a9750ff19b9"
click at [982, 546] on span "Next" at bounding box center [990, 547] width 22 height 10
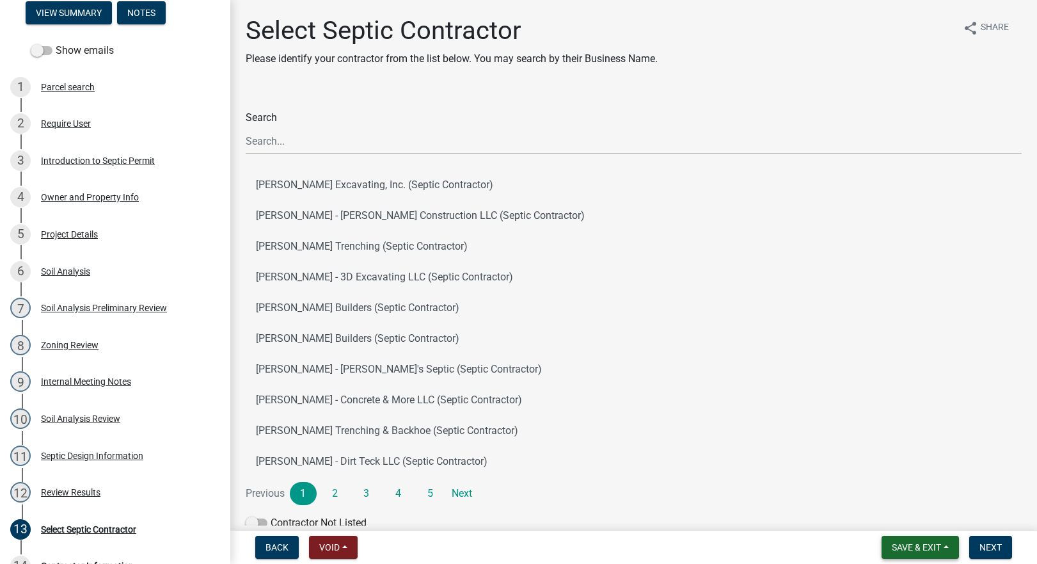
click at [908, 541] on button "Save & Exit" at bounding box center [920, 546] width 77 height 23
click at [352, 129] on div "Search" at bounding box center [634, 132] width 776 height 44
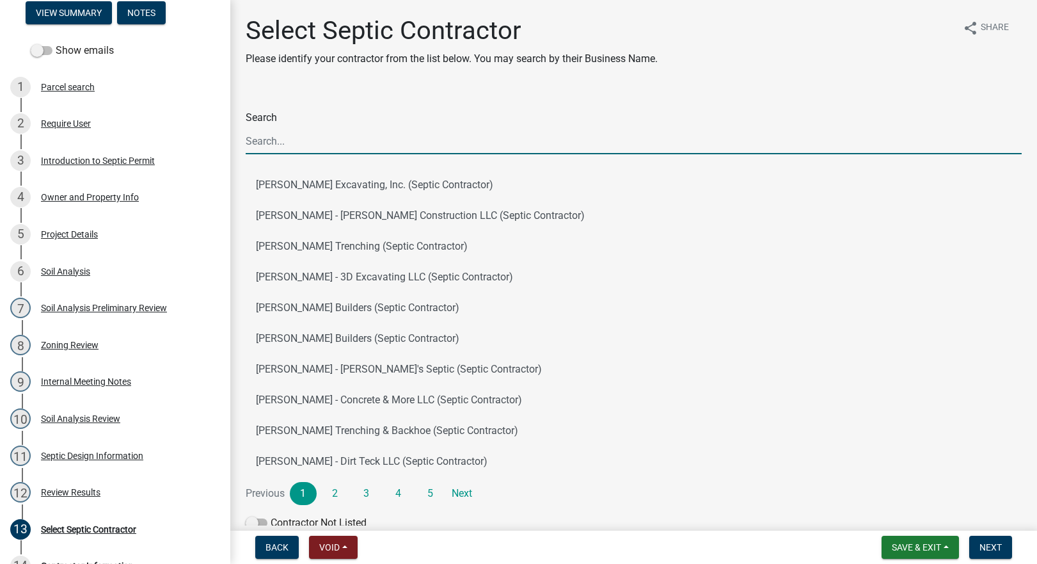
click at [350, 139] on input "Search" at bounding box center [634, 141] width 776 height 26
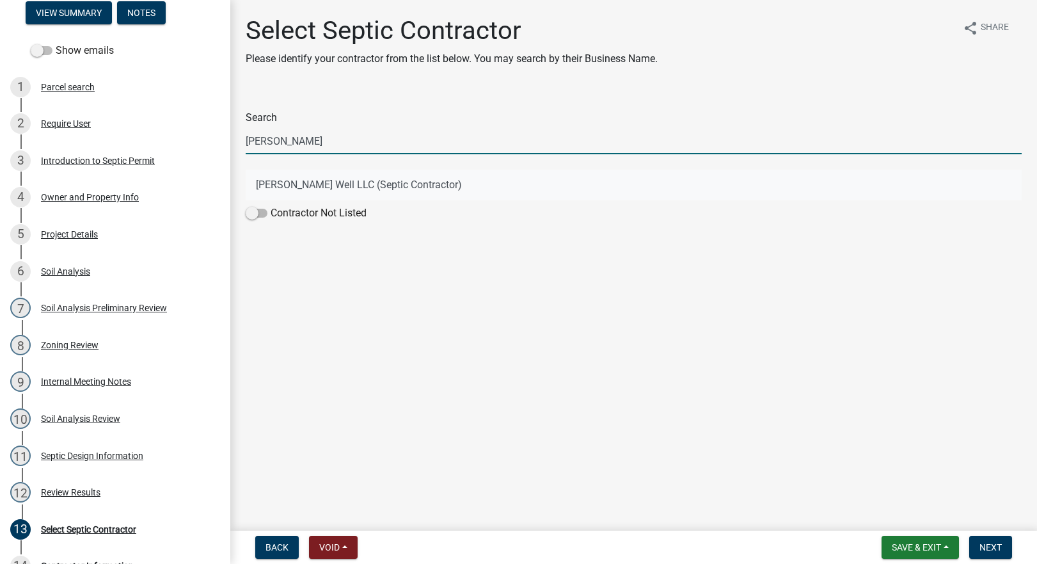
type input "[PERSON_NAME]"
click at [321, 186] on button "[PERSON_NAME] Well LLC (Septic Contractor)" at bounding box center [634, 185] width 776 height 31
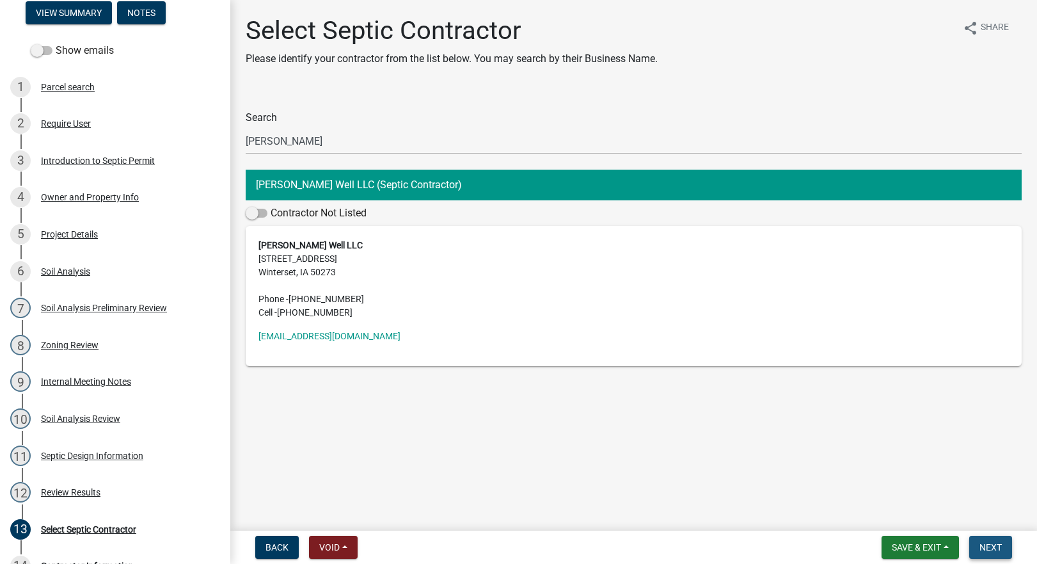
click at [979, 550] on button "Next" at bounding box center [990, 546] width 43 height 23
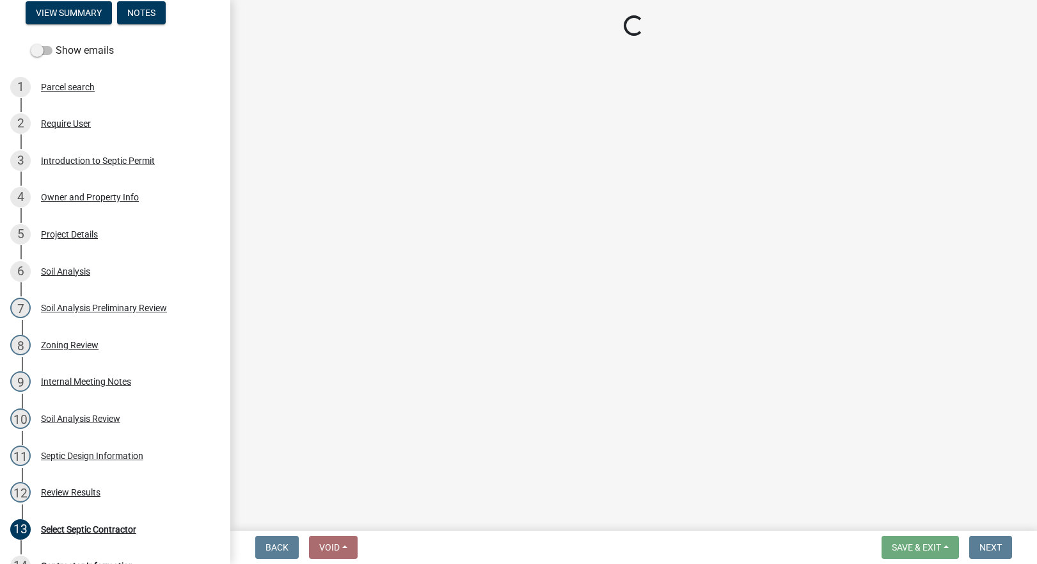
select select "3: 3"
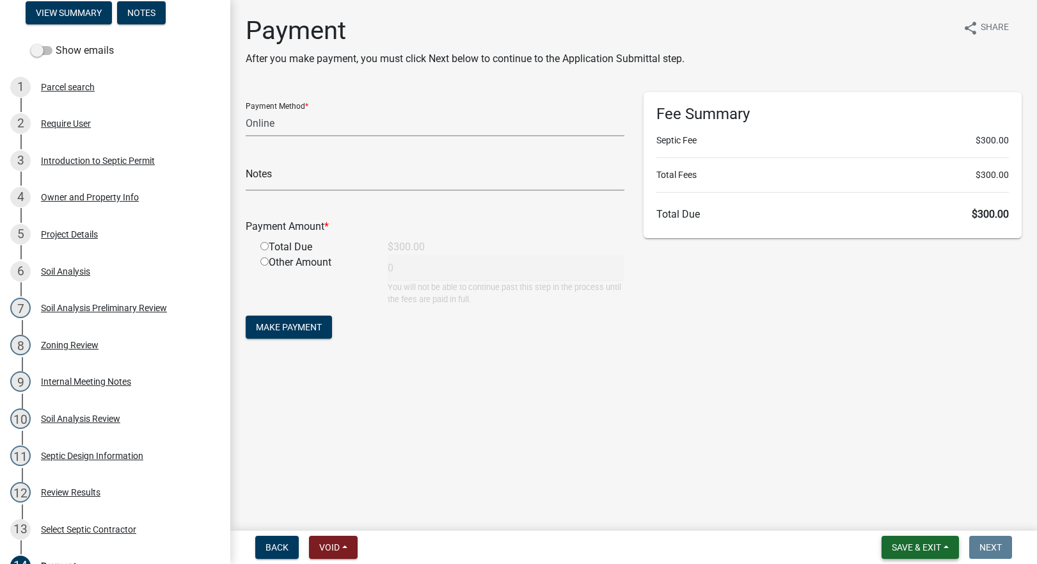
click at [916, 546] on span "Save & Exit" at bounding box center [916, 547] width 49 height 10
click at [886, 515] on button "Save & Exit" at bounding box center [908, 513] width 102 height 31
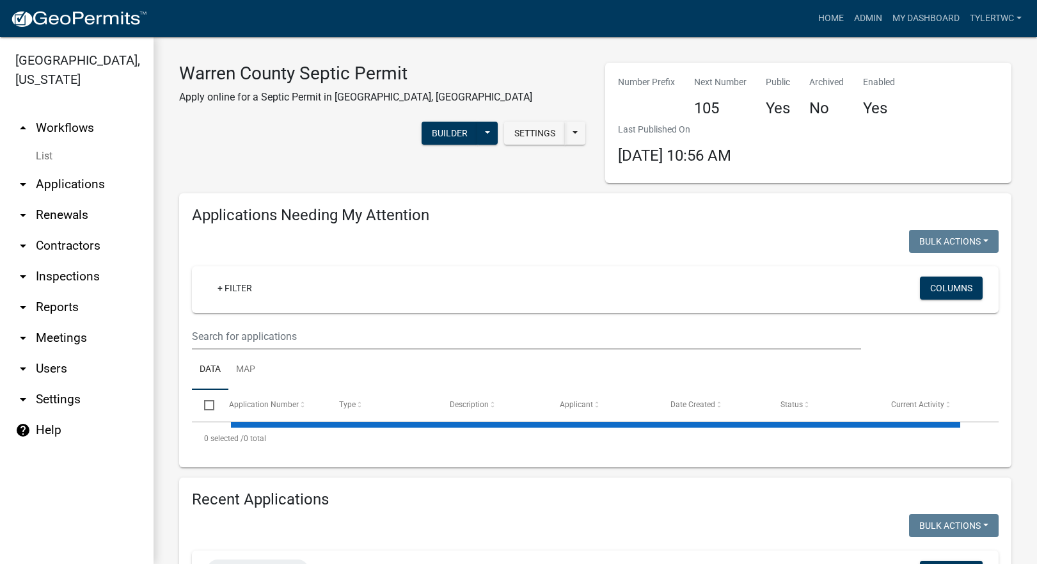
select select "2: 50"
select select "3: 100"
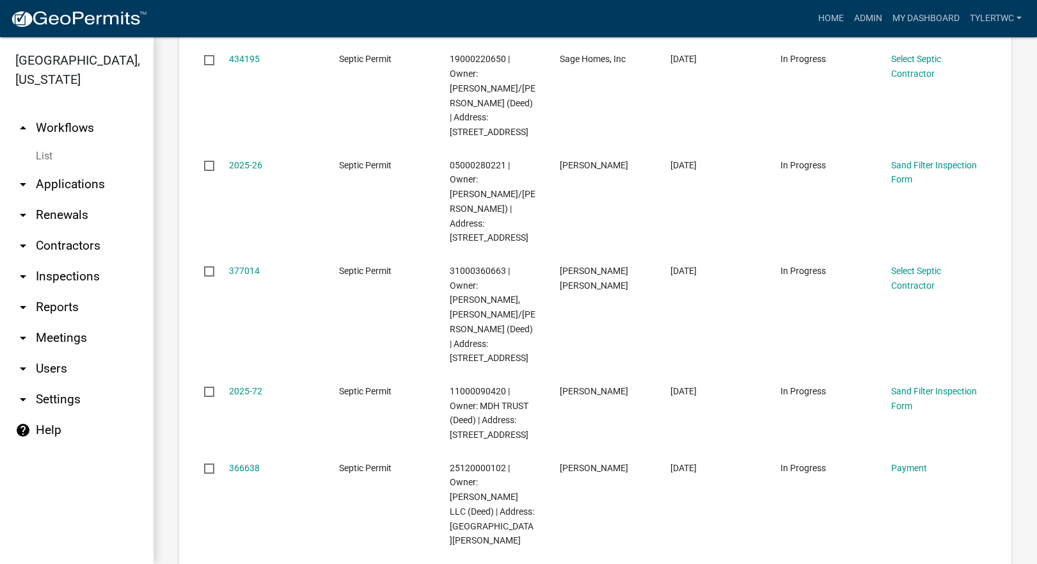
scroll to position [4478, 0]
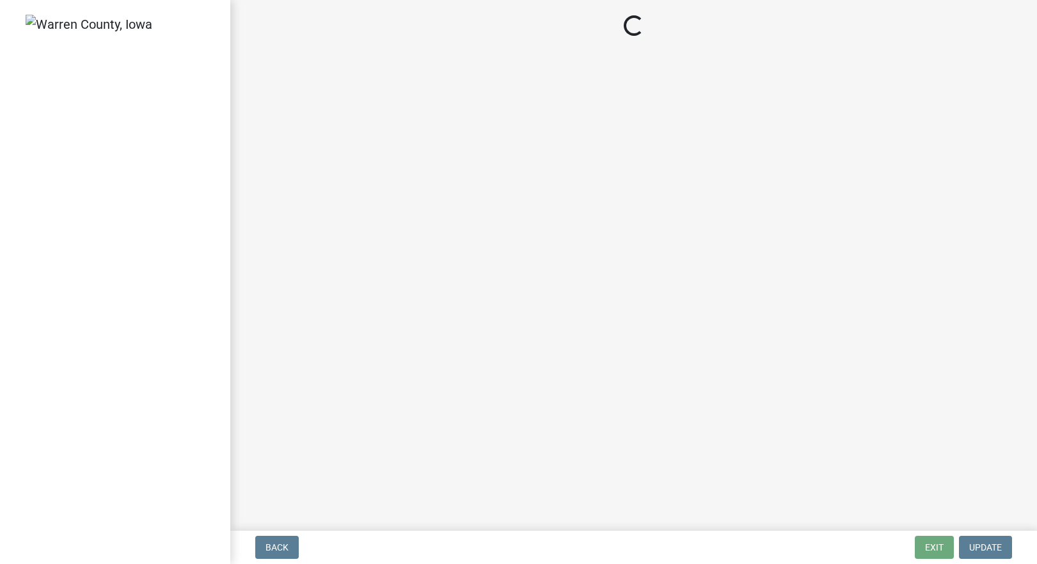
select select "3: 3"
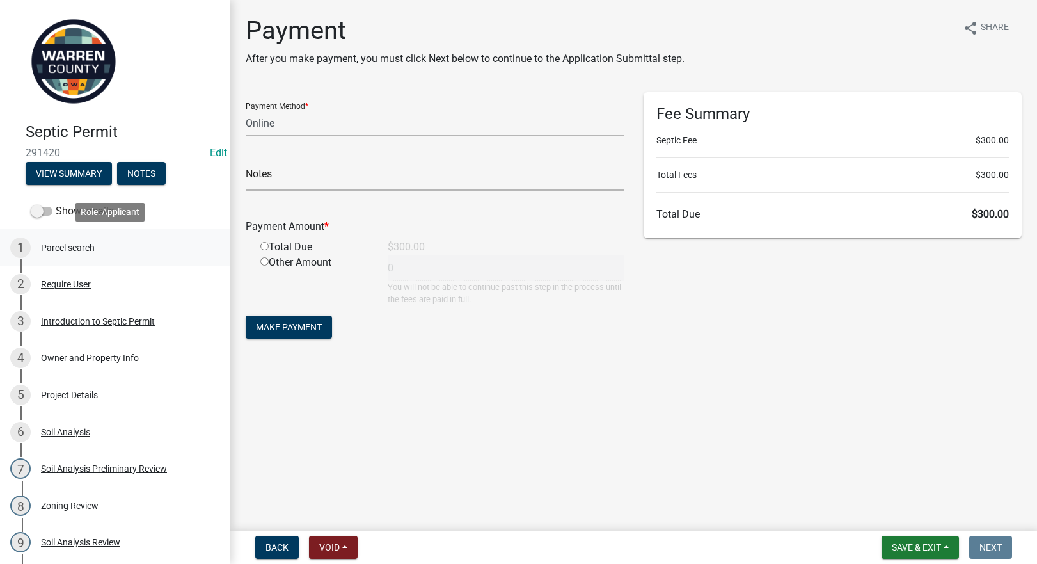
click at [61, 239] on div "1 Parcel search" at bounding box center [110, 247] width 200 height 20
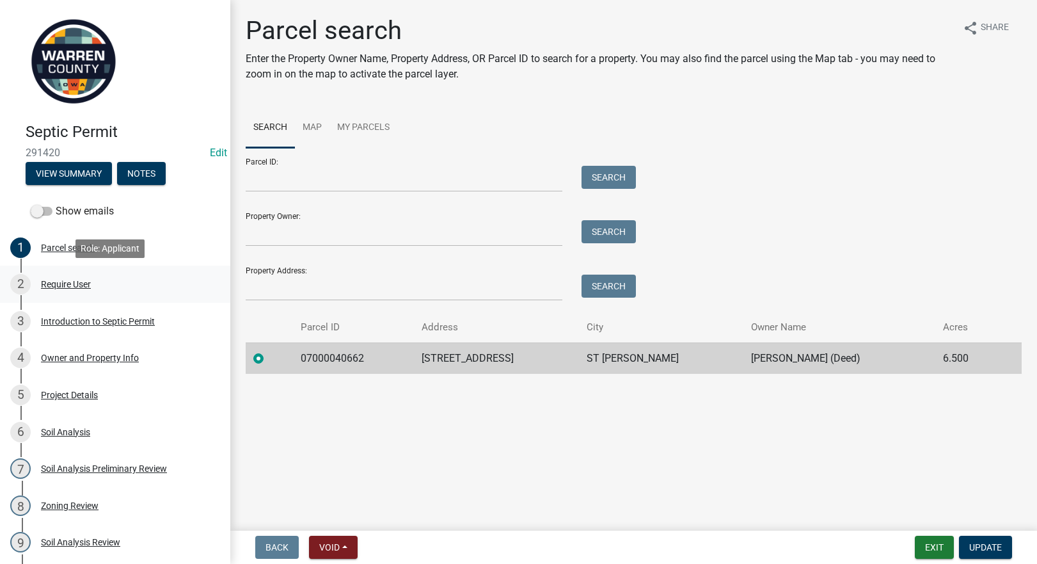
click at [63, 277] on div "2 Require User" at bounding box center [110, 284] width 200 height 20
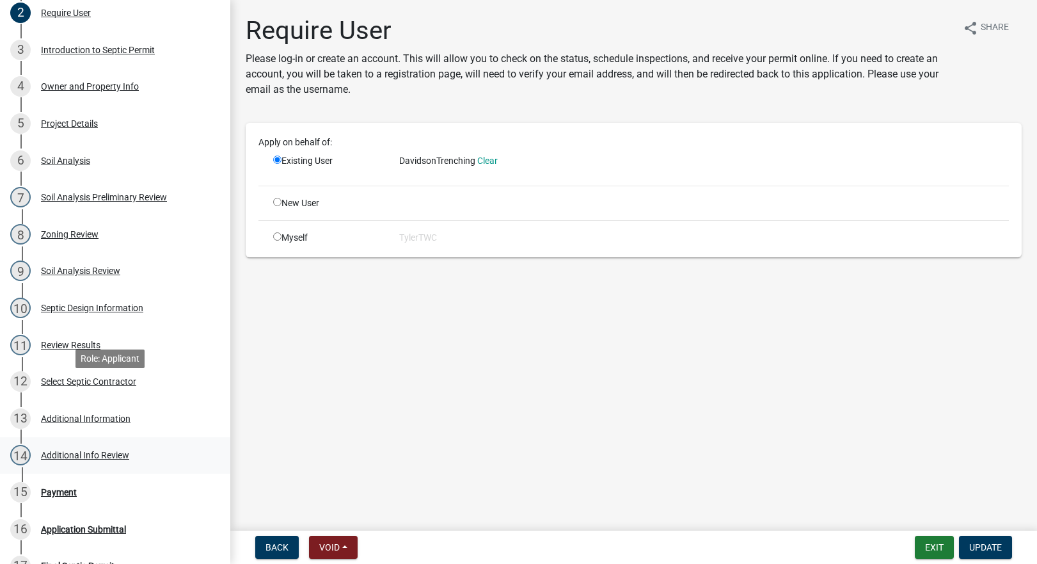
scroll to position [299, 0]
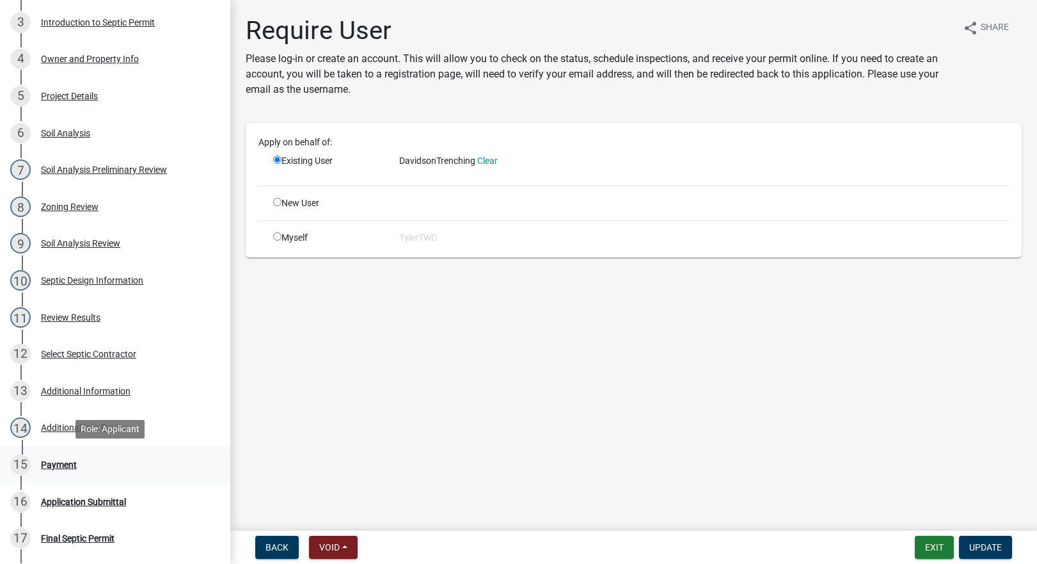
click at [52, 464] on div "Payment" at bounding box center [59, 464] width 36 height 9
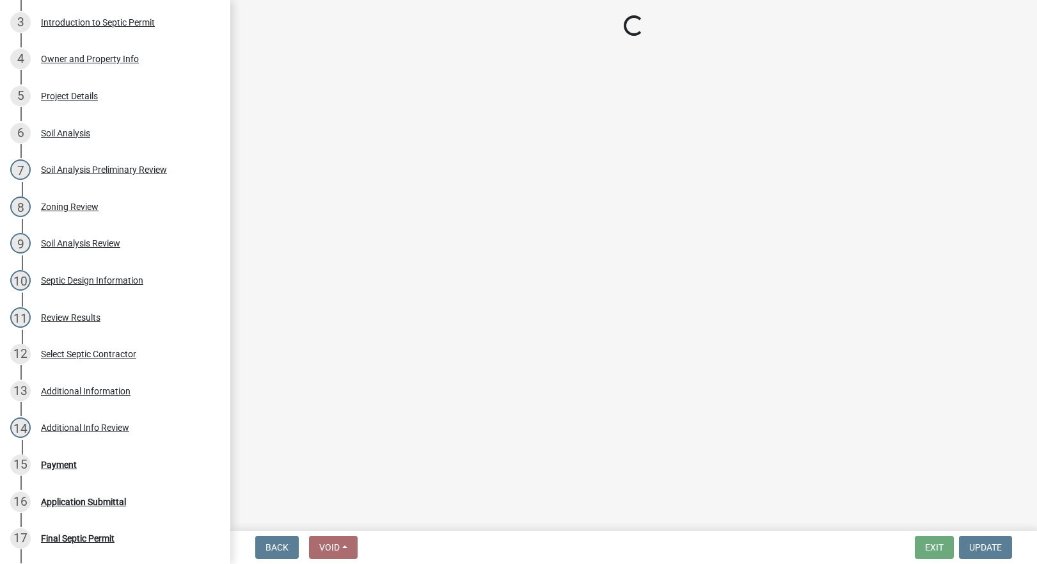
select select "3: 3"
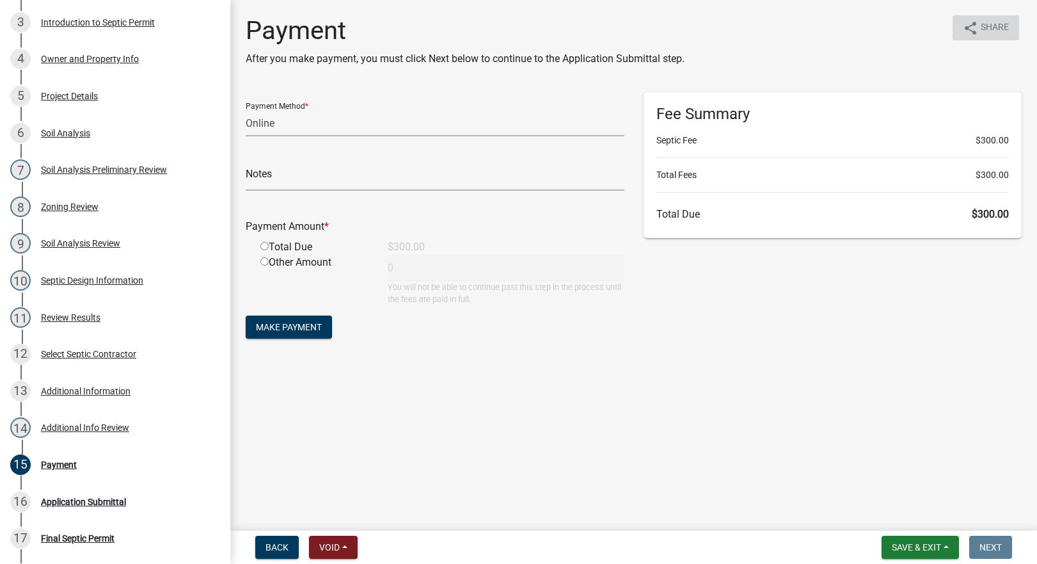
click at [1002, 28] on span "Share" at bounding box center [995, 27] width 28 height 15
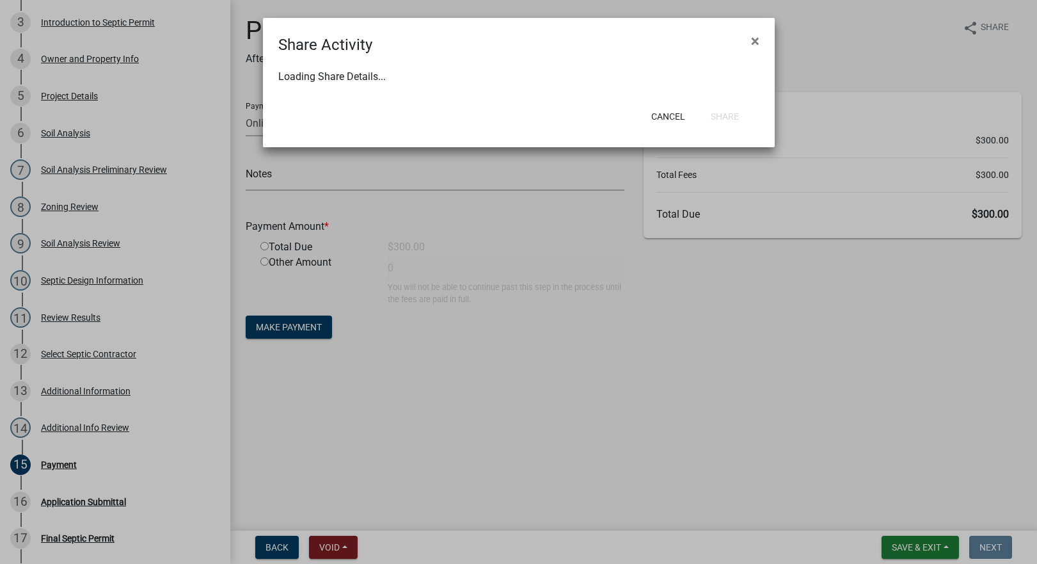
select select "1"
select select "0"
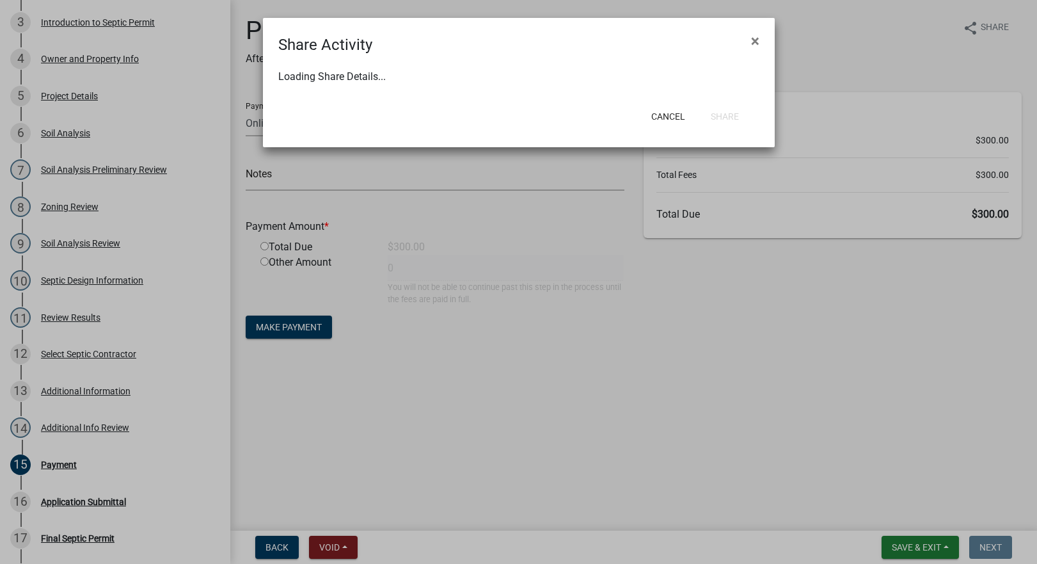
select select "0"
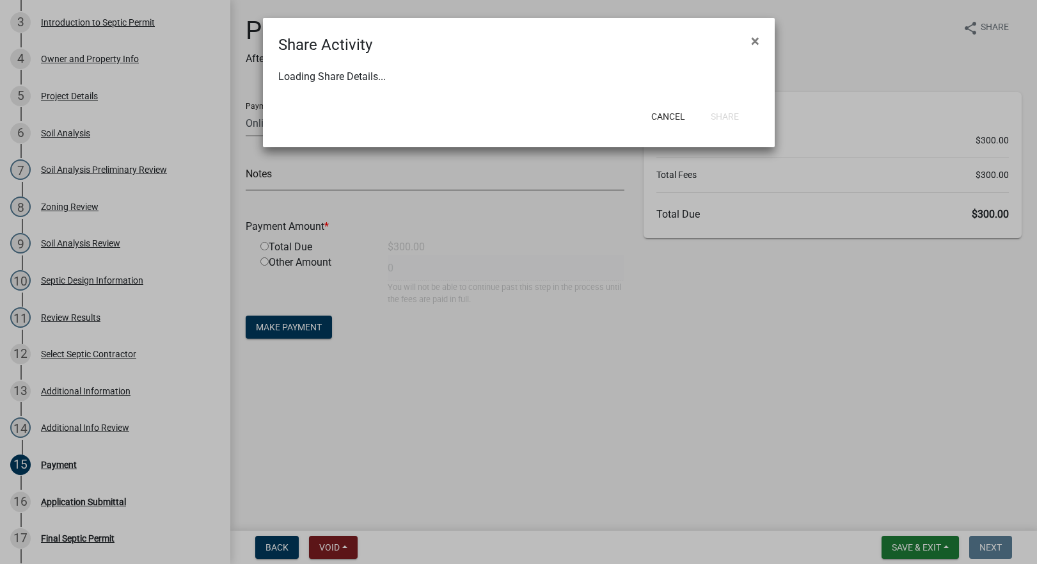
select select "0"
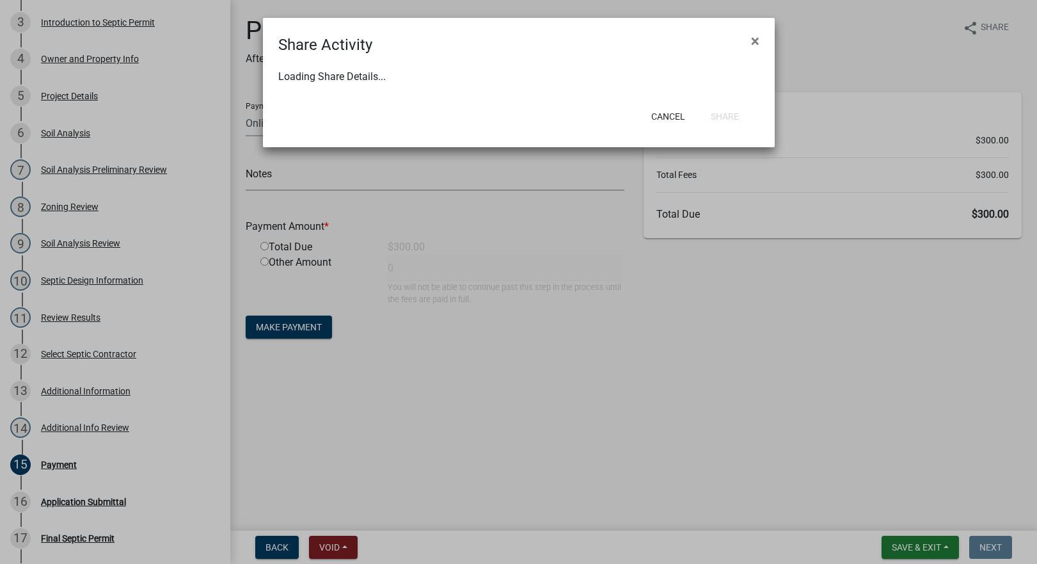
select select "0"
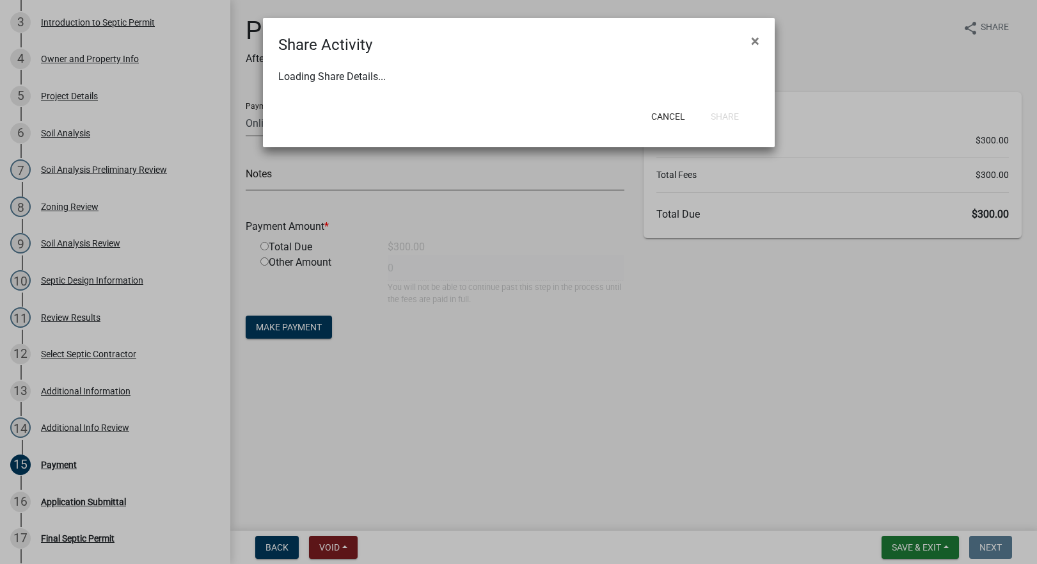
select select "0"
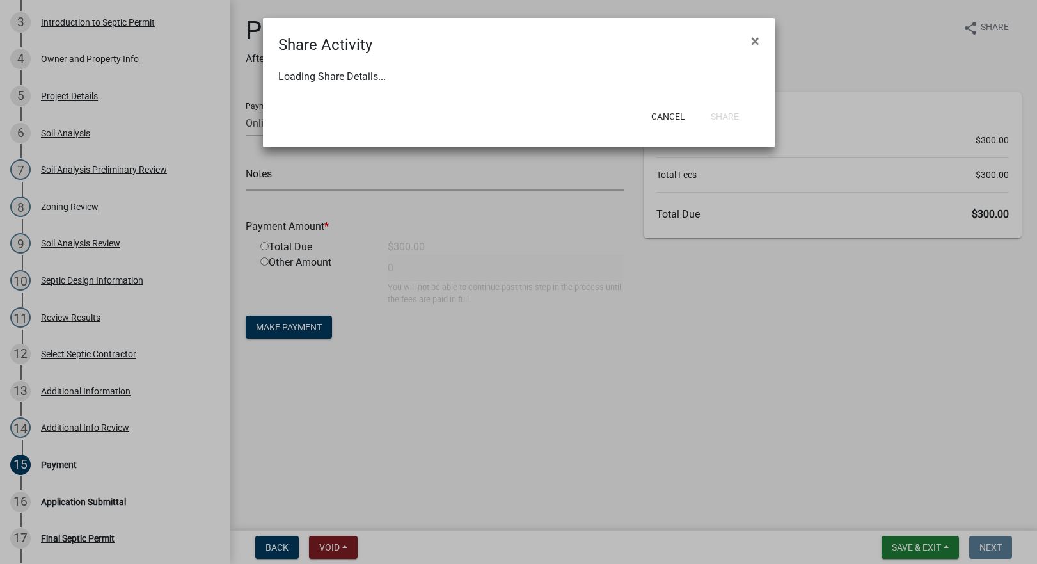
select select "0"
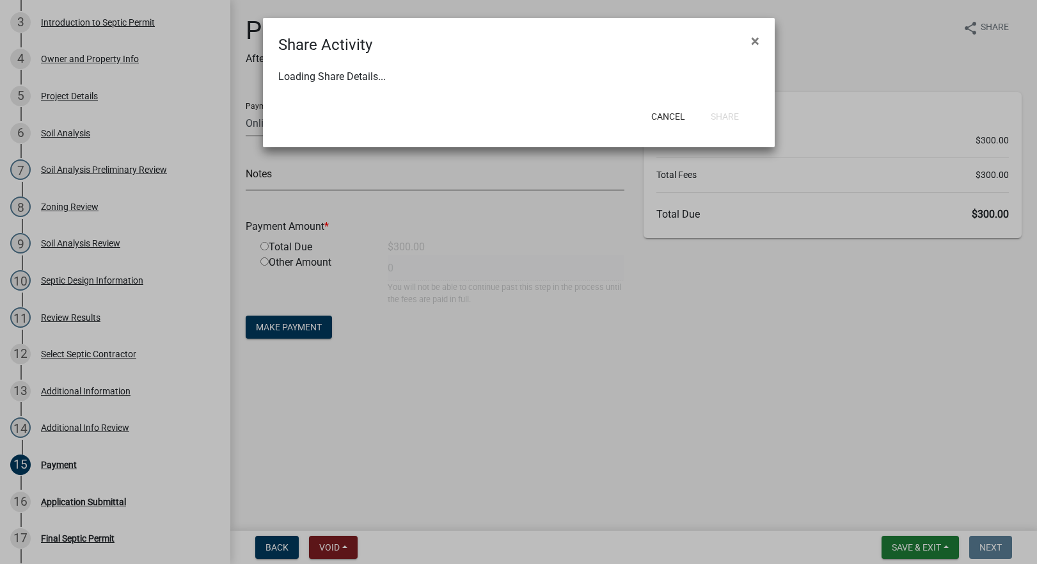
select select "0"
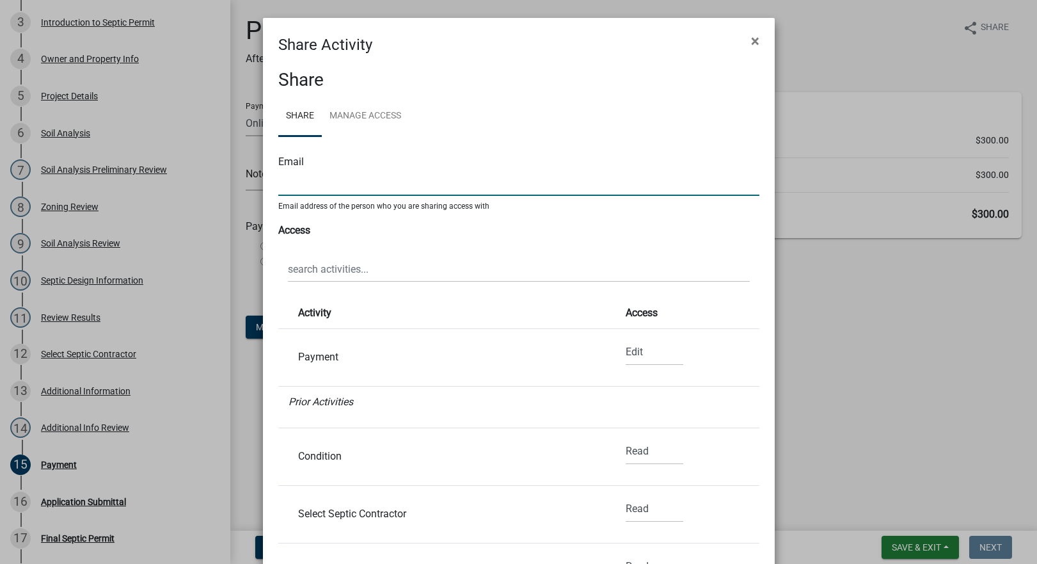
click at [307, 188] on input "text" at bounding box center [518, 183] width 481 height 26
click at [322, 192] on input "text" at bounding box center [518, 183] width 481 height 26
paste input "[EMAIL_ADDRESS][DOMAIN_NAME]"
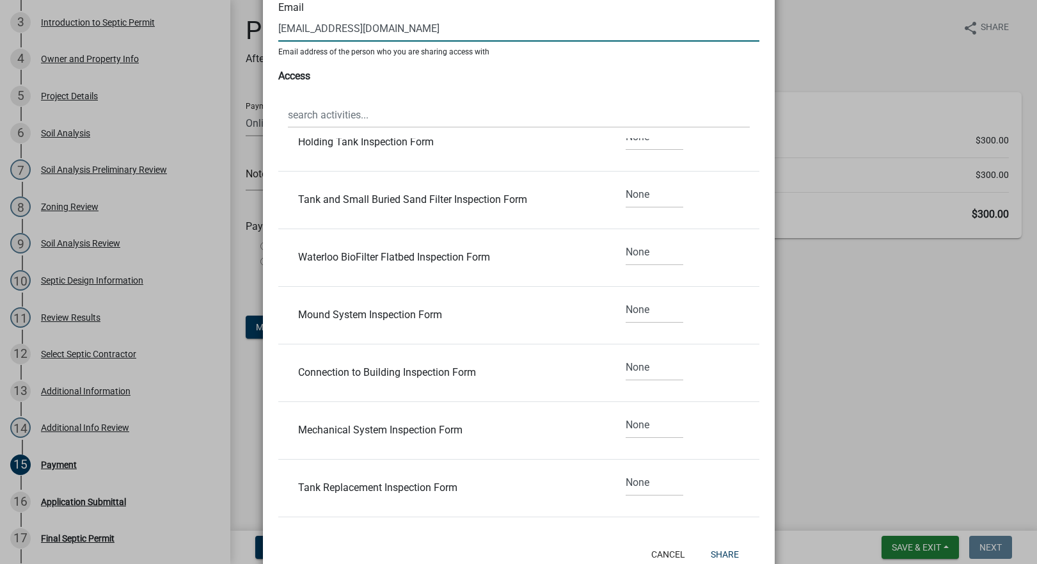
scroll to position [193, 0]
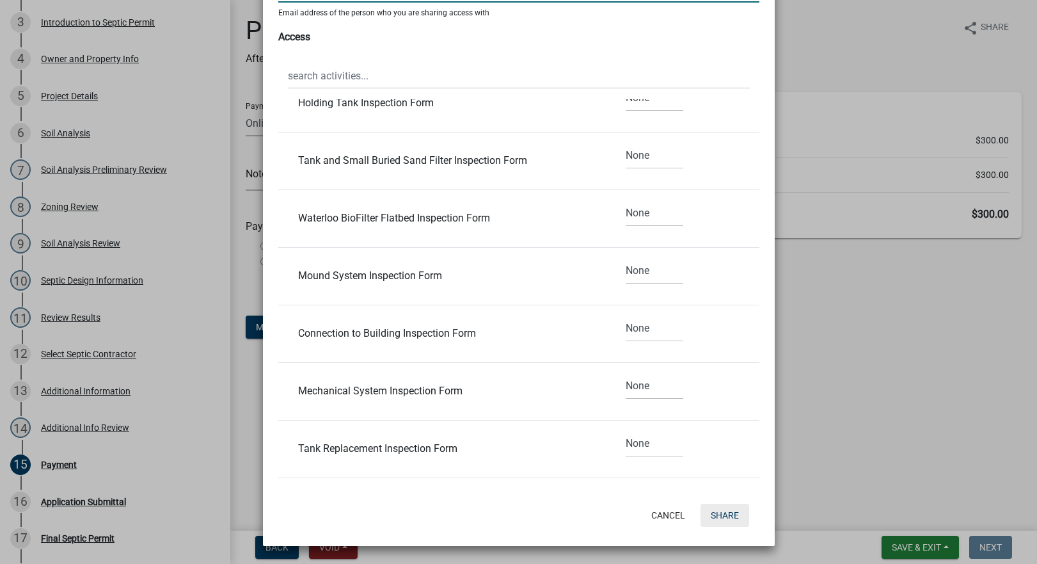
type input "[EMAIL_ADDRESS][DOMAIN_NAME]"
click at [722, 511] on button "Share" at bounding box center [725, 514] width 49 height 23
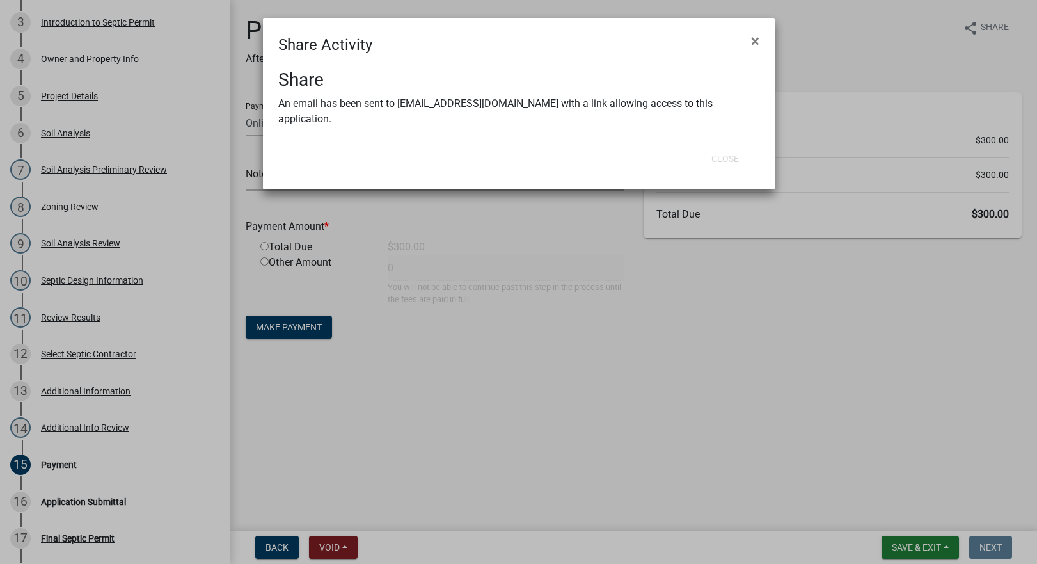
click at [938, 549] on ngb-modal-window "Share Activity × Share An email has been sent to [EMAIL_ADDRESS][DOMAIN_NAME] w…" at bounding box center [518, 282] width 1037 height 564
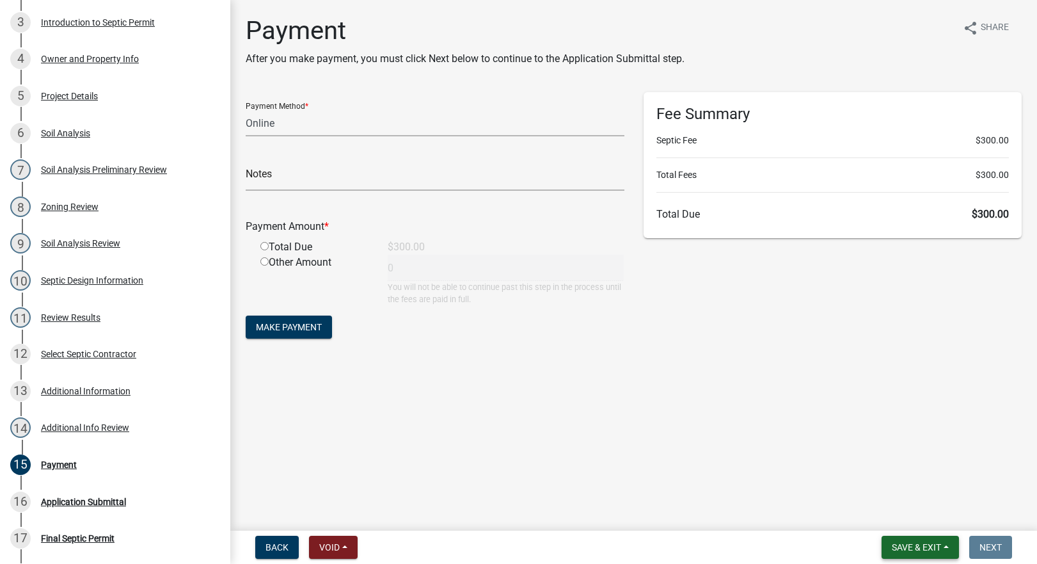
click at [938, 549] on span "Save & Exit" at bounding box center [916, 547] width 49 height 10
click at [921, 517] on button "Save & Exit" at bounding box center [908, 513] width 102 height 31
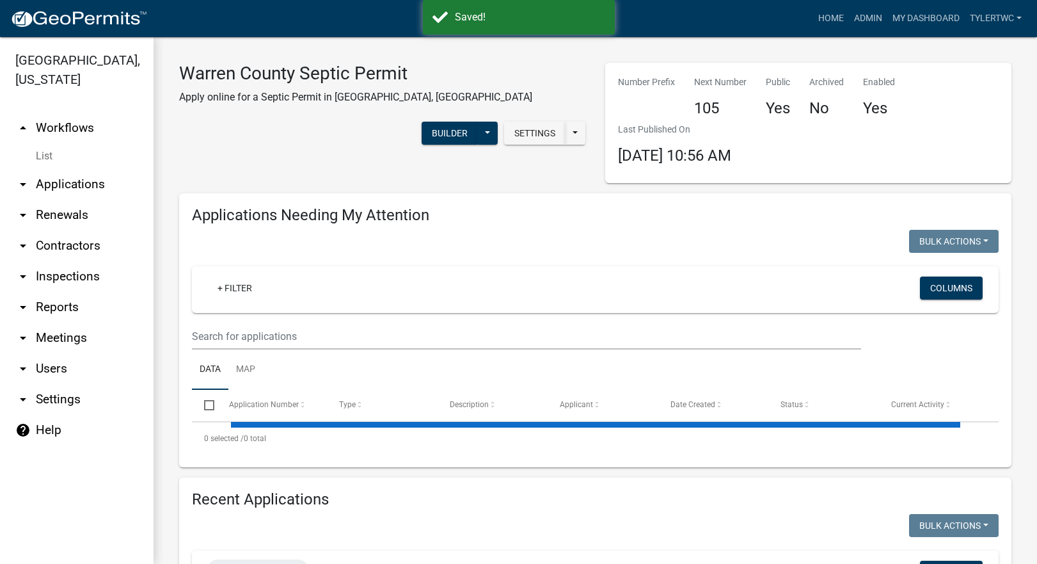
select select "2: 50"
select select "3: 100"
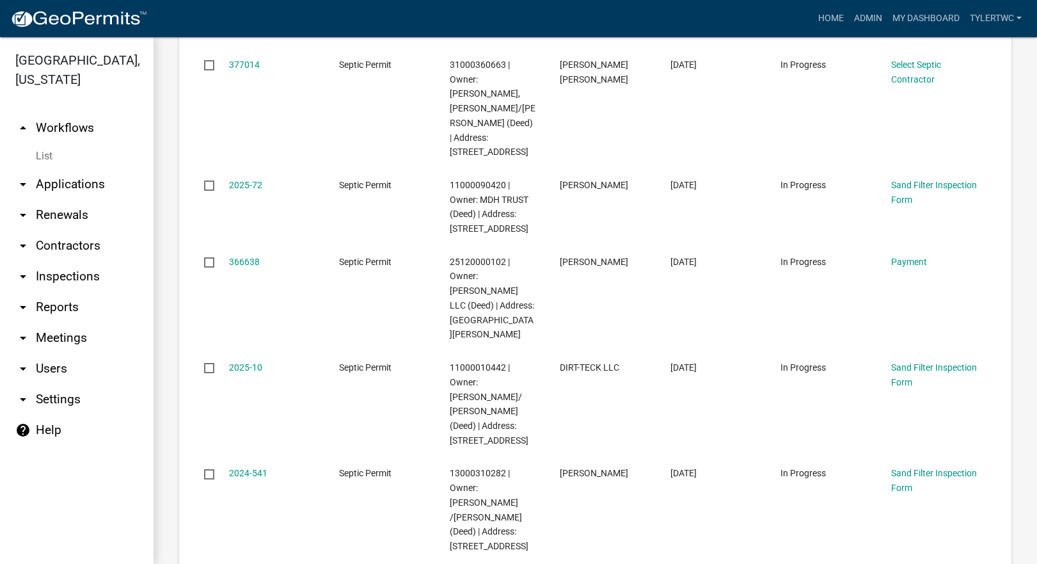
scroll to position [4716, 0]
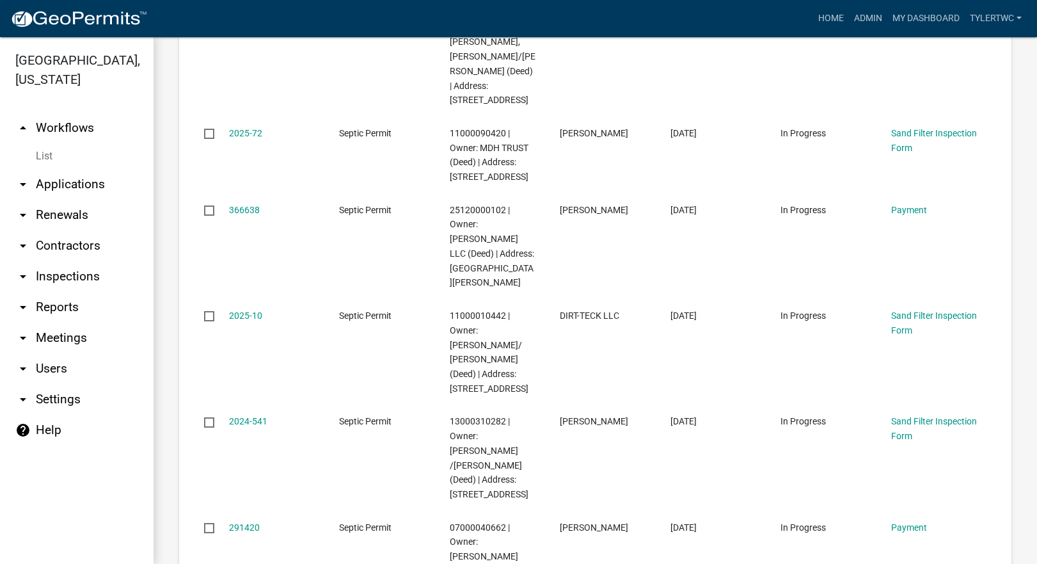
drag, startPoint x: 239, startPoint y: 357, endPoint x: 251, endPoint y: 359, distance: 12.3
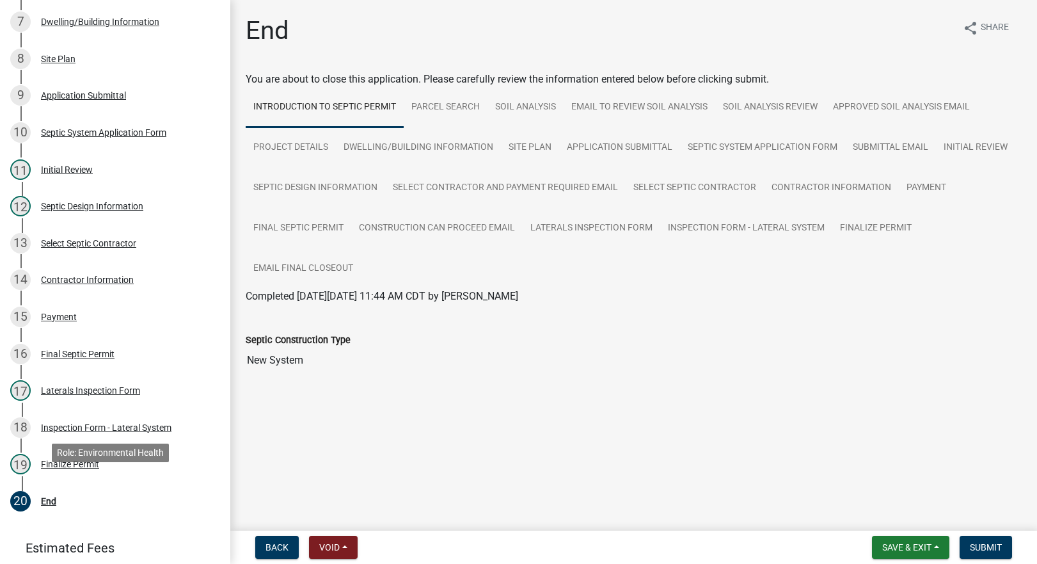
scroll to position [521, 0]
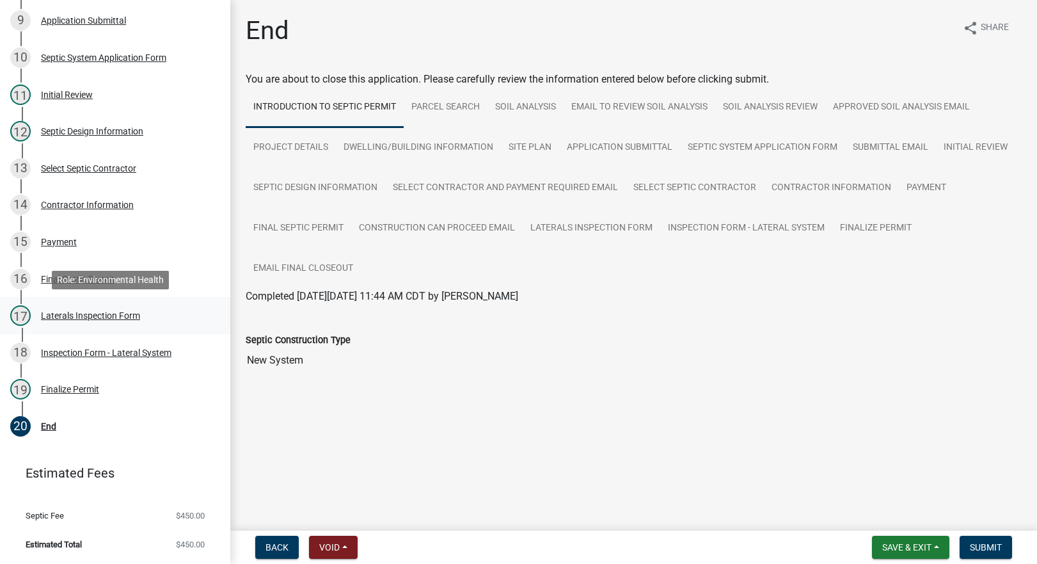
click at [90, 311] on div "Laterals Inspection Form" at bounding box center [90, 315] width 99 height 9
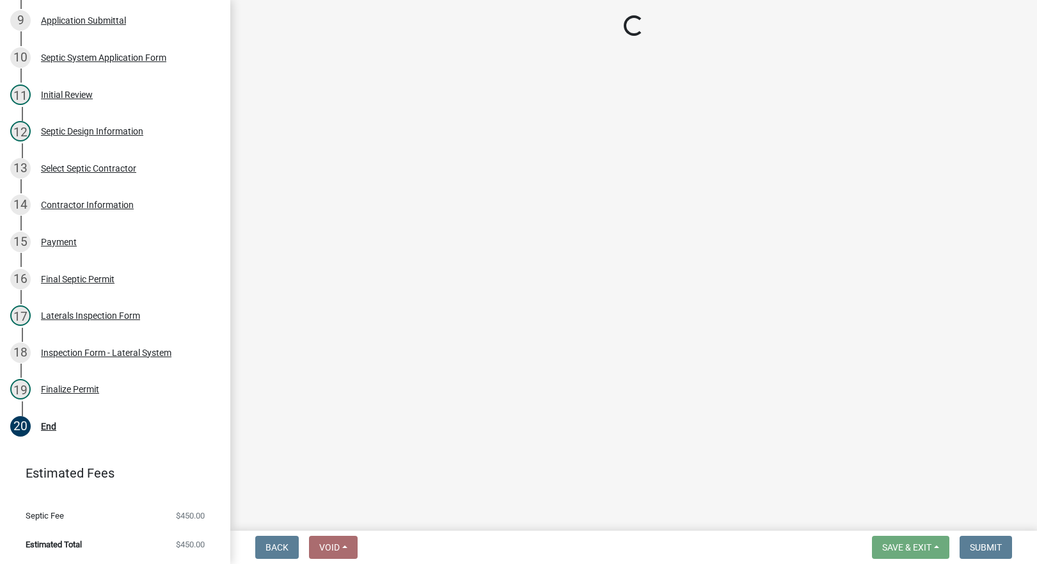
select select "745f0c93-fe7f-45fa-acff-5a7eccb4a6bc"
select select "28c5ff0f-5351-4e08-ae50-24e85137090a"
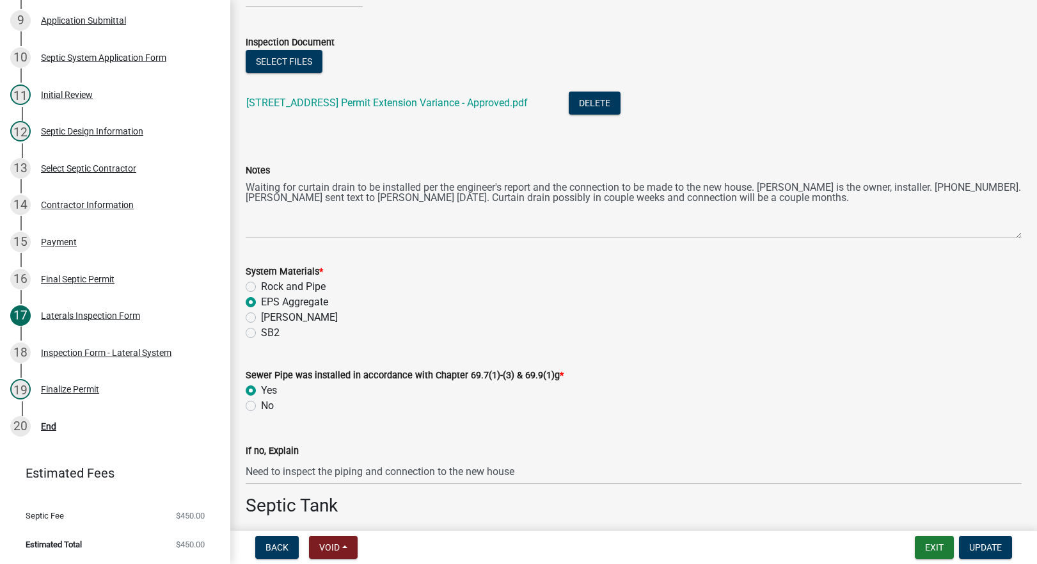
scroll to position [299, 0]
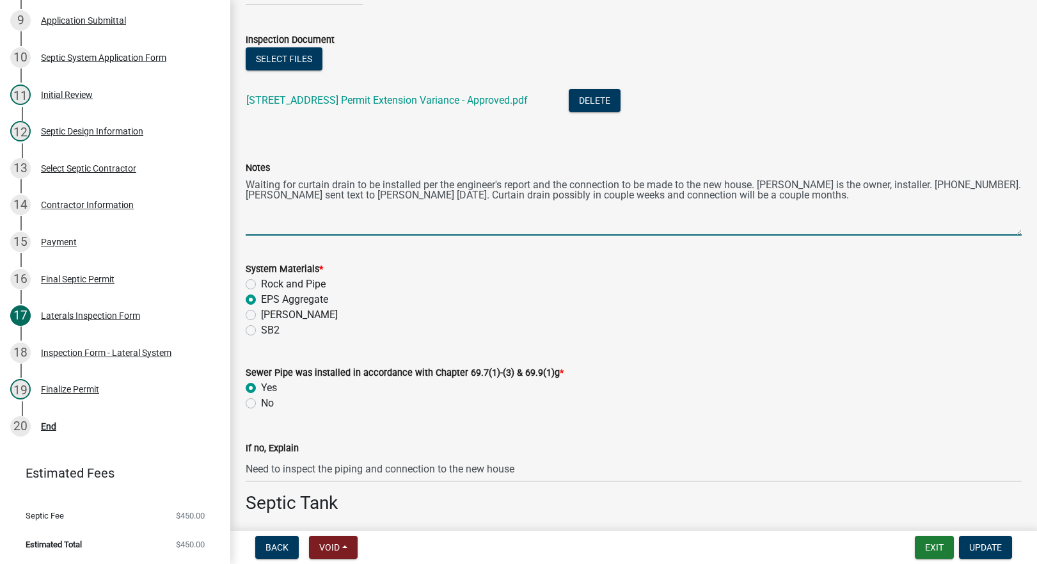
drag, startPoint x: 794, startPoint y: 194, endPoint x: 246, endPoint y: 181, distance: 547.8
click at [246, 181] on textarea "Waiting for curtain drain to be installed per the engineer's report and the con…" at bounding box center [634, 205] width 776 height 60
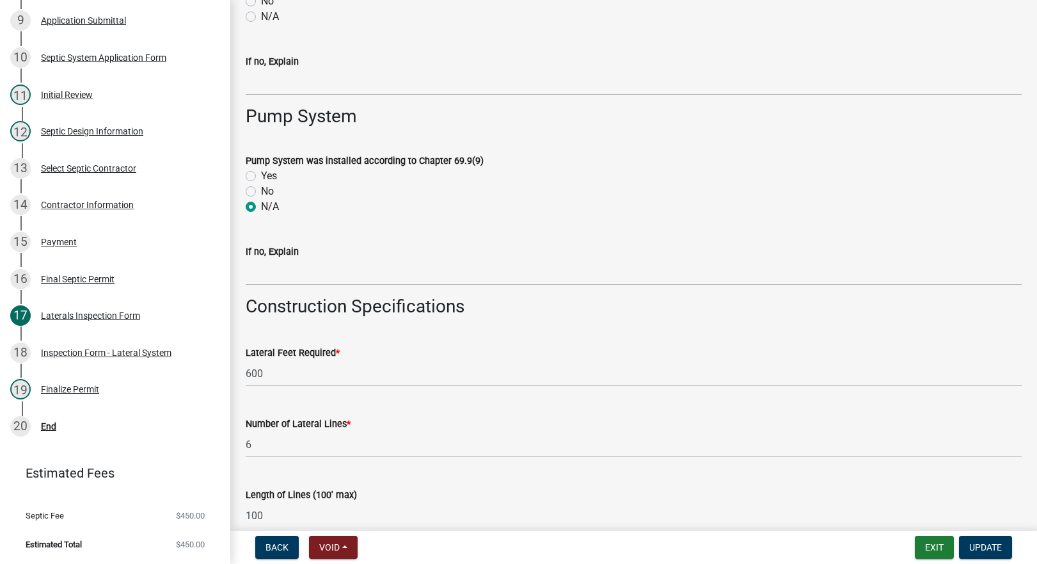
scroll to position [2205, 0]
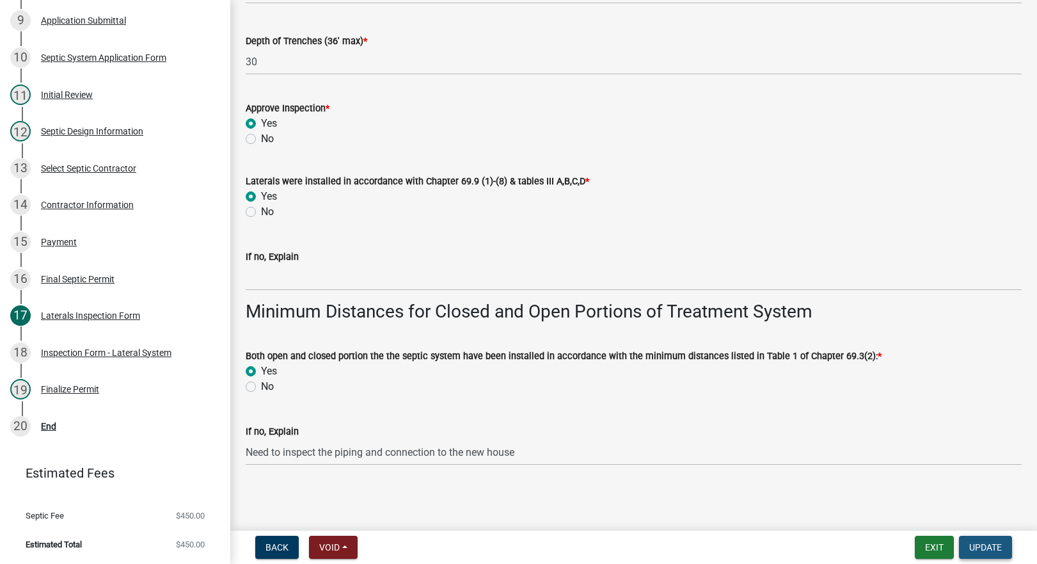
click at [983, 549] on span "Update" at bounding box center [985, 547] width 33 height 10
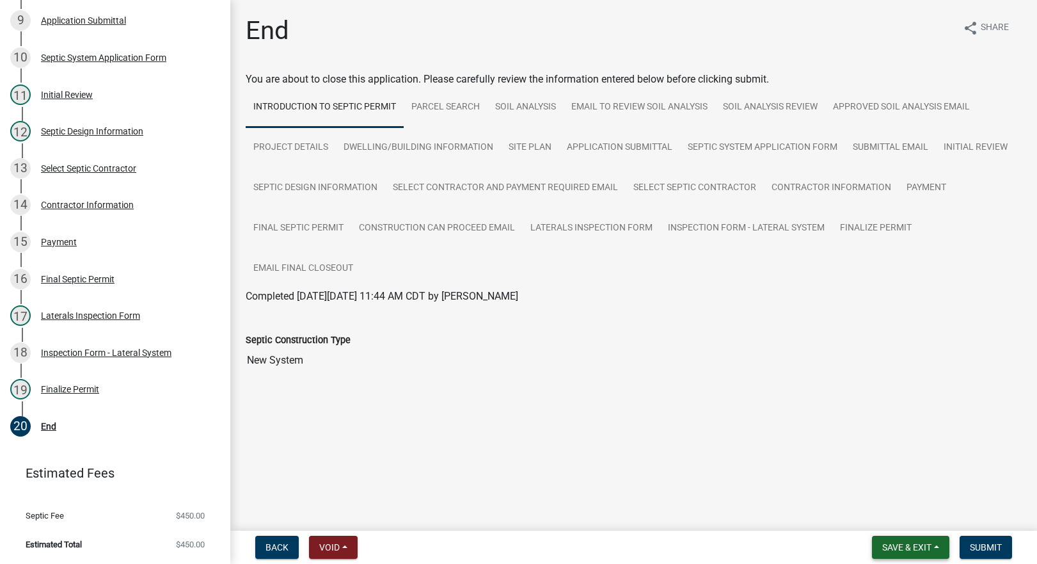
click at [916, 540] on button "Save & Exit" at bounding box center [910, 546] width 77 height 23
click at [878, 509] on button "Save & Exit" at bounding box center [898, 513] width 102 height 31
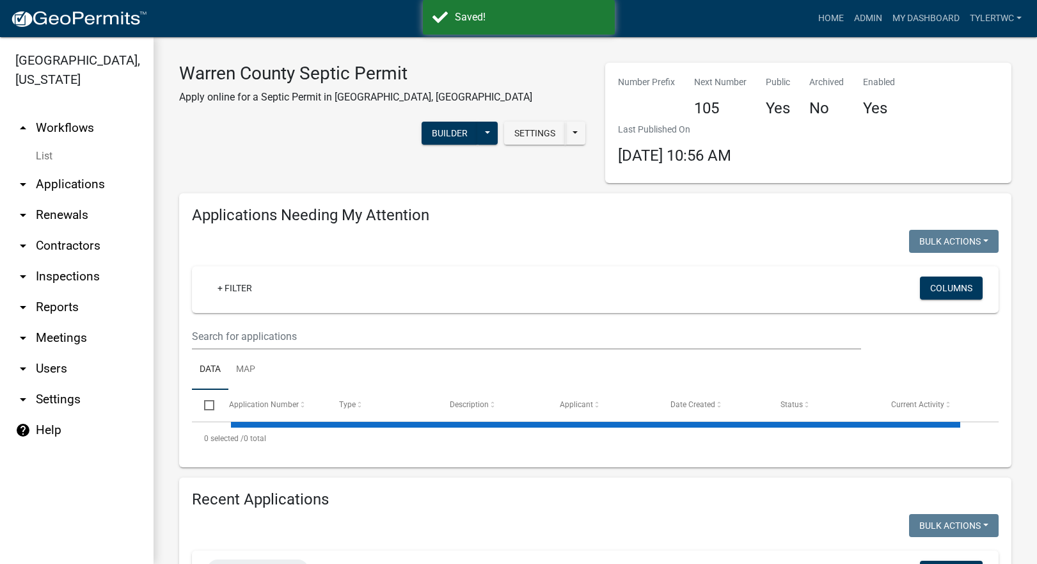
select select "2: 50"
select select "3: 100"
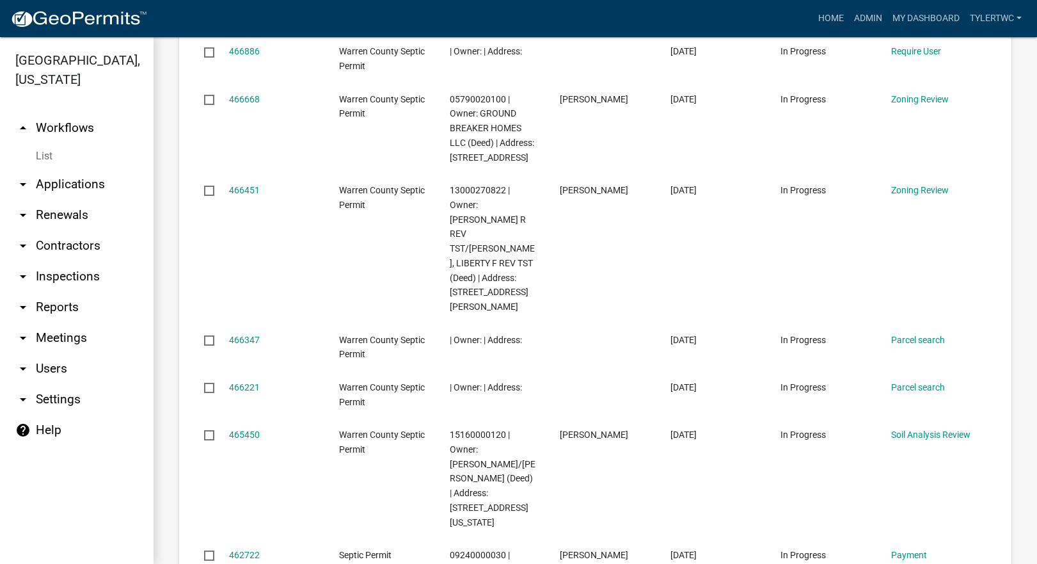
scroll to position [2477, 0]
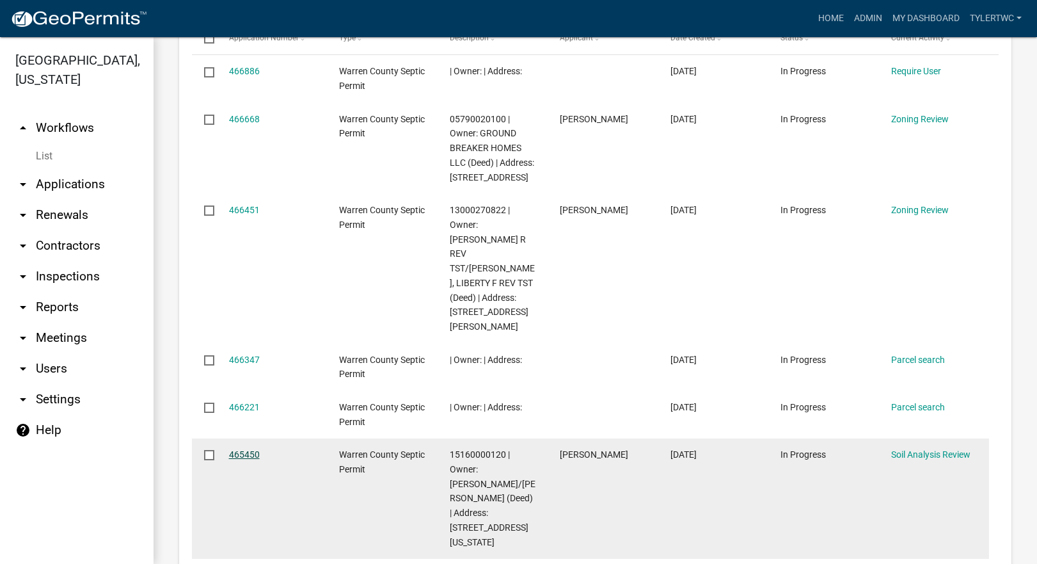
click at [238, 449] on link "465450" at bounding box center [244, 454] width 31 height 10
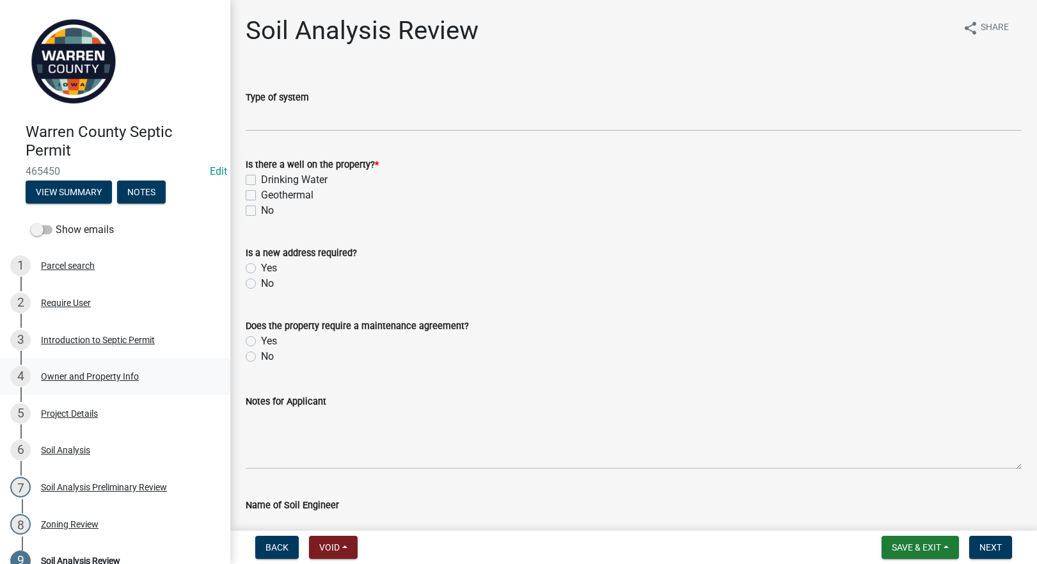
click at [70, 372] on div "Owner and Property Info" at bounding box center [90, 376] width 98 height 9
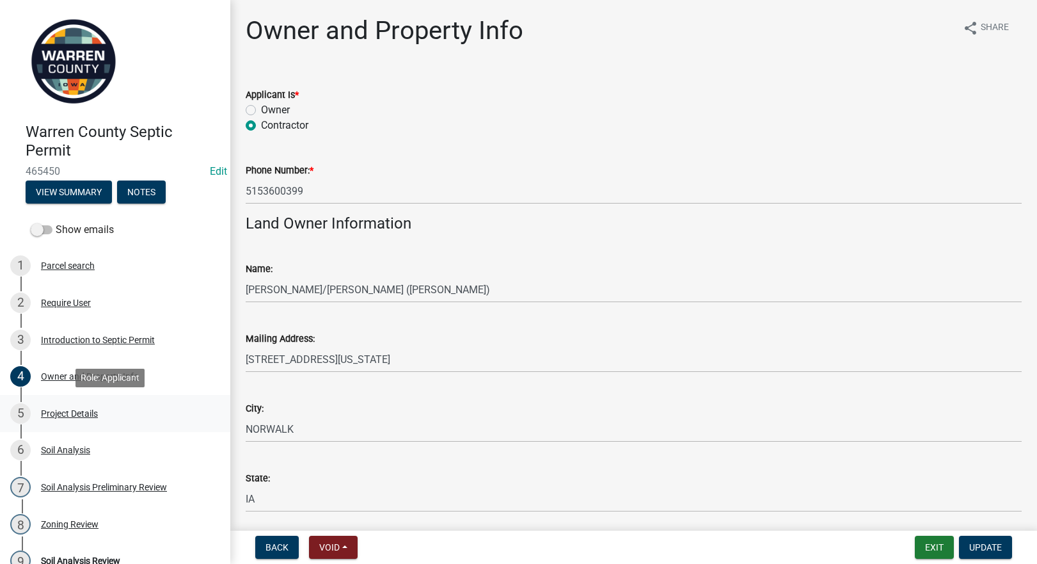
click at [70, 409] on div "Project Details" at bounding box center [69, 413] width 57 height 9
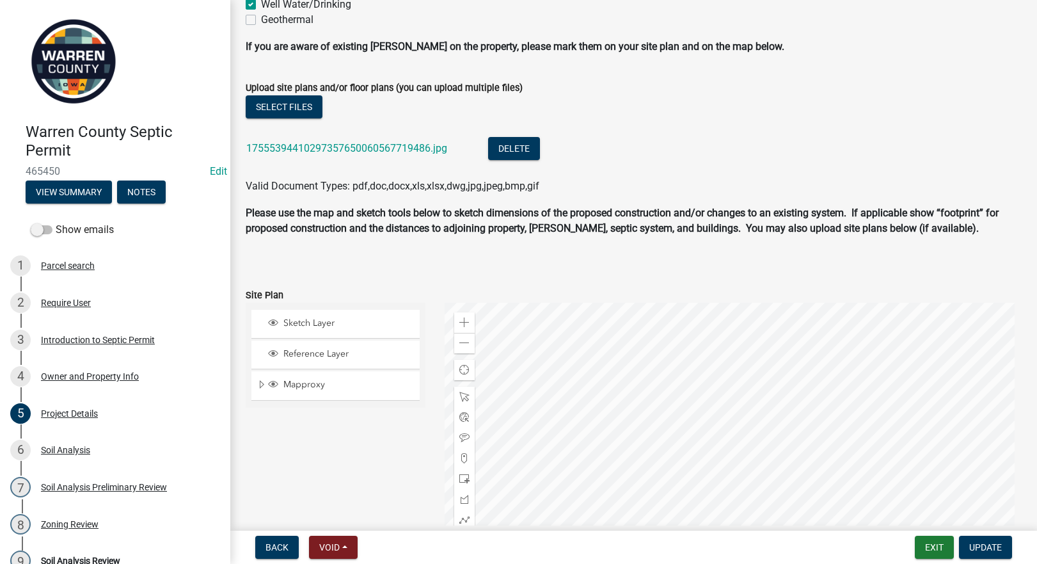
scroll to position [597, 0]
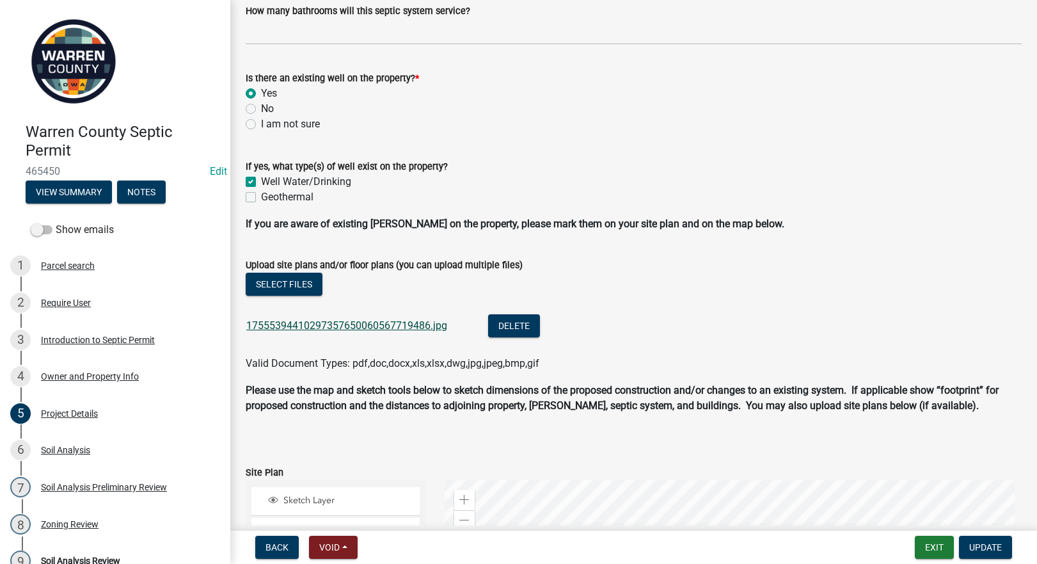
click at [324, 326] on link "17555394410297357650060567719486.jpg" at bounding box center [346, 325] width 201 height 12
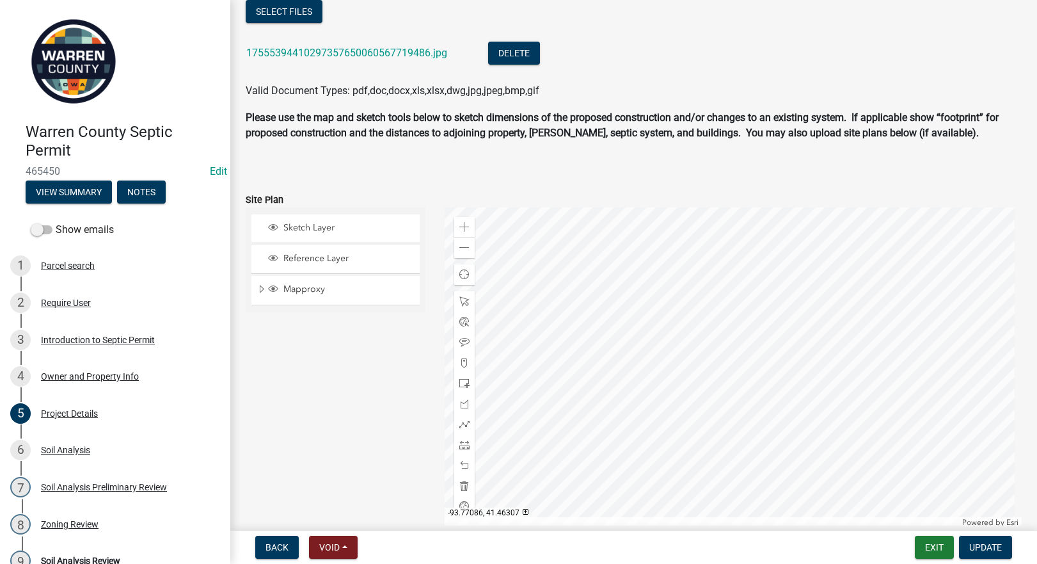
scroll to position [896, 0]
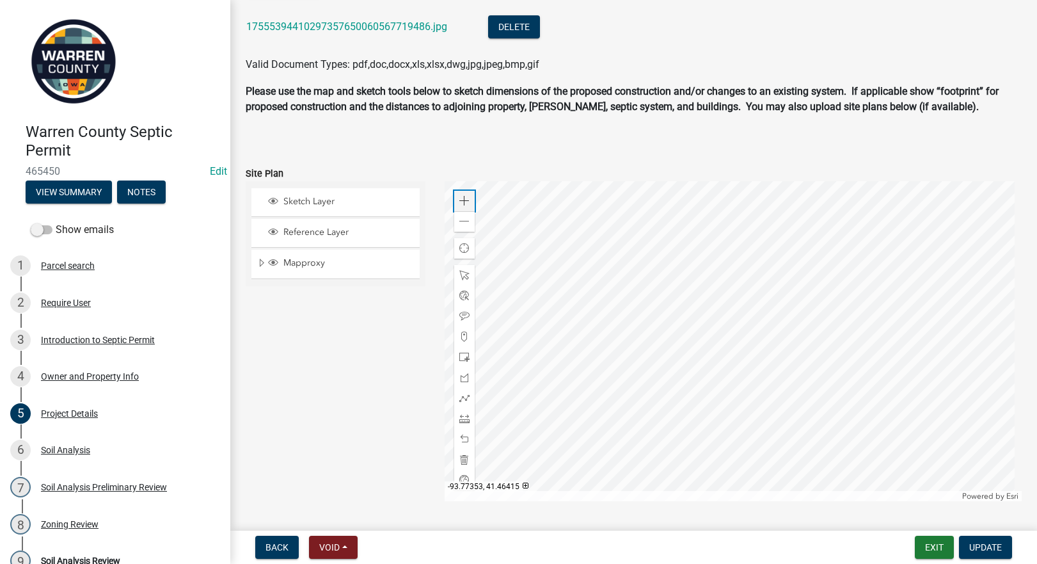
click at [464, 200] on span at bounding box center [464, 201] width 10 height 10
click at [749, 371] on div at bounding box center [733, 341] width 577 height 320
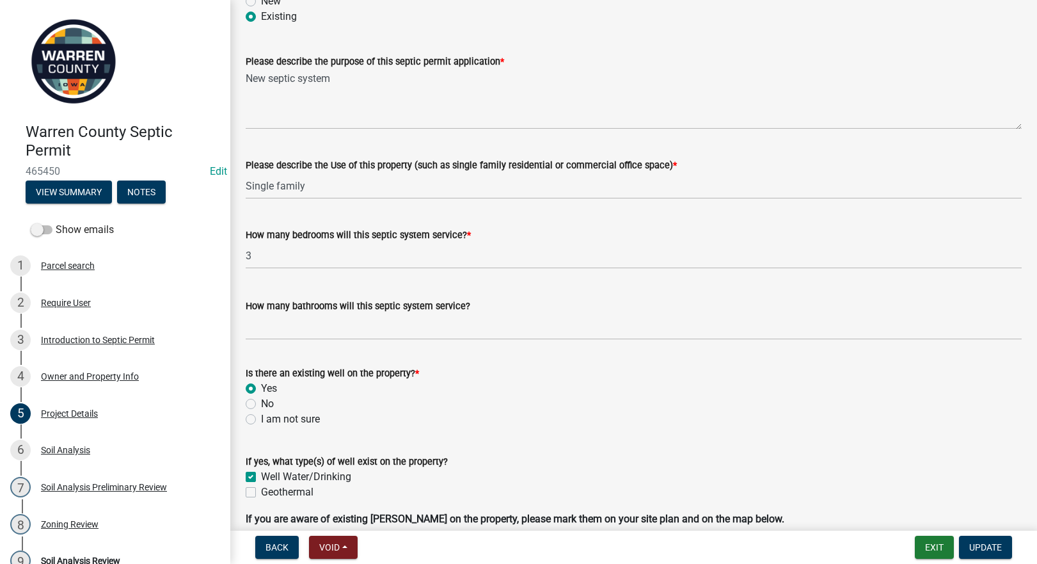
scroll to position [933, 0]
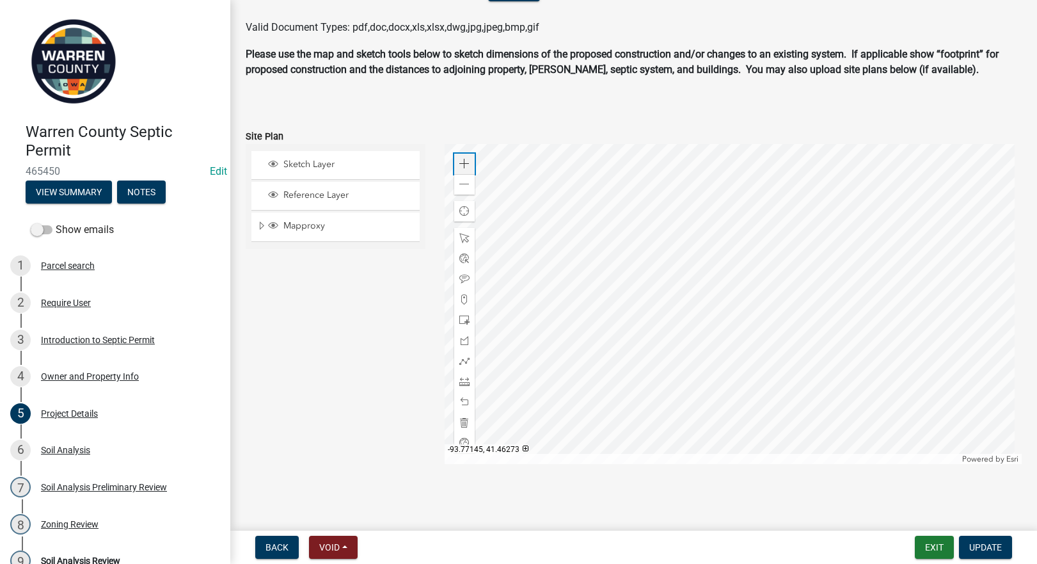
click at [461, 162] on span at bounding box center [464, 164] width 10 height 10
click at [734, 338] on div at bounding box center [733, 304] width 577 height 320
click at [640, 338] on div at bounding box center [733, 304] width 577 height 320
click at [463, 183] on span at bounding box center [464, 184] width 10 height 10
click at [730, 312] on div at bounding box center [733, 304] width 577 height 320
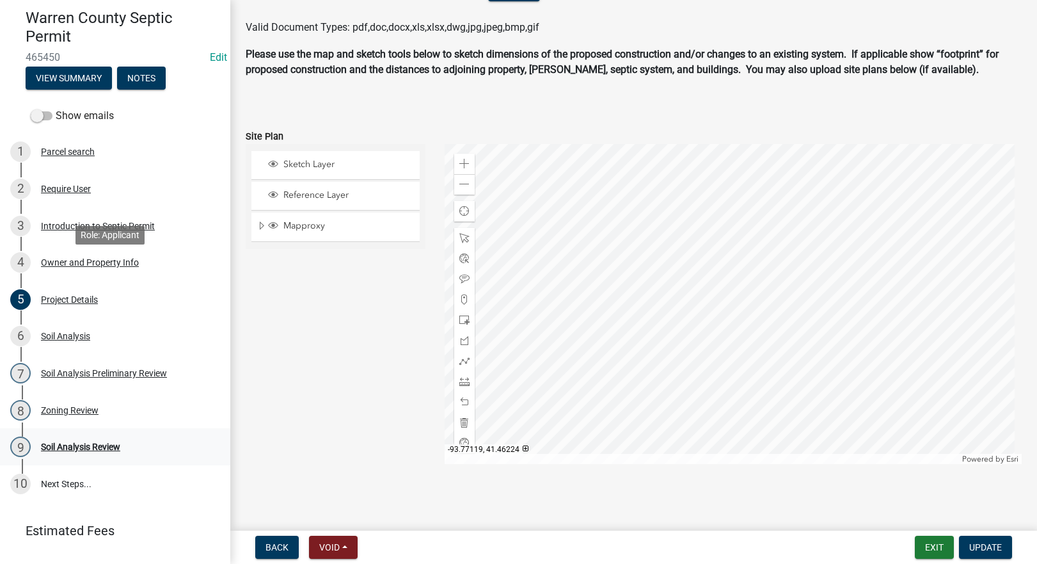
scroll to position [143, 0]
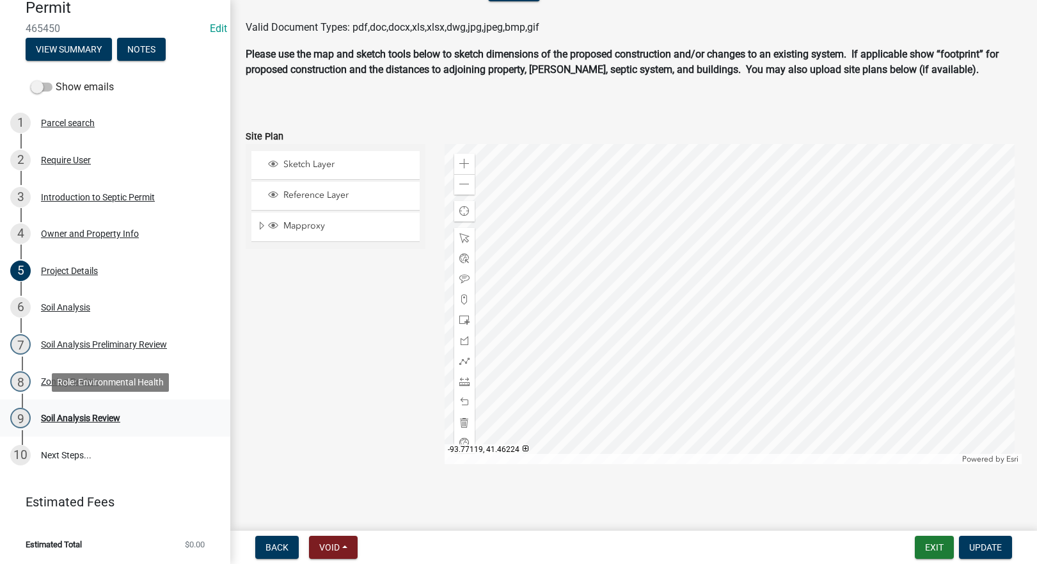
click at [83, 415] on div "Soil Analysis Review" at bounding box center [80, 417] width 79 height 9
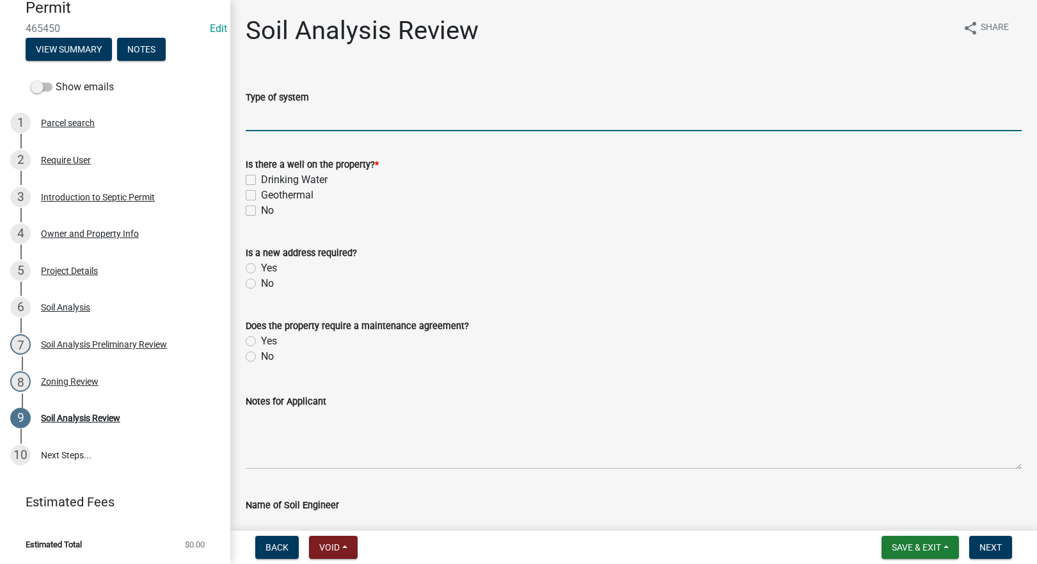
click at [296, 121] on input "Type of system" at bounding box center [634, 118] width 776 height 26
click at [266, 121] on input "Type of system" at bounding box center [634, 118] width 776 height 26
type input "Sand Filter"
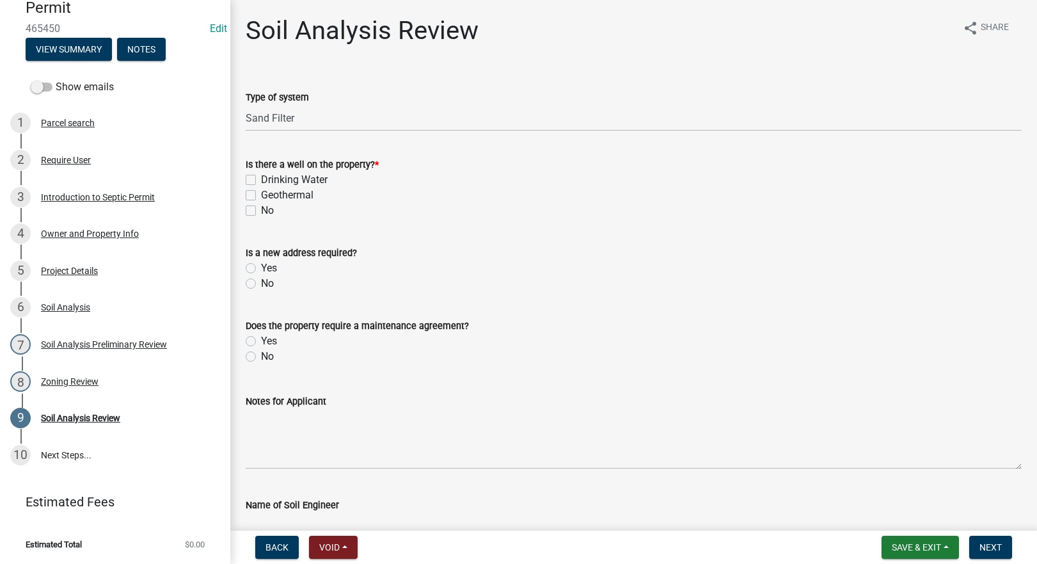
drag, startPoint x: 250, startPoint y: 177, endPoint x: 262, endPoint y: 218, distance: 41.9
click at [261, 177] on label "Drinking Water" at bounding box center [294, 179] width 67 height 15
click at [261, 177] on input "Drinking Water" at bounding box center [265, 176] width 8 height 8
checkbox input "true"
checkbox input "false"
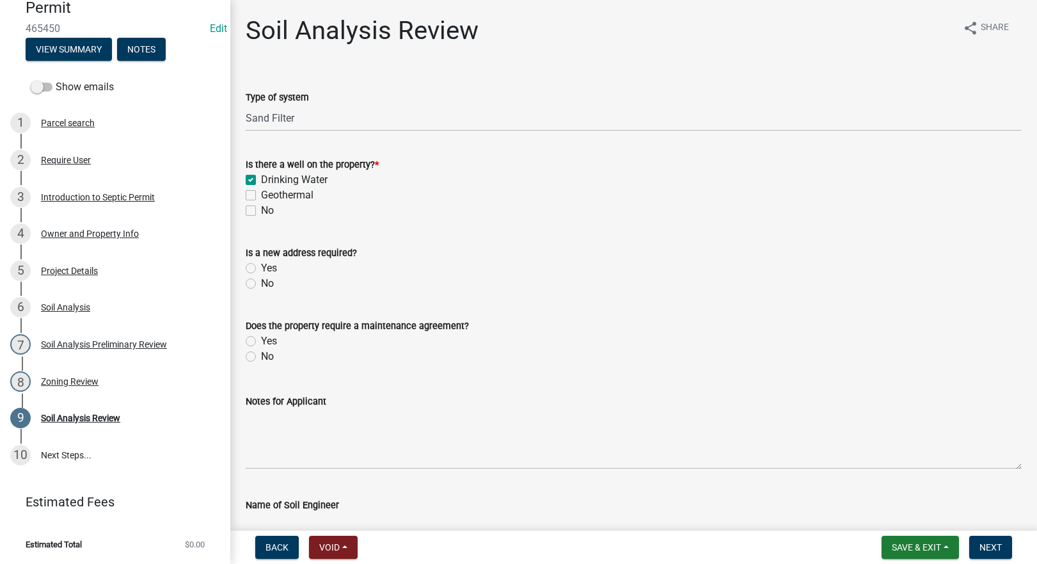
checkbox input "false"
click at [261, 282] on label "No" at bounding box center [267, 283] width 13 height 15
click at [261, 282] on input "No" at bounding box center [265, 280] width 8 height 8
radio input "true"
click at [261, 356] on label "No" at bounding box center [267, 356] width 13 height 15
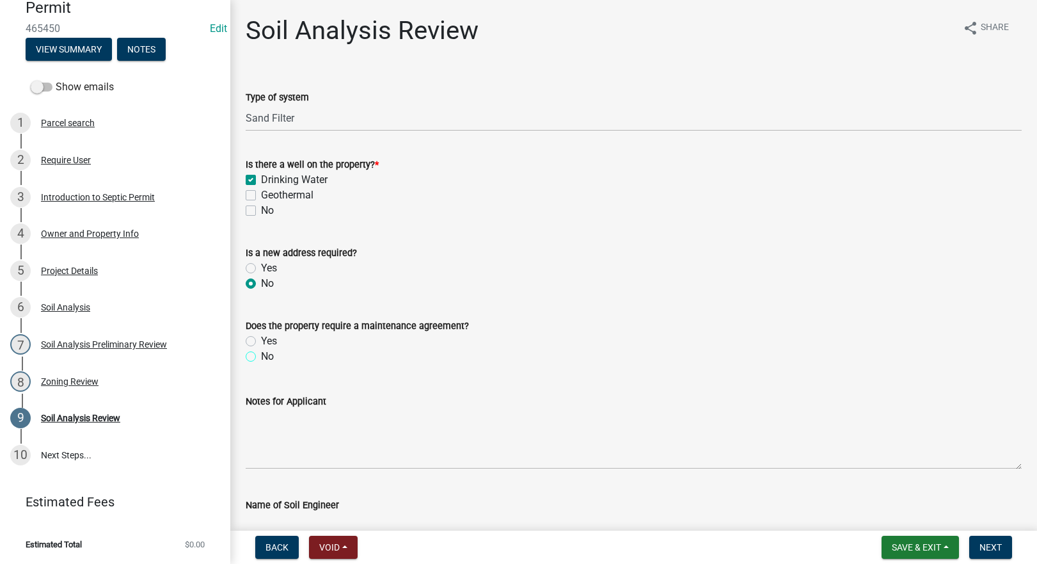
click at [261, 356] on input "No" at bounding box center [265, 353] width 8 height 8
radio input "true"
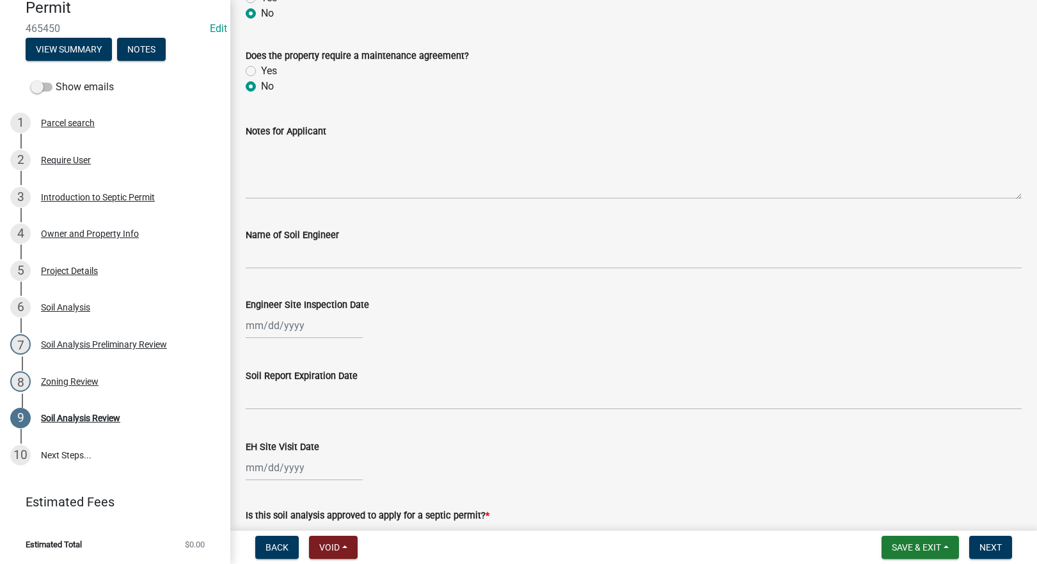
scroll to position [299, 0]
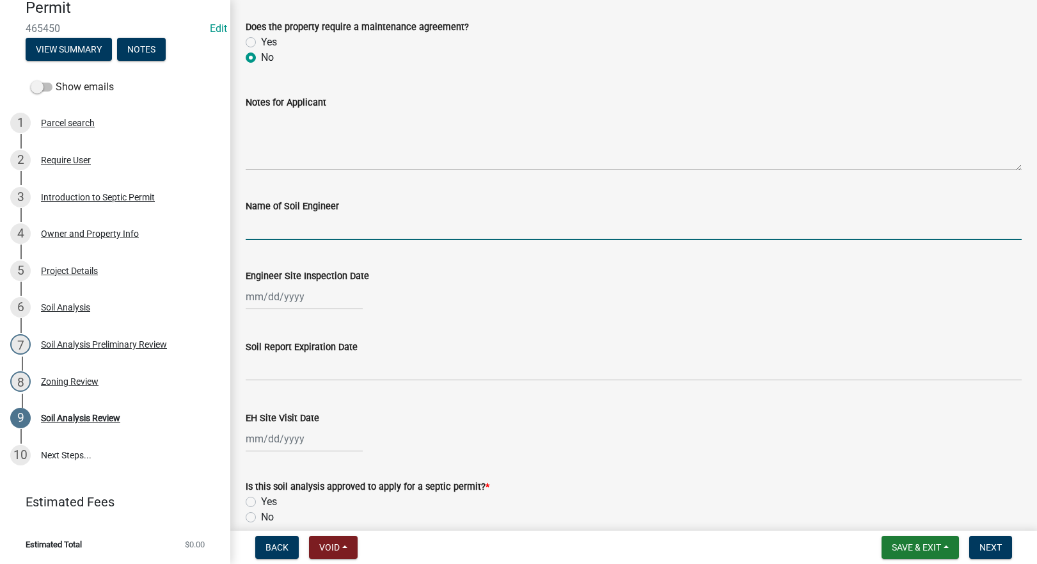
click at [297, 228] on input "Name of Soil Engineer" at bounding box center [634, 227] width 776 height 26
type input "[PERSON_NAME]"
click at [276, 295] on div at bounding box center [304, 296] width 117 height 26
select select "8"
select select "2025"
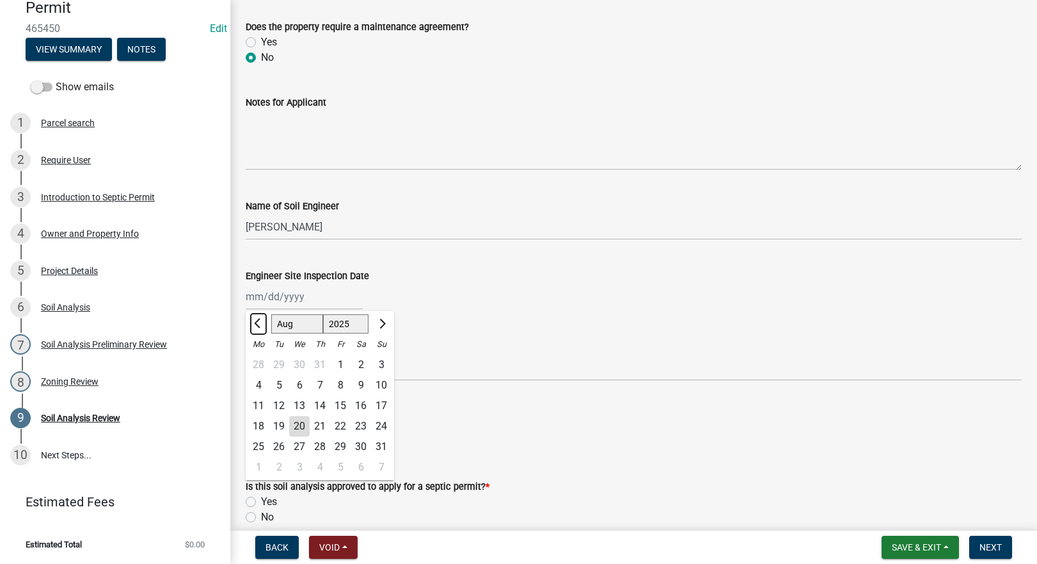
click at [257, 321] on span "Previous month" at bounding box center [259, 324] width 10 height 10
select select "7"
click at [322, 383] on div "10" at bounding box center [320, 385] width 20 height 20
type input "[DATE]"
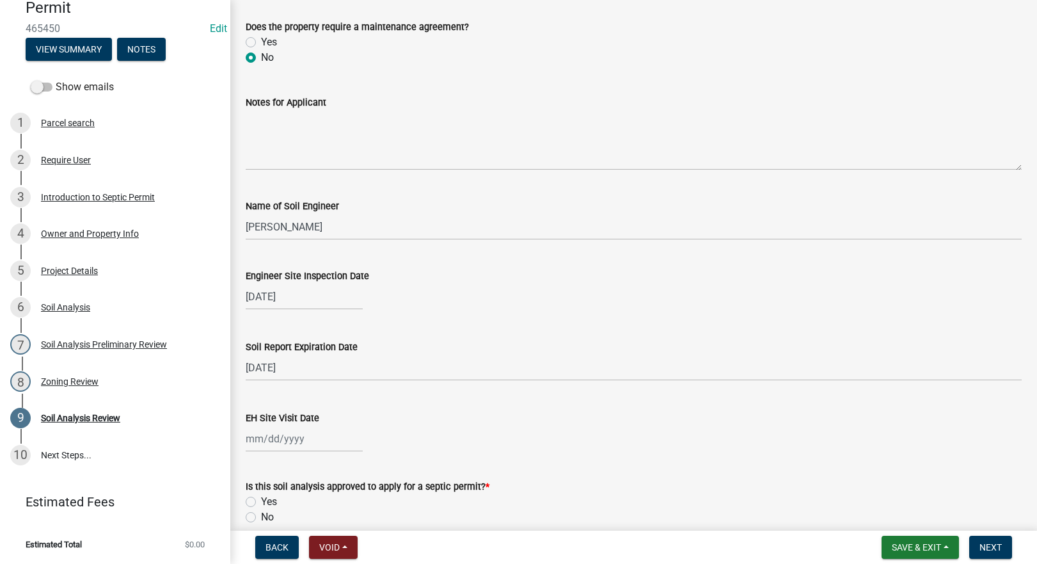
click at [284, 438] on div at bounding box center [304, 438] width 117 height 26
select select "8"
select select "2025"
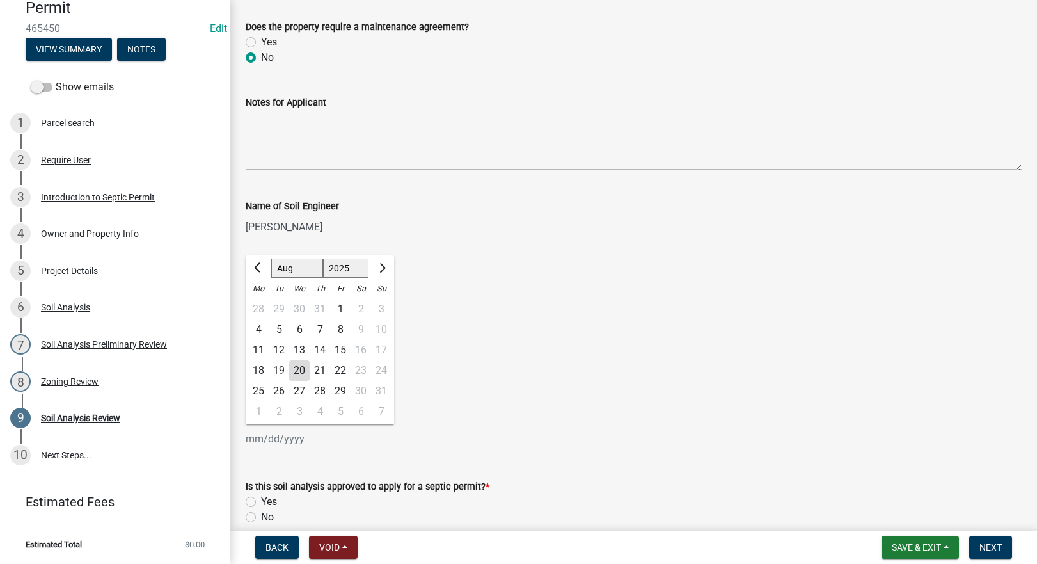
click at [294, 369] on div "20" at bounding box center [299, 370] width 20 height 20
type input "[DATE]"
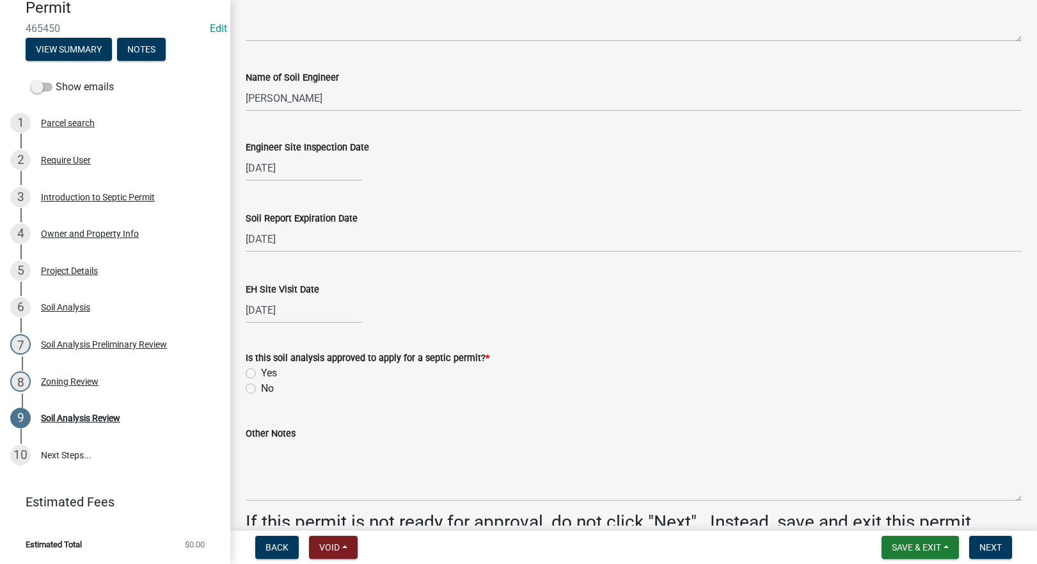
scroll to position [448, 0]
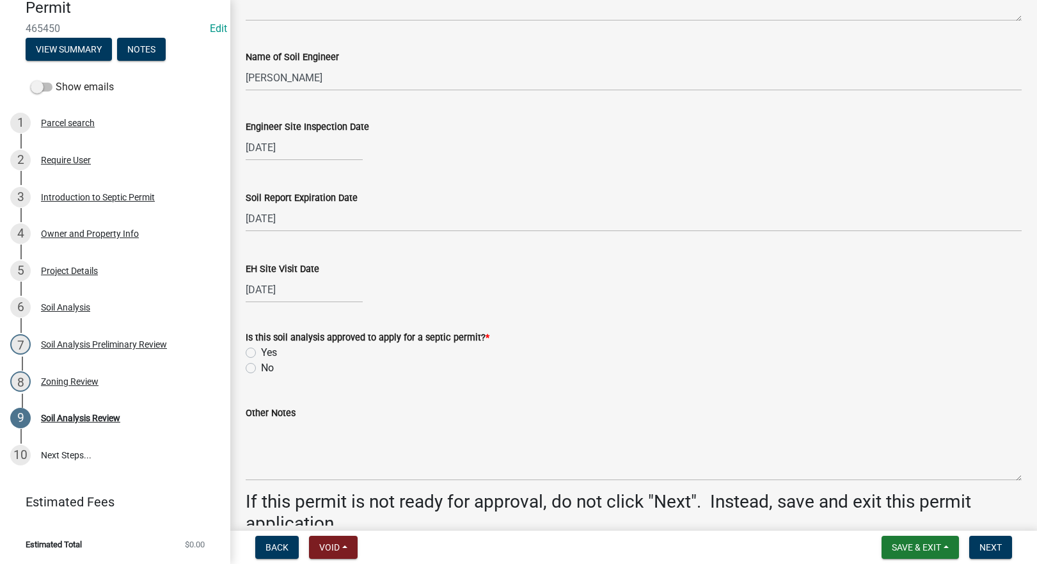
click at [261, 352] on label "Yes" at bounding box center [269, 352] width 16 height 15
click at [261, 352] on input "Yes" at bounding box center [265, 349] width 8 height 8
radio input "true"
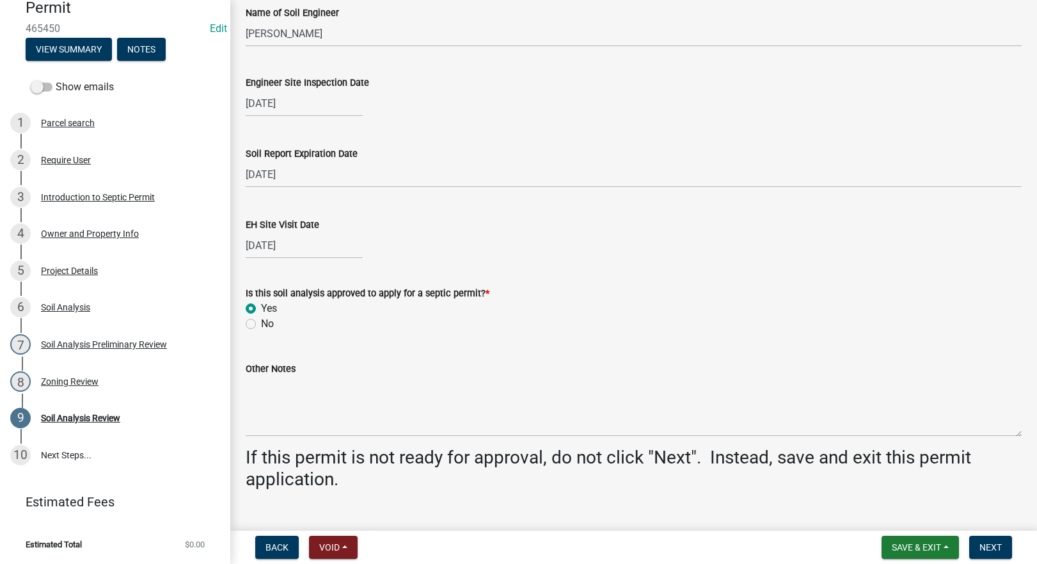
scroll to position [516, 0]
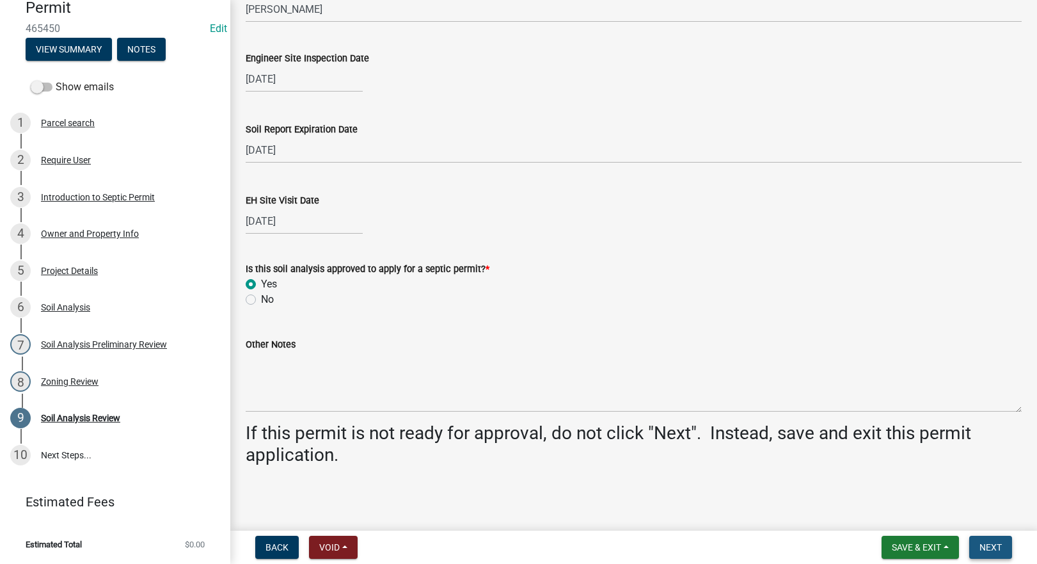
click at [985, 548] on span "Next" at bounding box center [990, 547] width 22 height 10
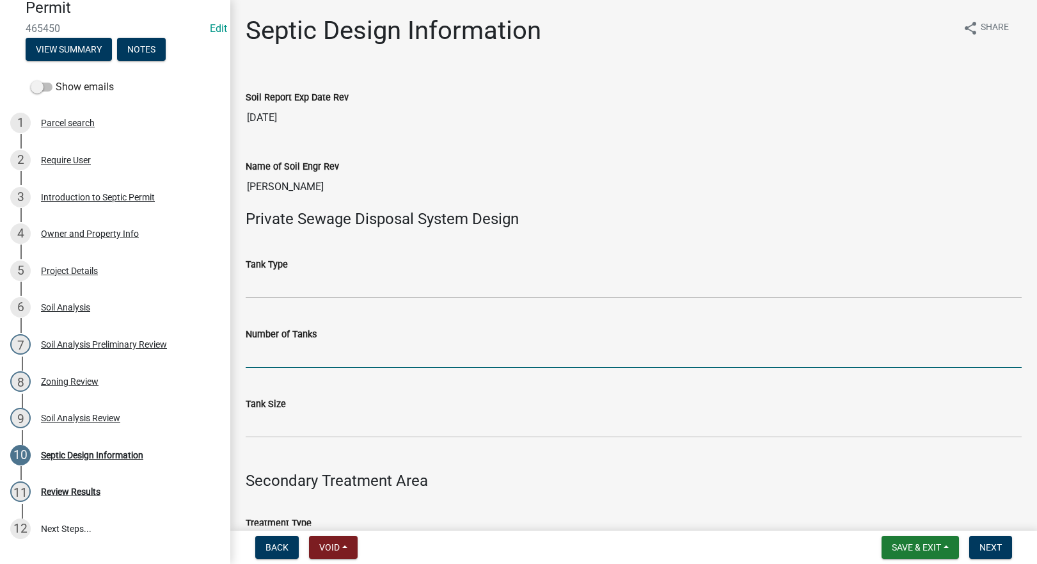
click at [329, 359] on input "Number of Tanks" at bounding box center [634, 355] width 776 height 26
type input "1"
click at [266, 427] on input "Tank Size" at bounding box center [634, 424] width 776 height 26
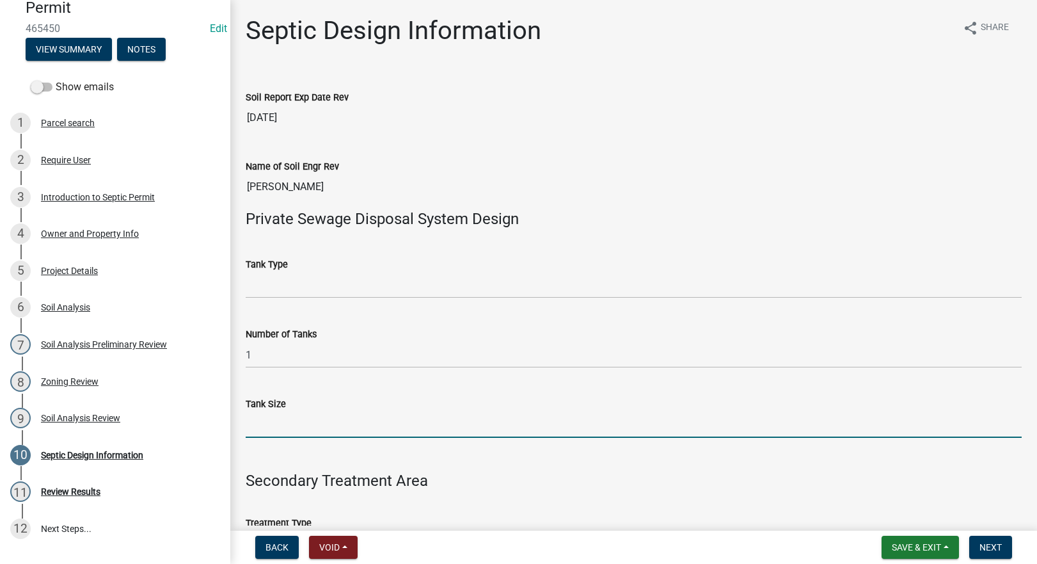
type input "1250"
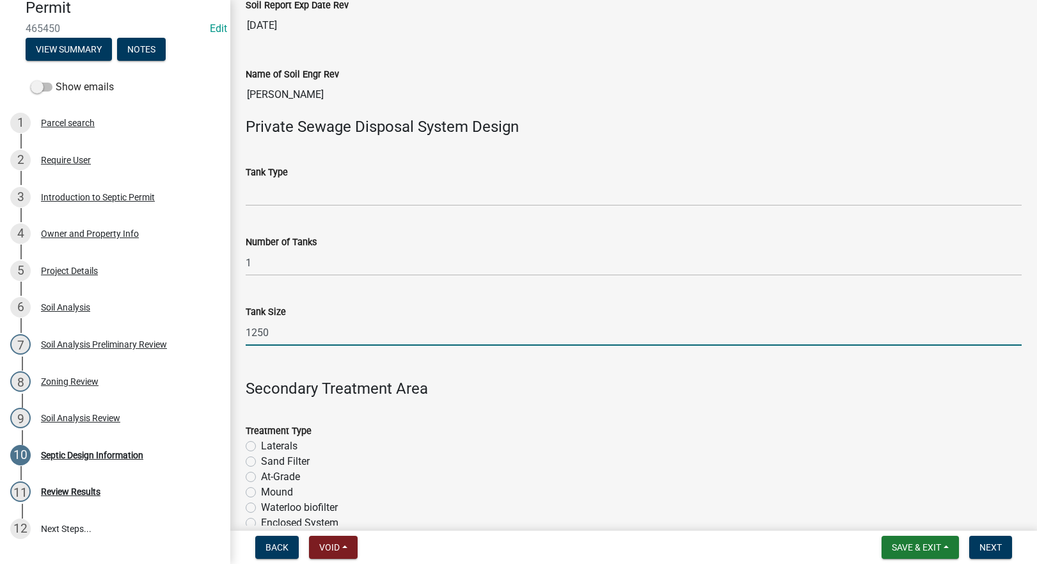
scroll to position [299, 0]
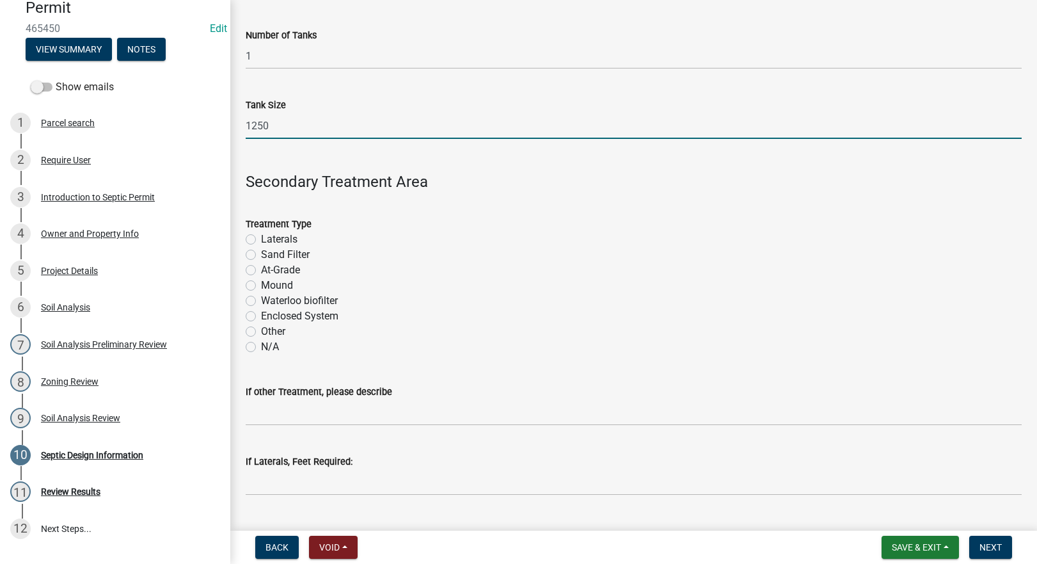
click at [261, 255] on label "Sand Filter" at bounding box center [285, 254] width 49 height 15
click at [261, 255] on input "Sand Filter" at bounding box center [265, 251] width 8 height 8
radio input "true"
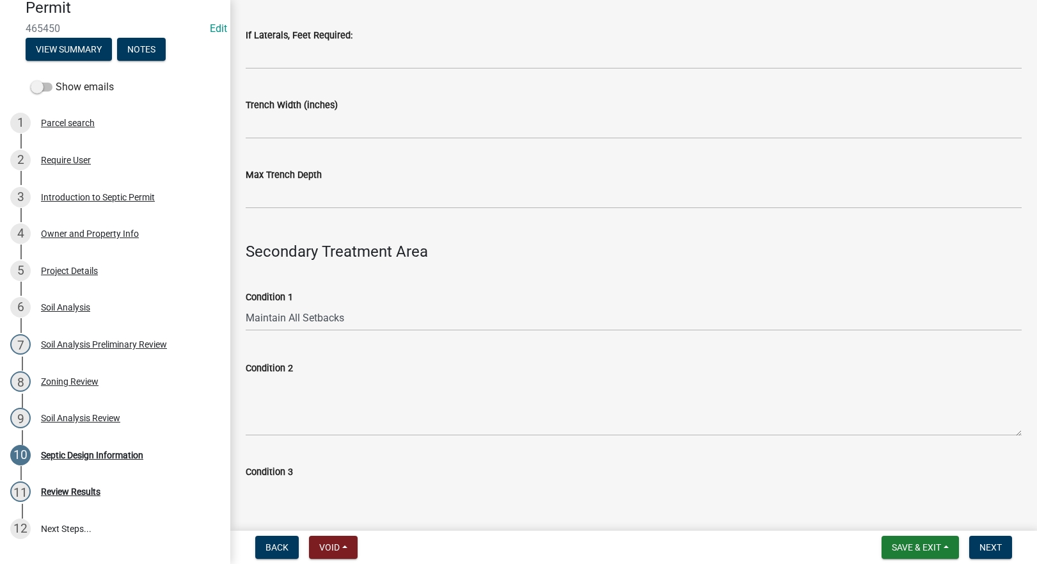
scroll to position [747, 0]
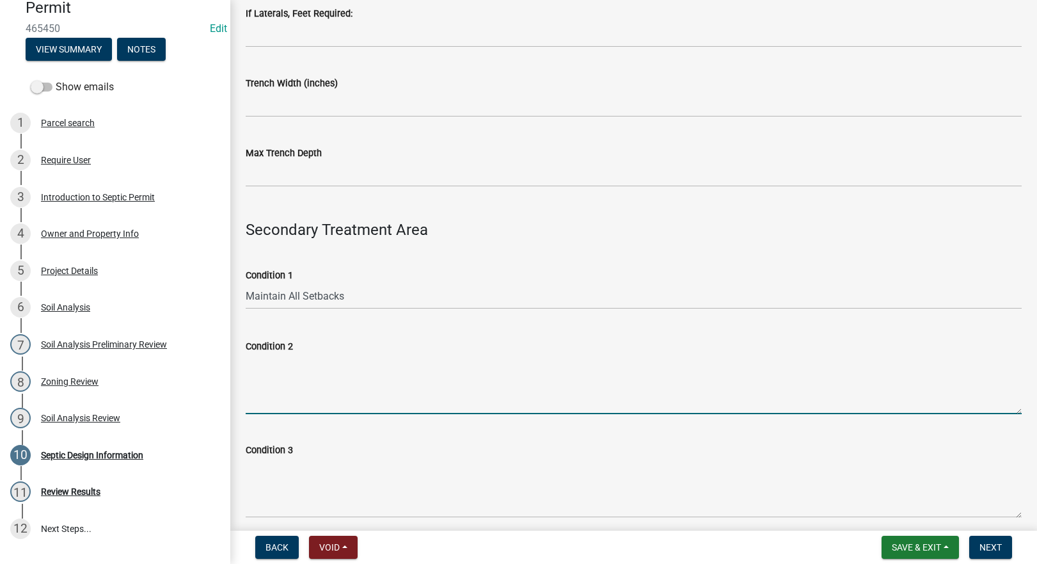
click at [286, 381] on textarea "Condition 2" at bounding box center [634, 384] width 776 height 60
paste textarea "[EMAIL_ADDRESS][DOMAIN_NAME]"
type textarea "[EMAIL_ADDRESS][DOMAIN_NAME]"
drag, startPoint x: 422, startPoint y: 365, endPoint x: 232, endPoint y: 376, distance: 190.3
click at [232, 376] on div "Septic Design Information share Share Soil Report Exp Date Rev [DATE] Name of S…" at bounding box center [633, 38] width 807 height 1539
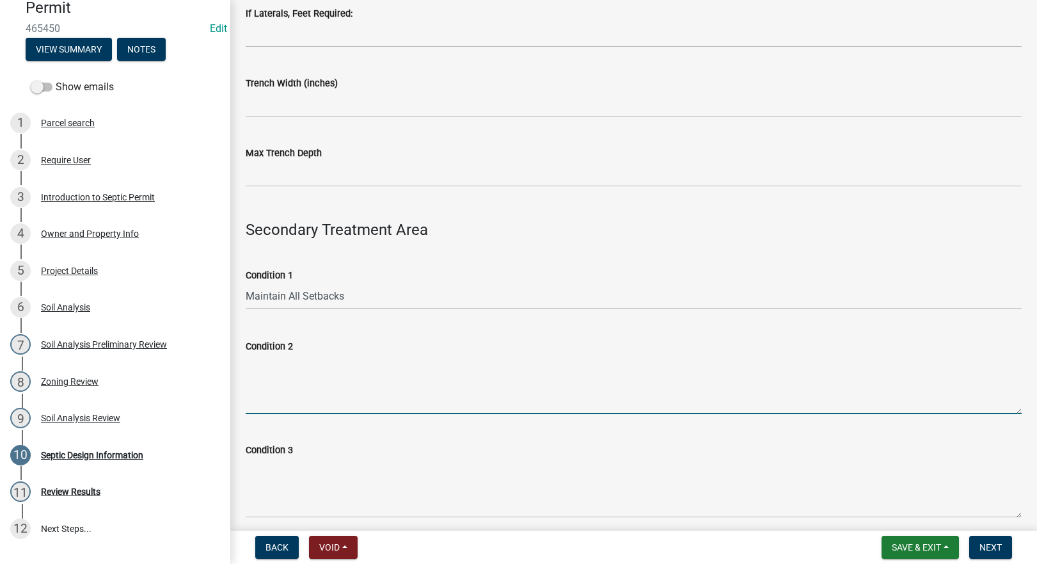
paste textarea "Schedule 40 plastic pipe or EPS aggregate is required."
click at [248, 372] on textarea "Schedule 40 plastic pipe or EPS aggregate is required." at bounding box center [634, 384] width 776 height 60
type textarea "Schedule 40 plastic pipe or EPS aggregate is required."
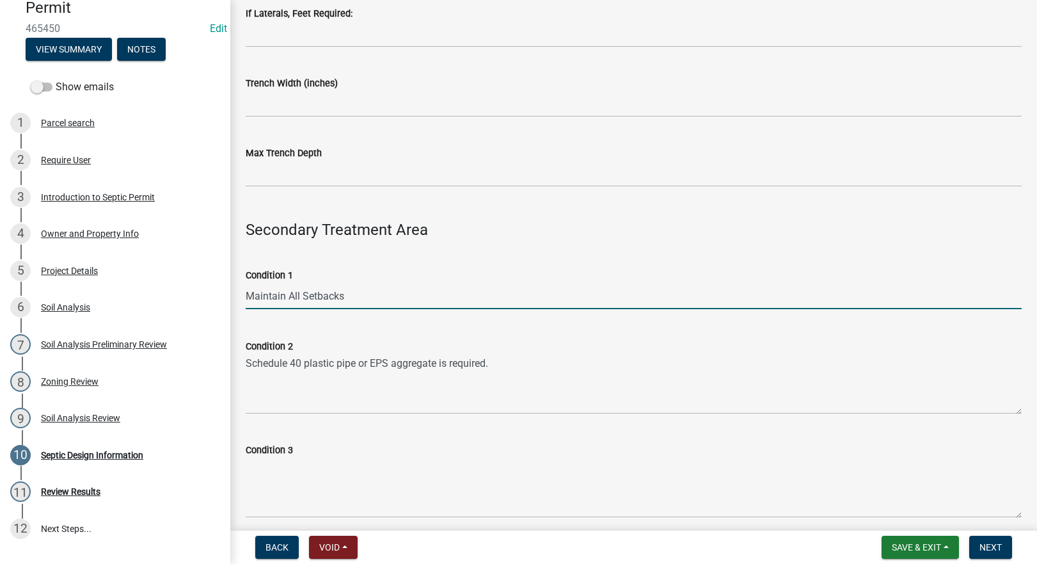
click at [402, 306] on input "Maintain All Setbacks" at bounding box center [634, 296] width 776 height 26
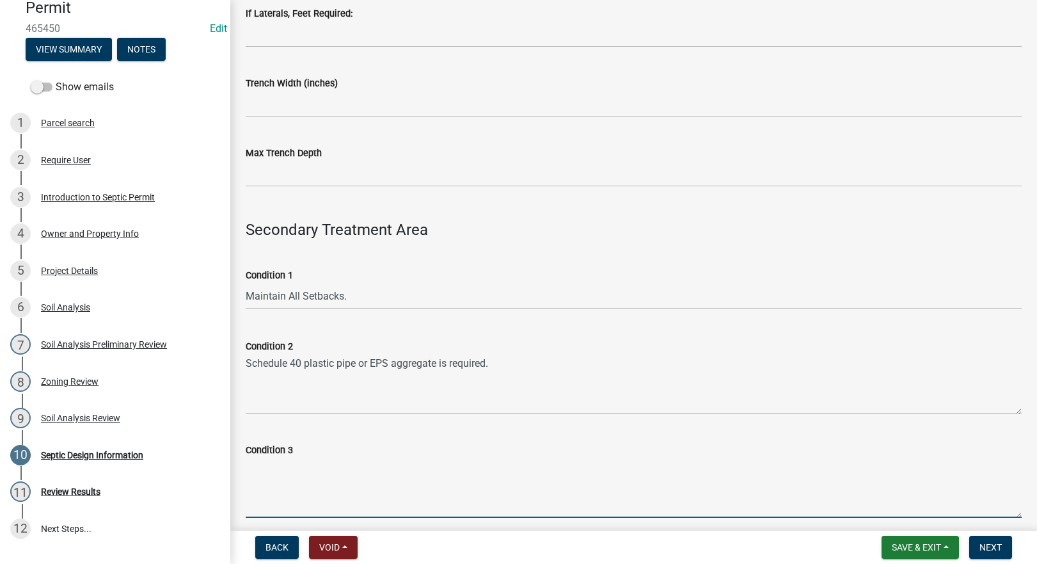
click at [280, 485] on textarea "Condition 3" at bounding box center [634, 487] width 776 height 60
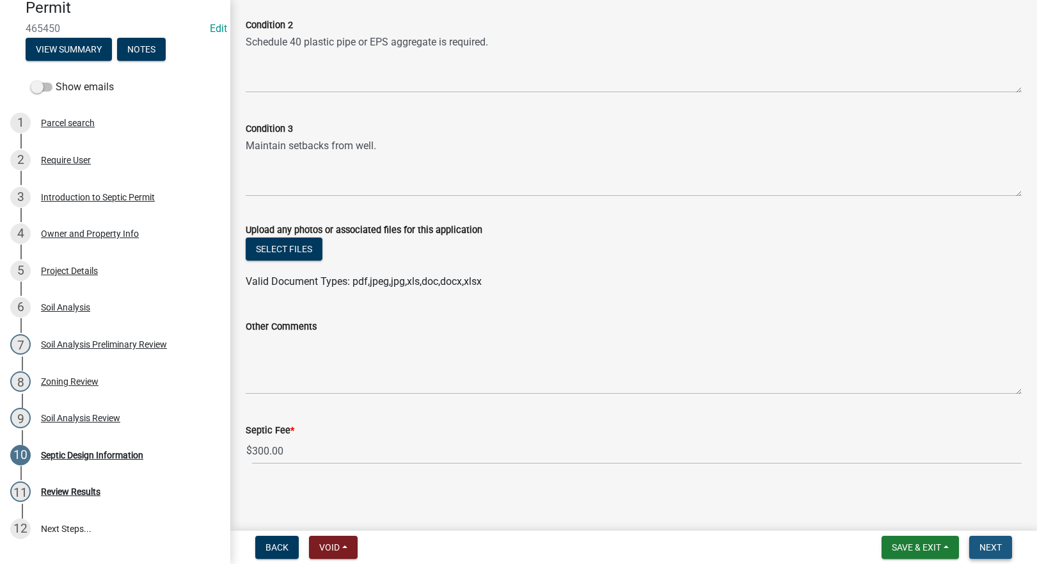
drag, startPoint x: 997, startPoint y: 546, endPoint x: 991, endPoint y: 547, distance: 6.4
click at [991, 547] on span "Next" at bounding box center [990, 547] width 22 height 10
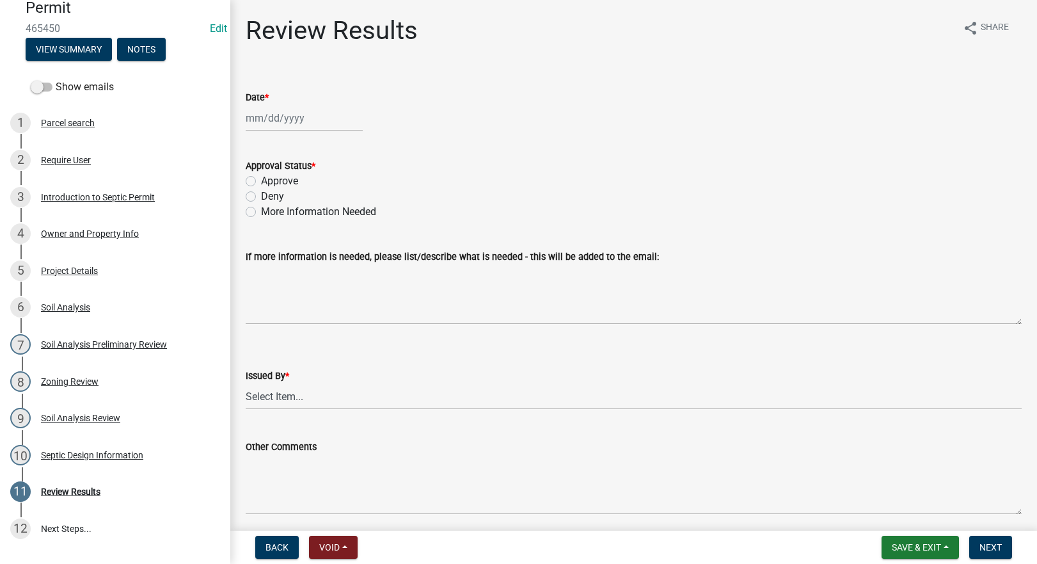
click at [260, 112] on div at bounding box center [304, 118] width 117 height 26
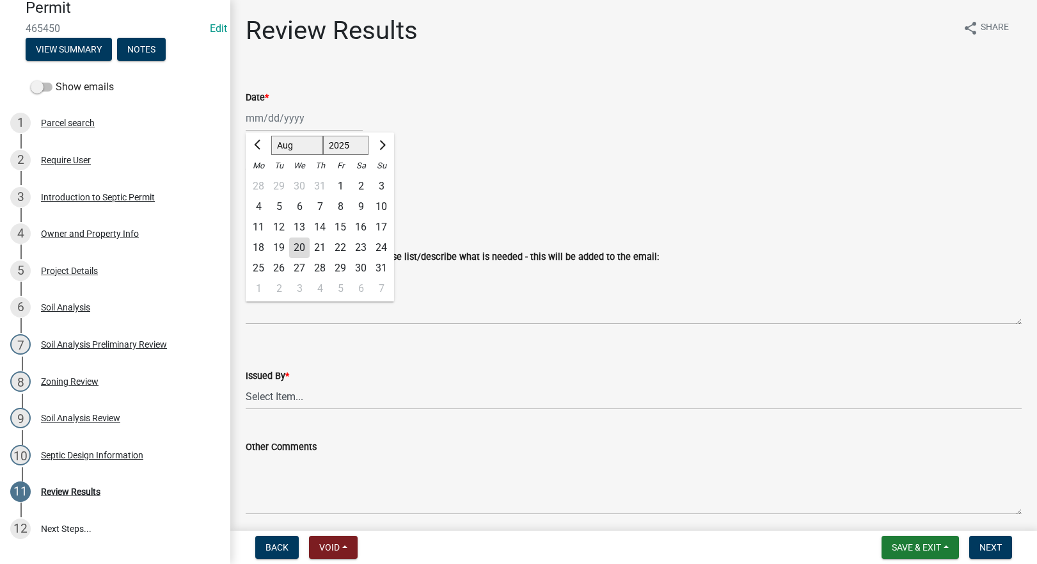
click at [299, 242] on div "20" at bounding box center [299, 247] width 20 height 20
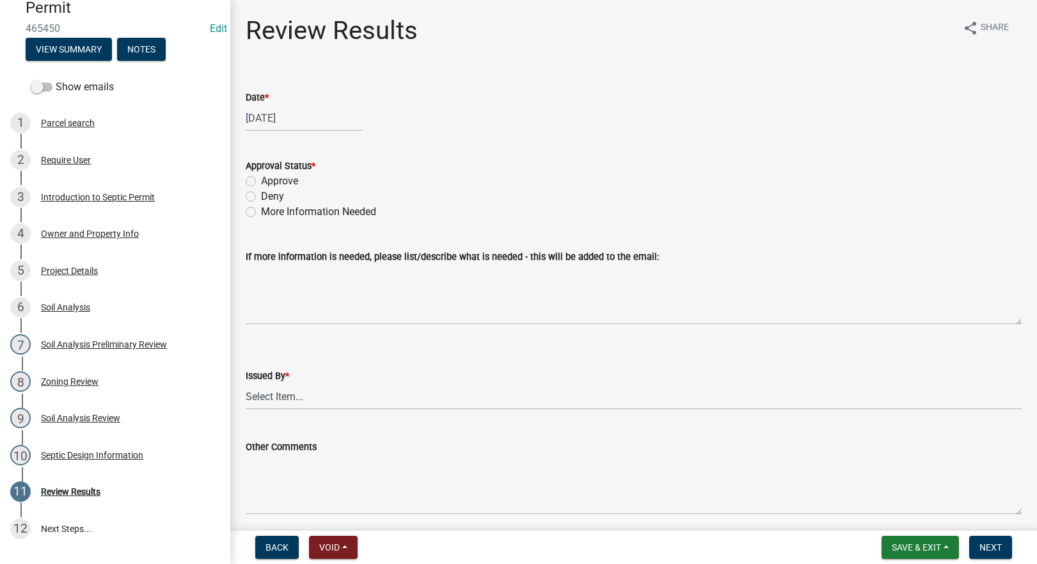
click at [261, 176] on label "Approve" at bounding box center [279, 180] width 37 height 15
click at [261, 176] on input "Approve" at bounding box center [265, 177] width 8 height 8
click at [290, 392] on select "Select Item... [PERSON_NAME] Till [PERSON_NAME]" at bounding box center [634, 396] width 776 height 26
click at [246, 383] on select "Select Item... [PERSON_NAME] Till [PERSON_NAME]" at bounding box center [634, 396] width 776 height 26
click at [986, 551] on span "Next" at bounding box center [990, 547] width 22 height 10
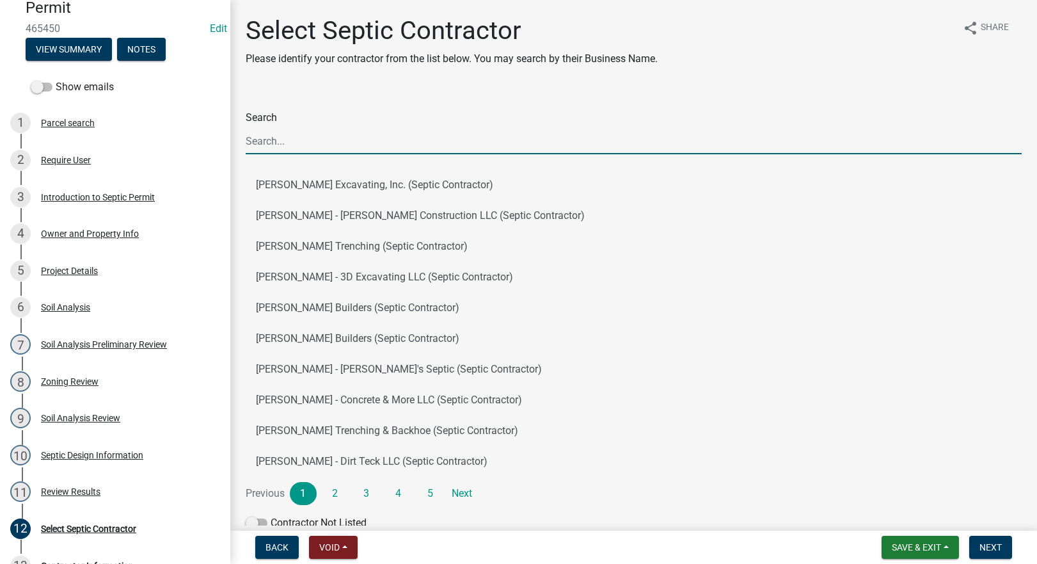
click at [347, 143] on input "Search" at bounding box center [634, 141] width 776 height 26
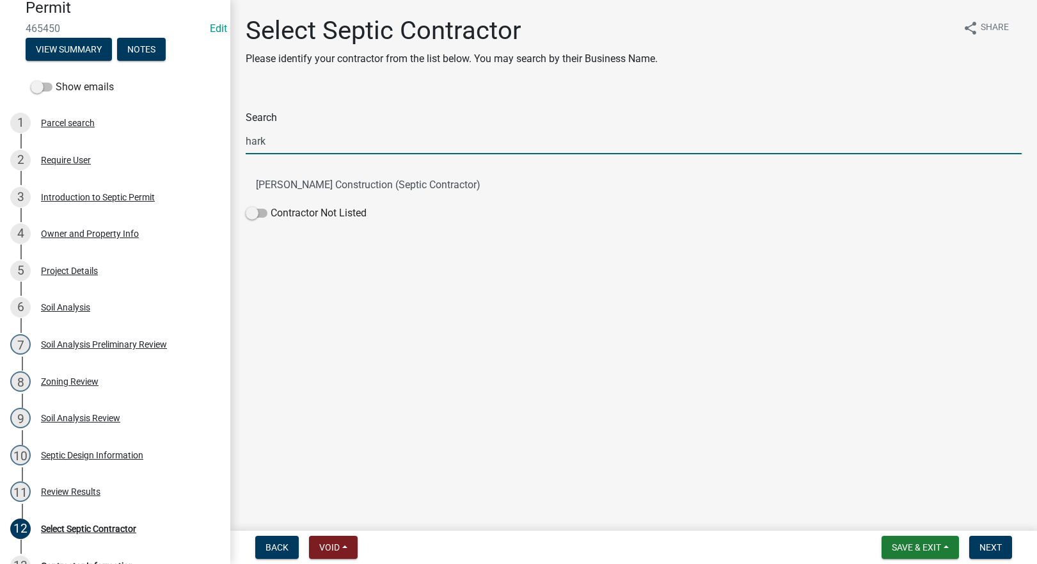
click at [328, 136] on input "hark" at bounding box center [634, 141] width 776 height 26
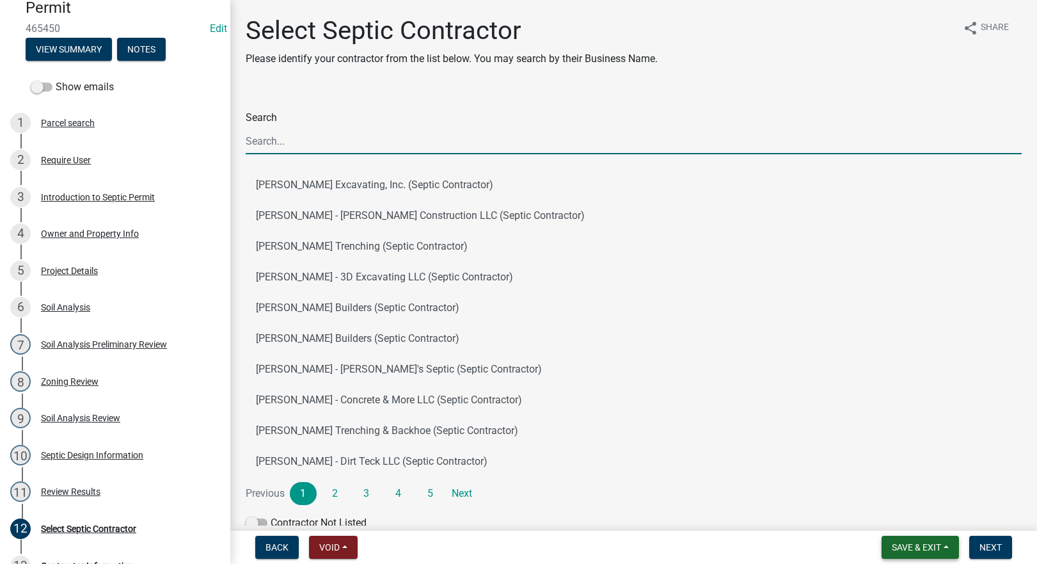
click at [901, 550] on span "Save & Exit" at bounding box center [916, 547] width 49 height 10
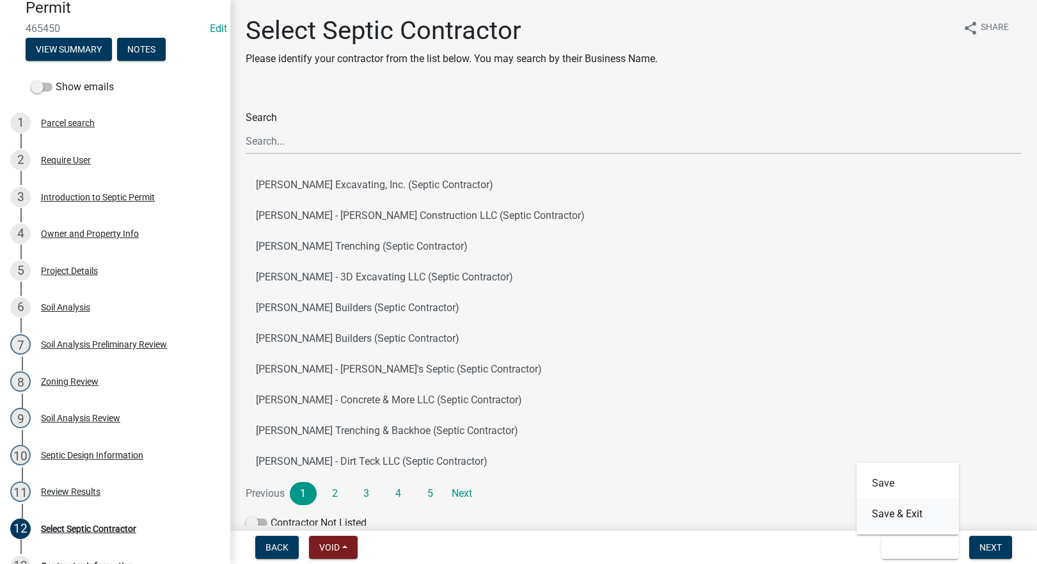
click at [885, 514] on button "Save & Exit" at bounding box center [908, 513] width 102 height 31
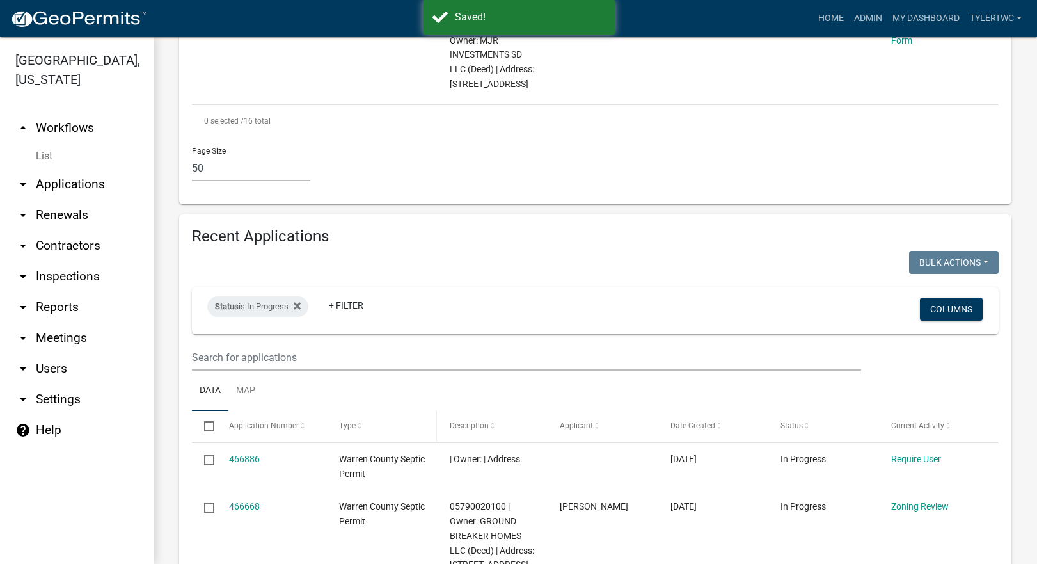
scroll to position [1940, 0]
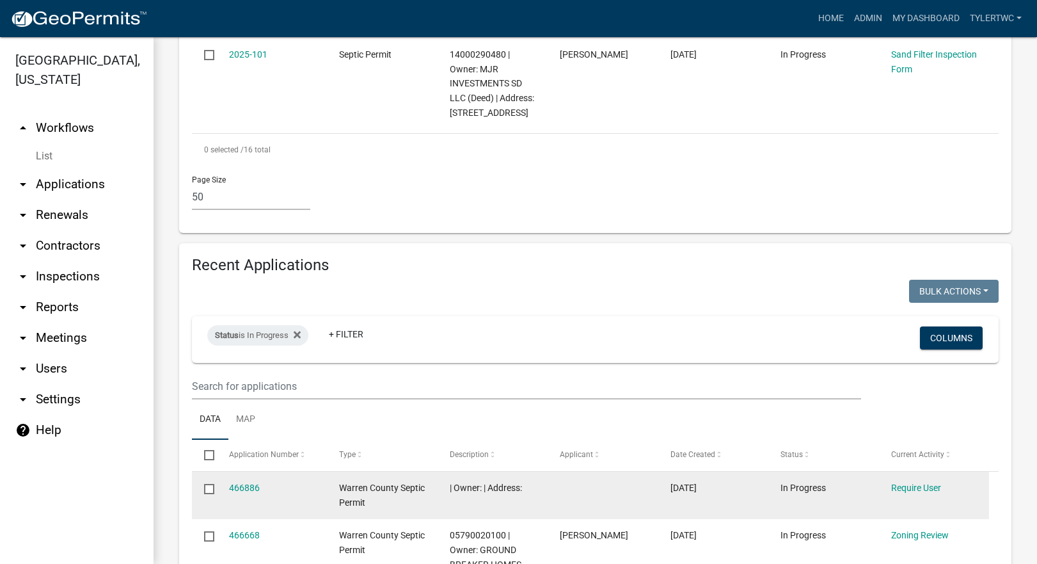
click at [209, 484] on input "checkbox" at bounding box center [208, 488] width 8 height 8
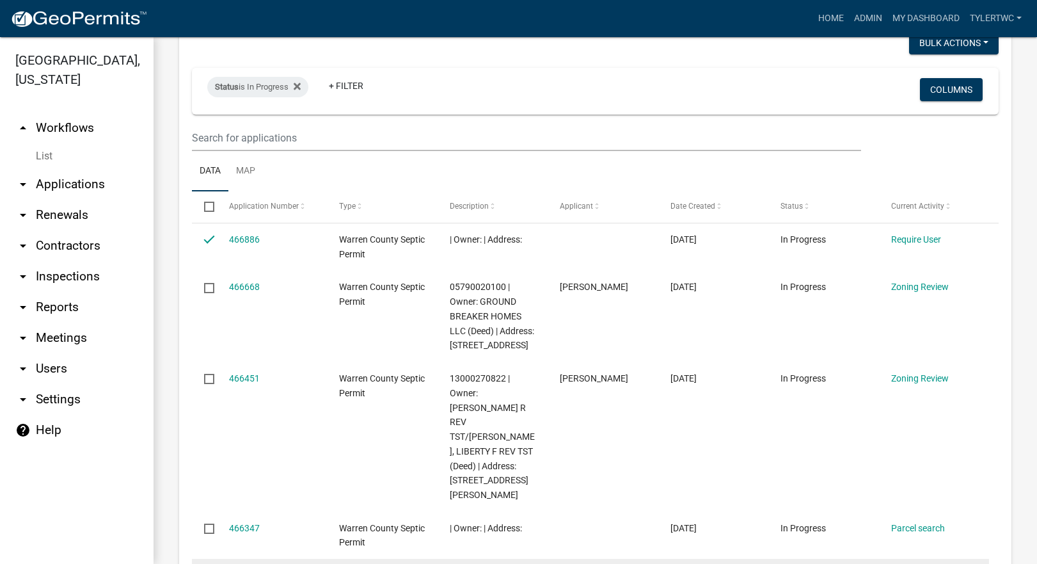
scroll to position [2239, 0]
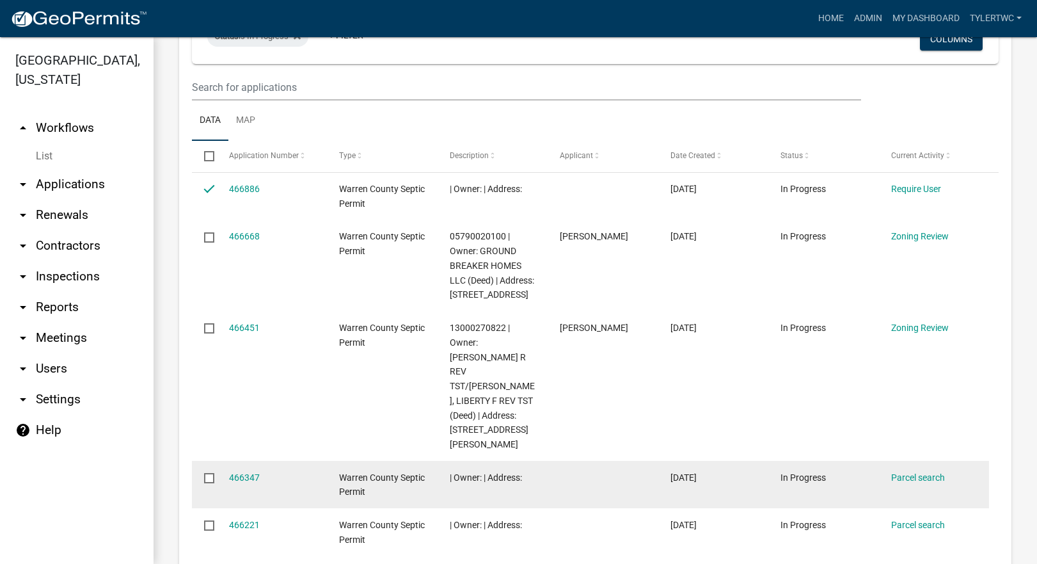
click at [207, 473] on input "checkbox" at bounding box center [208, 477] width 8 height 8
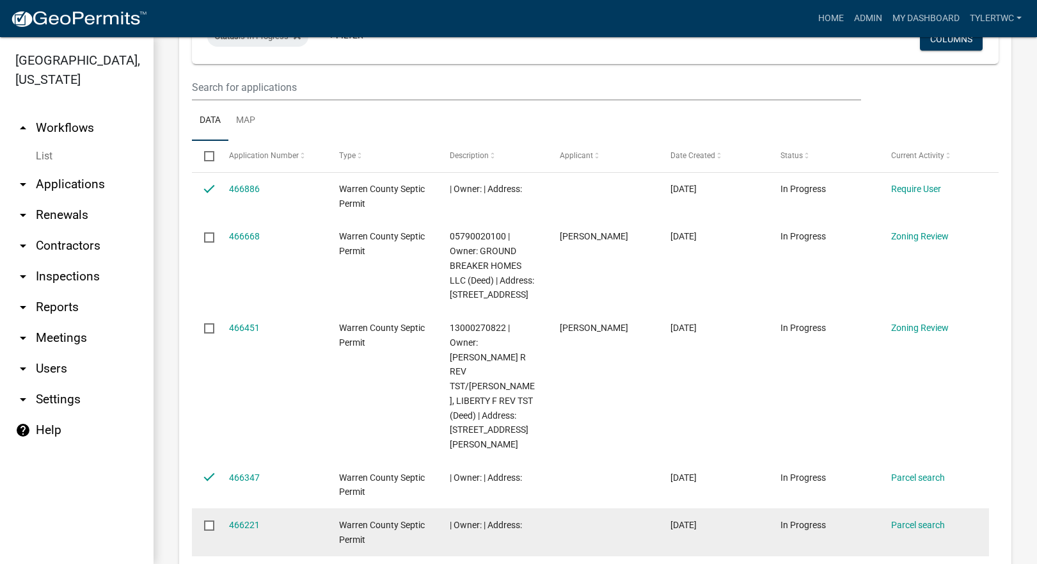
click at [208, 520] on input "checkbox" at bounding box center [208, 524] width 8 height 8
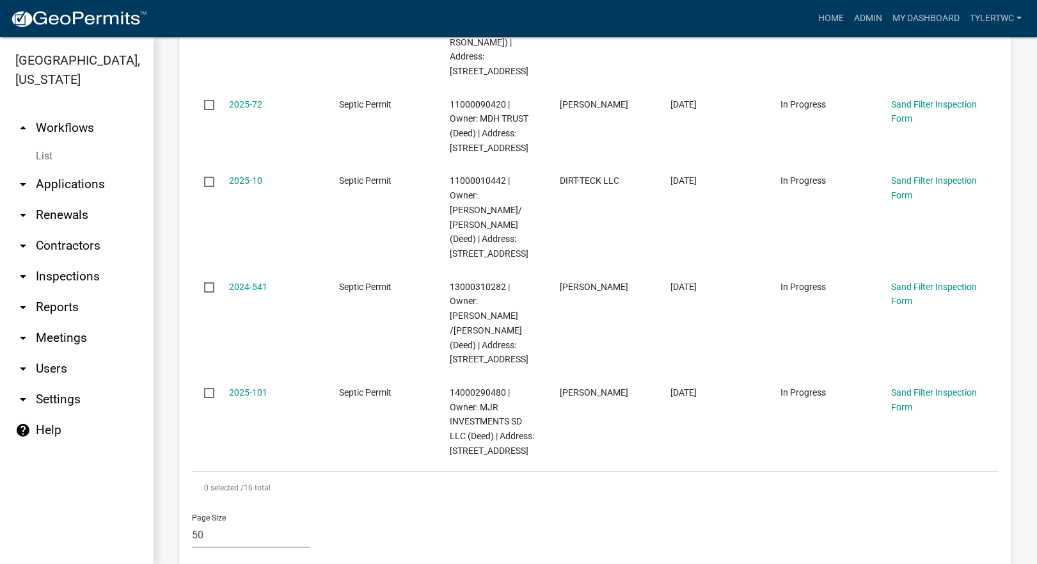
scroll to position [1642, 0]
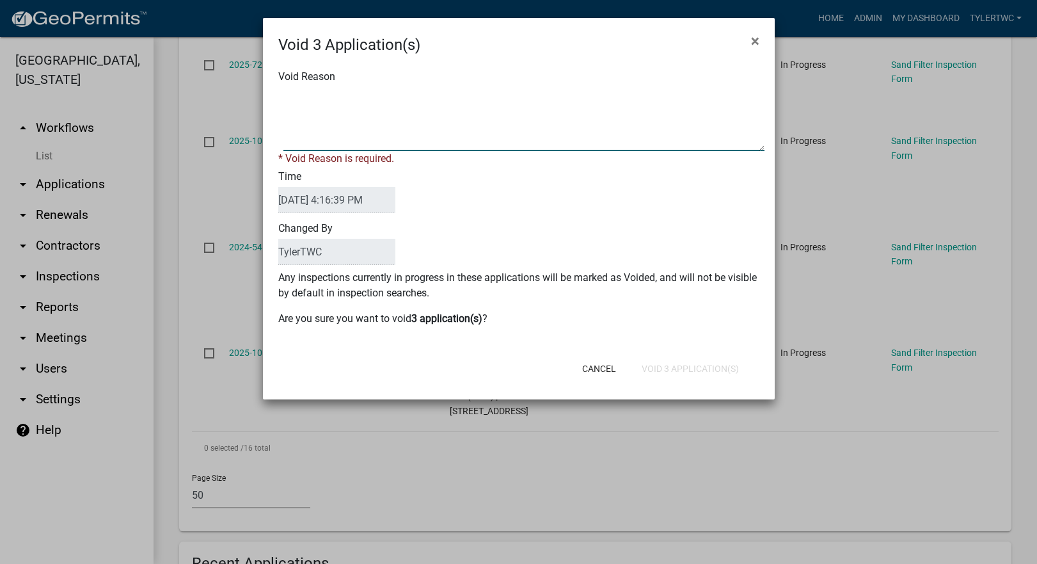
click at [328, 123] on textarea "Void Reason" at bounding box center [523, 119] width 481 height 64
click at [633, 325] on div "Void Reason * Void Reason is required. Time [DATE] 4:16:39 PM Changed By TylerT…" at bounding box center [519, 204] width 512 height 296
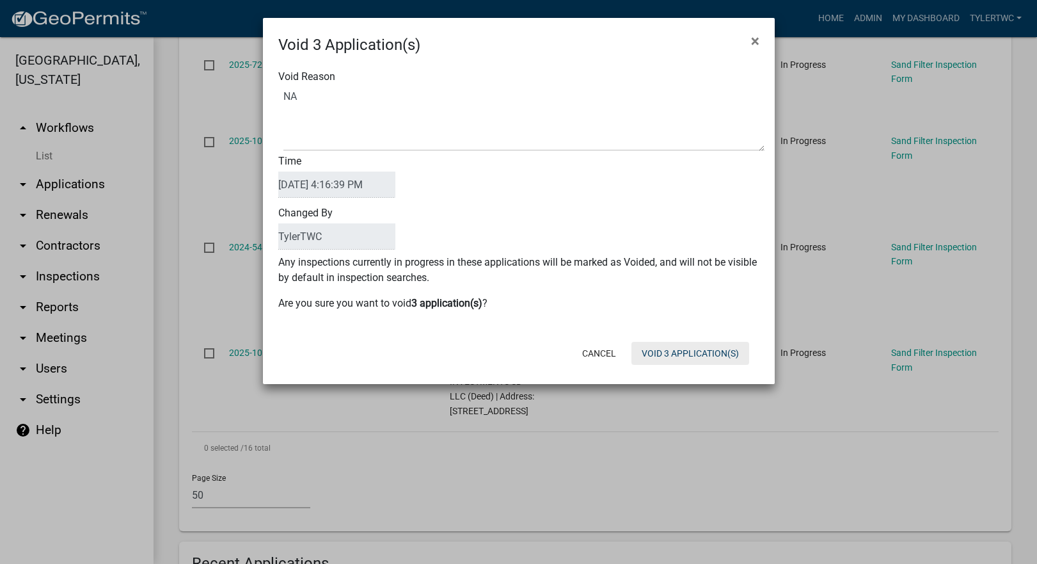
click at [686, 348] on button "Void 3 Application(s)" at bounding box center [690, 353] width 118 height 23
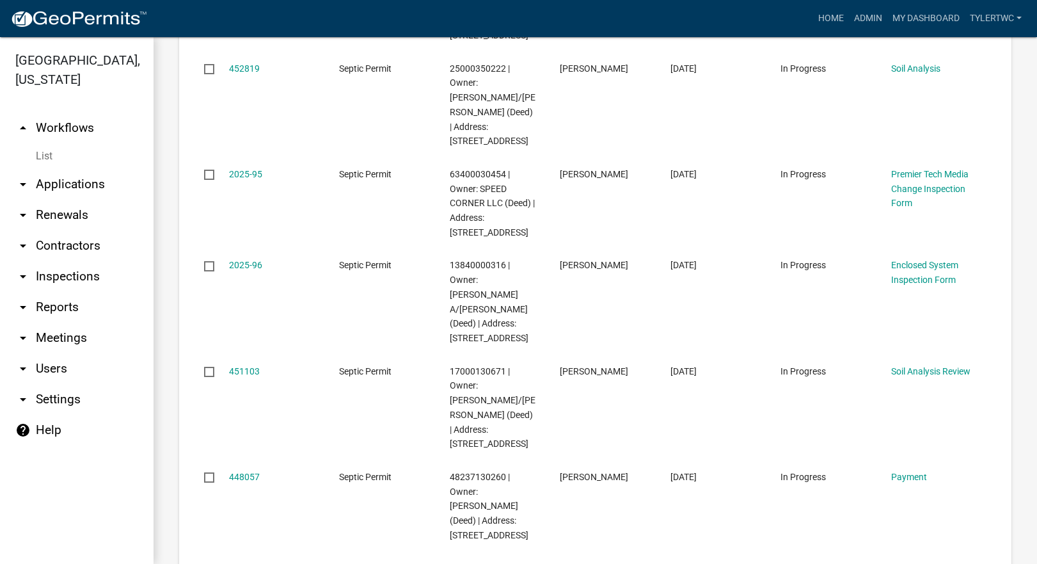
scroll to position [2826, 0]
click at [237, 563] on link "2025-98" at bounding box center [245, 568] width 33 height 10
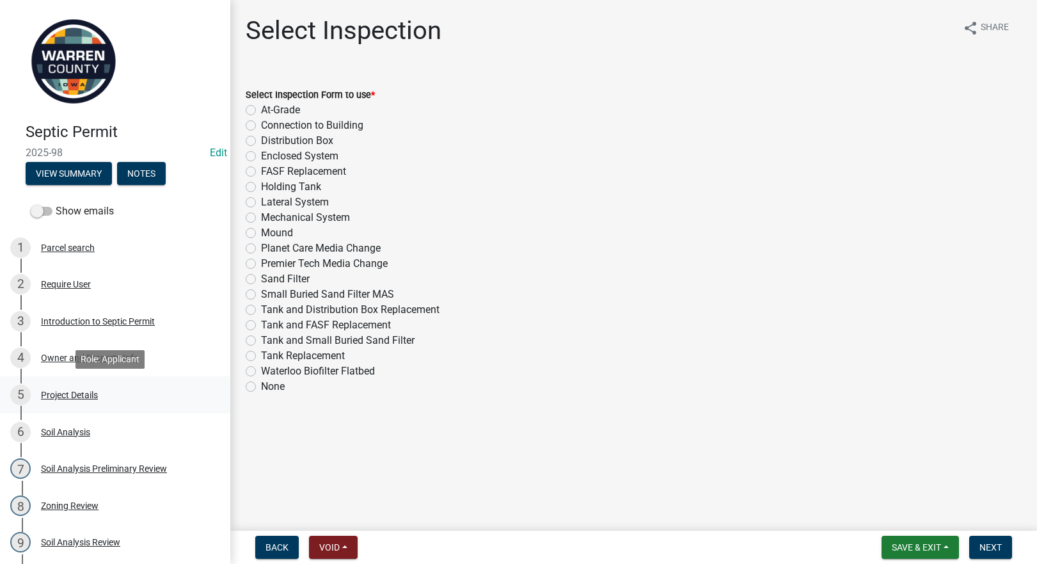
click at [77, 390] on div "Project Details" at bounding box center [69, 394] width 57 height 9
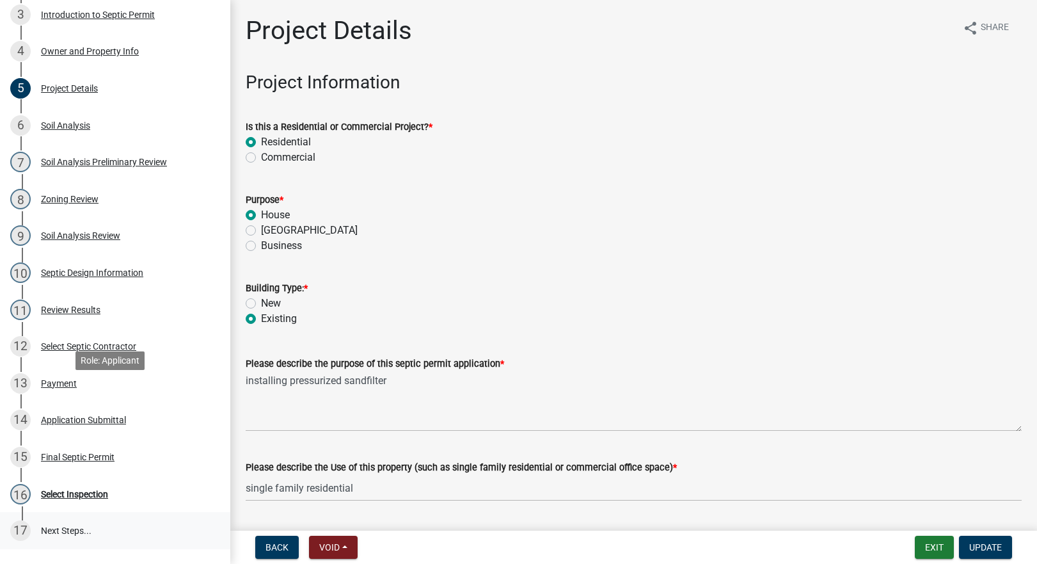
scroll to position [411, 0]
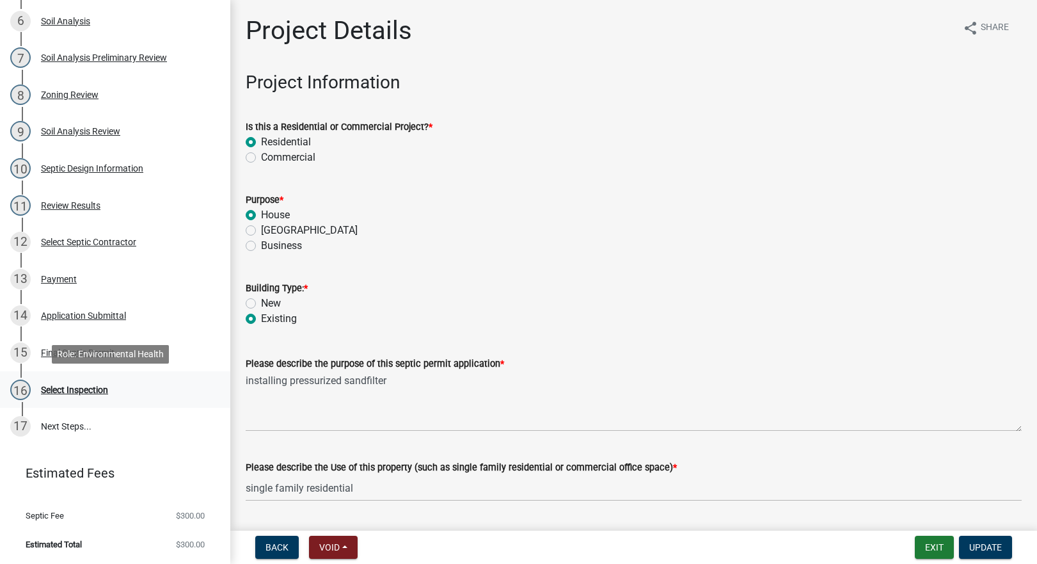
click at [75, 388] on div "Select Inspection" at bounding box center [74, 389] width 67 height 9
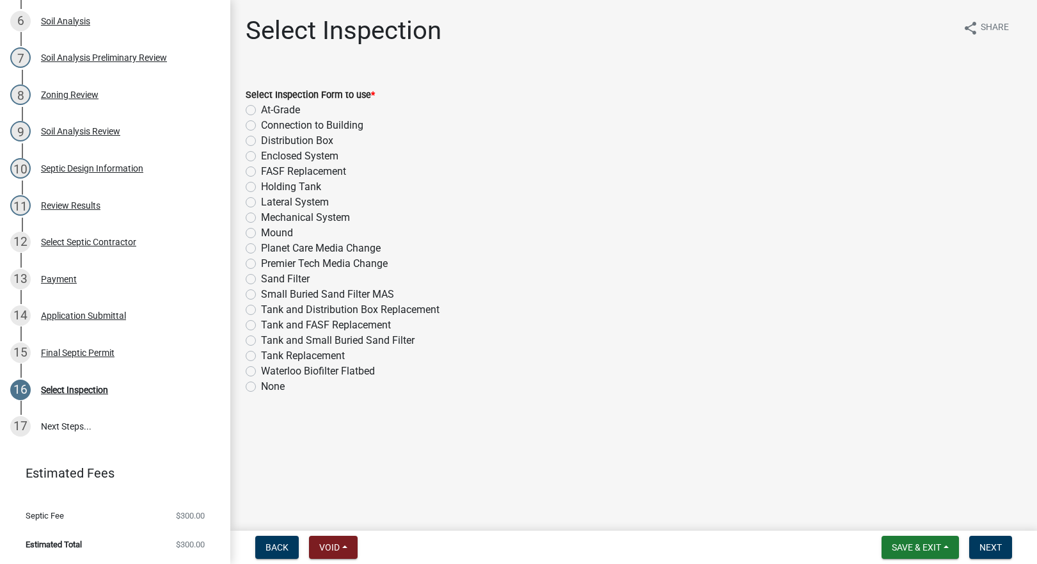
click at [261, 276] on label "Sand Filter" at bounding box center [285, 278] width 49 height 15
click at [261, 276] on input "Sand Filter" at bounding box center [265, 275] width 8 height 8
click at [990, 542] on span "Next" at bounding box center [990, 547] width 22 height 10
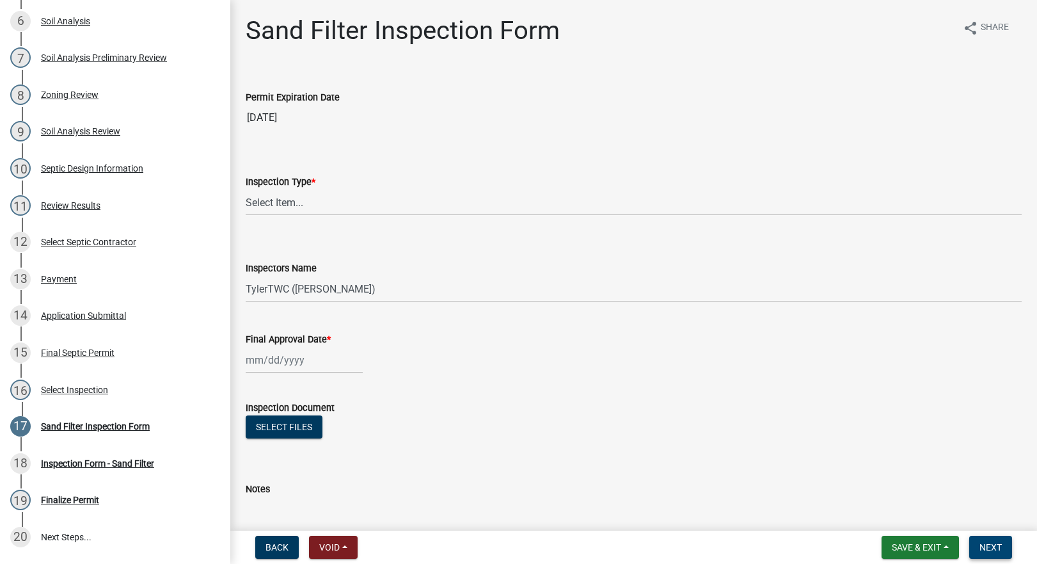
scroll to position [521, 0]
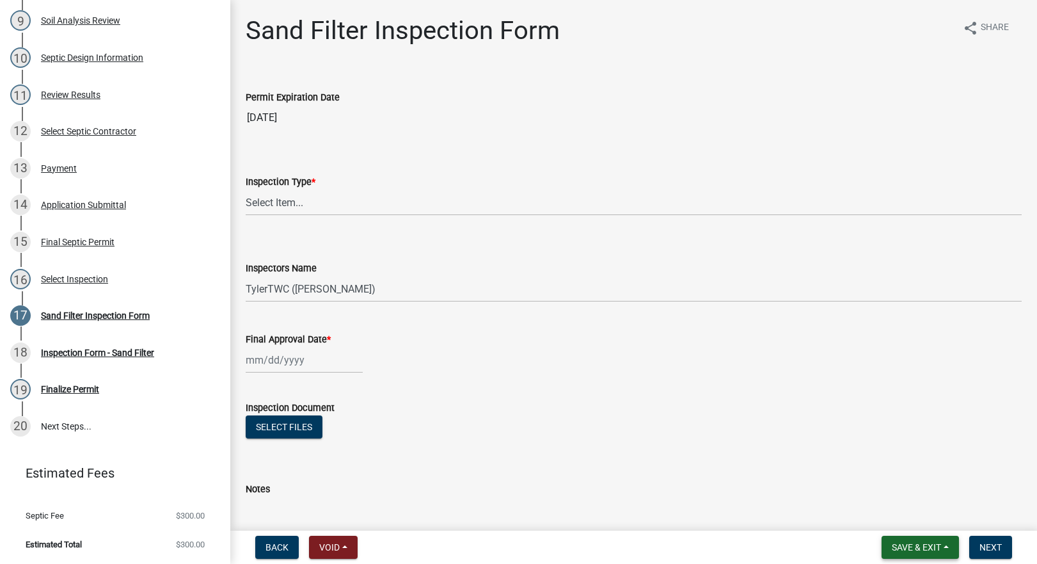
click at [939, 540] on button "Save & Exit" at bounding box center [920, 546] width 77 height 23
click at [878, 516] on button "Save & Exit" at bounding box center [908, 513] width 102 height 31
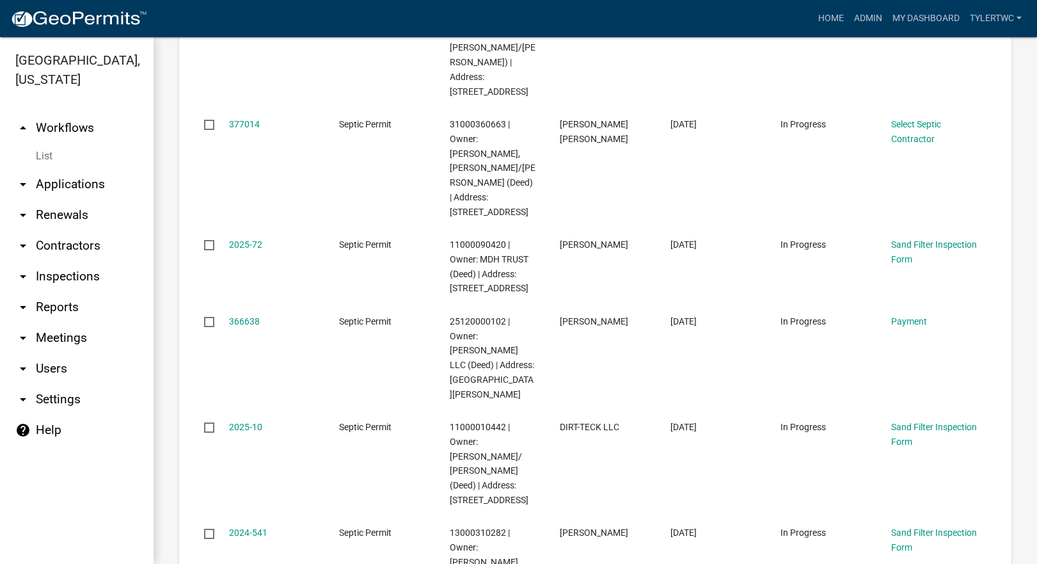
scroll to position [4320, 0]
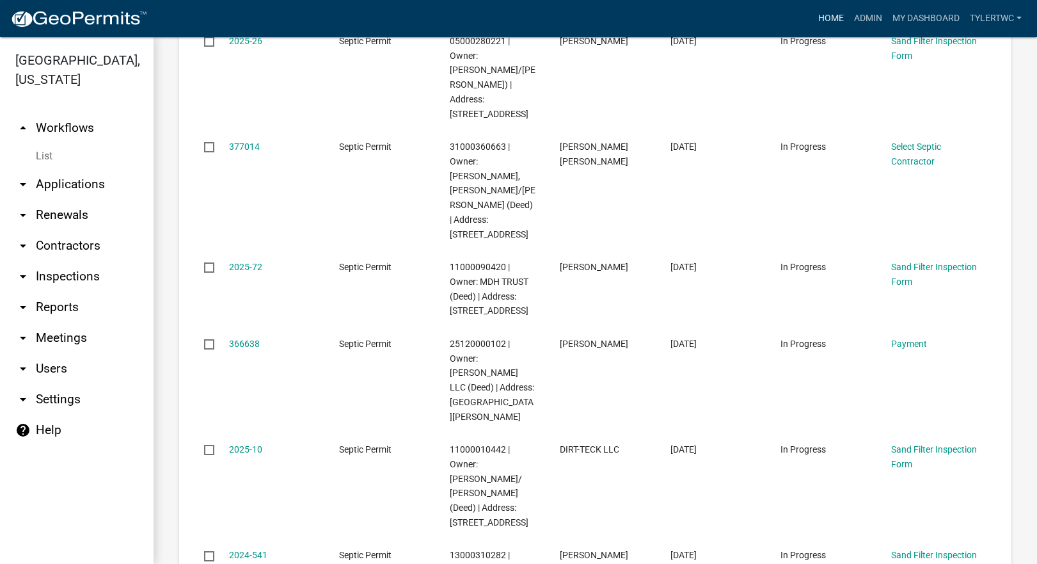
click at [830, 17] on link "Home" at bounding box center [831, 18] width 36 height 24
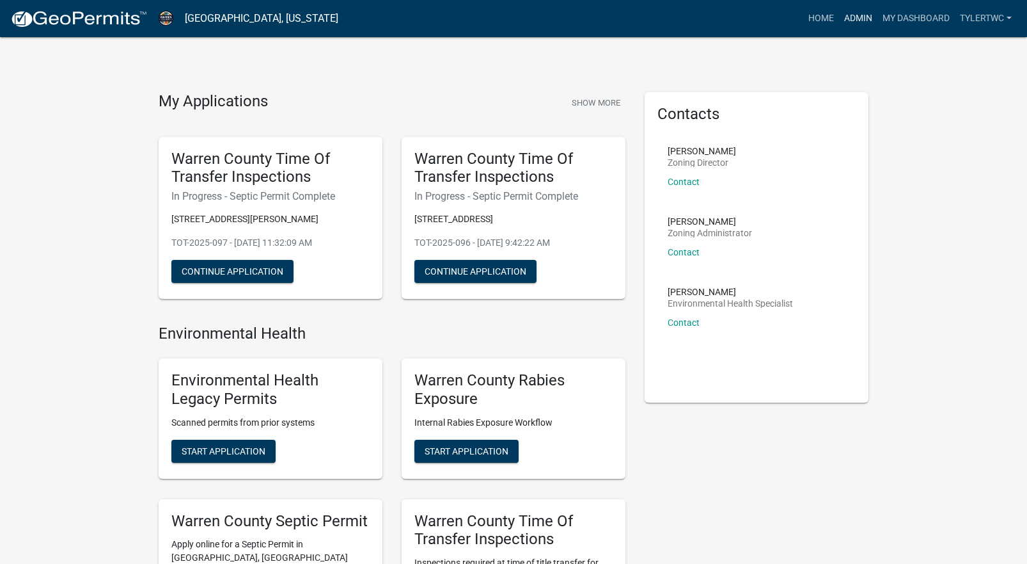
click at [869, 15] on link "Admin" at bounding box center [858, 18] width 38 height 24
